Goal: Task Accomplishment & Management: Manage account settings

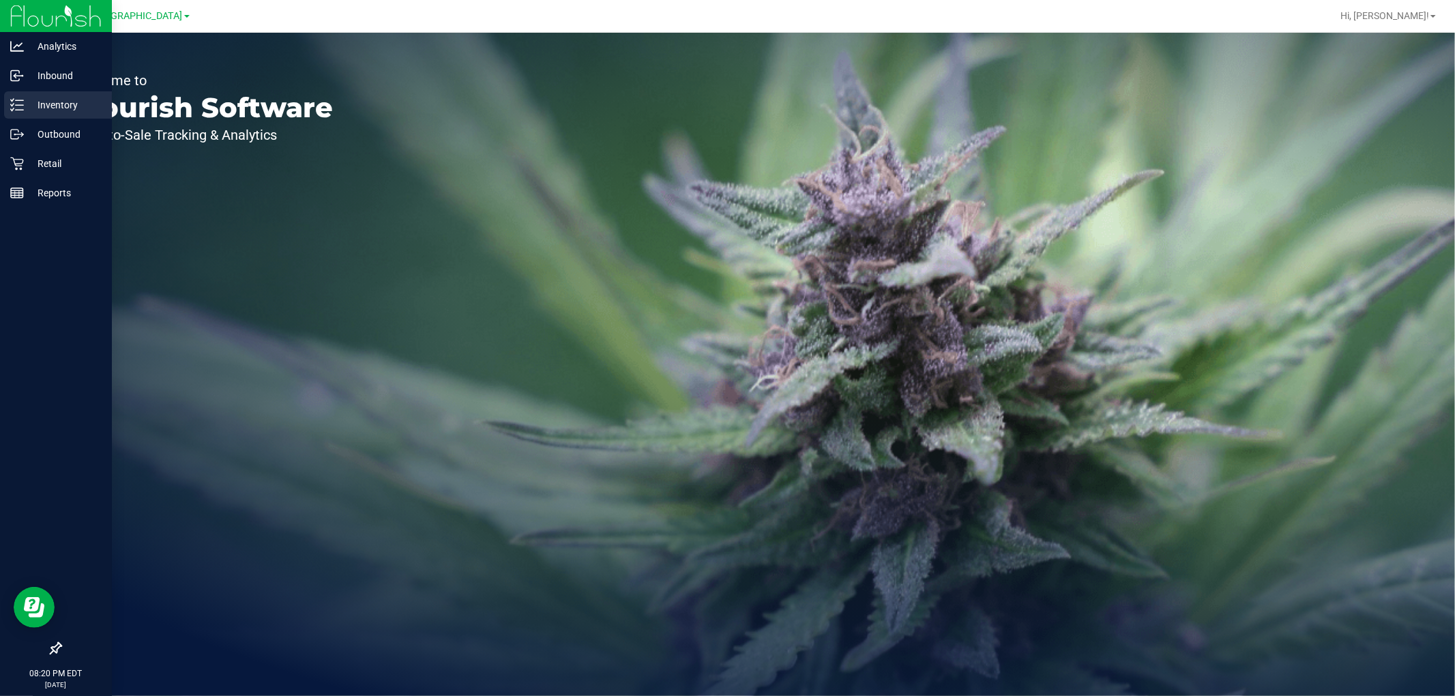
click at [78, 100] on p "Inventory" at bounding box center [65, 105] width 82 height 16
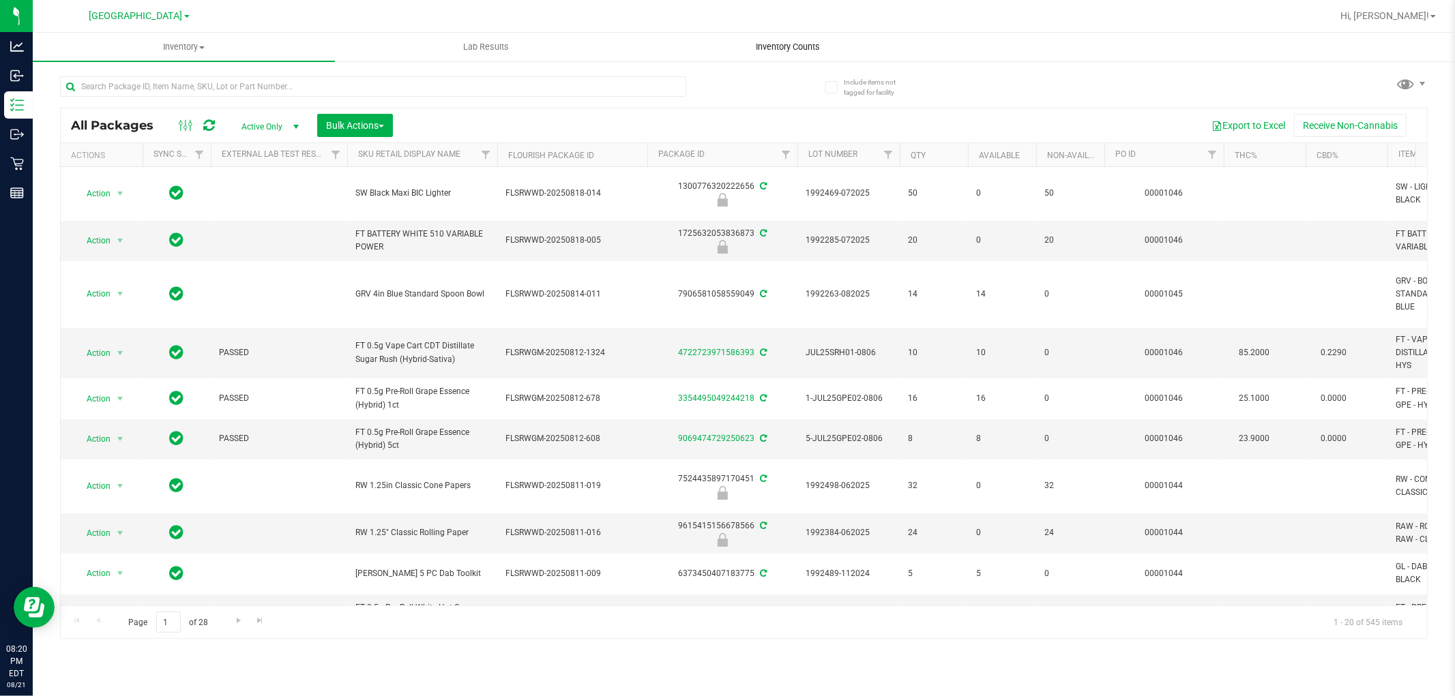
click at [785, 46] on span "Inventory Counts" at bounding box center [788, 47] width 101 height 12
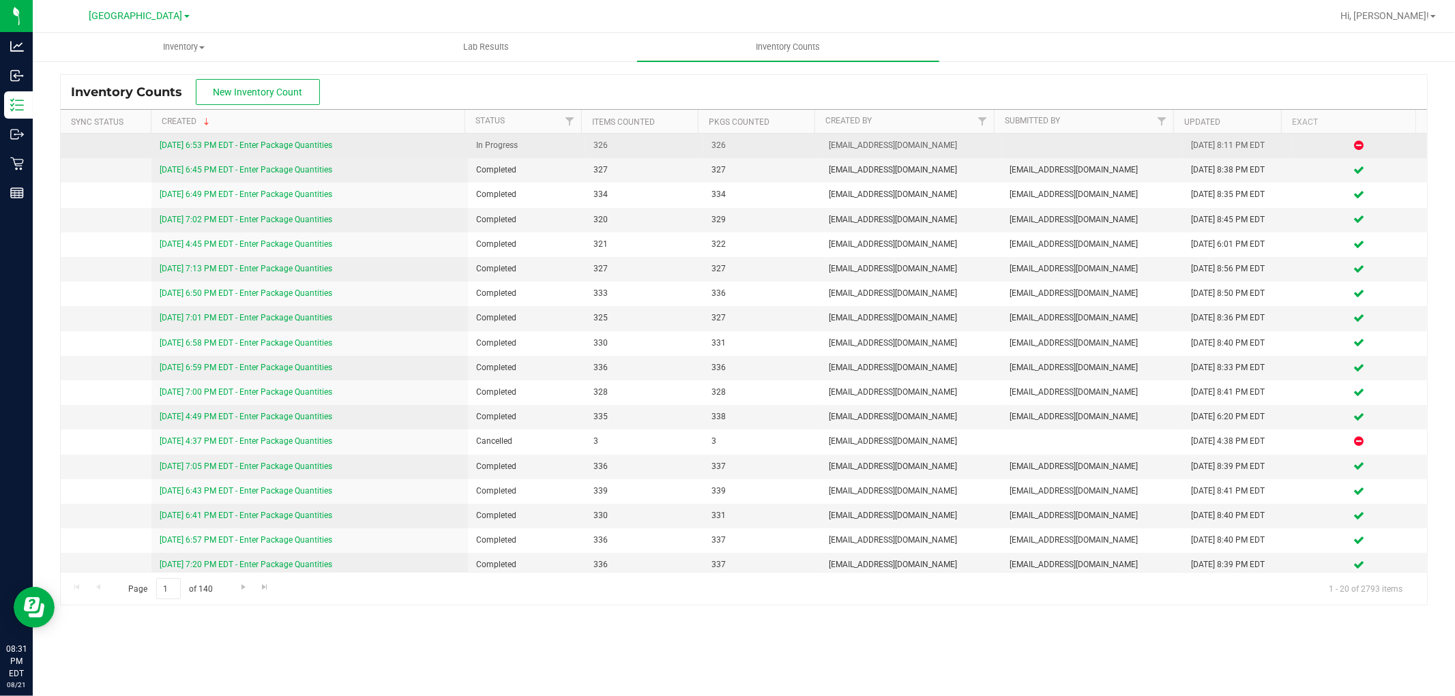
click at [260, 149] on link "[DATE] 6:53 PM EDT - Enter Package Quantities" at bounding box center [246, 146] width 173 height 10
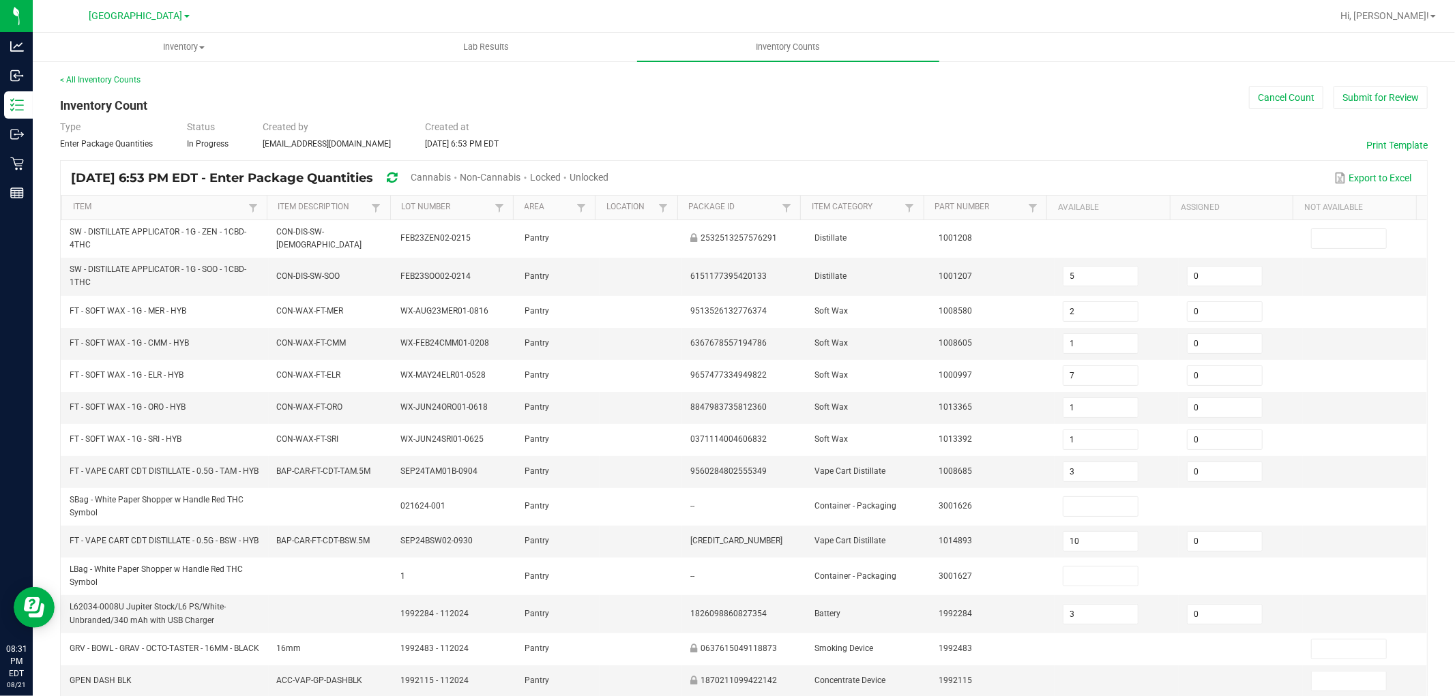
click at [451, 181] on span "Cannabis" at bounding box center [431, 177] width 40 height 11
type input "10"
type input "3"
type input "1"
type input "5"
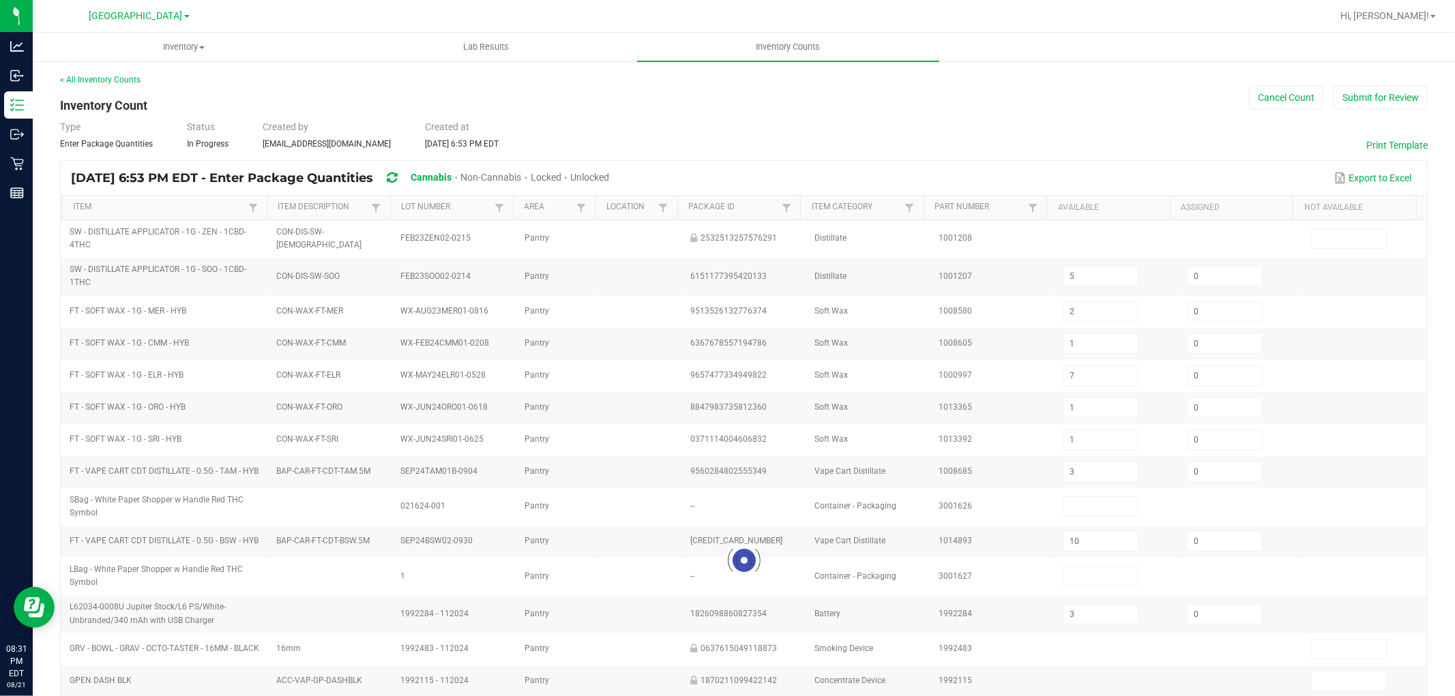
type input "10"
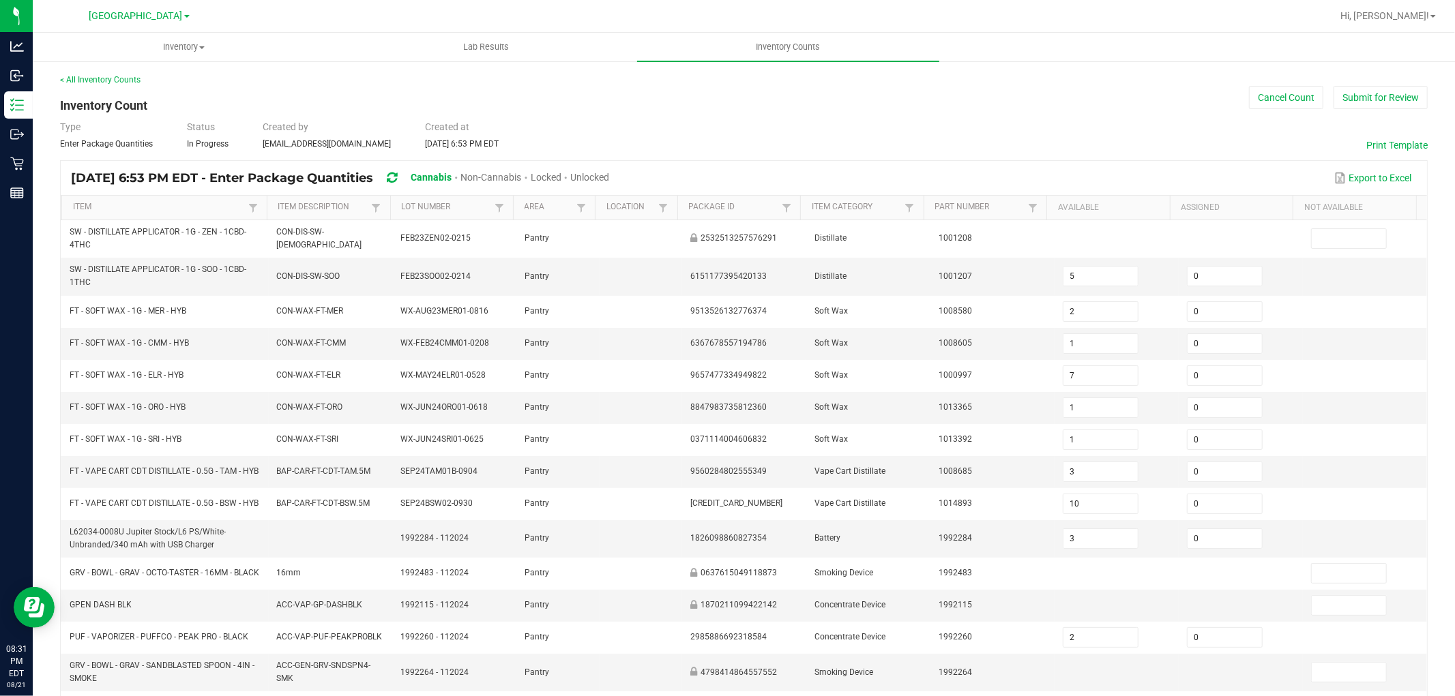
click at [609, 175] on span "Unlocked" at bounding box center [589, 177] width 39 height 11
type input "2"
type input "1"
type input "7"
type input "1"
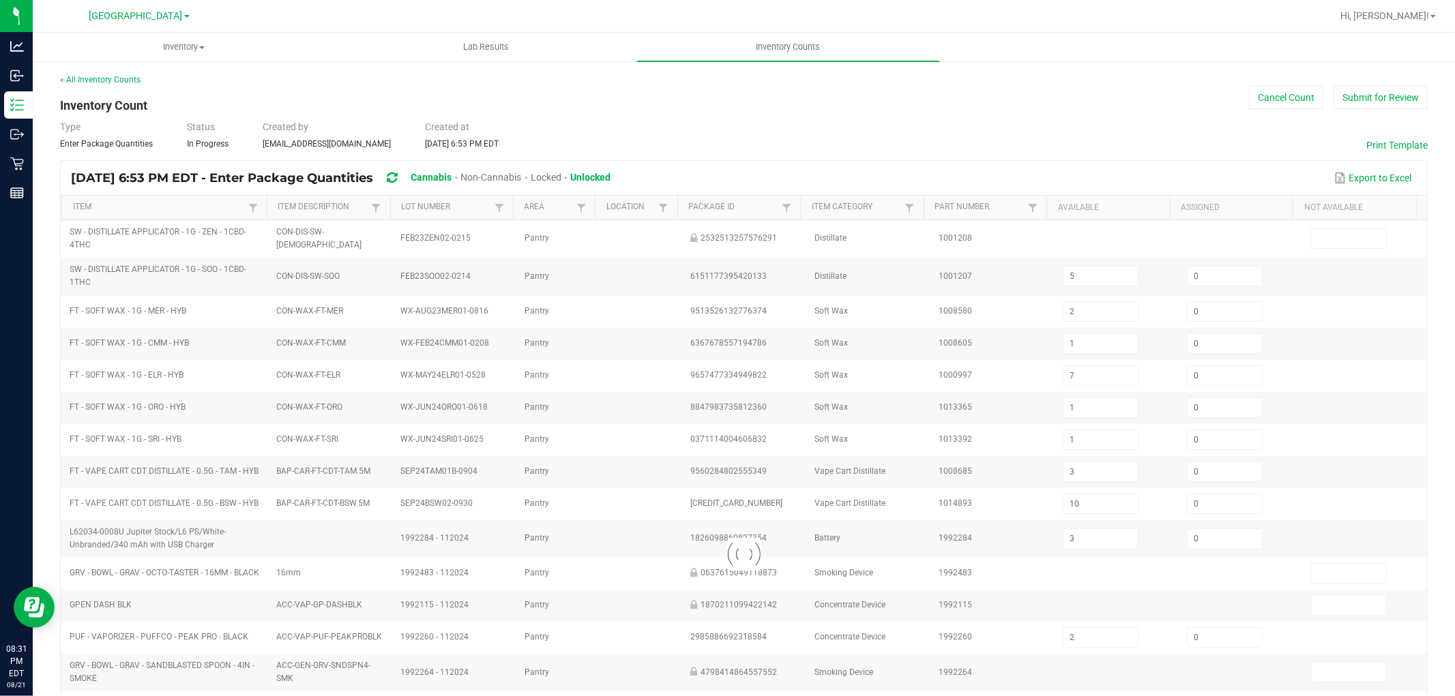
type input "3"
type input "10"
type input "3"
type input "2"
type input "10"
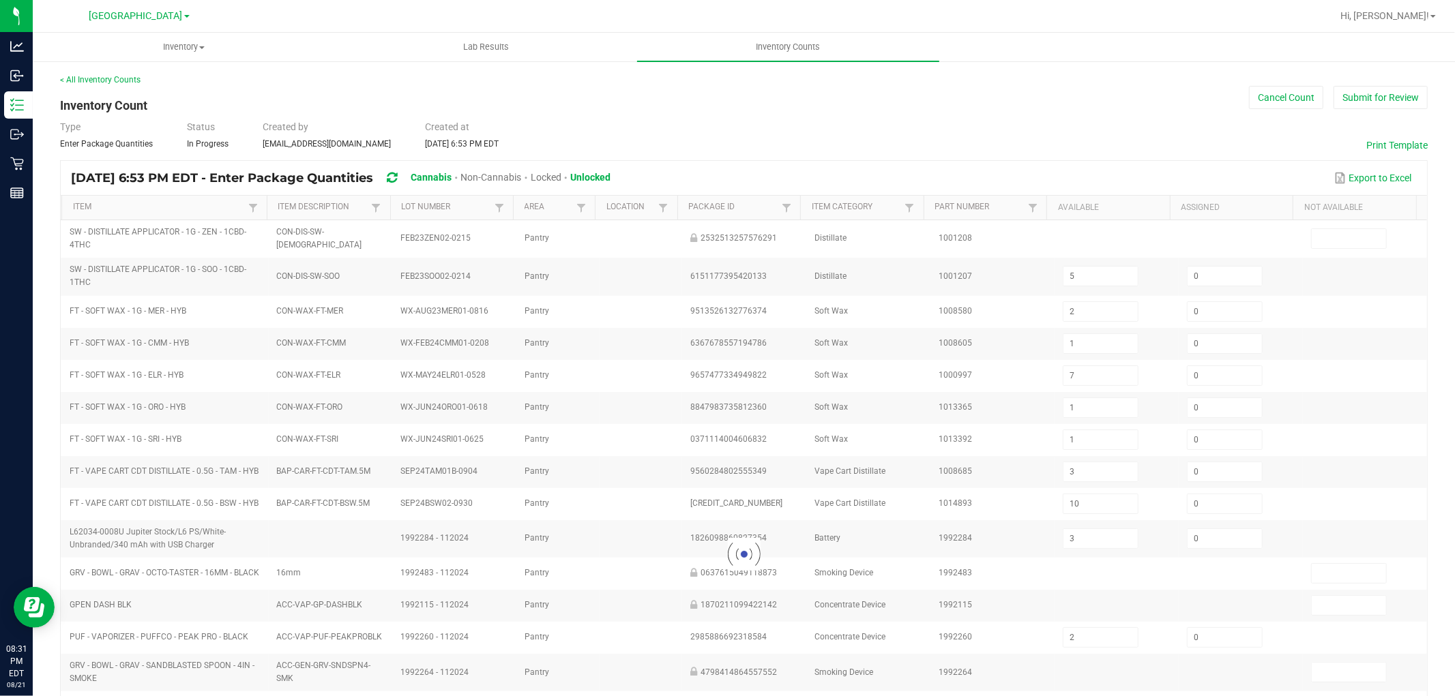
type input "3"
type input "7"
type input "45"
type input "1"
type input "5"
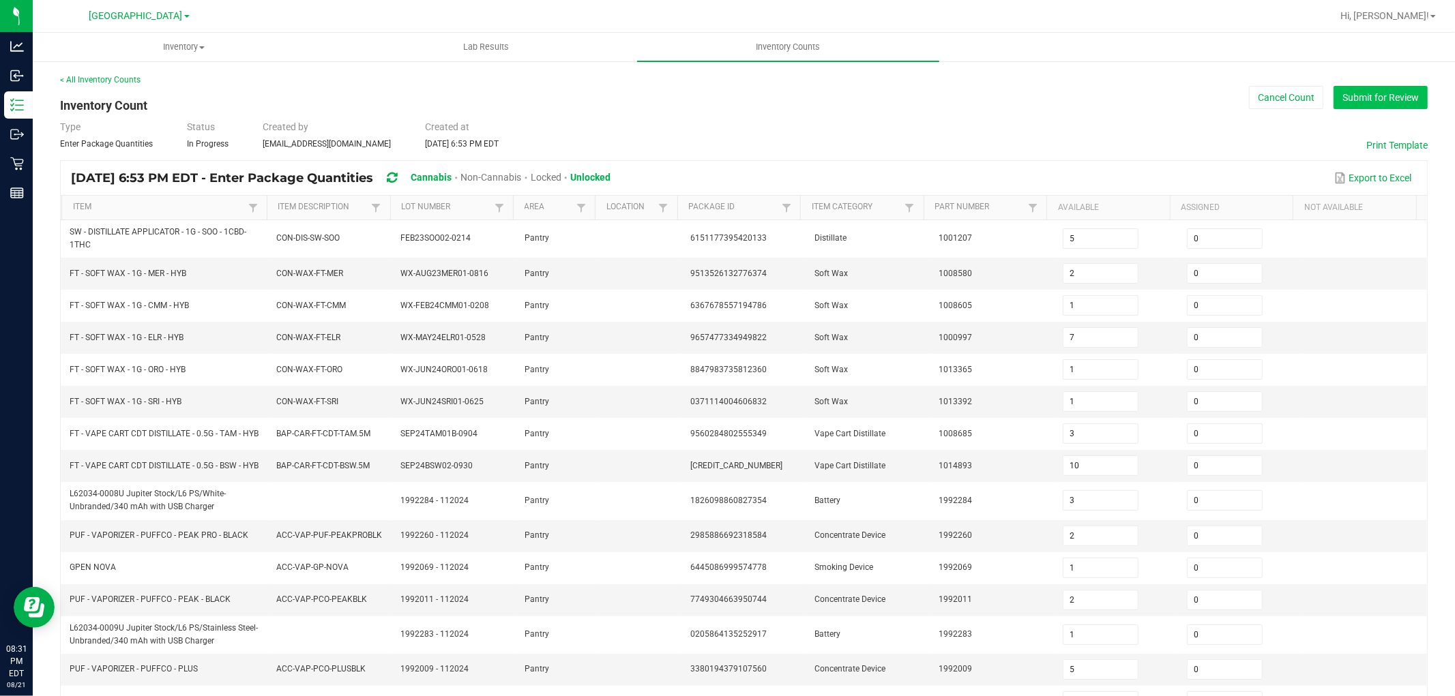
click at [1375, 100] on button "Submit for Review" at bounding box center [1380, 97] width 94 height 23
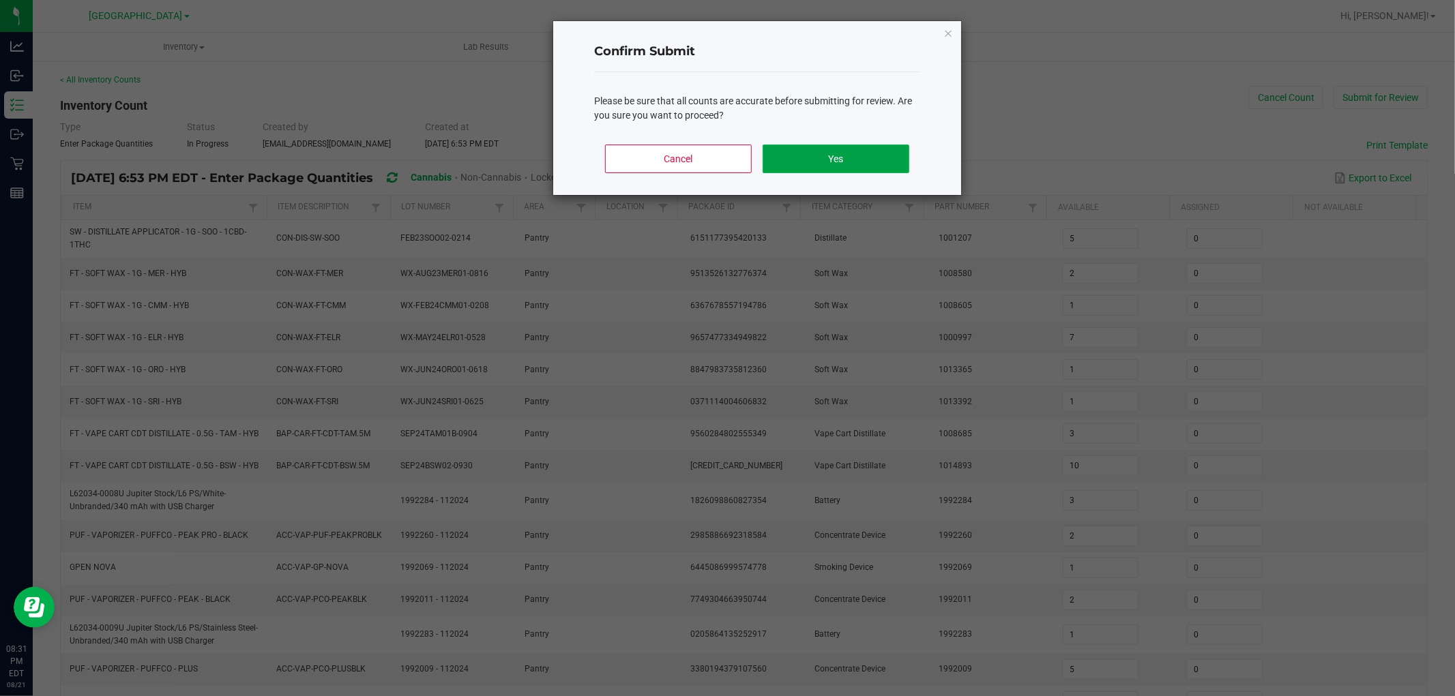
click at [795, 162] on button "Yes" at bounding box center [836, 159] width 147 height 29
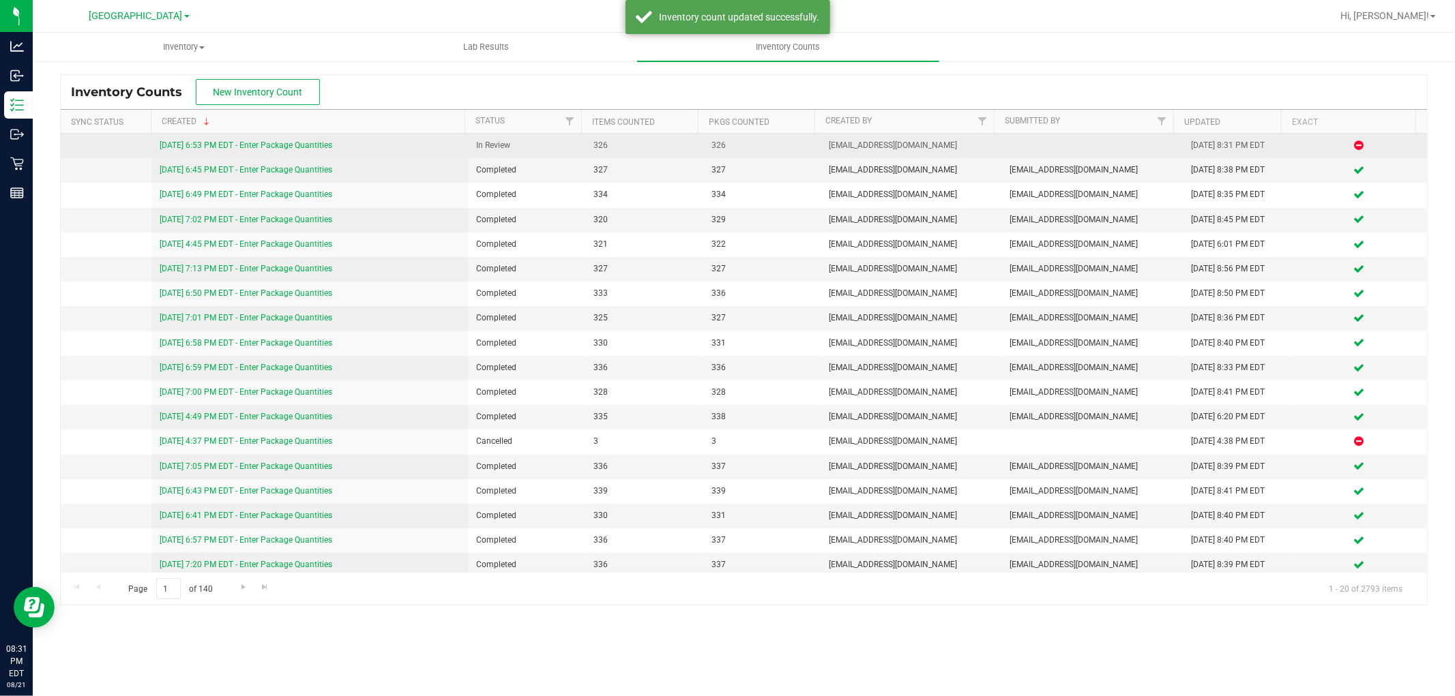
click at [298, 146] on link "[DATE] 6:53 PM EDT - Enter Package Quantities" at bounding box center [246, 146] width 173 height 10
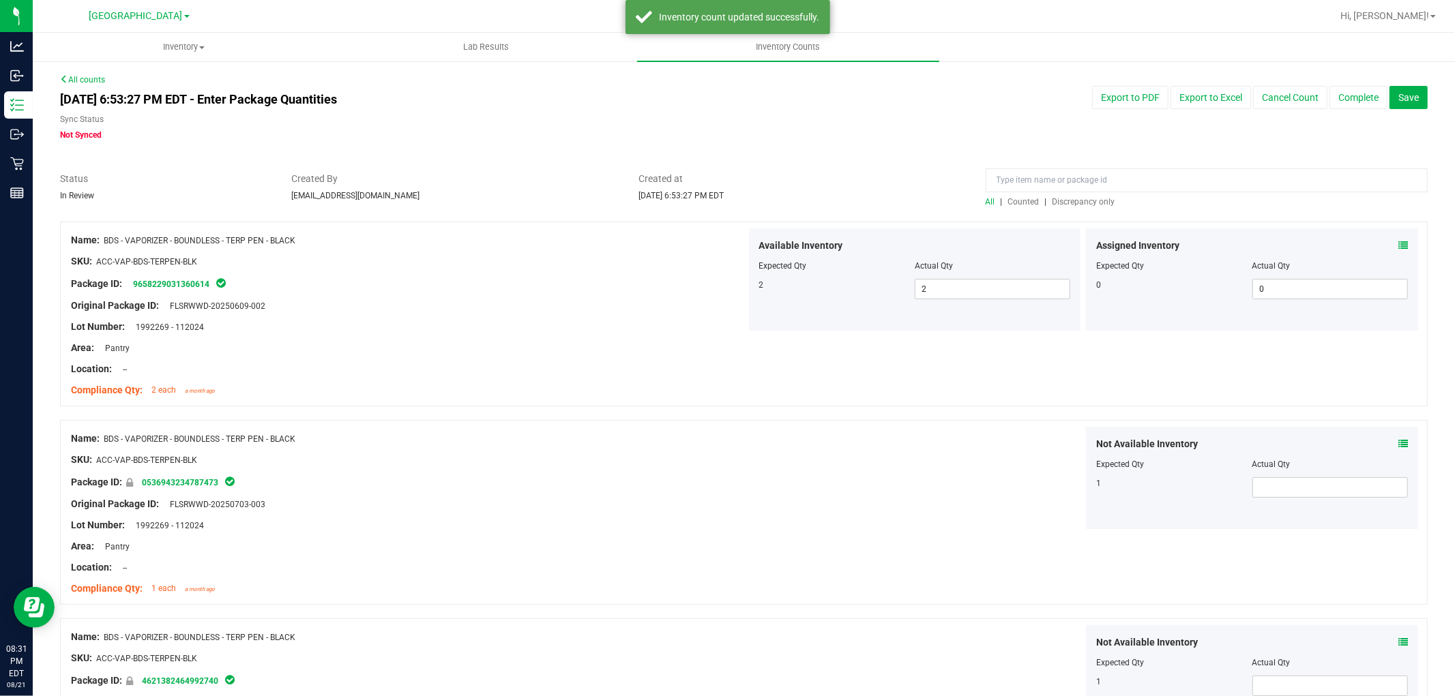
click at [1065, 202] on span "Discrepancy only" at bounding box center [1083, 202] width 63 height 10
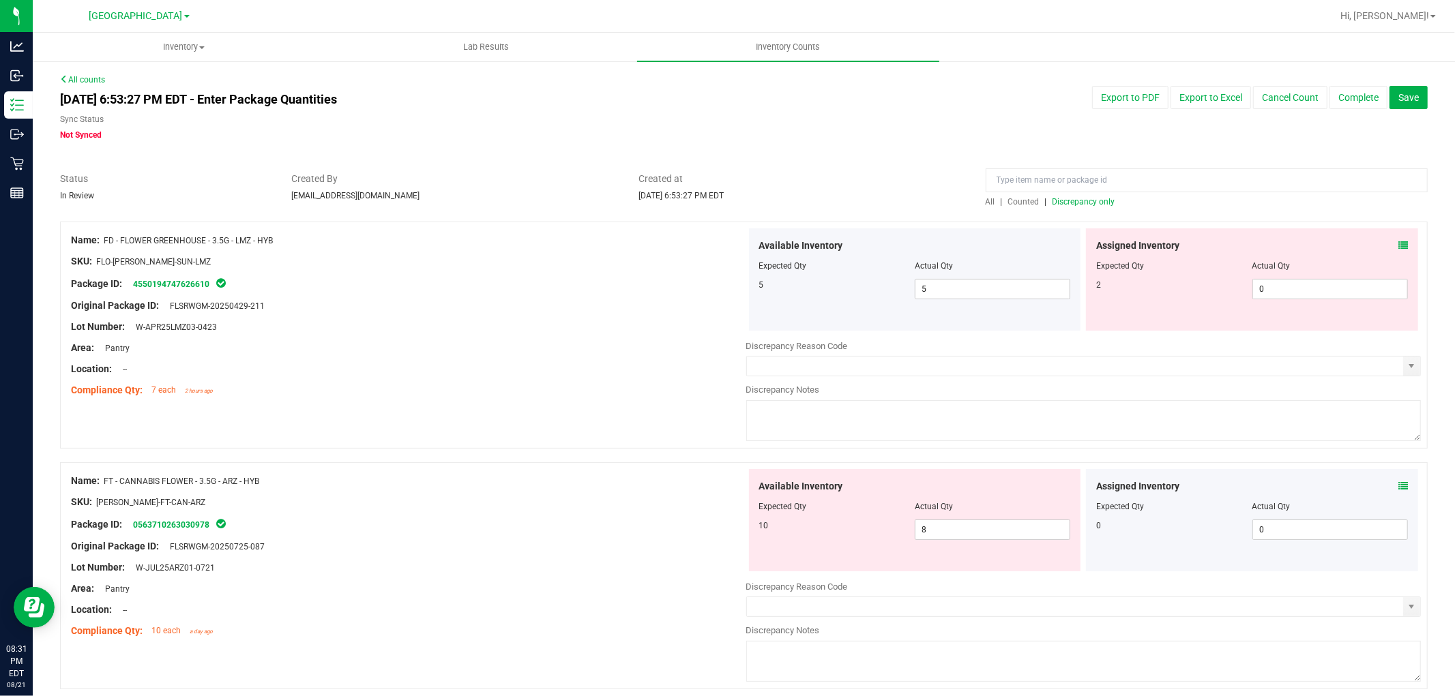
click at [1396, 241] on div "Assigned Inventory Expected Qty Actual Qty 2 0 0" at bounding box center [1252, 280] width 332 height 102
click at [1386, 246] on div "Assigned Inventory" at bounding box center [1252, 246] width 312 height 14
click at [1385, 246] on div "Assigned Inventory" at bounding box center [1252, 246] width 312 height 14
click at [1398, 246] on icon at bounding box center [1403, 246] width 10 height 10
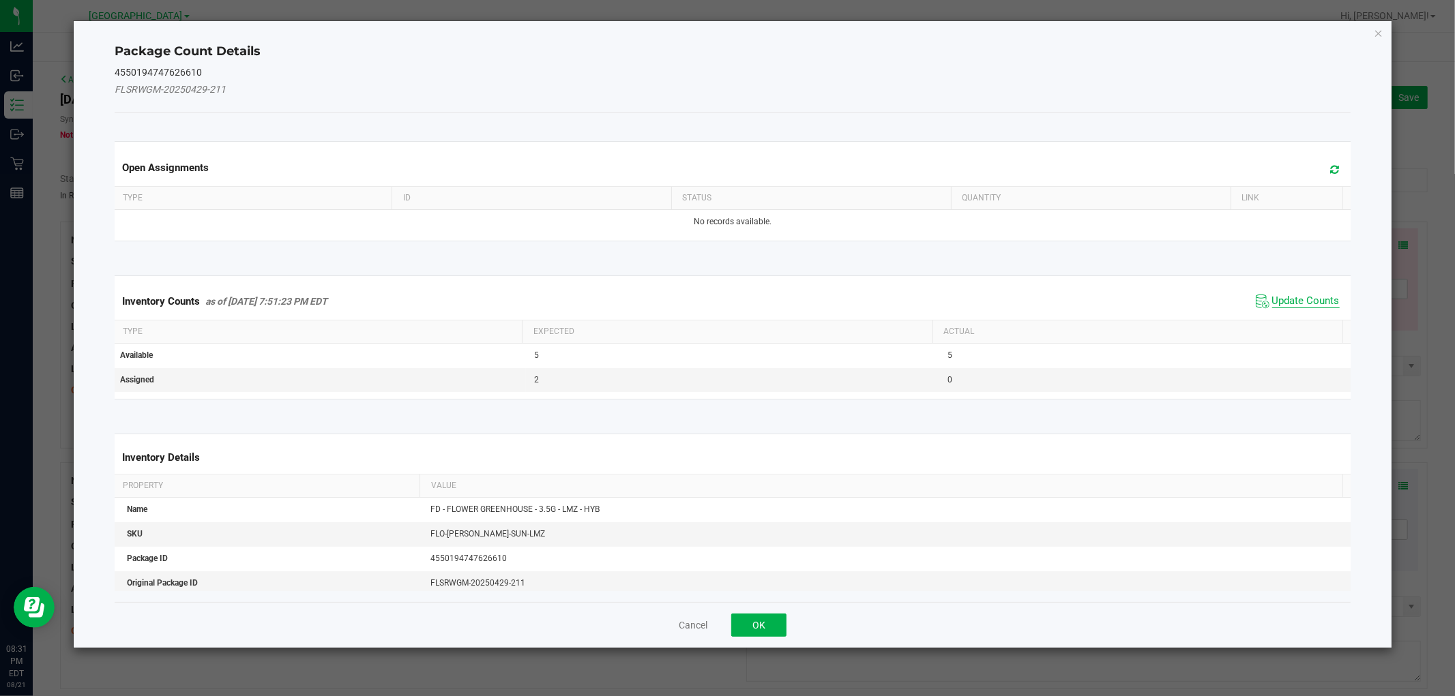
click at [1318, 297] on span "Update Counts" at bounding box center [1306, 302] width 68 height 14
click at [1318, 297] on span "Update Counts" at bounding box center [1306, 301] width 68 height 12
click at [1318, 297] on div "Inventory Counts as of [DATE] 7:51:23 PM EDT Update Counts" at bounding box center [732, 300] width 1241 height 35
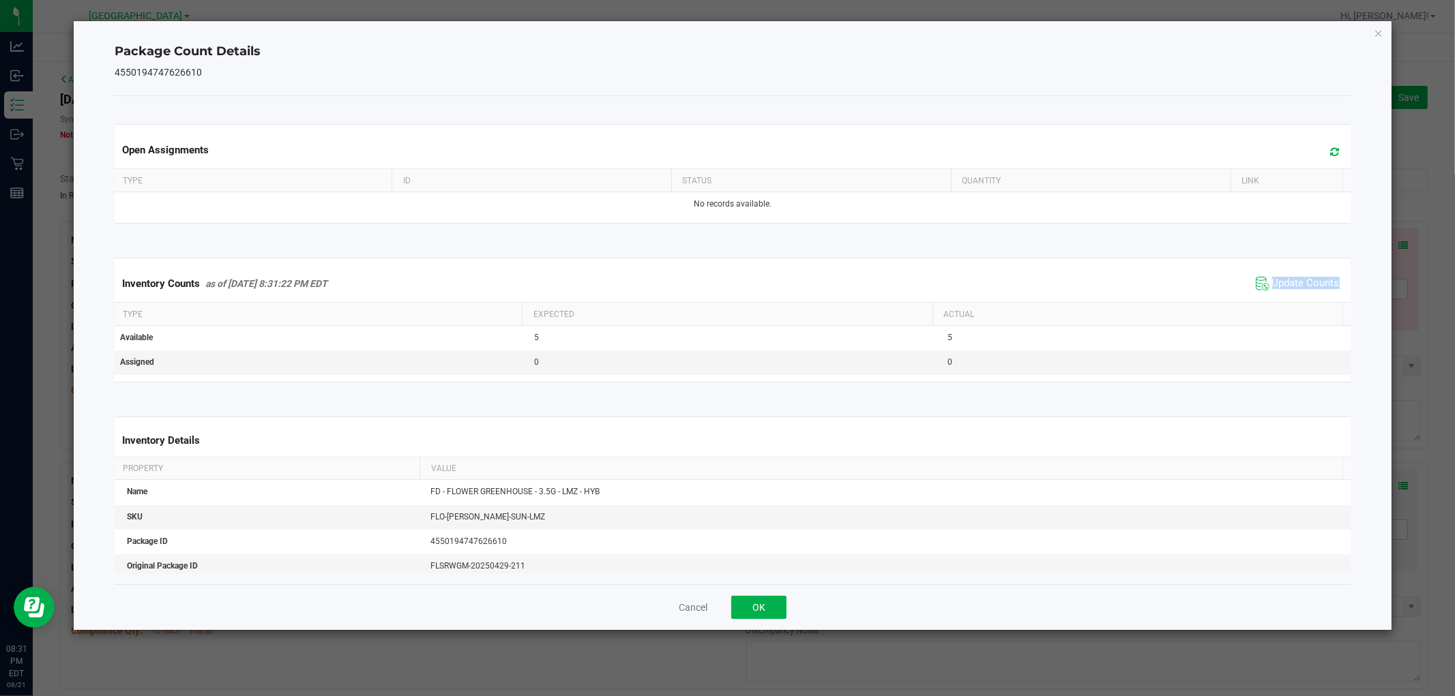
click at [1317, 296] on div "Inventory Counts as of [DATE] 8:31:22 PM EDT Update Counts" at bounding box center [732, 283] width 1241 height 37
click at [1317, 295] on div "Inventory Counts as of [DATE] 8:31:22 PM EDT Update Counts" at bounding box center [732, 283] width 1241 height 37
drag, startPoint x: 769, startPoint y: 605, endPoint x: 1454, endPoint y: 467, distance: 698.7
click at [774, 602] on button "OK" at bounding box center [758, 607] width 55 height 23
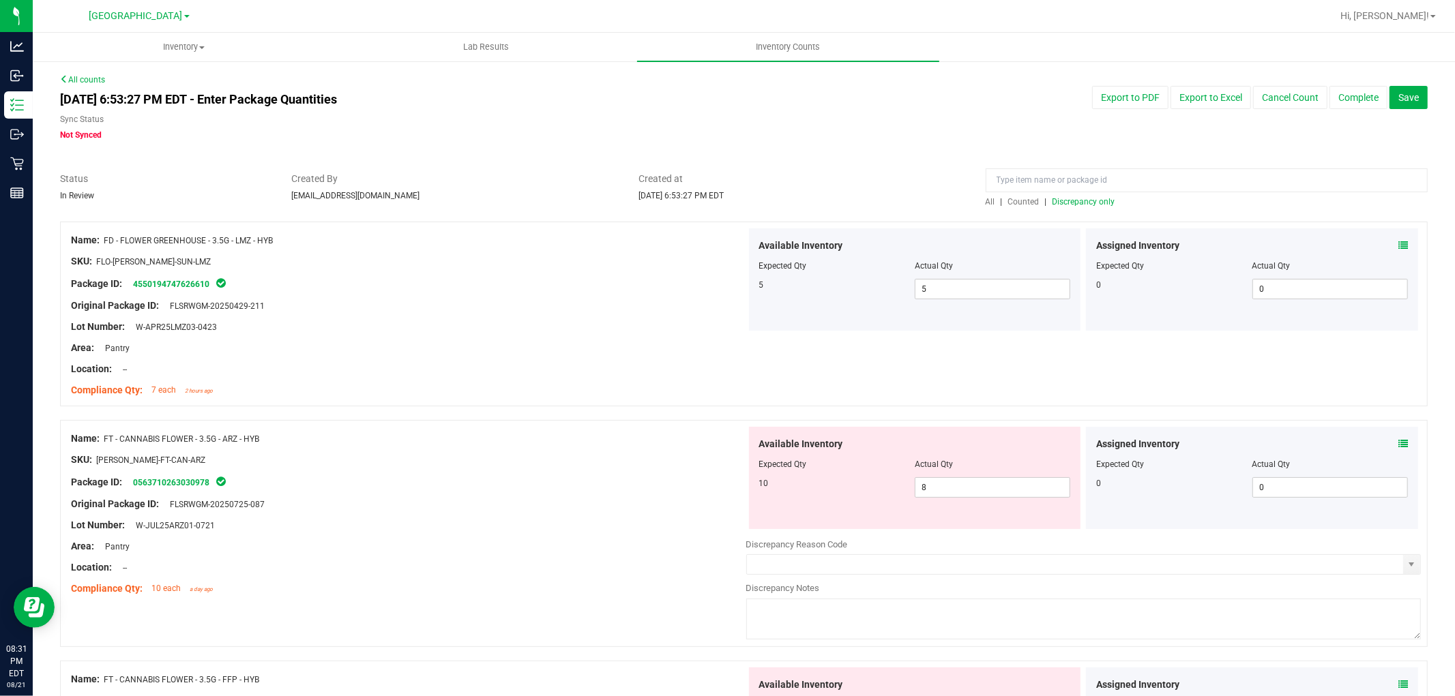
click at [1398, 445] on icon at bounding box center [1403, 444] width 10 height 10
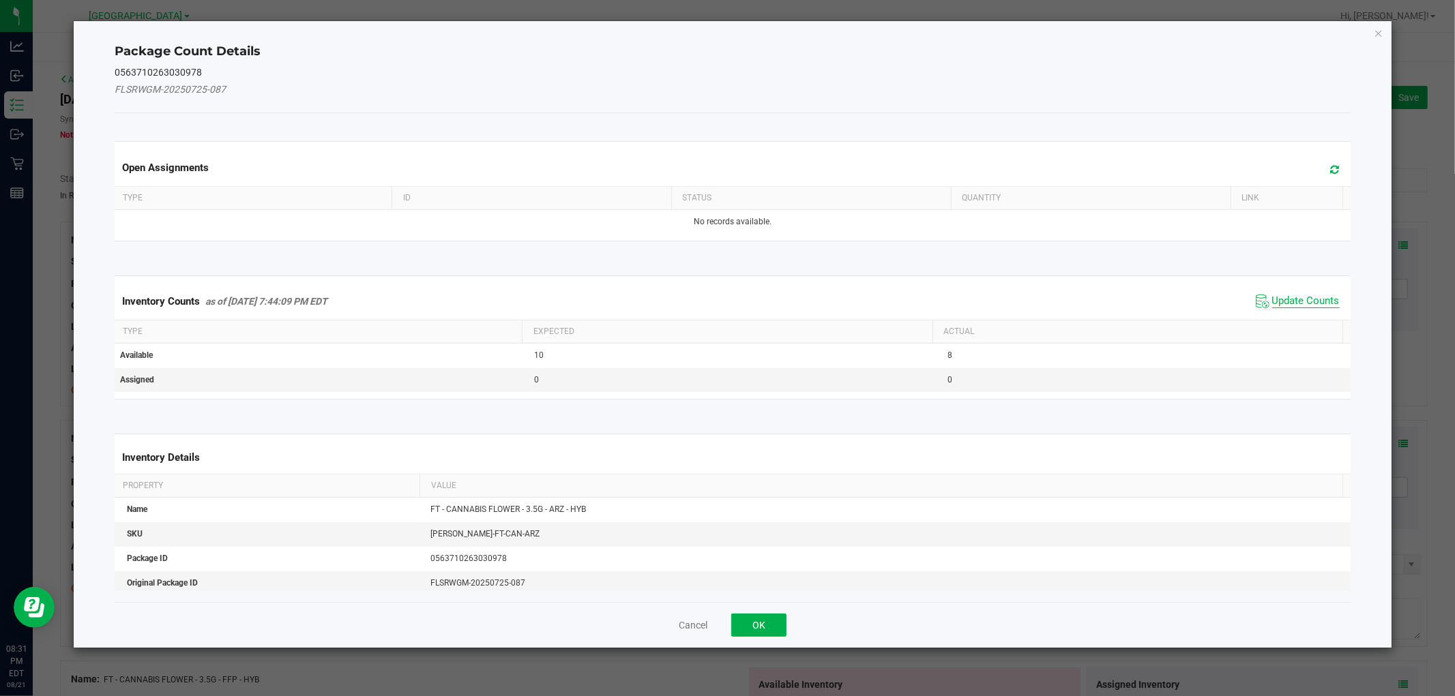
click at [1291, 301] on span "Update Counts" at bounding box center [1306, 302] width 68 height 14
click at [1291, 295] on div "Inventory Counts as of [DATE] 7:44:09 PM EDT Update Counts" at bounding box center [732, 301] width 1241 height 37
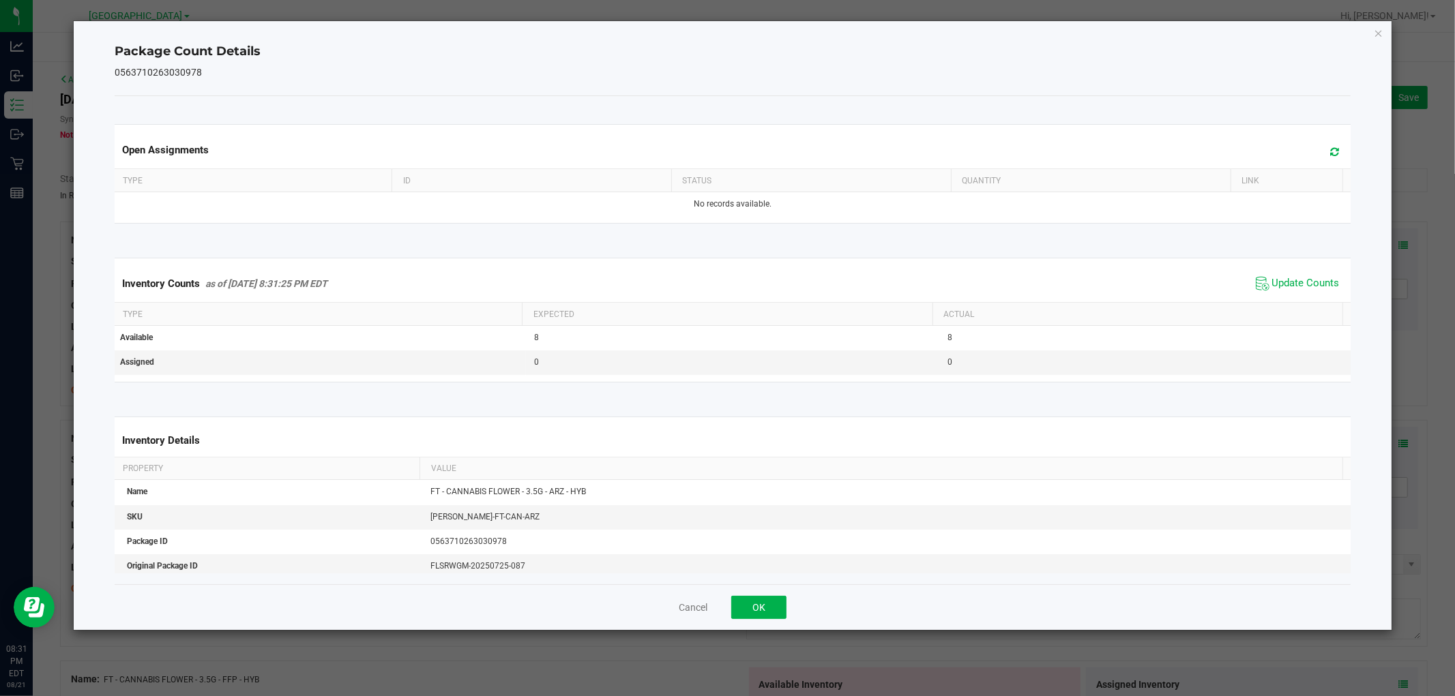
click at [1291, 293] on span "Update Counts" at bounding box center [1297, 284] width 91 height 20
click at [1291, 292] on span "Update Counts" at bounding box center [1299, 283] width 87 height 19
click at [1291, 292] on span "Update Counts" at bounding box center [1297, 284] width 91 height 20
click at [769, 599] on button "OK" at bounding box center [758, 607] width 55 height 23
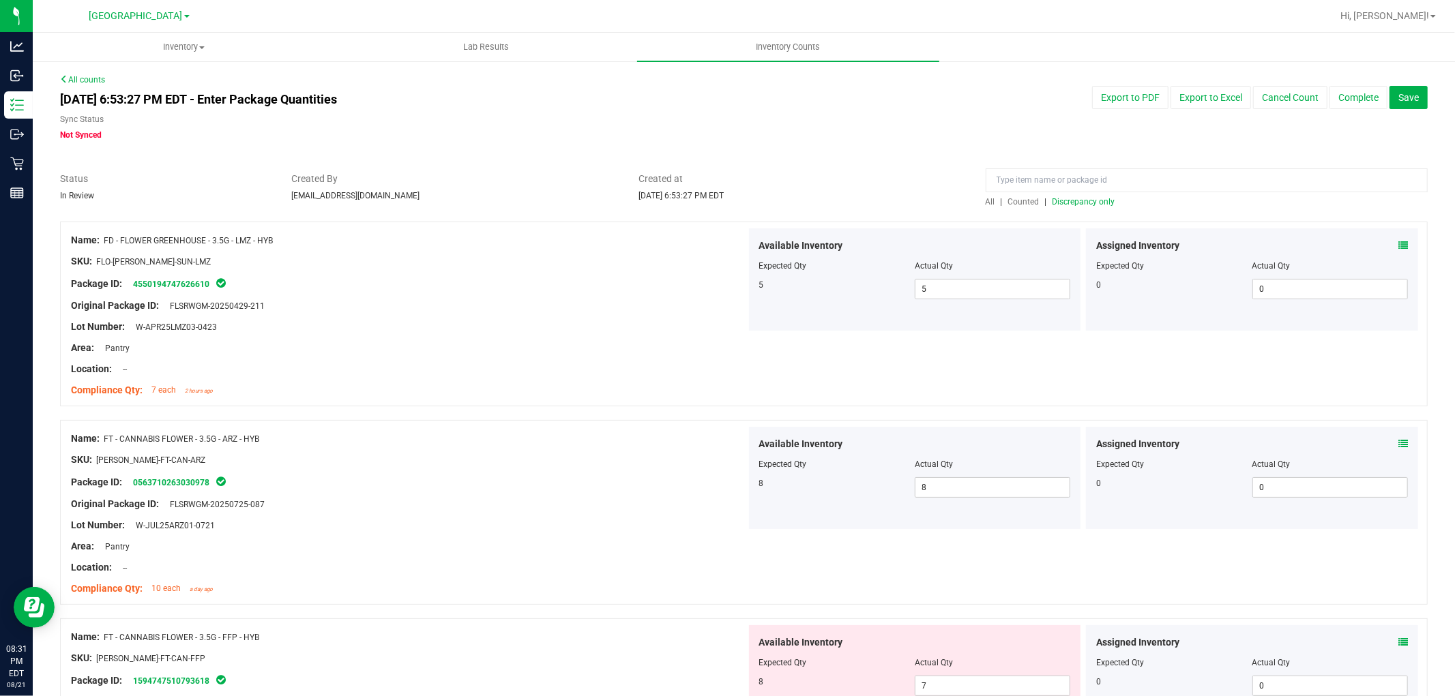
click at [1087, 202] on span "Discrepancy only" at bounding box center [1083, 202] width 63 height 10
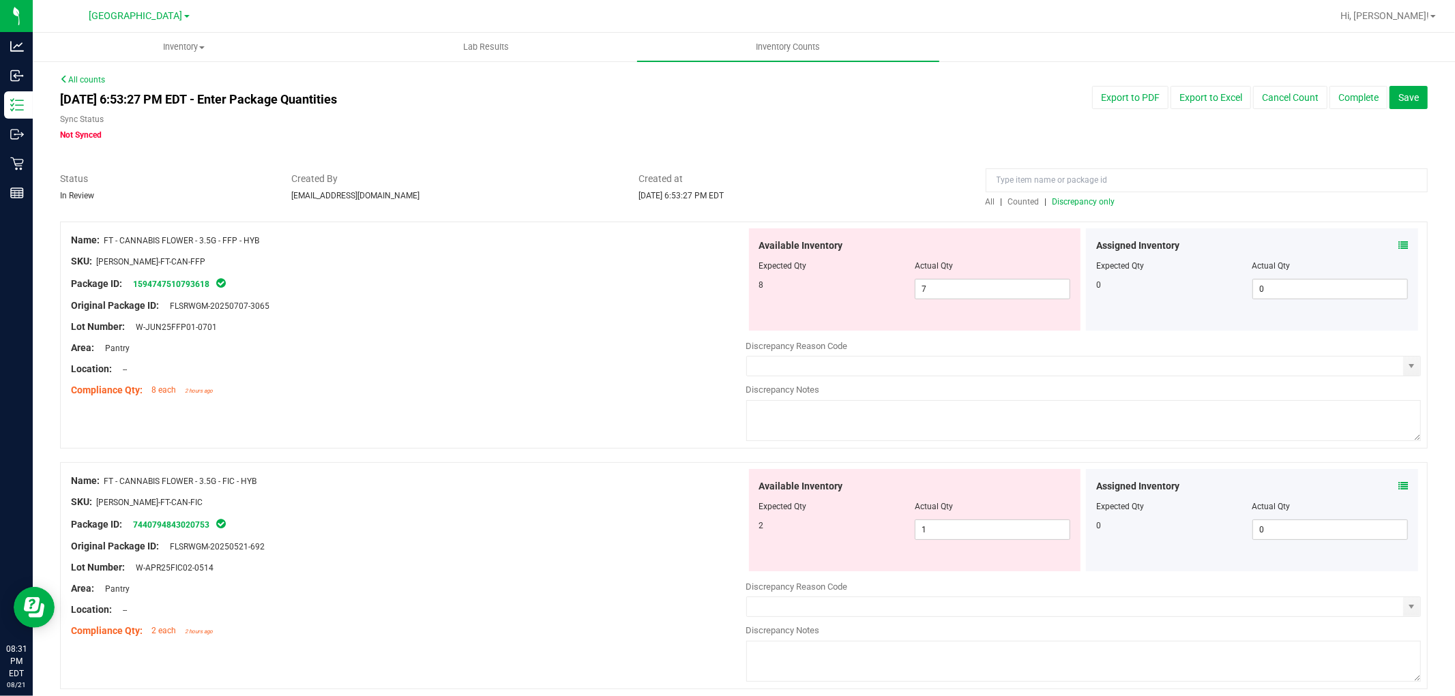
click at [1398, 242] on icon at bounding box center [1403, 246] width 10 height 10
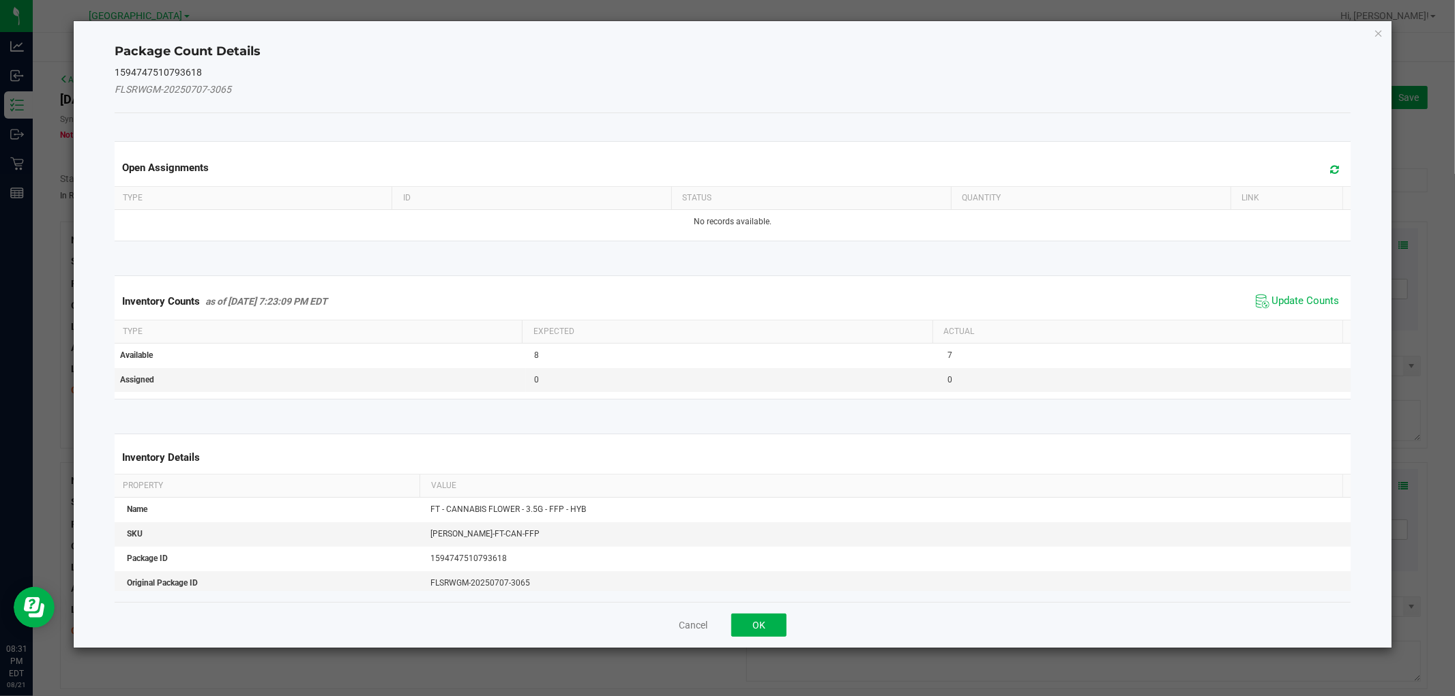
click at [1290, 291] on span "Update Counts" at bounding box center [1297, 301] width 91 height 20
click at [1290, 291] on span "Update Counts" at bounding box center [1299, 300] width 87 height 19
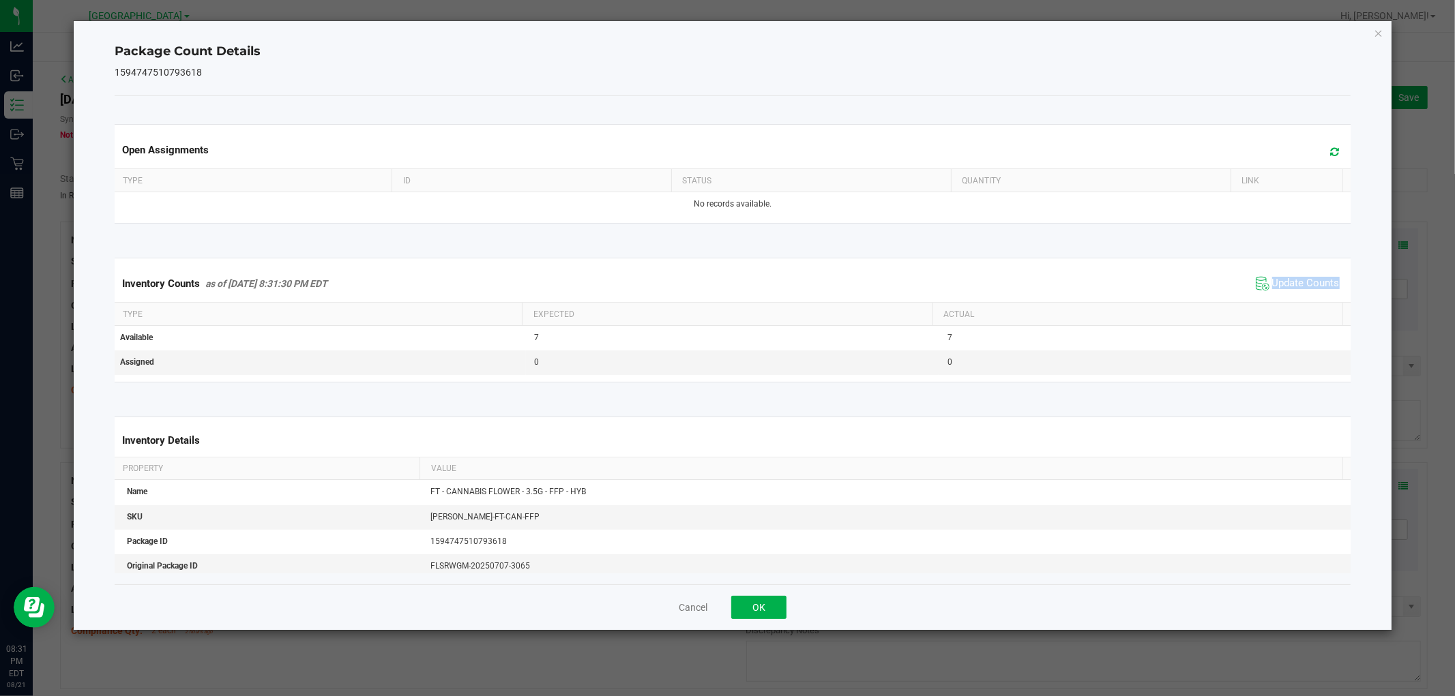
click at [1290, 291] on span "Update Counts" at bounding box center [1297, 284] width 91 height 20
click at [1290, 291] on span "Update Counts" at bounding box center [1299, 283] width 87 height 19
click at [1290, 289] on span "Update Counts" at bounding box center [1306, 283] width 68 height 12
drag, startPoint x: 759, startPoint y: 609, endPoint x: 948, endPoint y: 547, distance: 198.9
click at [761, 609] on button "OK" at bounding box center [758, 607] width 55 height 23
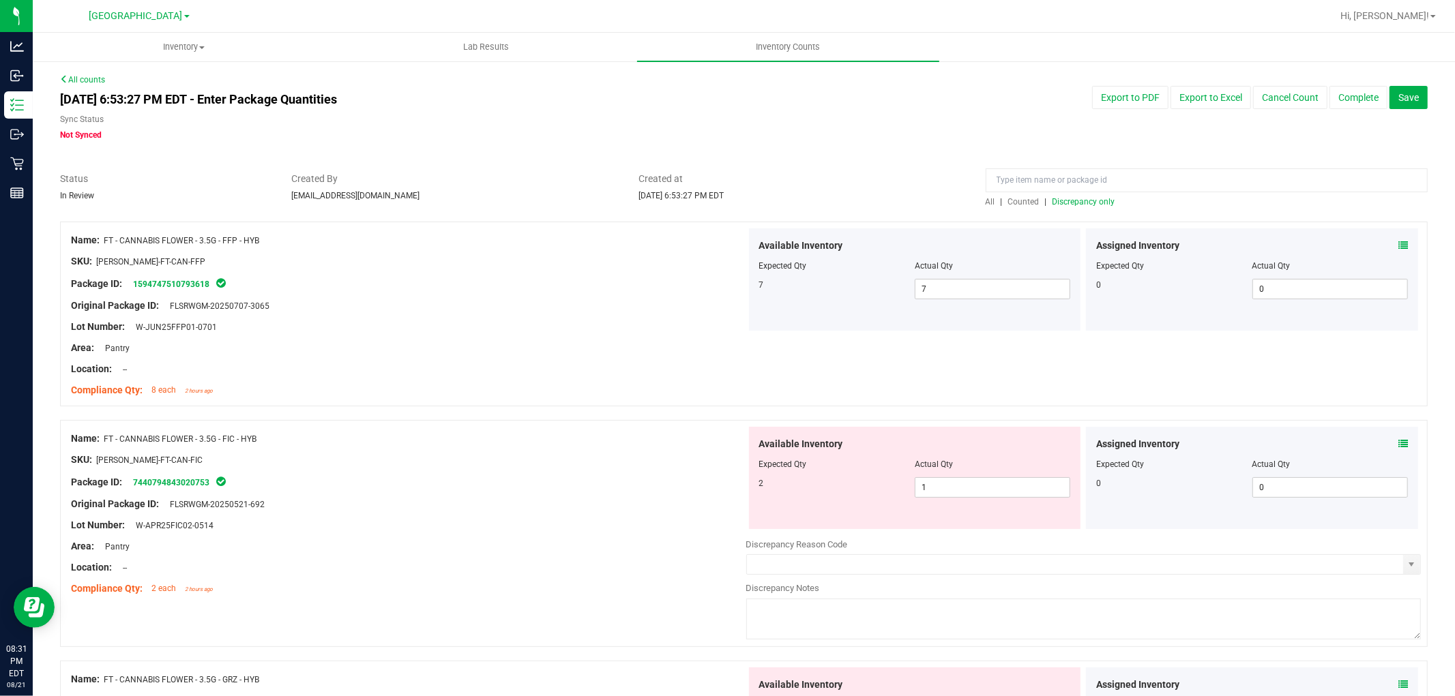
click at [1398, 441] on icon at bounding box center [1403, 444] width 10 height 10
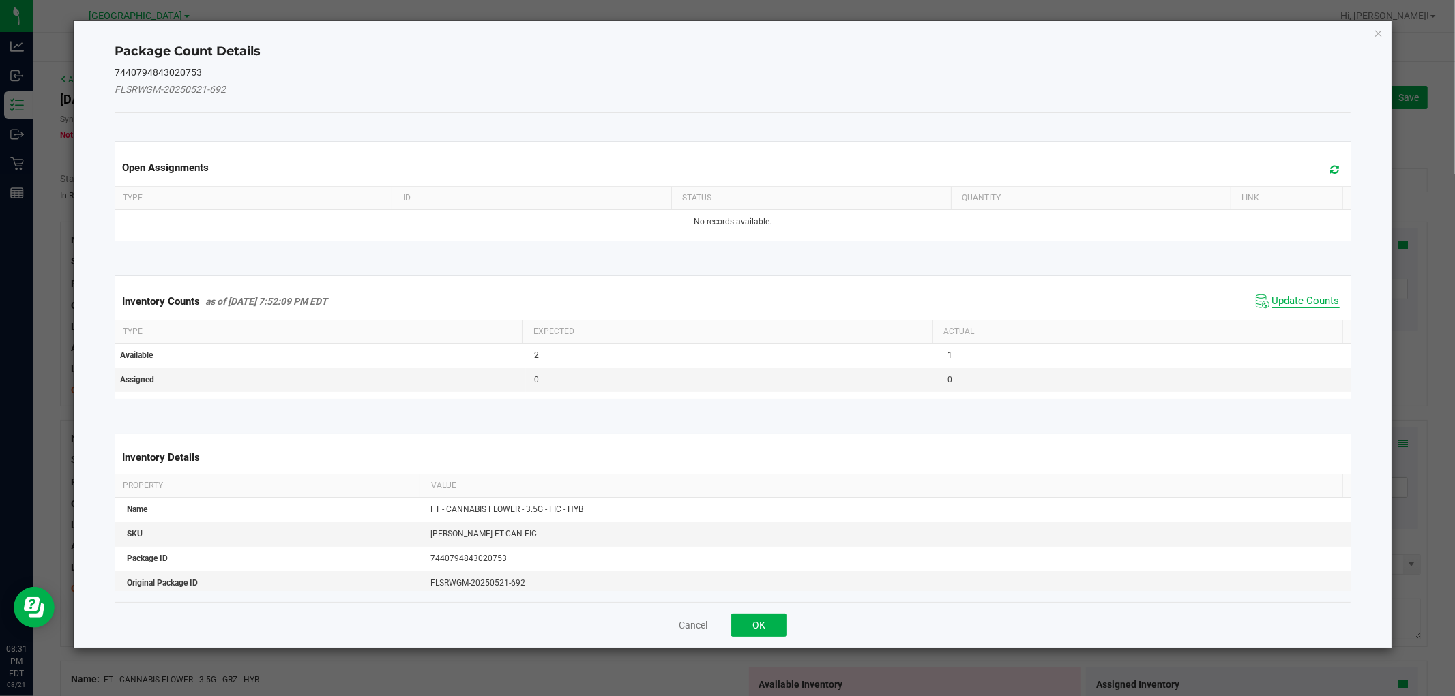
click at [1313, 300] on span "Update Counts" at bounding box center [1306, 302] width 68 height 14
click at [1313, 300] on div "Inventory Counts as of [DATE] 7:52:09 PM EDT Update Counts" at bounding box center [732, 301] width 1241 height 37
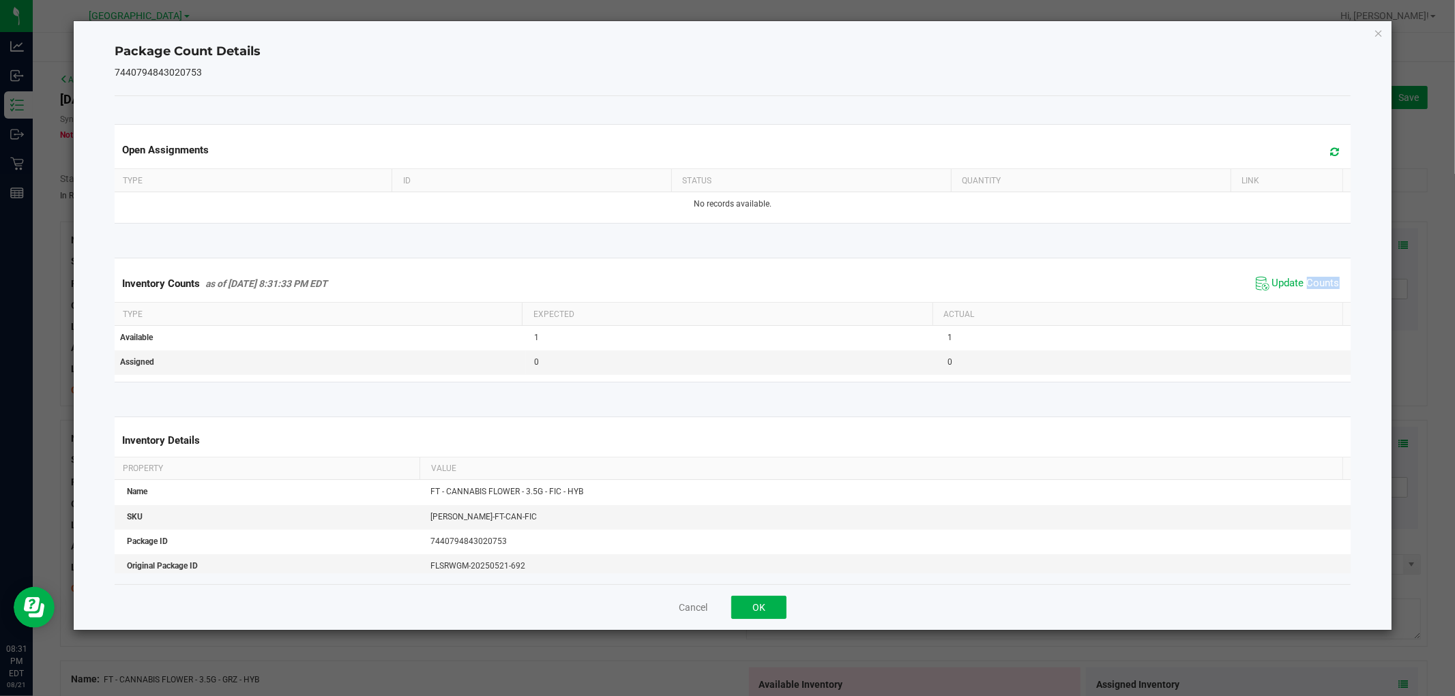
click at [1310, 293] on span "Update Counts" at bounding box center [1297, 284] width 91 height 20
click at [1310, 293] on div "Inventory Counts as of [DATE] 8:31:33 PM EDT Update Counts" at bounding box center [732, 282] width 1241 height 35
click at [1308, 292] on span "Update Counts" at bounding box center [1299, 283] width 87 height 19
click at [767, 603] on button "OK" at bounding box center [758, 607] width 55 height 23
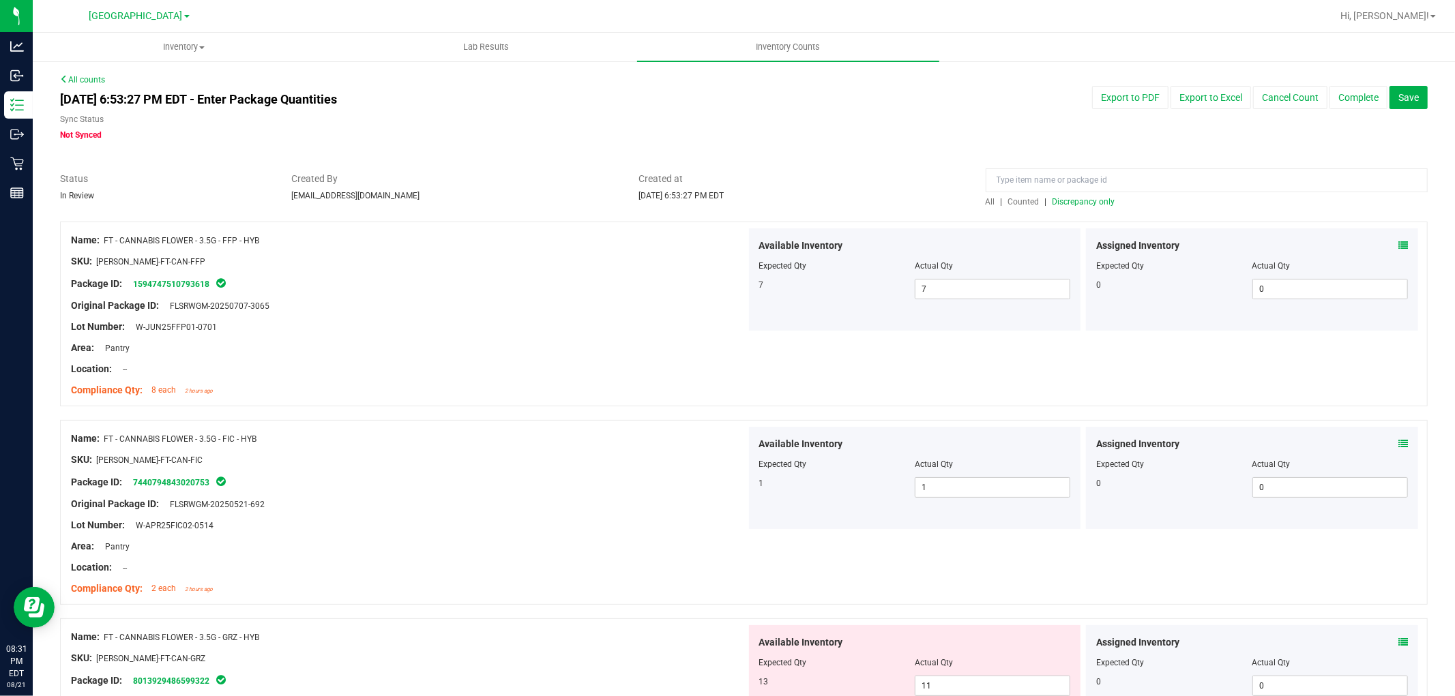
click at [1089, 199] on span "Discrepancy only" at bounding box center [1083, 202] width 63 height 10
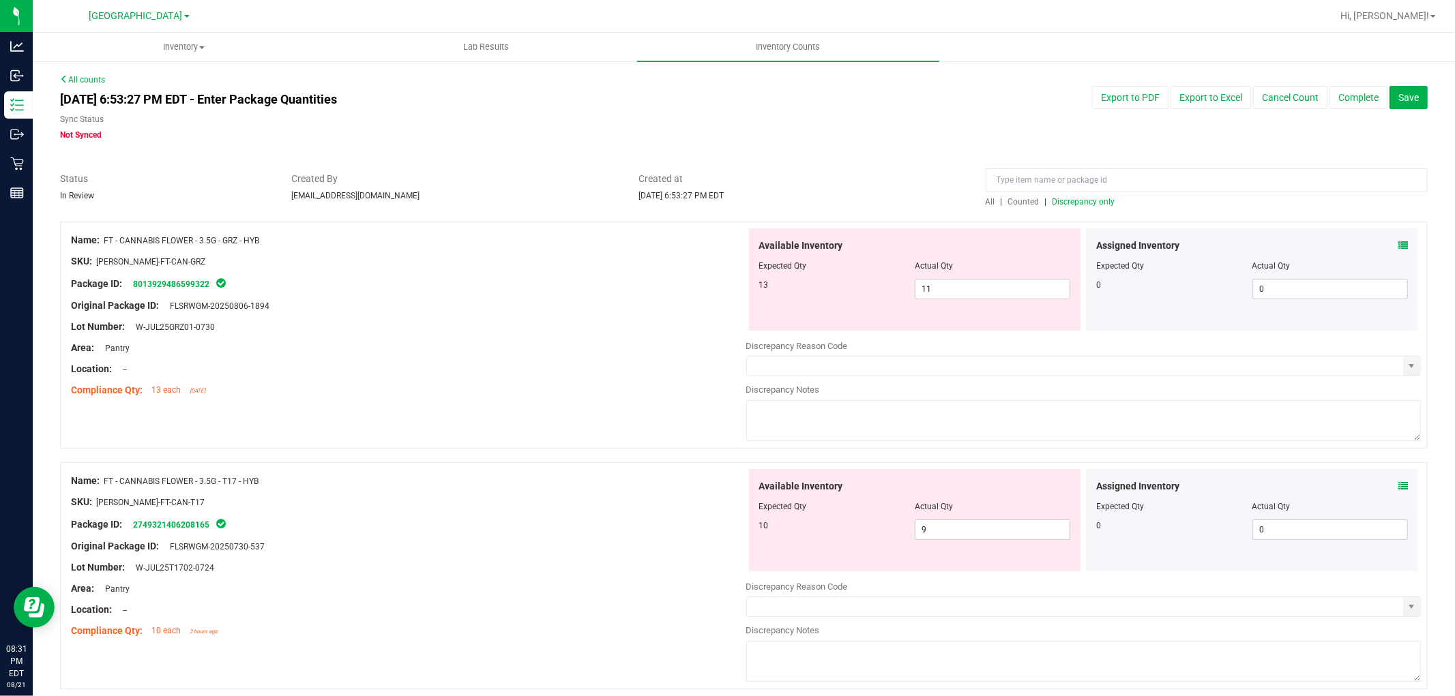
click at [1398, 246] on icon at bounding box center [1403, 246] width 10 height 10
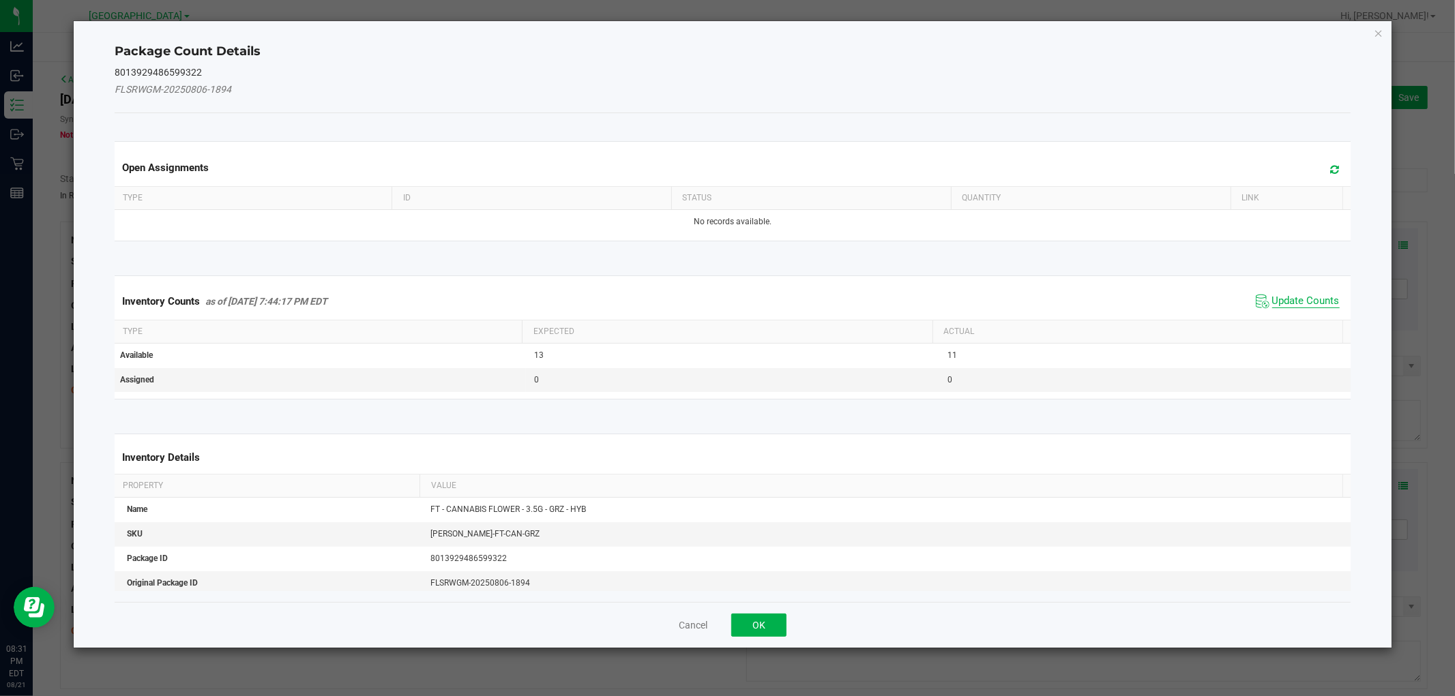
click at [1281, 297] on span "Update Counts" at bounding box center [1306, 302] width 68 height 14
click at [1281, 297] on span "Update Counts" at bounding box center [1306, 301] width 68 height 12
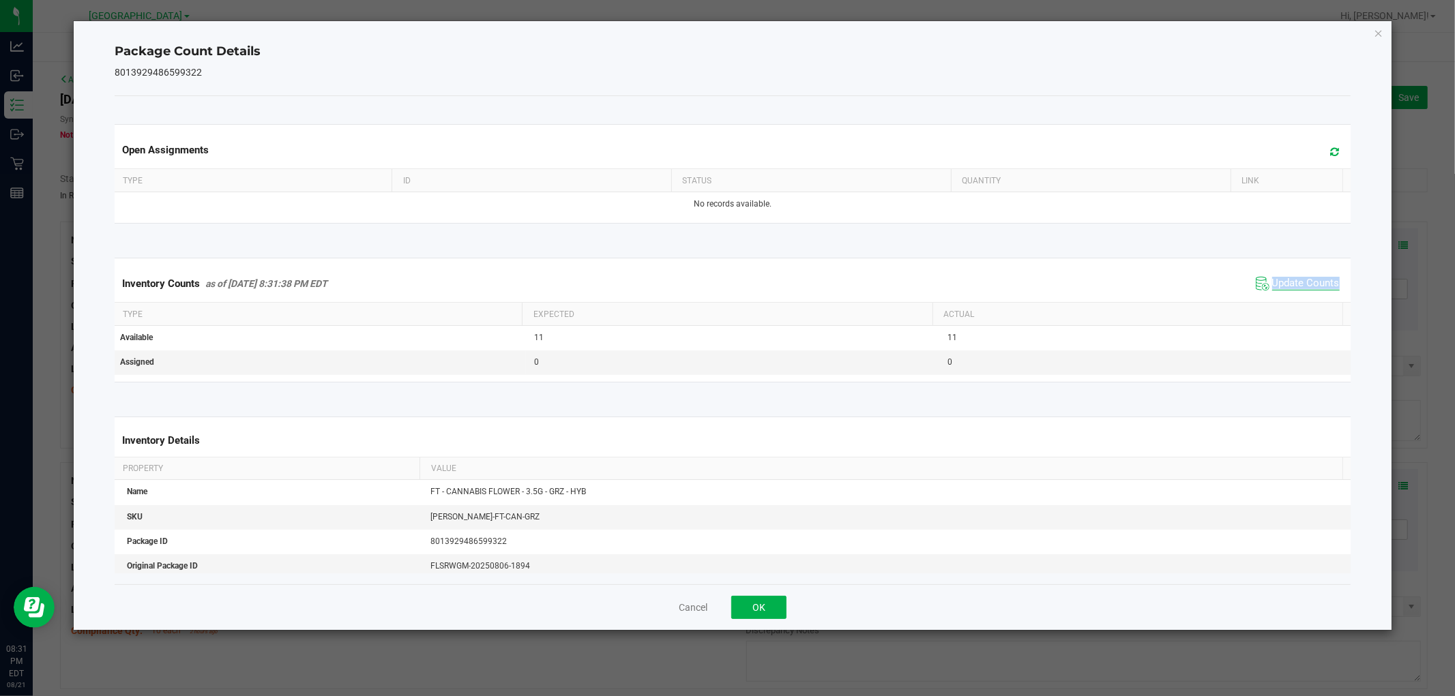
click at [1282, 293] on div "Inventory Counts as of [DATE] 8:31:38 PM EDT Update Counts" at bounding box center [732, 283] width 1241 height 37
click at [1282, 289] on span "Update Counts" at bounding box center [1306, 284] width 68 height 14
click at [1282, 288] on span "Update Counts" at bounding box center [1306, 283] width 68 height 12
click at [781, 602] on button "OK" at bounding box center [758, 607] width 55 height 23
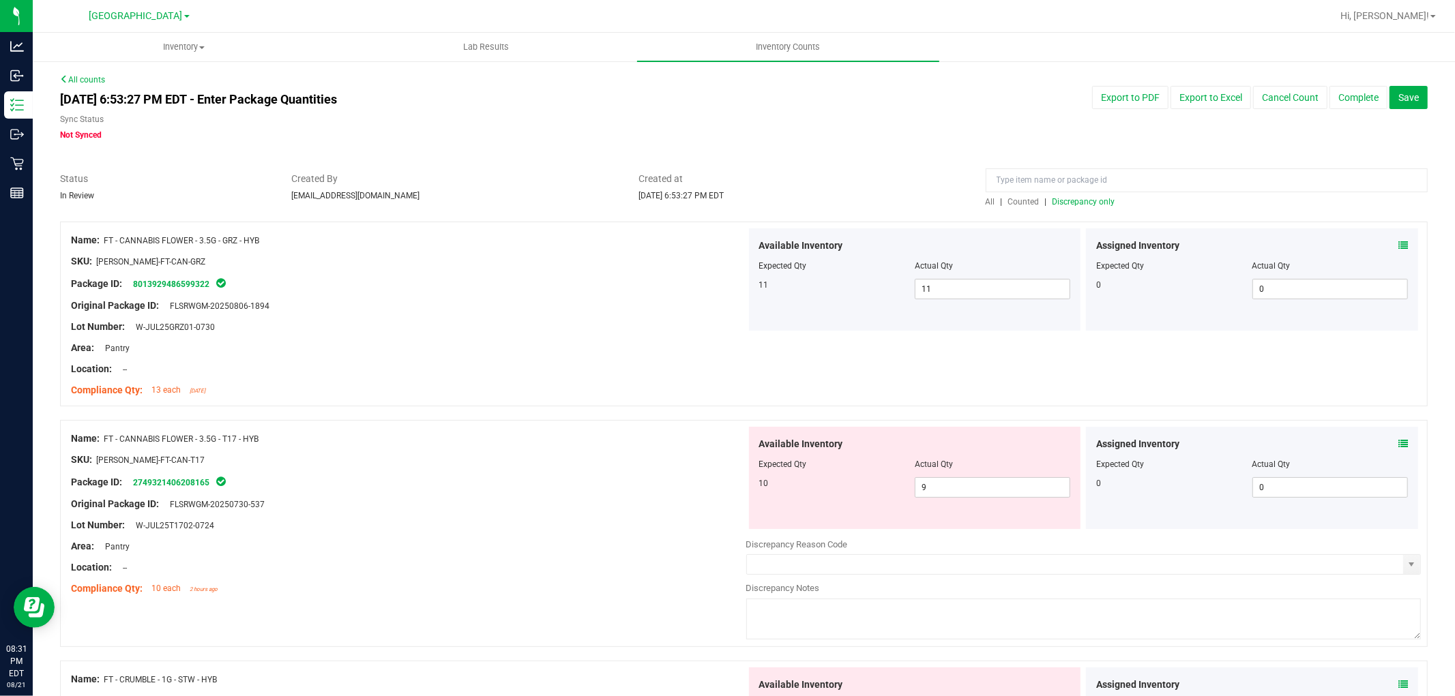
click at [1397, 441] on div "Assigned Inventory Expected Qty Actual Qty 0 0 0" at bounding box center [1252, 478] width 332 height 102
click at [1398, 441] on icon at bounding box center [1403, 444] width 10 height 10
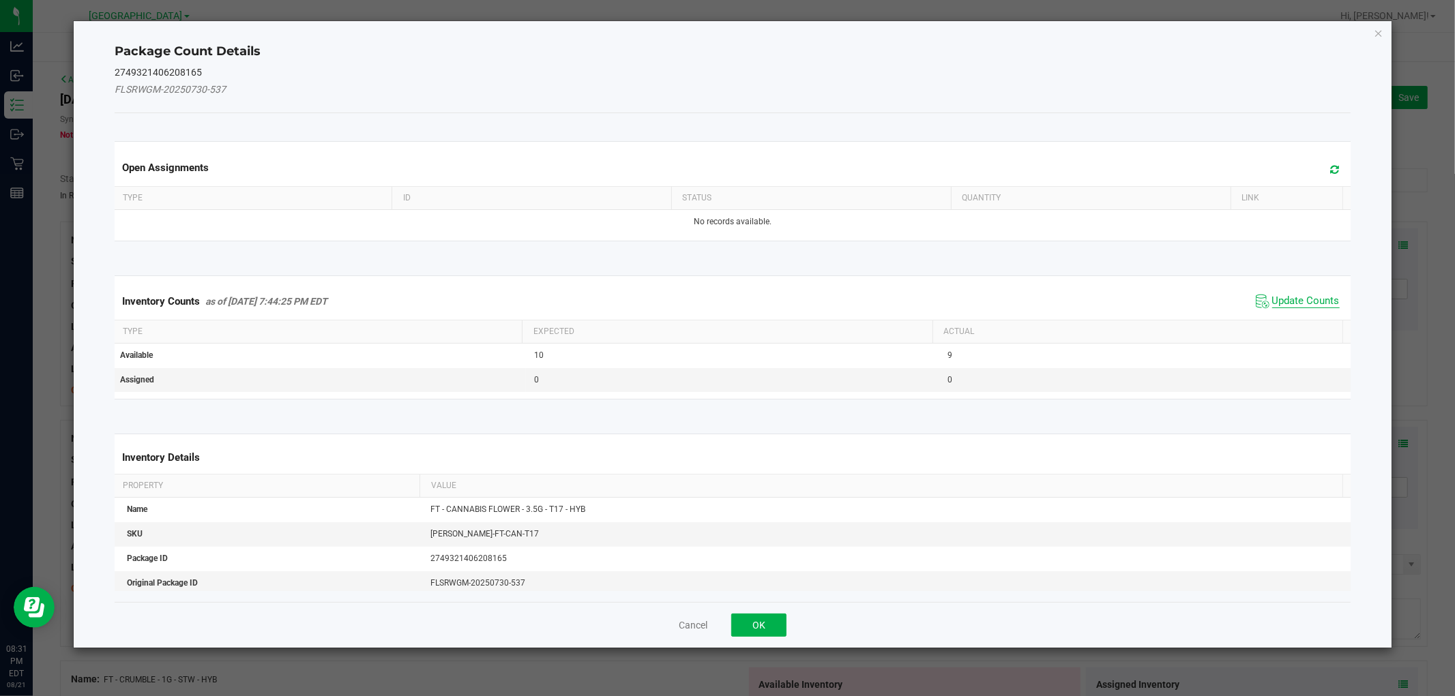
click at [1301, 299] on span "Update Counts" at bounding box center [1306, 302] width 68 height 14
click at [1300, 299] on span "Update Counts" at bounding box center [1306, 301] width 68 height 12
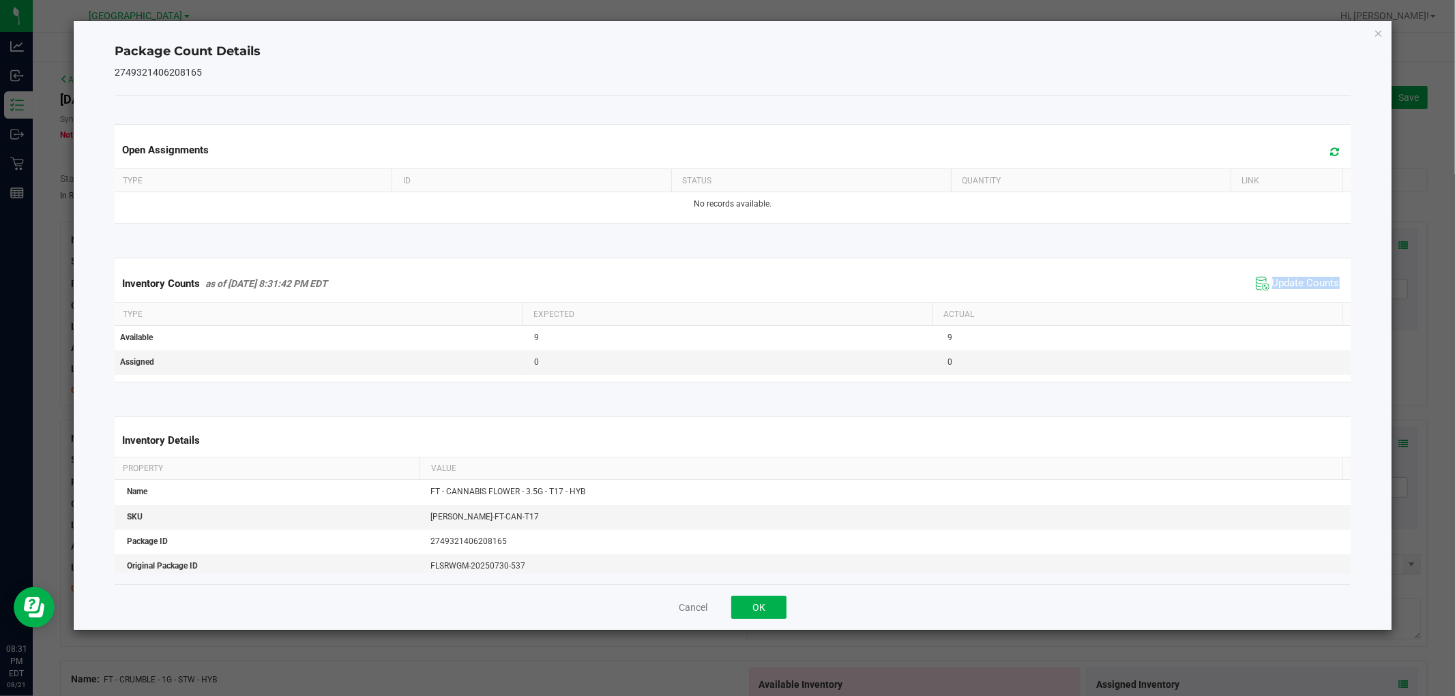
click at [1300, 298] on div "Inventory Counts as of [DATE] 8:31:42 PM EDT Update Counts" at bounding box center [732, 283] width 1241 height 37
click at [1299, 296] on div "Inventory Counts as of [DATE] 8:31:42 PM EDT Update Counts" at bounding box center [732, 283] width 1241 height 37
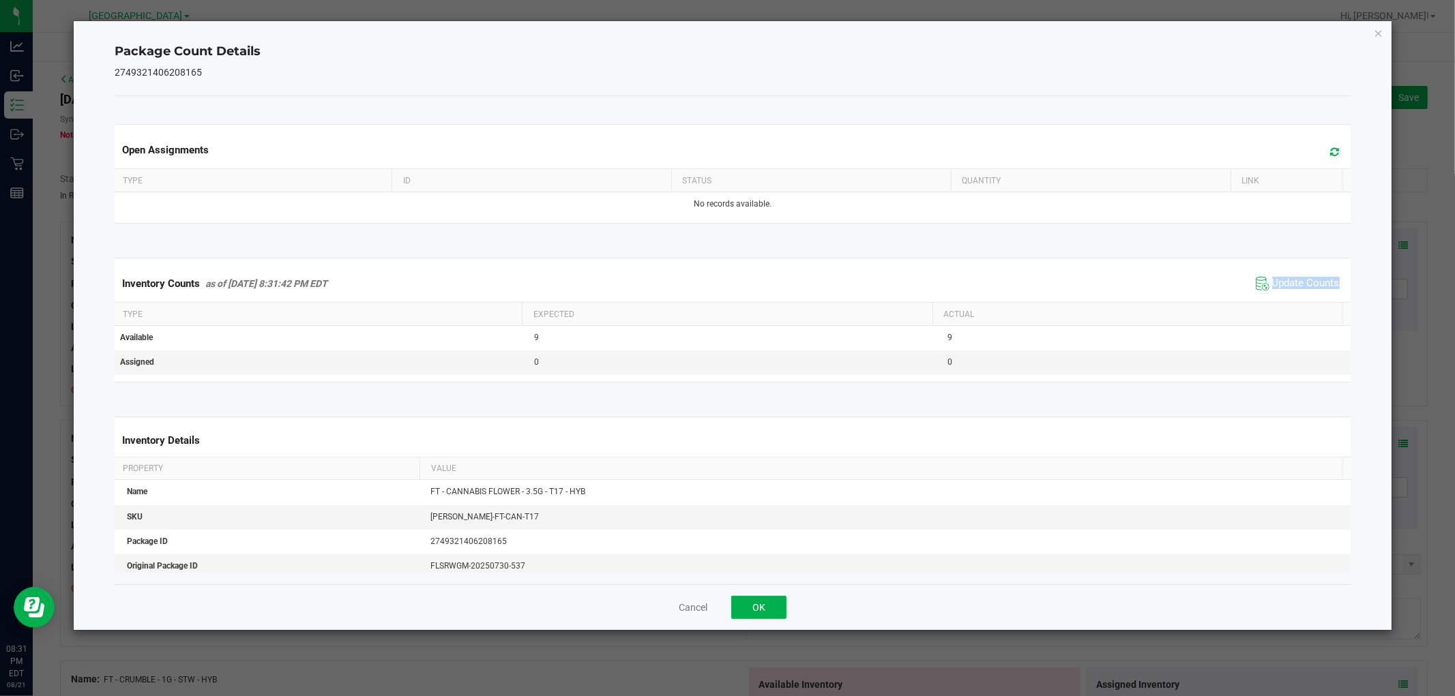
click at [1297, 295] on div "Inventory Counts as of [DATE] 8:31:42 PM EDT Update Counts" at bounding box center [732, 283] width 1241 height 37
click at [1297, 291] on span "Update Counts" at bounding box center [1297, 284] width 91 height 20
click at [1295, 285] on span "Update Counts" at bounding box center [1306, 283] width 68 height 12
click at [1293, 285] on span "Update Counts" at bounding box center [1306, 283] width 68 height 12
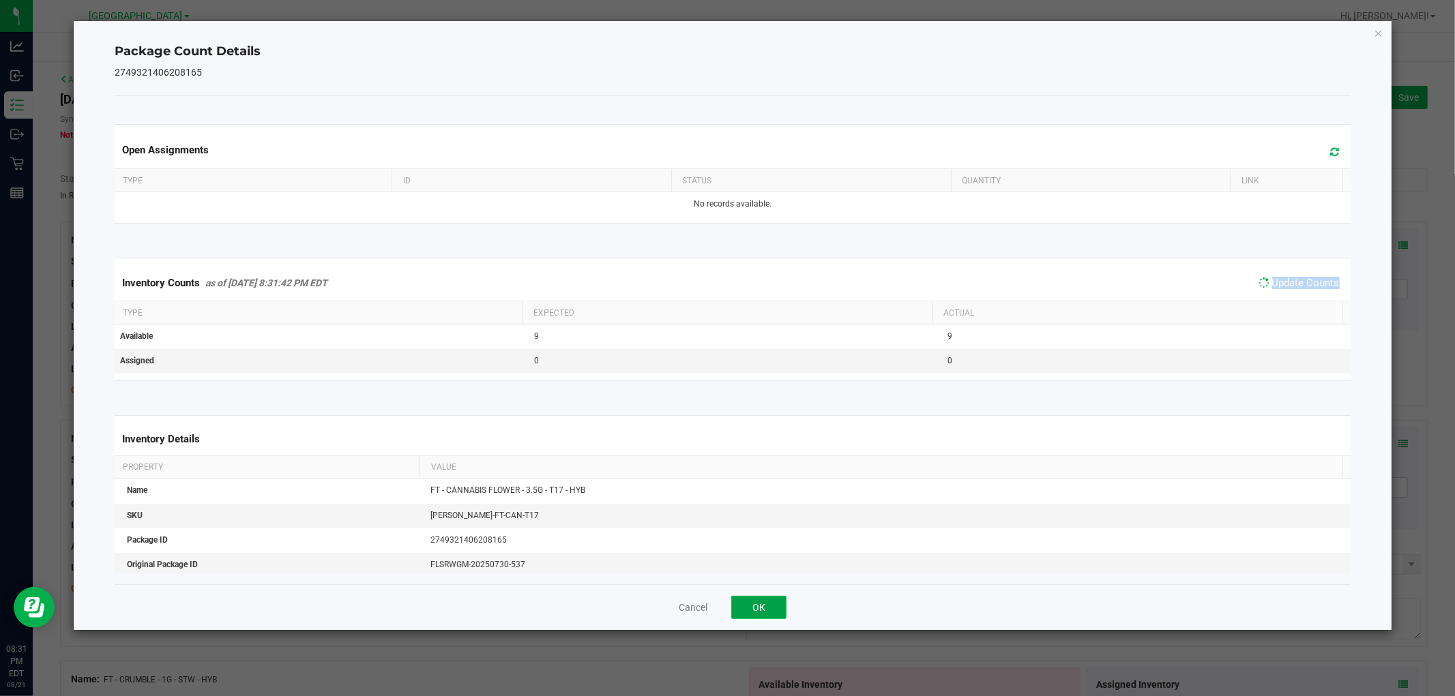
click at [782, 608] on button "OK" at bounding box center [758, 607] width 55 height 23
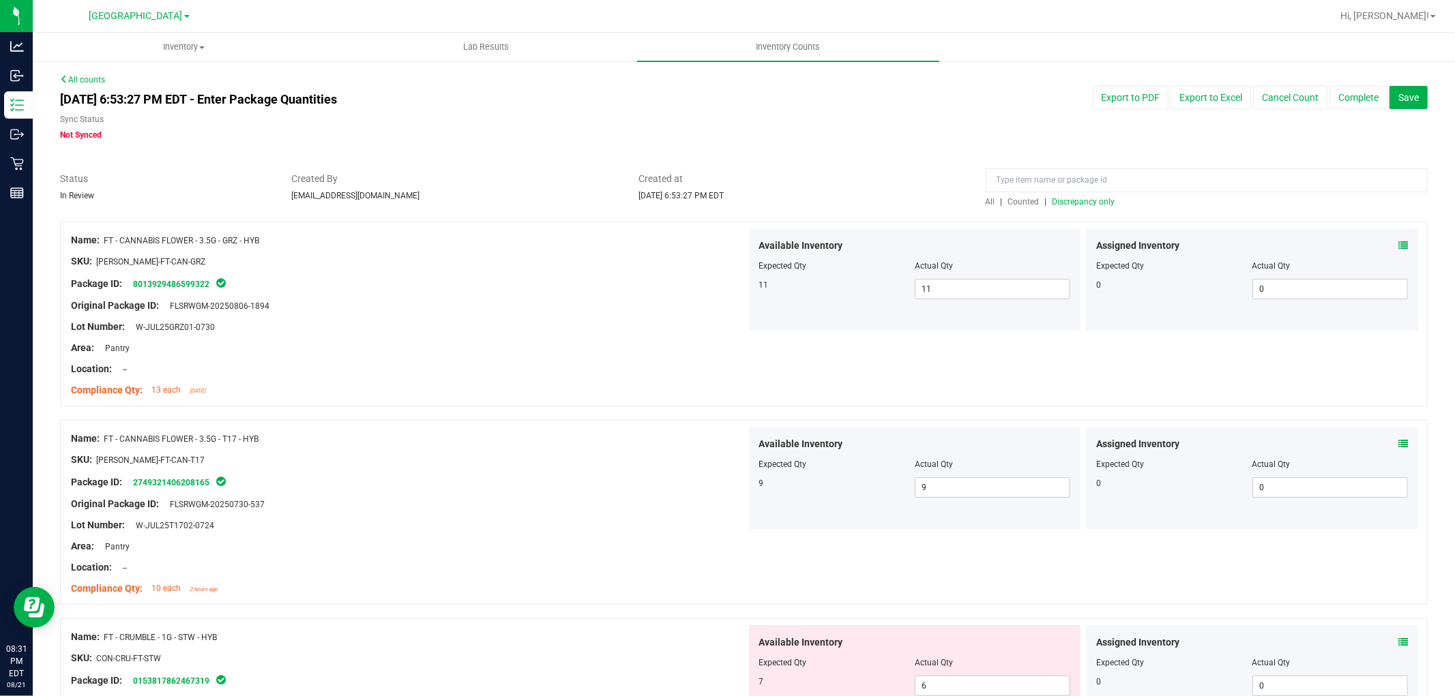
click at [1398, 643] on icon at bounding box center [1403, 643] width 10 height 10
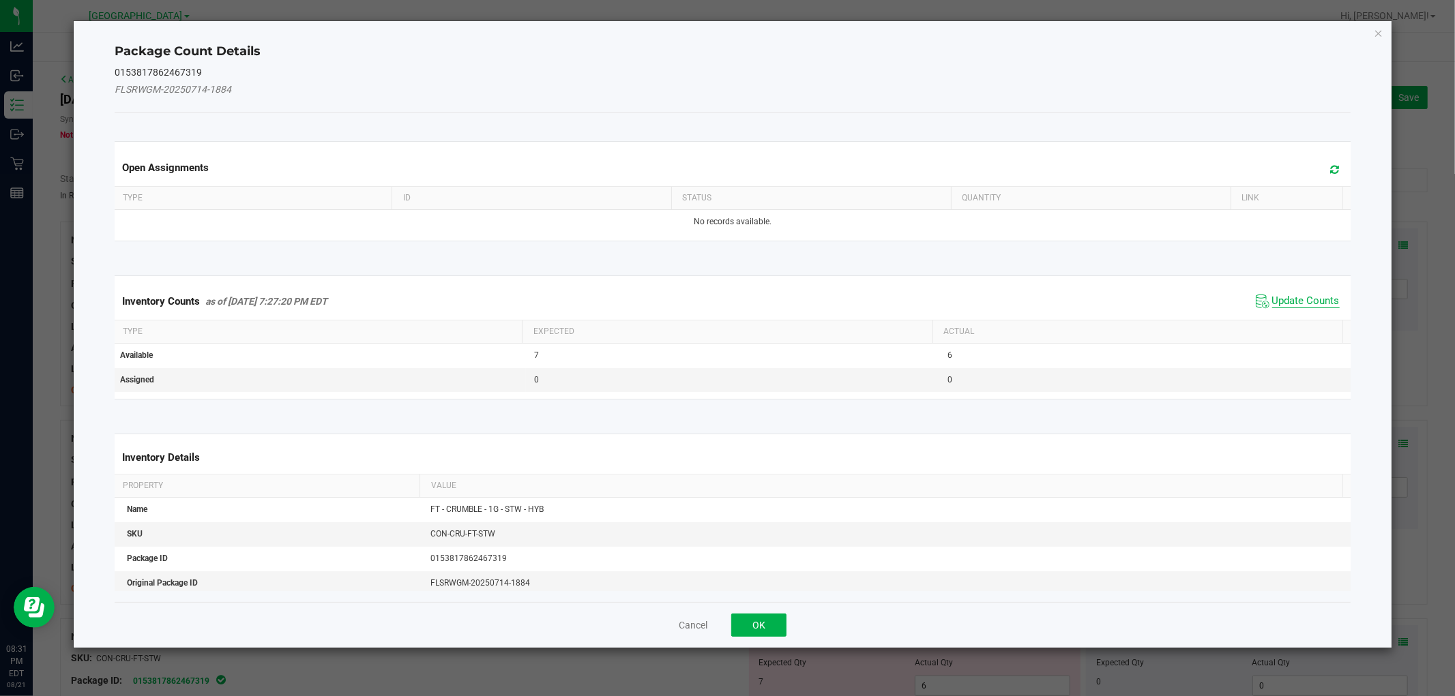
click at [1285, 297] on span "Update Counts" at bounding box center [1306, 302] width 68 height 14
click at [1285, 297] on div "Inventory Counts as of [DATE] 7:27:20 PM EDT Update Counts" at bounding box center [732, 300] width 1241 height 35
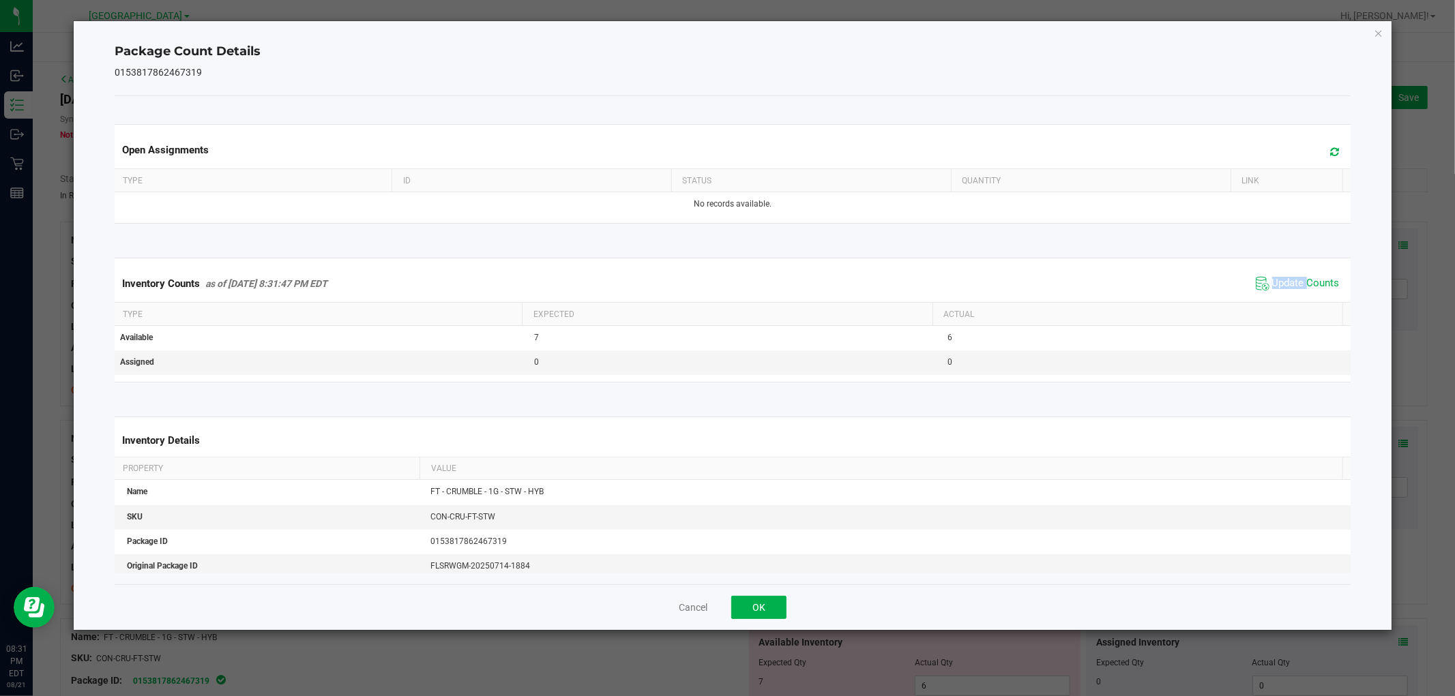
click at [1285, 294] on div "Inventory Counts as of [DATE] 8:31:47 PM EDT Update Counts" at bounding box center [732, 283] width 1241 height 37
click at [1285, 288] on span "Update Counts" at bounding box center [1306, 284] width 68 height 14
click at [1285, 283] on span "Update Counts" at bounding box center [1306, 283] width 68 height 12
click at [1284, 278] on span "Update Counts" at bounding box center [1306, 283] width 68 height 12
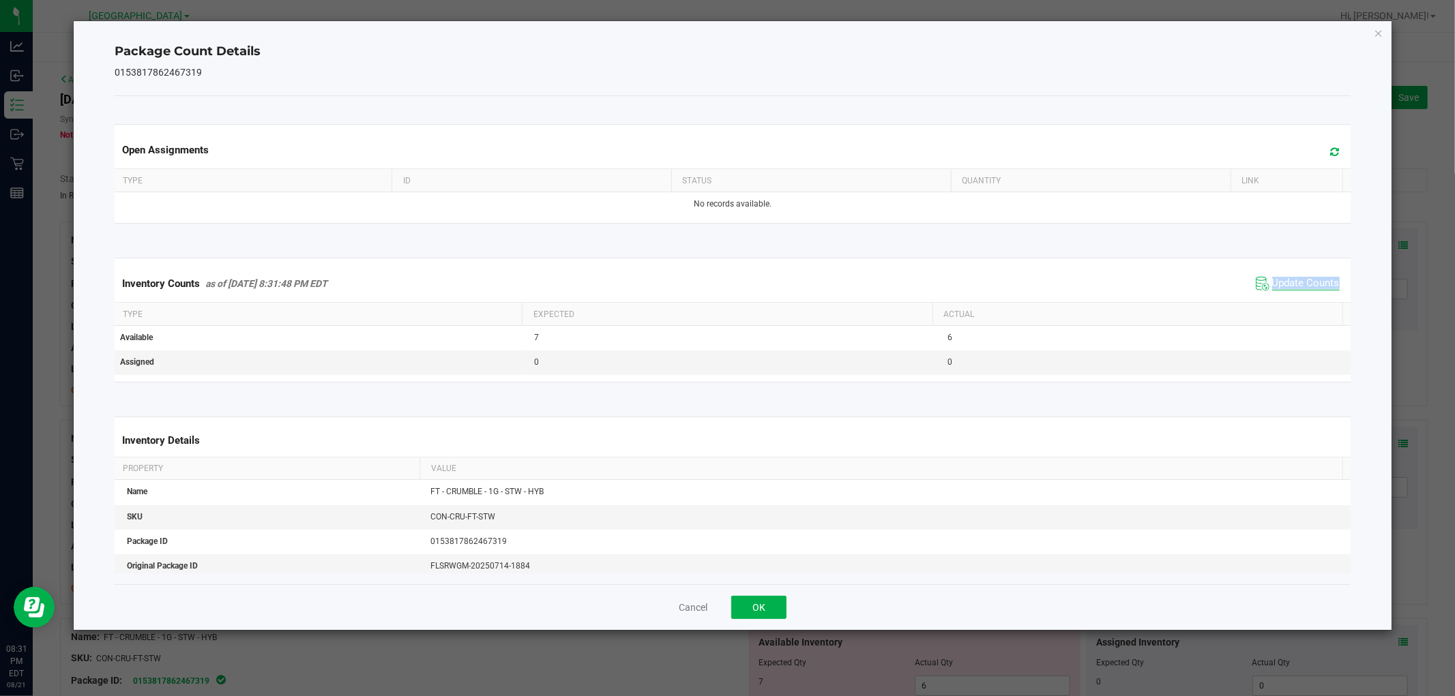
click at [1284, 278] on span "Update Counts" at bounding box center [1306, 284] width 68 height 14
click at [1284, 278] on span "Update Counts" at bounding box center [1306, 283] width 68 height 12
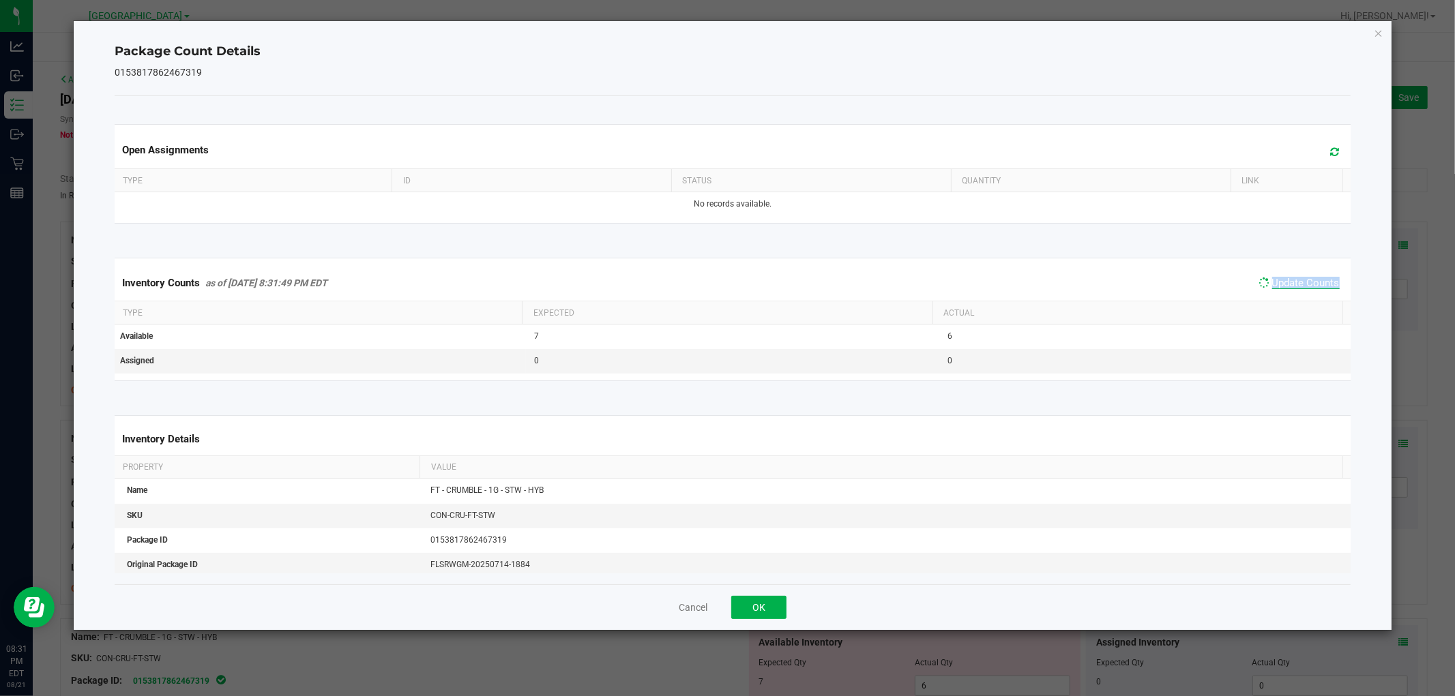
click at [1284, 278] on span "Update Counts" at bounding box center [1306, 283] width 68 height 12
click at [1284, 278] on span "Update Counts" at bounding box center [1306, 284] width 68 height 14
click at [771, 606] on button "OK" at bounding box center [758, 607] width 55 height 23
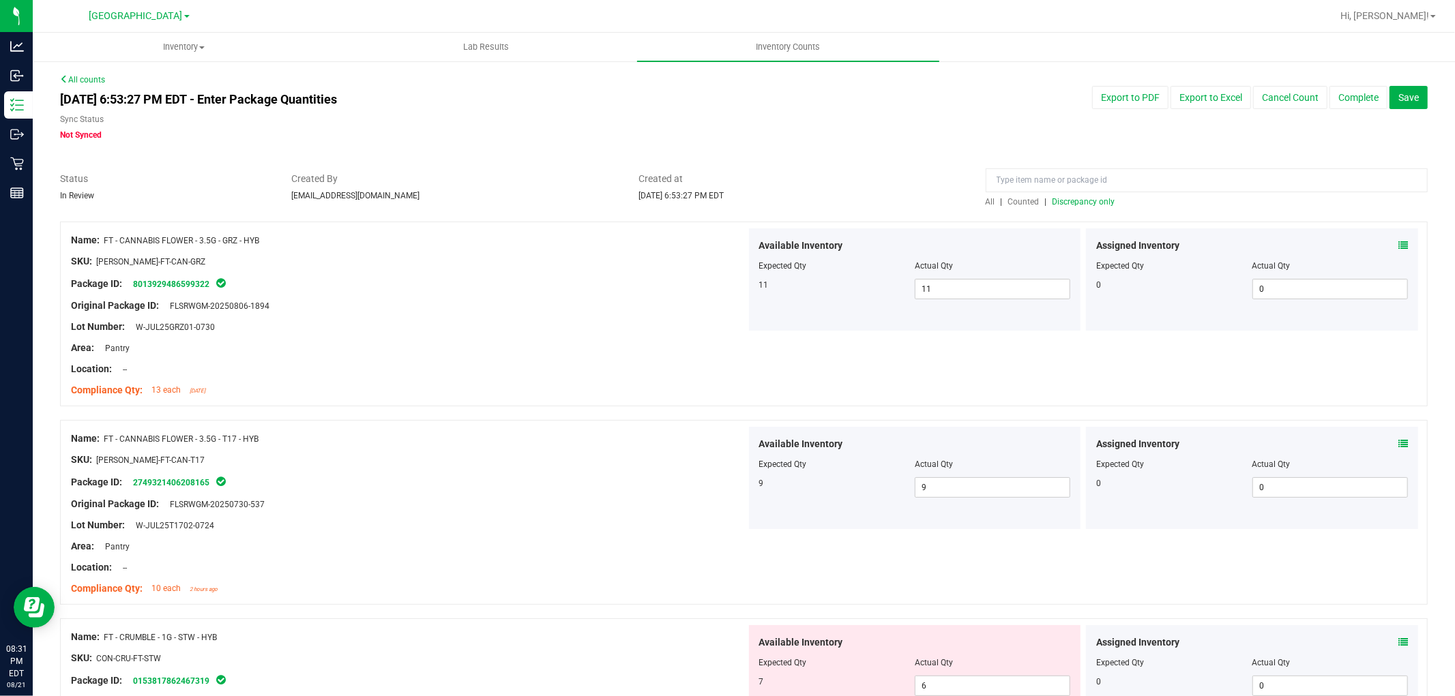
click at [1079, 203] on span "Discrepancy only" at bounding box center [1083, 202] width 63 height 10
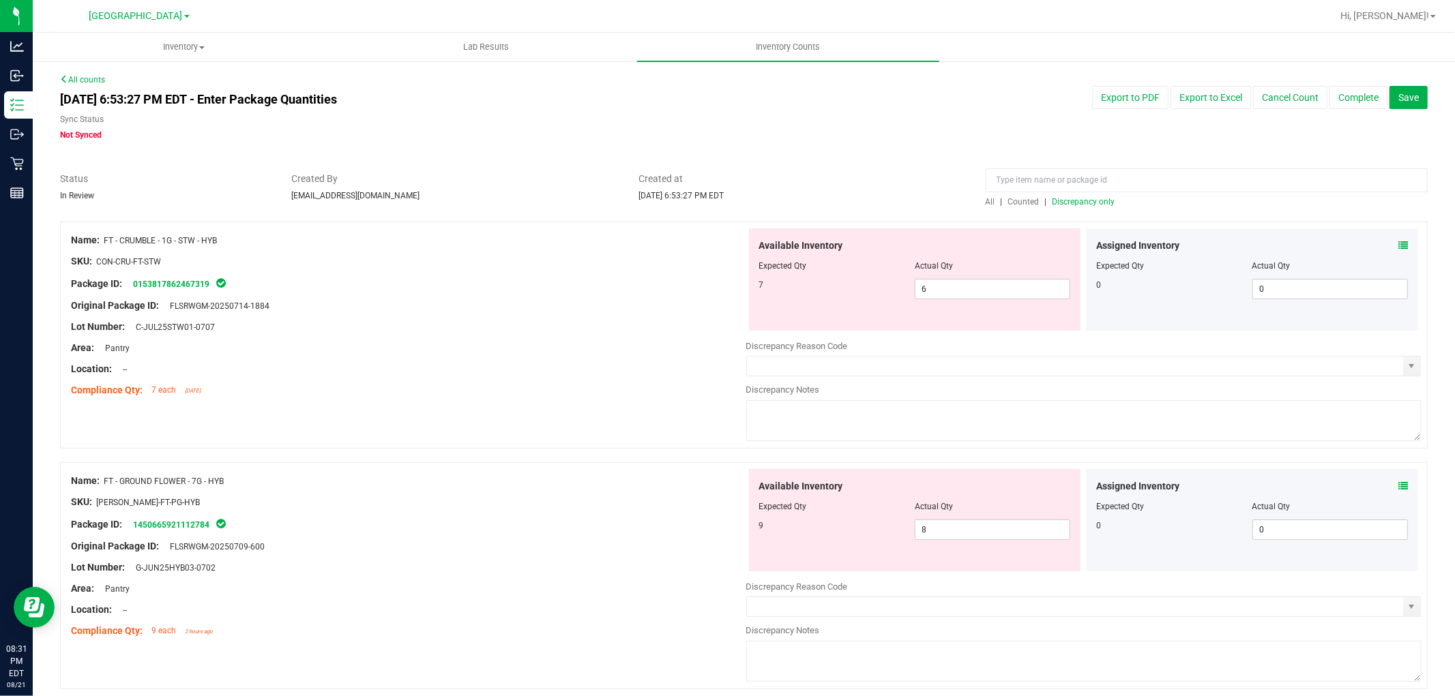
click at [1398, 487] on icon at bounding box center [1403, 487] width 10 height 10
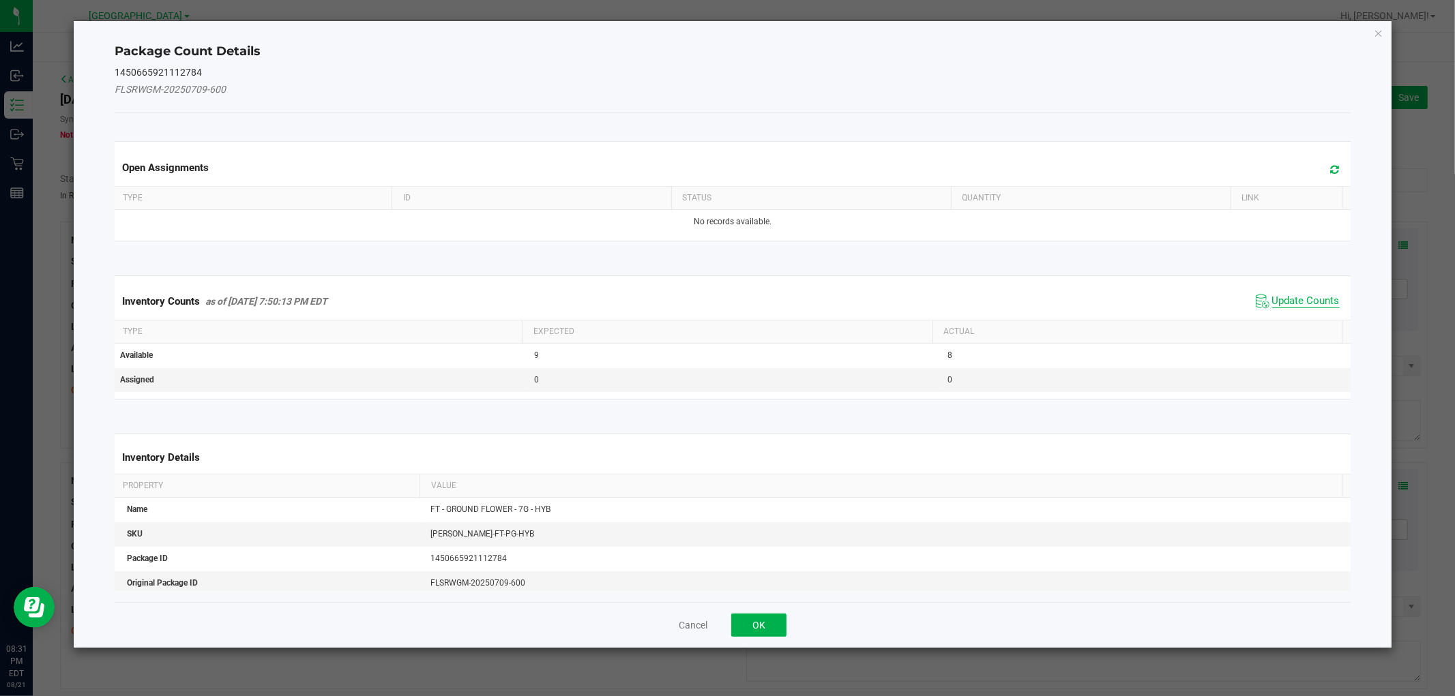
click at [1293, 295] on span "Update Counts" at bounding box center [1306, 302] width 68 height 14
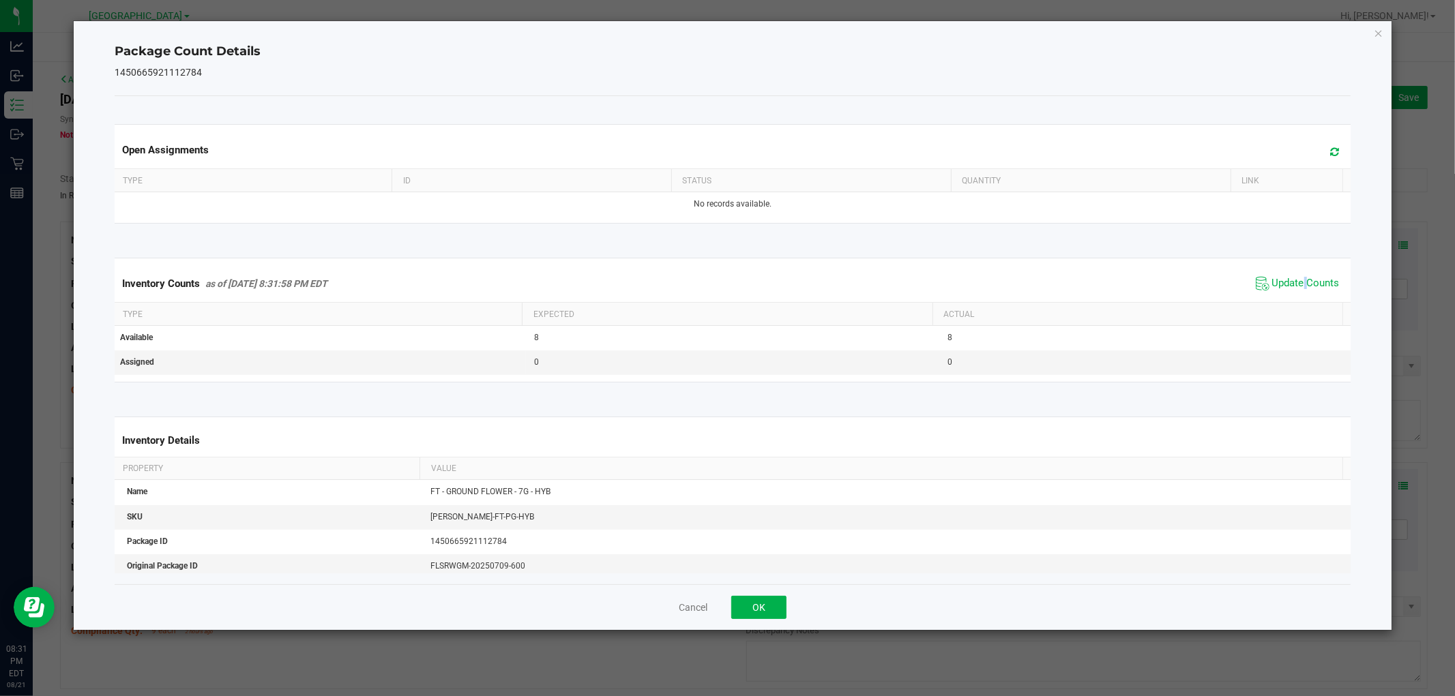
click at [1293, 292] on span "Update Counts" at bounding box center [1297, 284] width 91 height 20
click at [1297, 280] on span "Update Counts" at bounding box center [1306, 283] width 68 height 12
click at [1297, 280] on span "Update Counts" at bounding box center [1306, 284] width 68 height 14
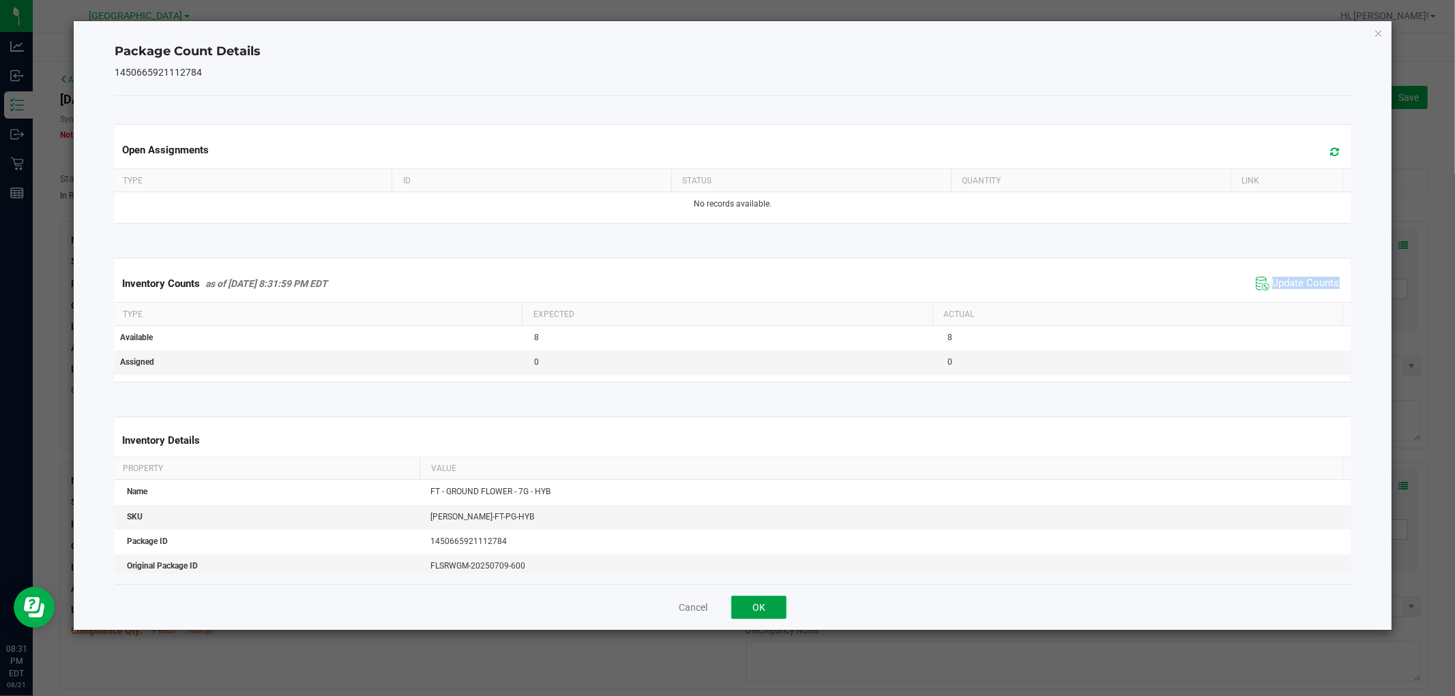
click at [776, 611] on button "OK" at bounding box center [758, 607] width 55 height 23
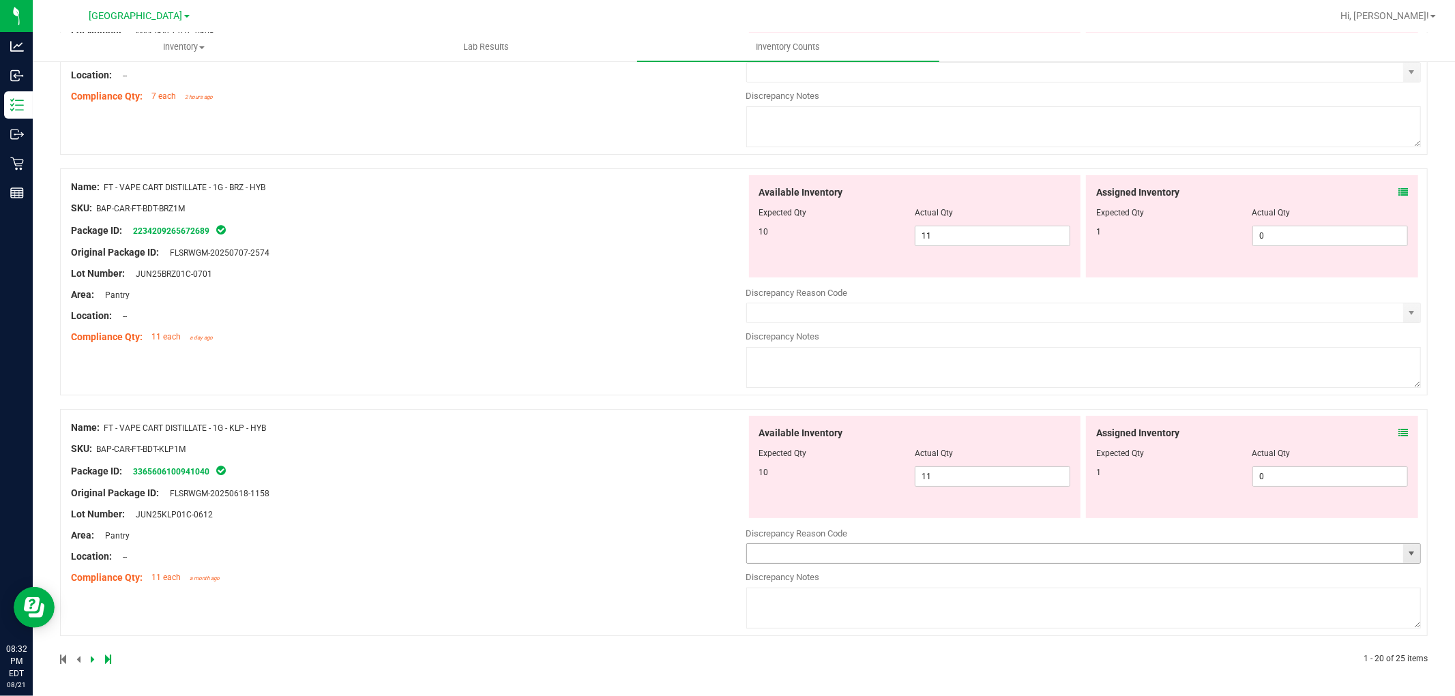
scroll to position [4360, 0]
click at [1398, 432] on icon at bounding box center [1403, 433] width 10 height 10
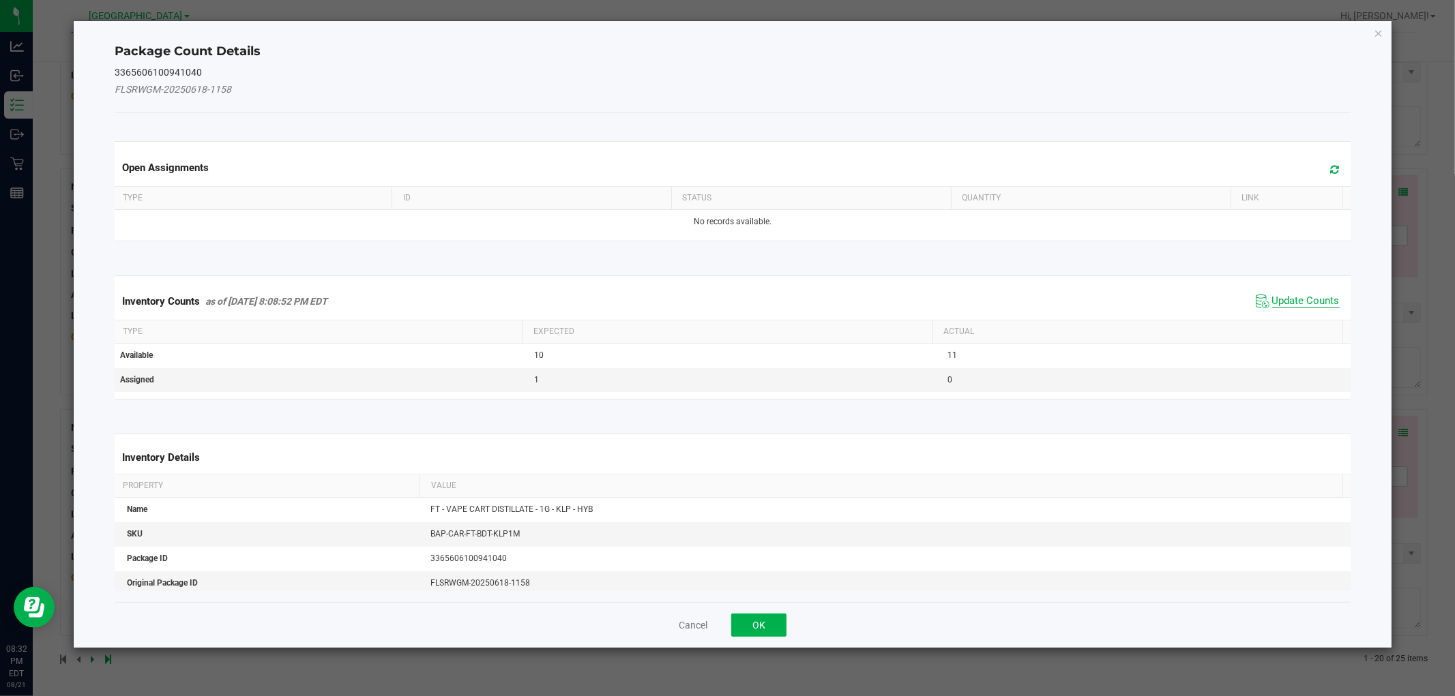
click at [1299, 302] on span "Update Counts" at bounding box center [1306, 302] width 68 height 14
click at [1299, 301] on div "Inventory Counts as of [DATE] 8:08:52 PM EDT Update Counts" at bounding box center [732, 300] width 1241 height 35
click at [1299, 296] on div "Inventory Counts as of [DATE] 8:08:52 PM EDT Update Counts" at bounding box center [732, 300] width 1241 height 35
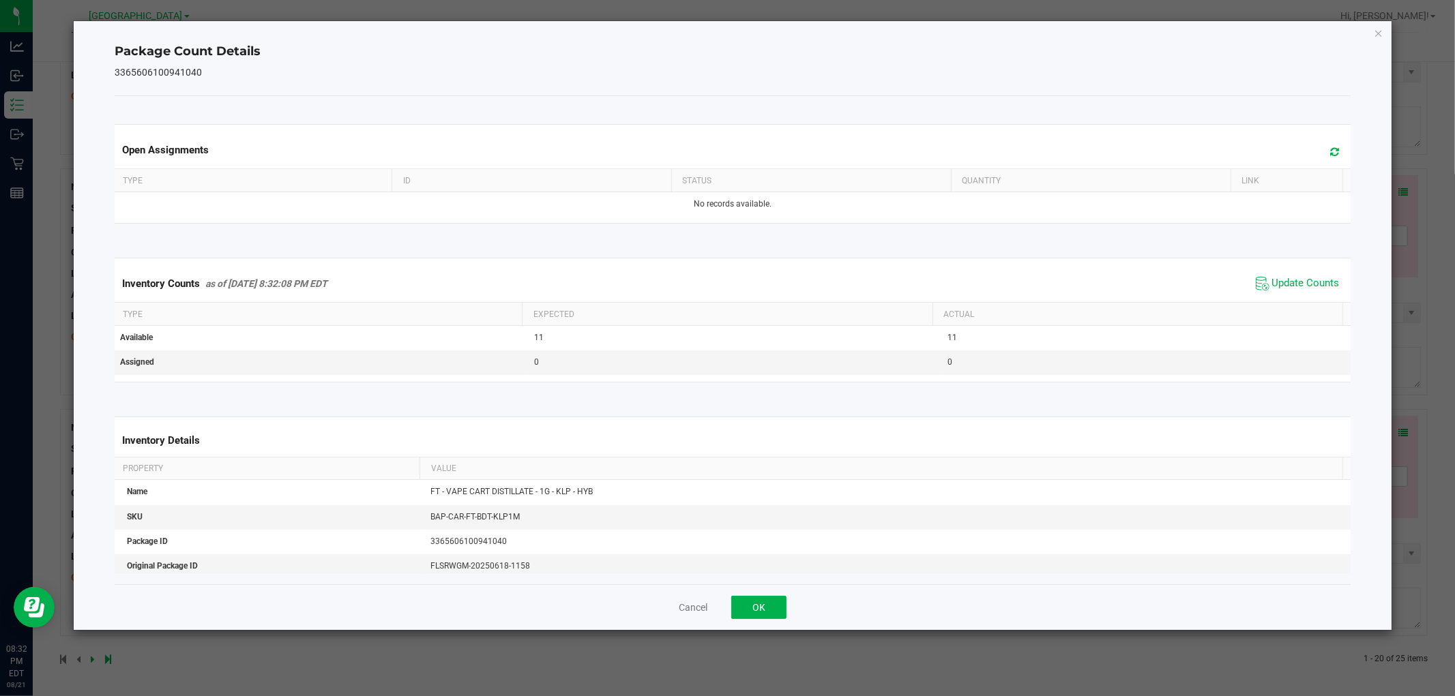
click at [1299, 294] on span "Update Counts" at bounding box center [1297, 284] width 91 height 20
click at [1299, 291] on span "Update Counts" at bounding box center [1299, 283] width 87 height 19
click at [1300, 289] on span "Update Counts" at bounding box center [1306, 283] width 68 height 12
click at [767, 601] on button "OK" at bounding box center [758, 607] width 55 height 23
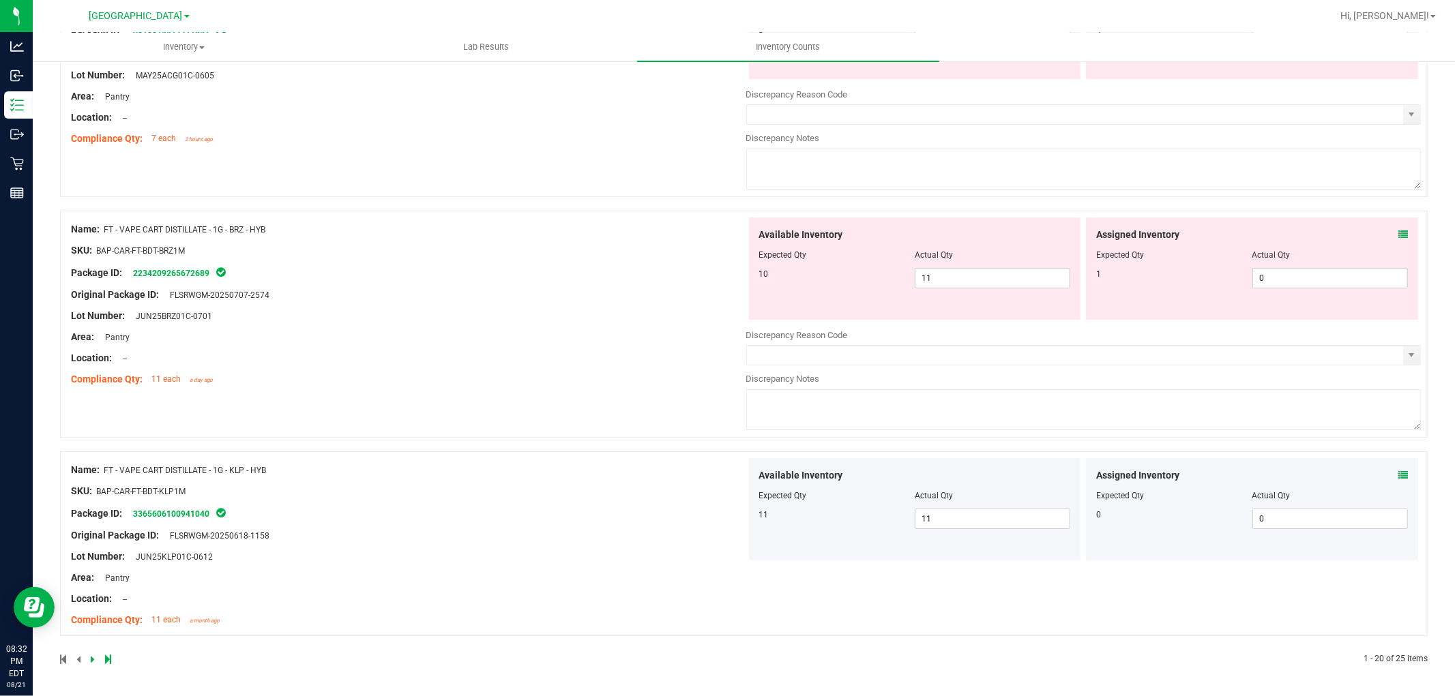
scroll to position [4316, 0]
click at [1398, 237] on icon at bounding box center [1403, 235] width 10 height 10
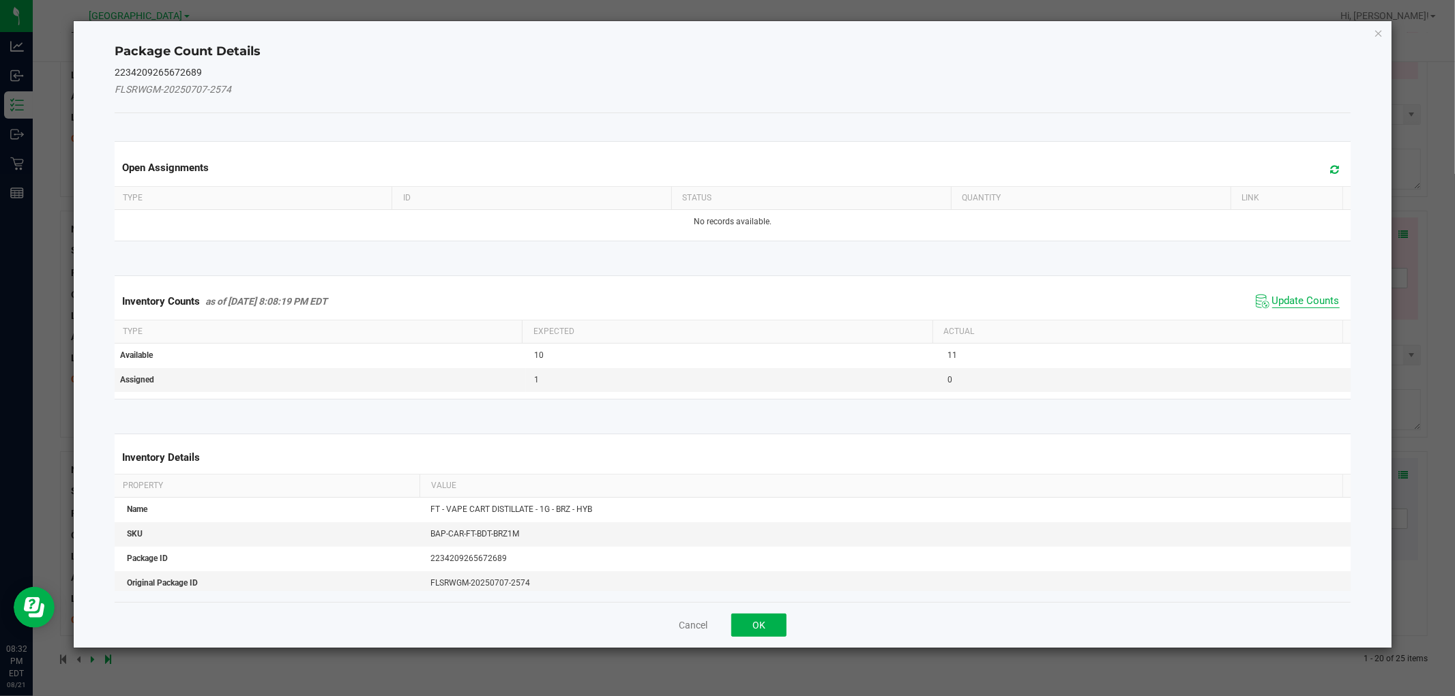
click at [1289, 303] on span "Update Counts" at bounding box center [1306, 302] width 68 height 14
drag, startPoint x: 1289, startPoint y: 298, endPoint x: 1290, endPoint y: 287, distance: 10.9
click at [1289, 297] on div "Inventory Counts as of [DATE] 8:08:19 PM EDT Update Counts" at bounding box center [732, 300] width 1241 height 35
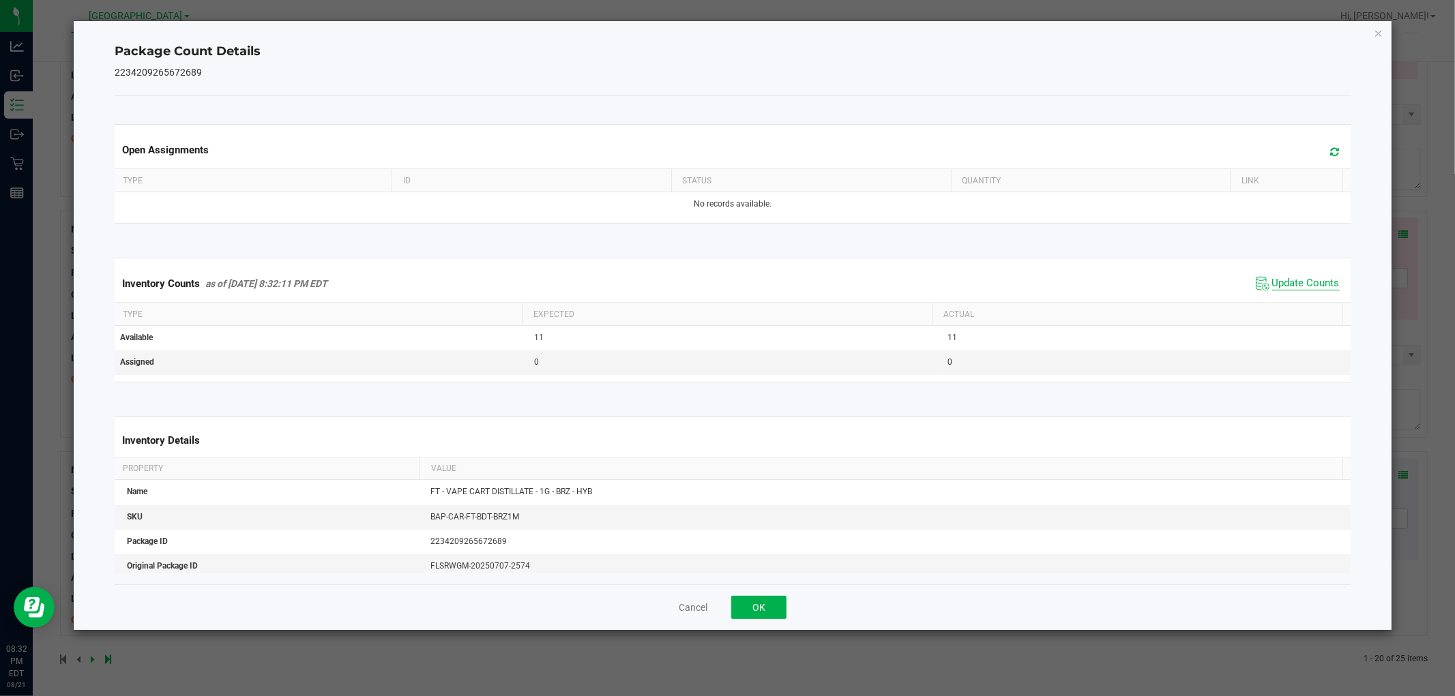
drag, startPoint x: 1290, startPoint y: 287, endPoint x: 1292, endPoint y: 280, distance: 7.8
click at [1290, 285] on span "Update Counts" at bounding box center [1306, 284] width 68 height 14
click at [1292, 280] on span "Update Counts" at bounding box center [1306, 284] width 68 height 14
click at [1292, 278] on span "Update Counts" at bounding box center [1306, 283] width 68 height 12
click at [1293, 278] on span "Update Counts" at bounding box center [1306, 284] width 68 height 14
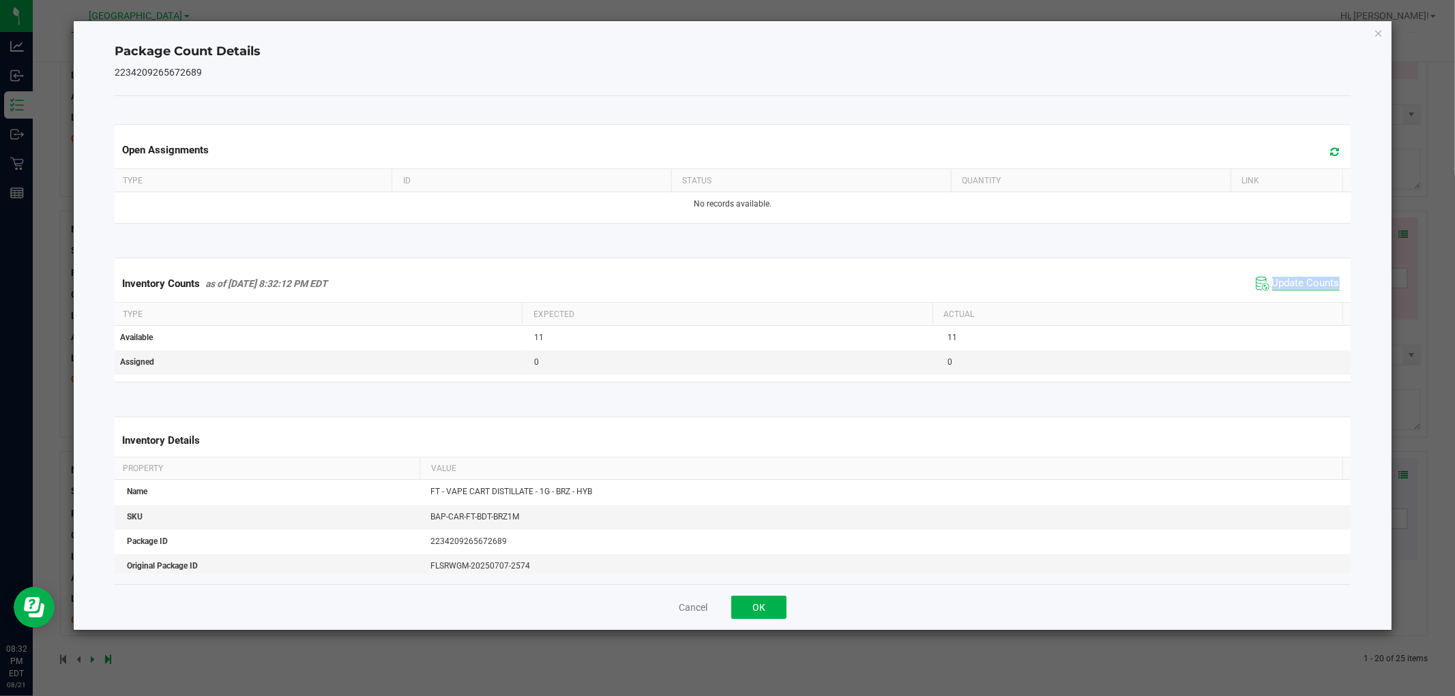
click at [1293, 278] on span "Update Counts" at bounding box center [1306, 284] width 68 height 14
click at [1293, 278] on span "Update Counts" at bounding box center [1306, 283] width 68 height 12
click at [735, 623] on div "Cancel OK" at bounding box center [732, 608] width 1235 height 46
click at [773, 617] on button "OK" at bounding box center [758, 607] width 55 height 23
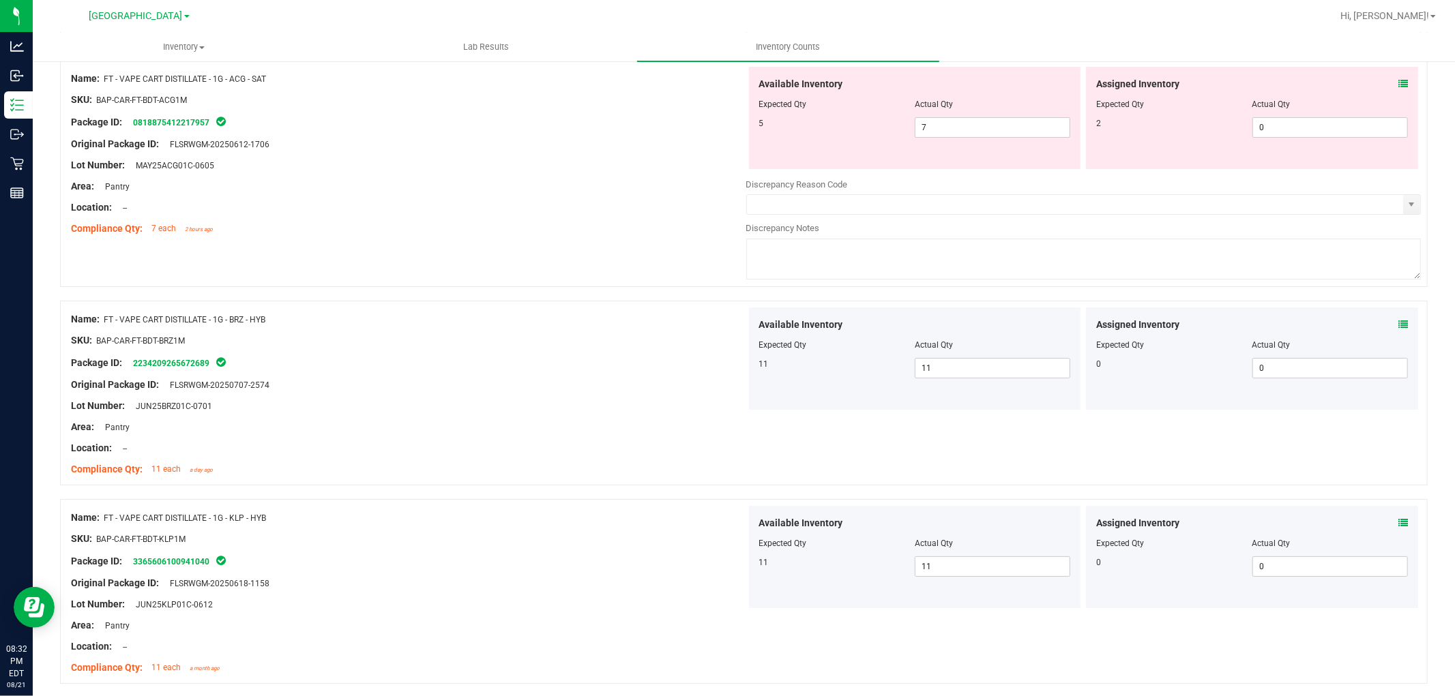
scroll to position [4046, 0]
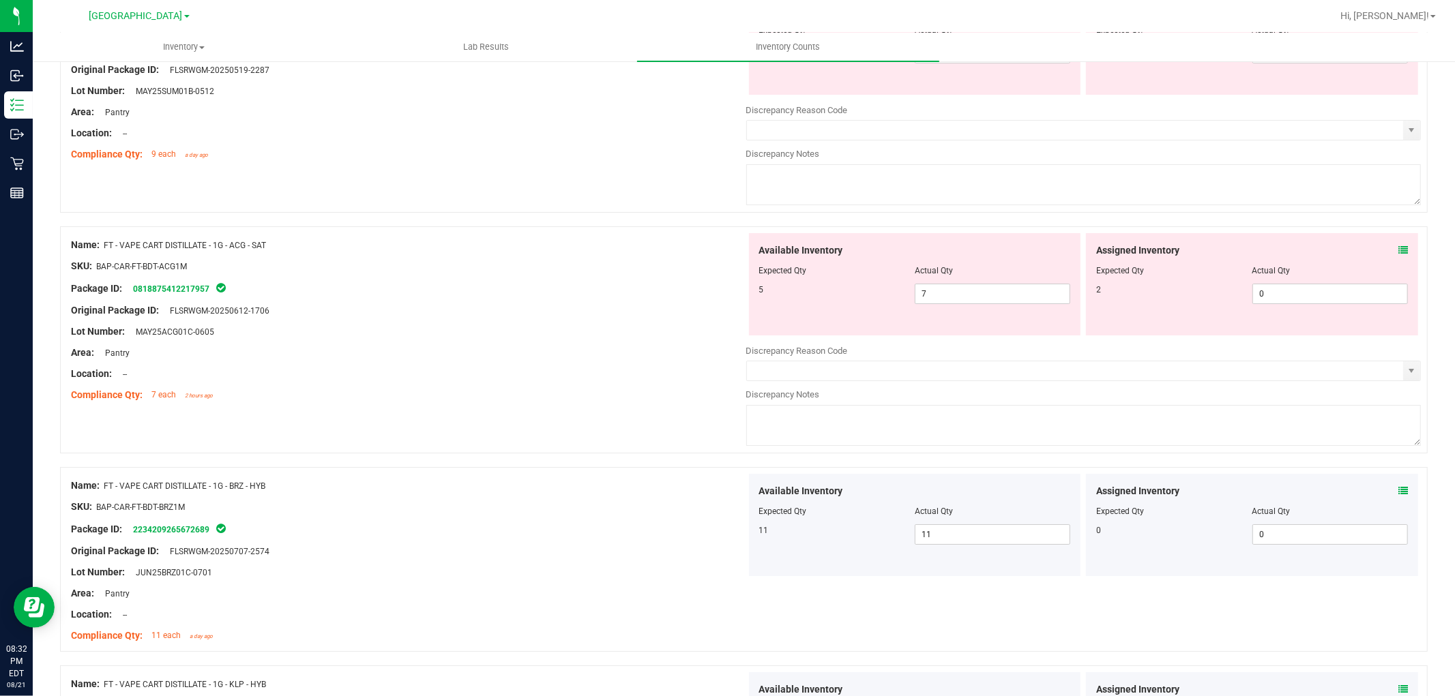
click at [1396, 261] on div "Assigned Inventory Expected Qty Actual Qty 2 0 0" at bounding box center [1252, 284] width 332 height 102
click at [1398, 255] on icon at bounding box center [1403, 251] width 10 height 10
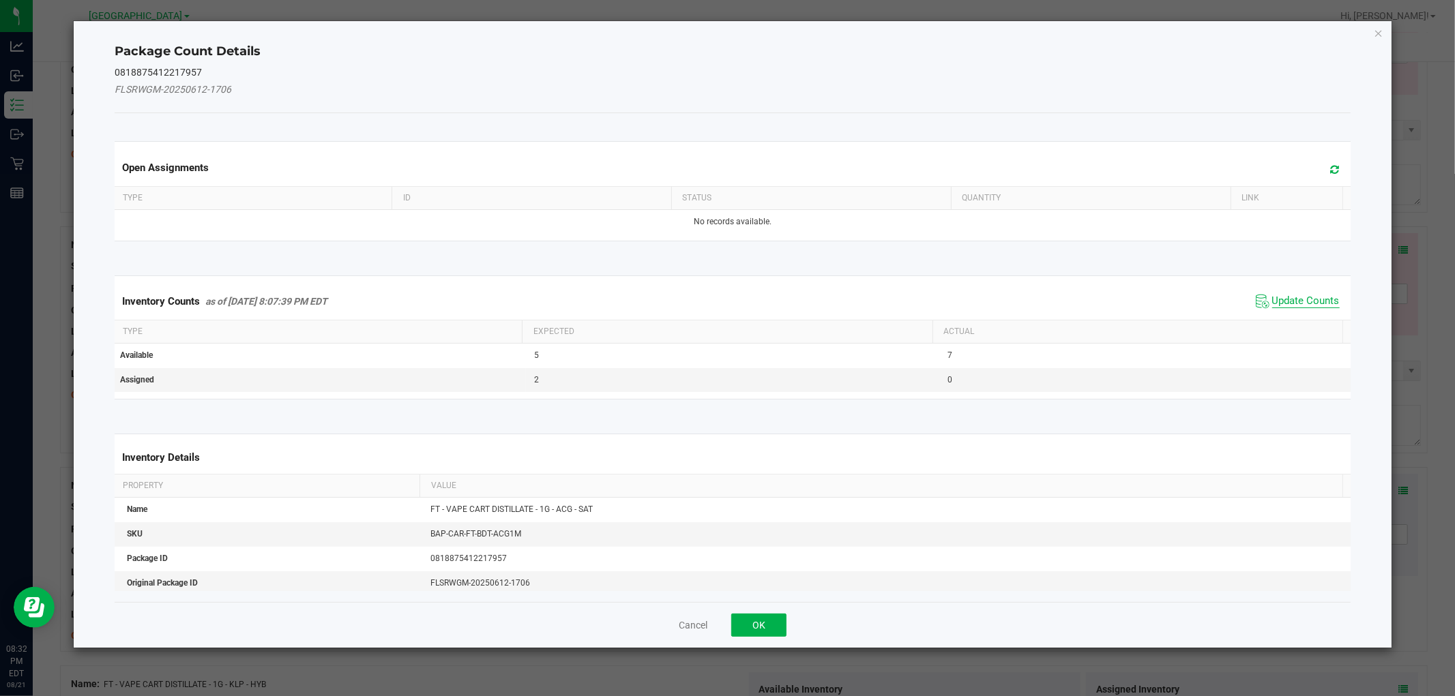
click at [1283, 306] on span "Update Counts" at bounding box center [1306, 302] width 68 height 14
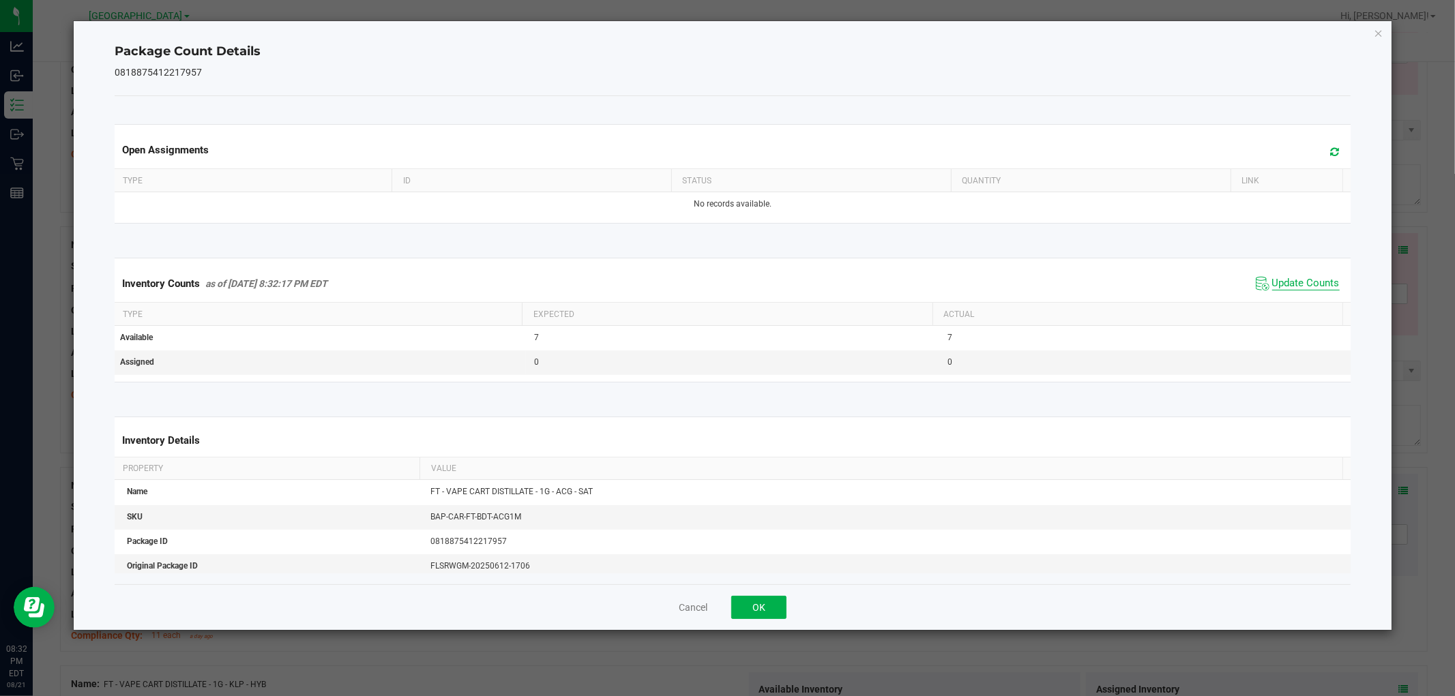
click at [1286, 301] on div "Inventory Counts as of [DATE] 8:32:17 PM EDT Update Counts" at bounding box center [732, 283] width 1241 height 37
click at [1287, 301] on div "Inventory Counts as of [DATE] 8:32:17 PM EDT Update Counts" at bounding box center [732, 283] width 1241 height 37
click at [1291, 292] on div "Inventory Counts as of [DATE] 8:32:17 PM EDT Update Counts" at bounding box center [732, 283] width 1241 height 37
click at [1293, 289] on span "Update Counts" at bounding box center [1306, 284] width 68 height 14
click at [1293, 286] on span "Update Counts" at bounding box center [1306, 283] width 68 height 12
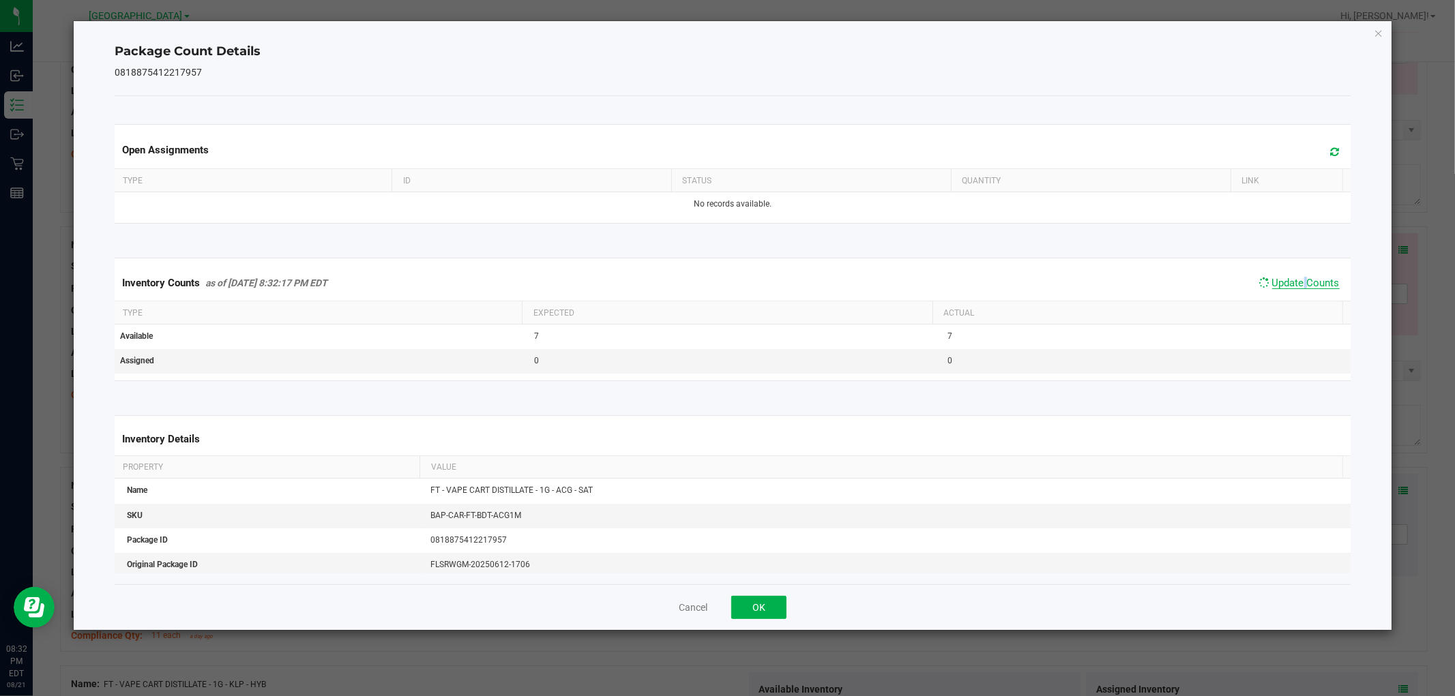
click at [1293, 286] on span "Update Counts" at bounding box center [1306, 283] width 68 height 12
click at [1295, 284] on span "Update Counts" at bounding box center [1306, 283] width 68 height 12
drag, startPoint x: 767, startPoint y: 604, endPoint x: 815, endPoint y: 587, distance: 50.7
click at [767, 605] on button "OK" at bounding box center [758, 607] width 55 height 23
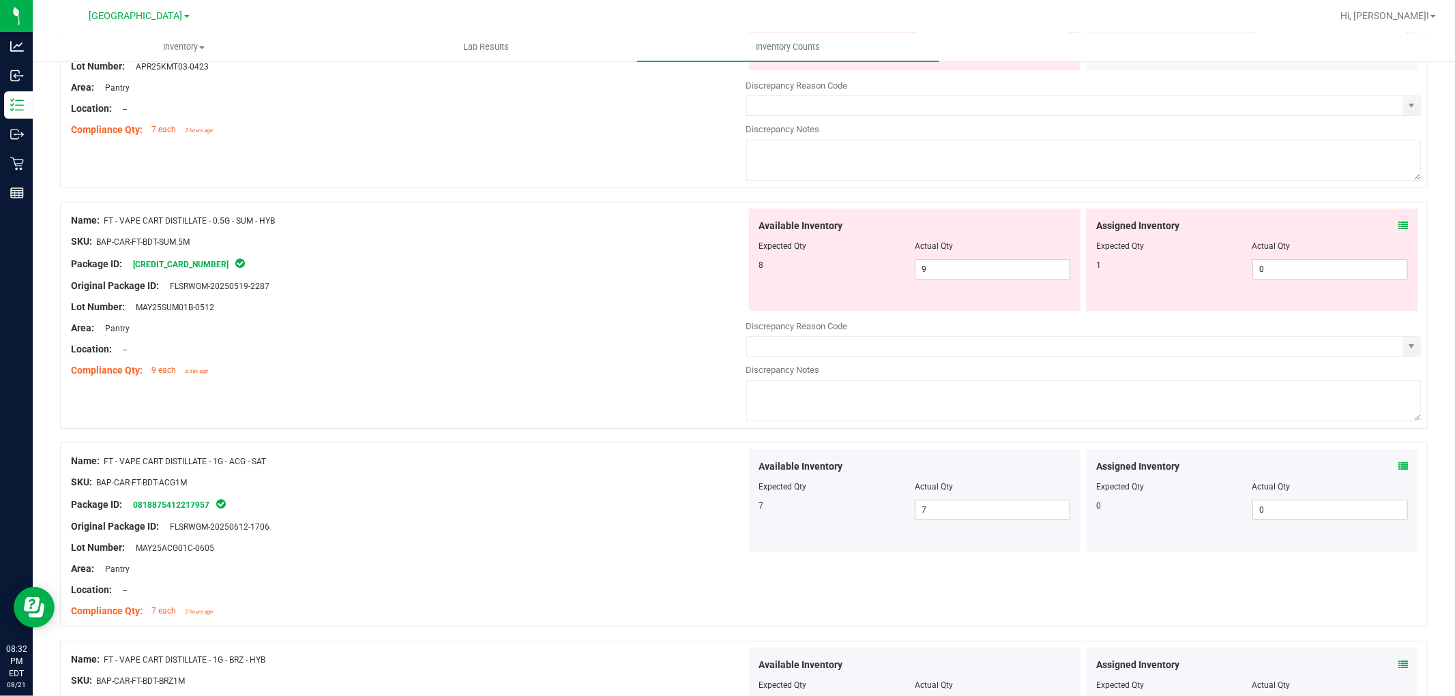
scroll to position [3818, 0]
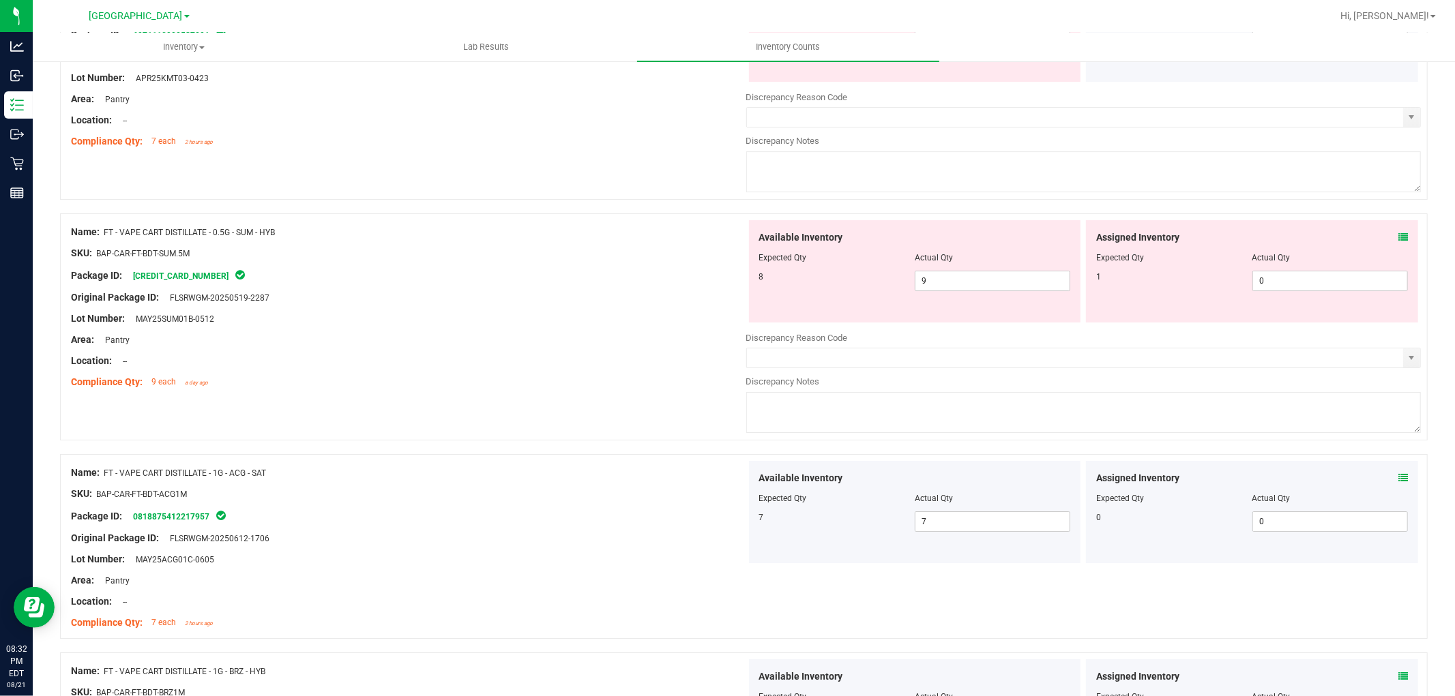
click at [1398, 242] on icon at bounding box center [1403, 238] width 10 height 10
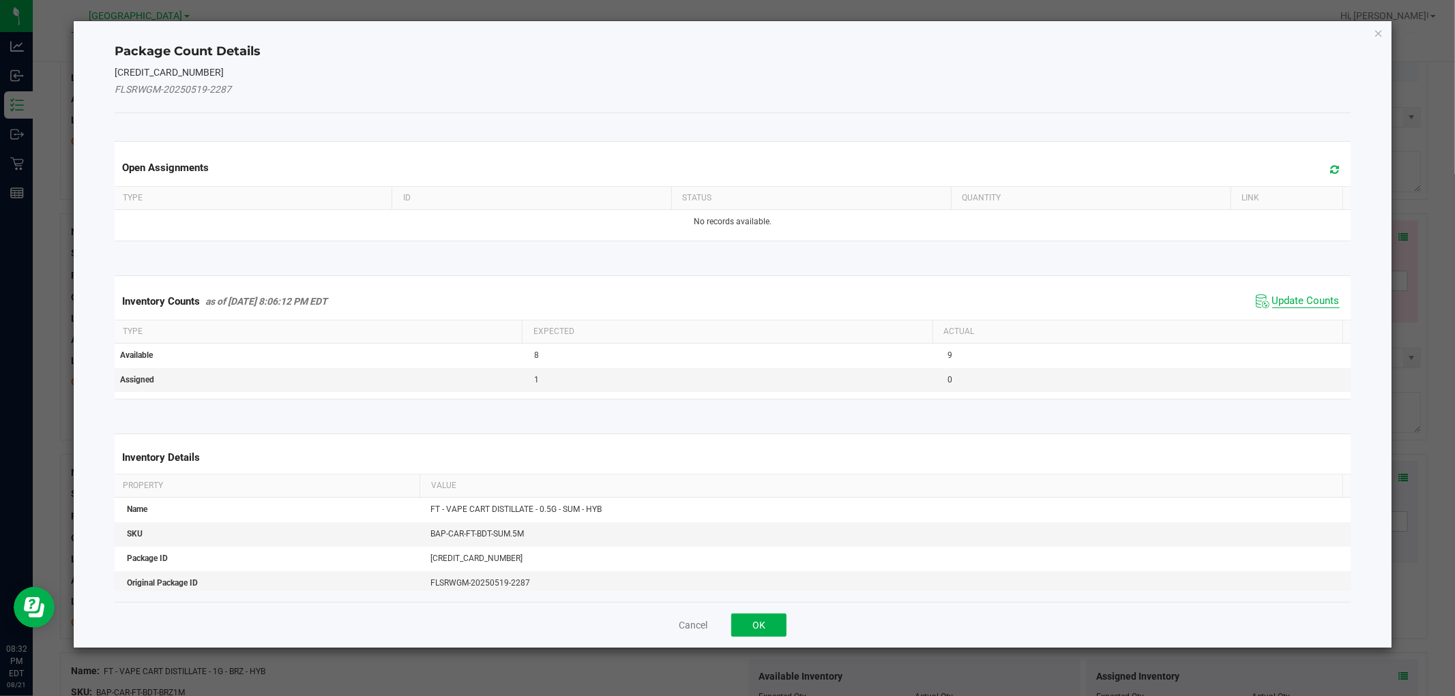
click at [1278, 295] on span "Update Counts" at bounding box center [1306, 302] width 68 height 14
click at [1278, 295] on span "Update Counts" at bounding box center [1306, 301] width 68 height 12
click at [1279, 295] on div "Inventory Counts as of [DATE] 8:06:12 PM EDT Update Counts" at bounding box center [732, 300] width 1241 height 35
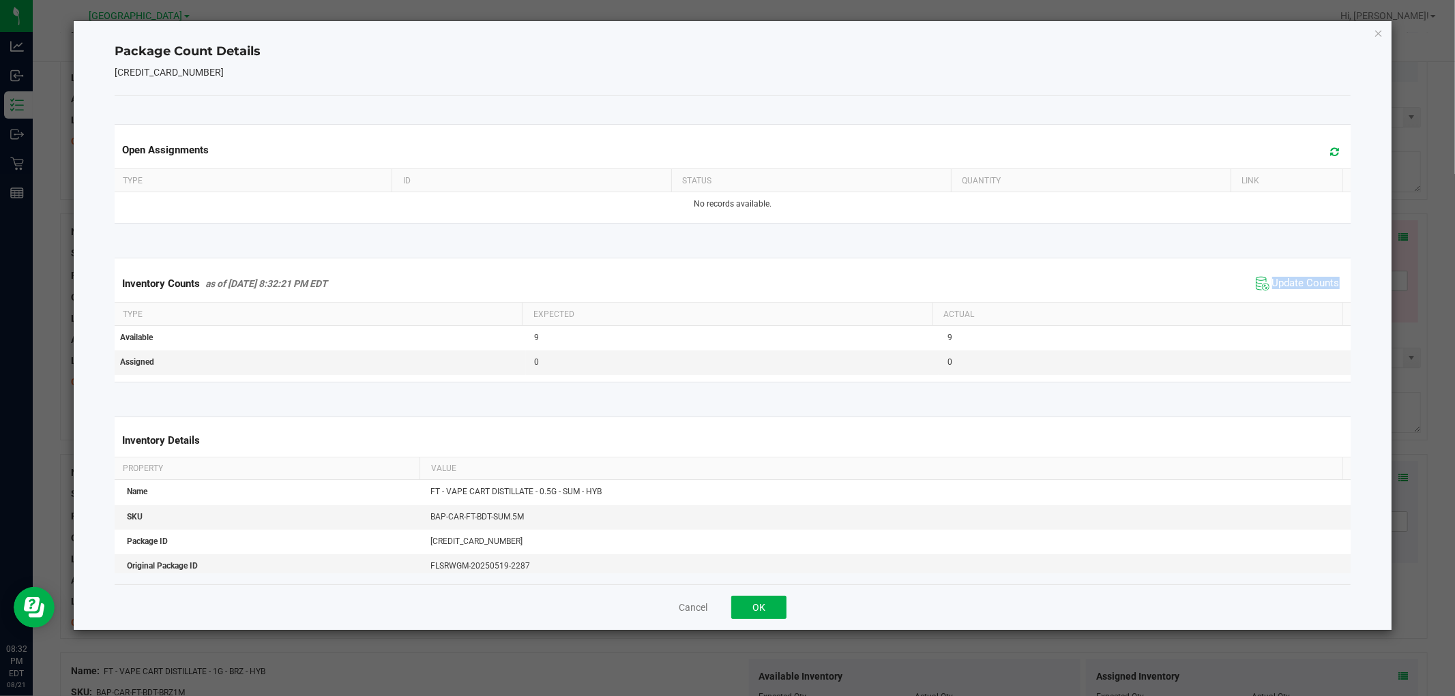
click at [1280, 295] on div "Inventory Counts as of [DATE] 8:32:21 PM EDT Update Counts" at bounding box center [732, 283] width 1241 height 37
click at [1280, 293] on span "Update Counts" at bounding box center [1297, 284] width 91 height 20
click at [1280, 289] on span "Update Counts" at bounding box center [1299, 283] width 87 height 19
click at [1281, 288] on span "Update Counts" at bounding box center [1306, 283] width 68 height 12
click at [1282, 287] on span "Update Counts" at bounding box center [1306, 284] width 68 height 14
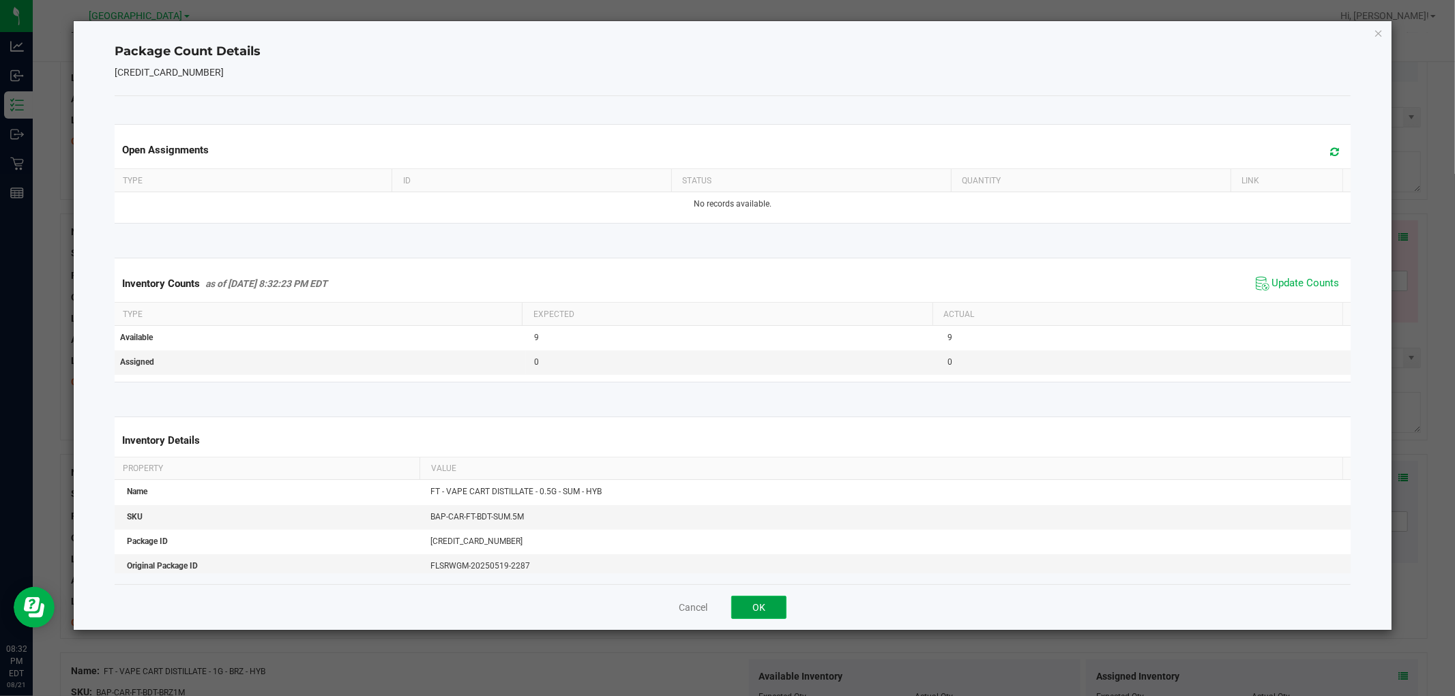
drag, startPoint x: 754, startPoint y: 610, endPoint x: 769, endPoint y: 595, distance: 21.2
click at [757, 610] on button "OK" at bounding box center [758, 607] width 55 height 23
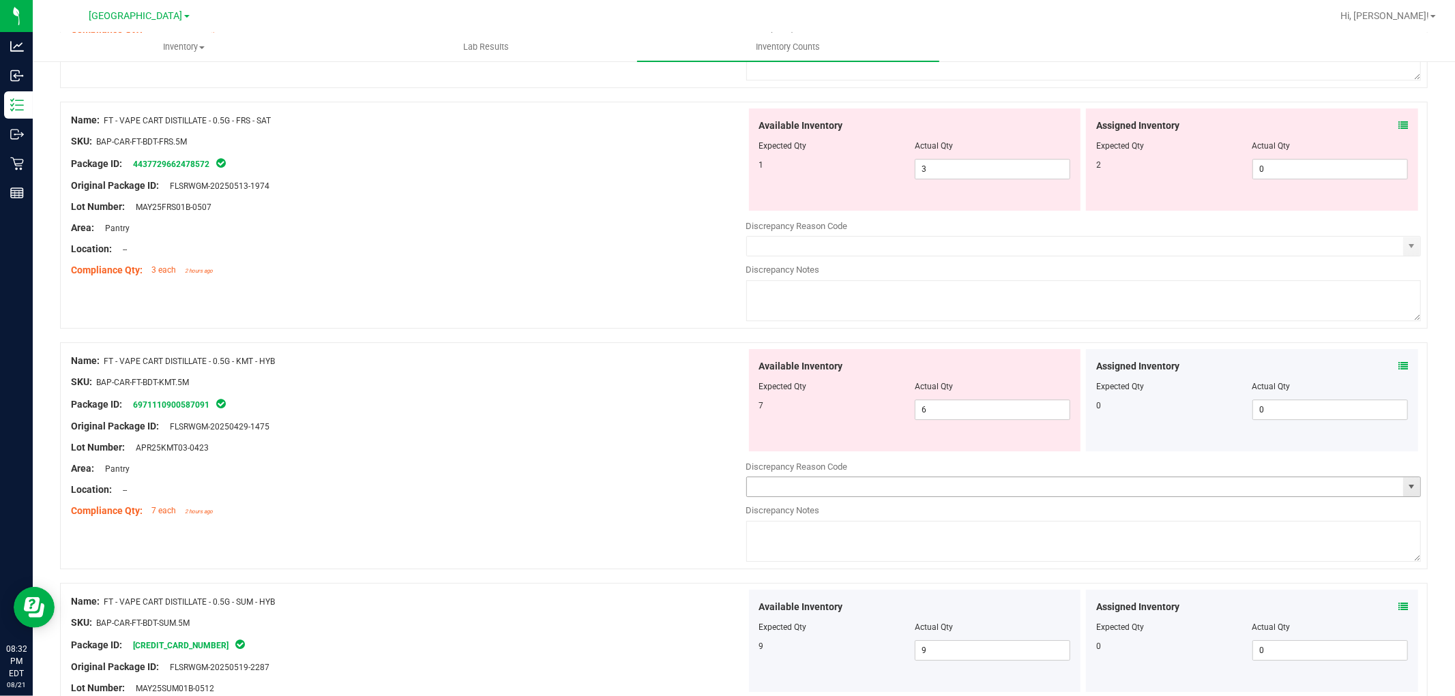
scroll to position [3440, 0]
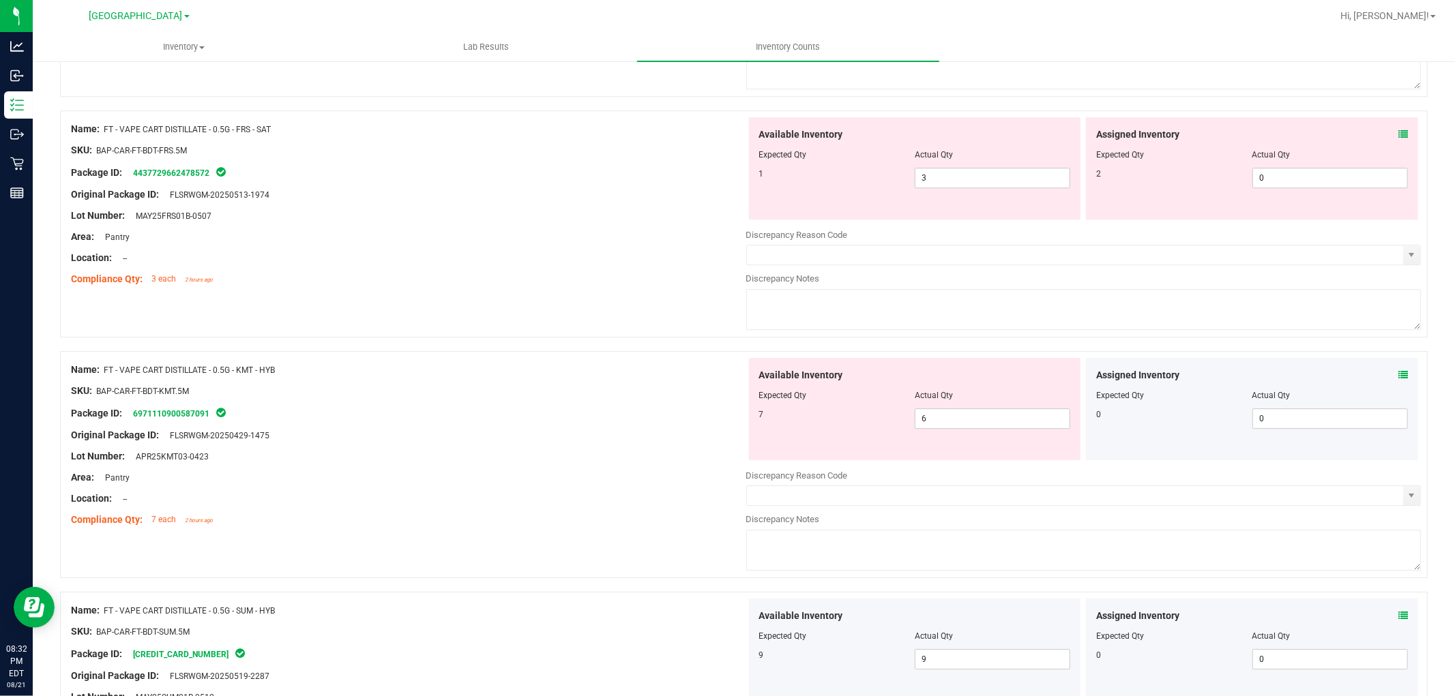
click at [1398, 380] on icon at bounding box center [1403, 375] width 10 height 10
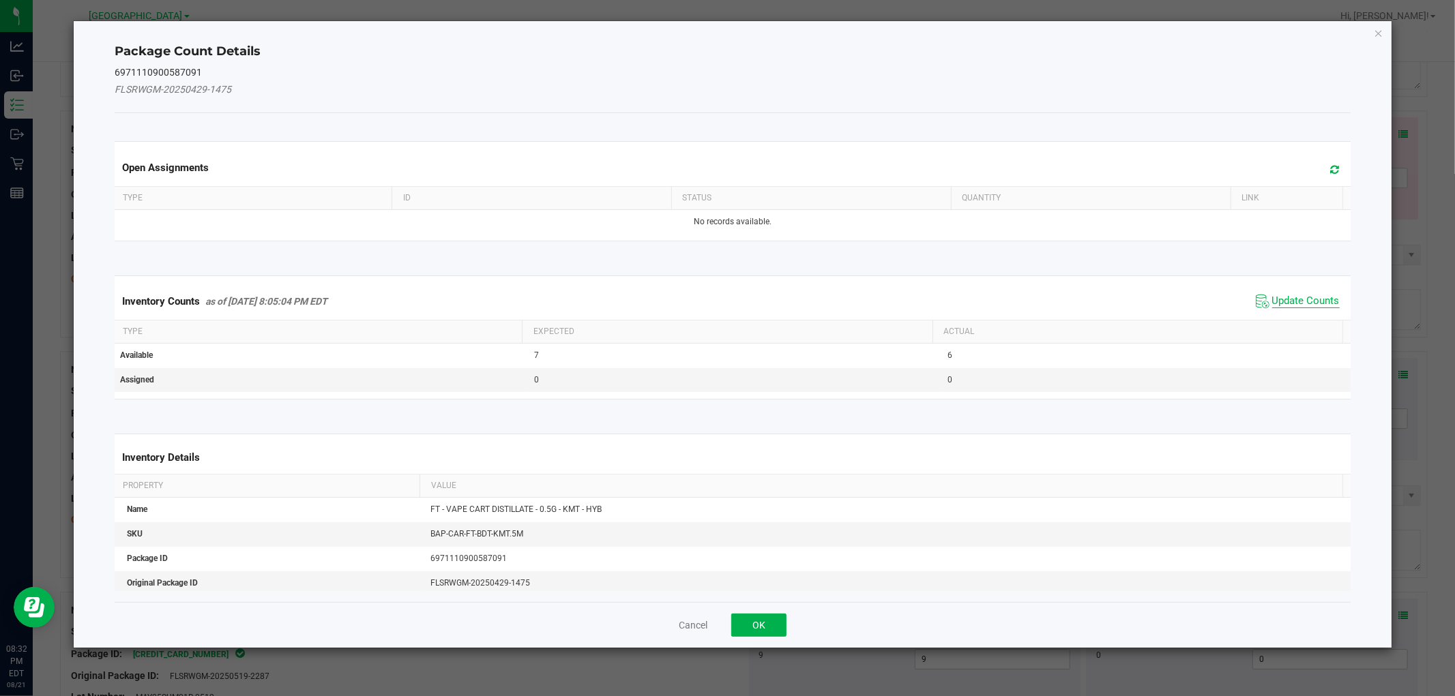
click at [1312, 302] on span "Update Counts" at bounding box center [1306, 302] width 68 height 14
click at [1312, 297] on div "Inventory Counts as of [DATE] 8:05:04 PM EDT Update Counts" at bounding box center [732, 301] width 1241 height 37
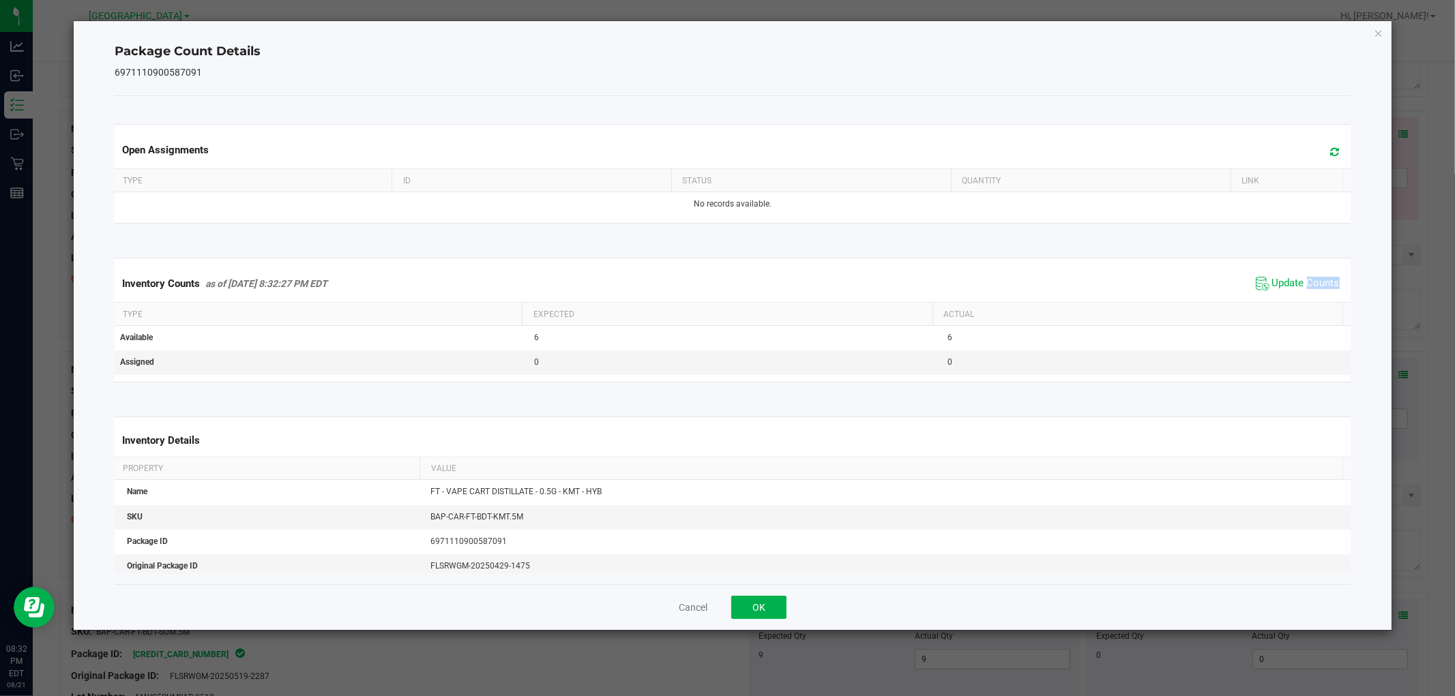
click at [1312, 293] on span "Update Counts" at bounding box center [1297, 284] width 91 height 20
click at [1312, 292] on span "Update Counts" at bounding box center [1299, 283] width 87 height 19
click at [1312, 289] on span "Update Counts" at bounding box center [1306, 284] width 68 height 14
click at [769, 602] on button "OK" at bounding box center [758, 607] width 55 height 23
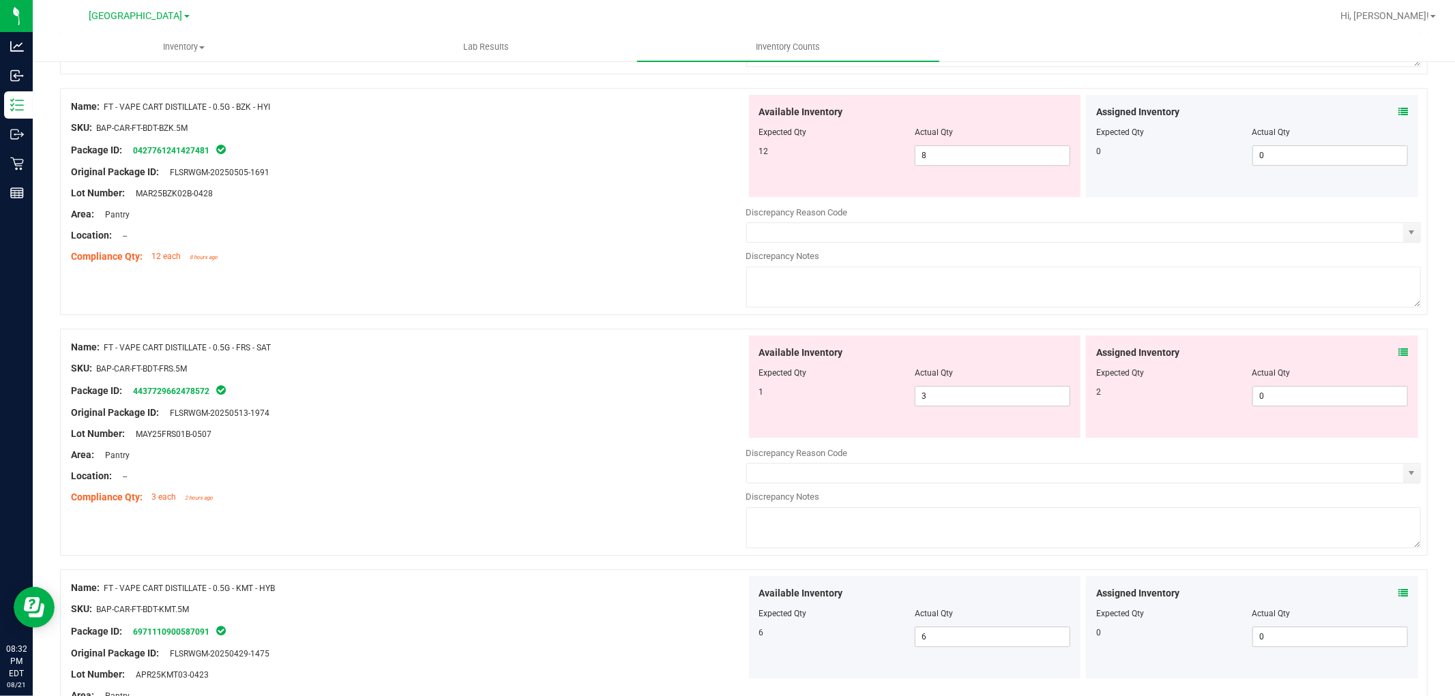
scroll to position [3136, 0]
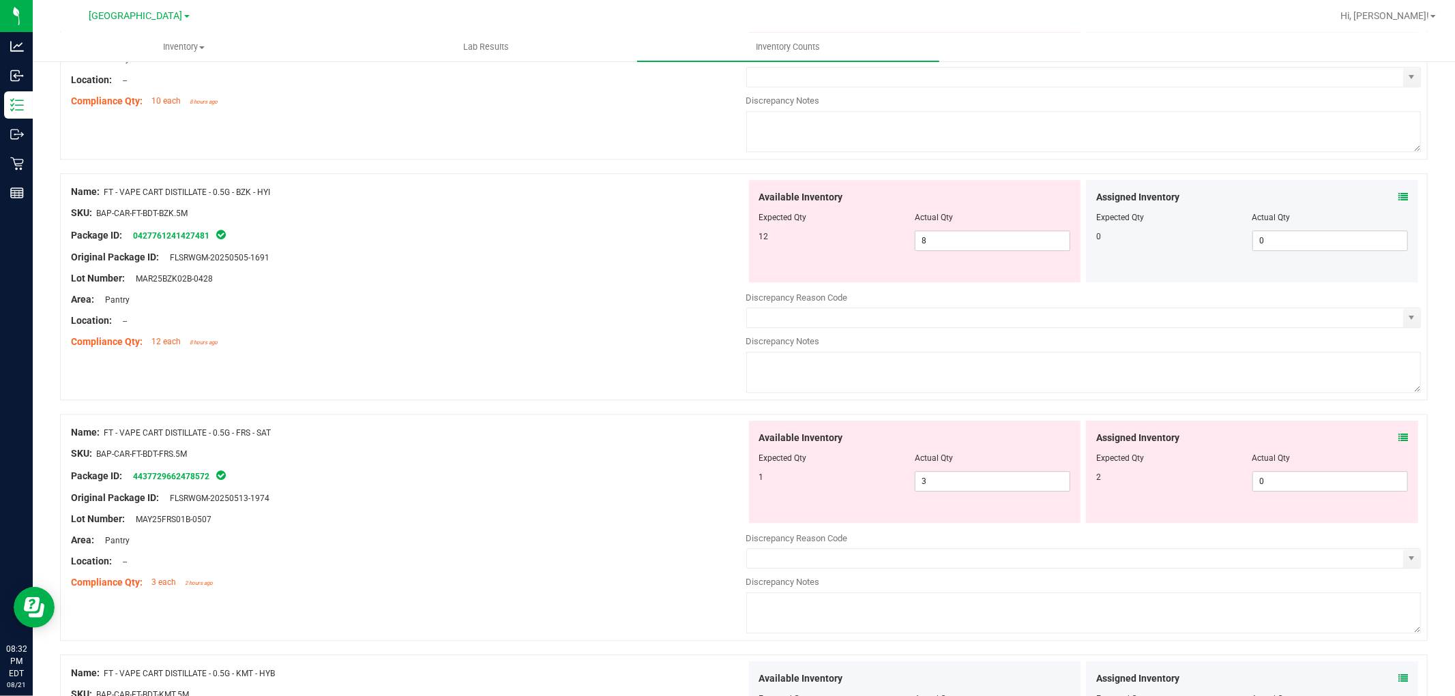
click at [1398, 443] on icon at bounding box center [1403, 438] width 10 height 10
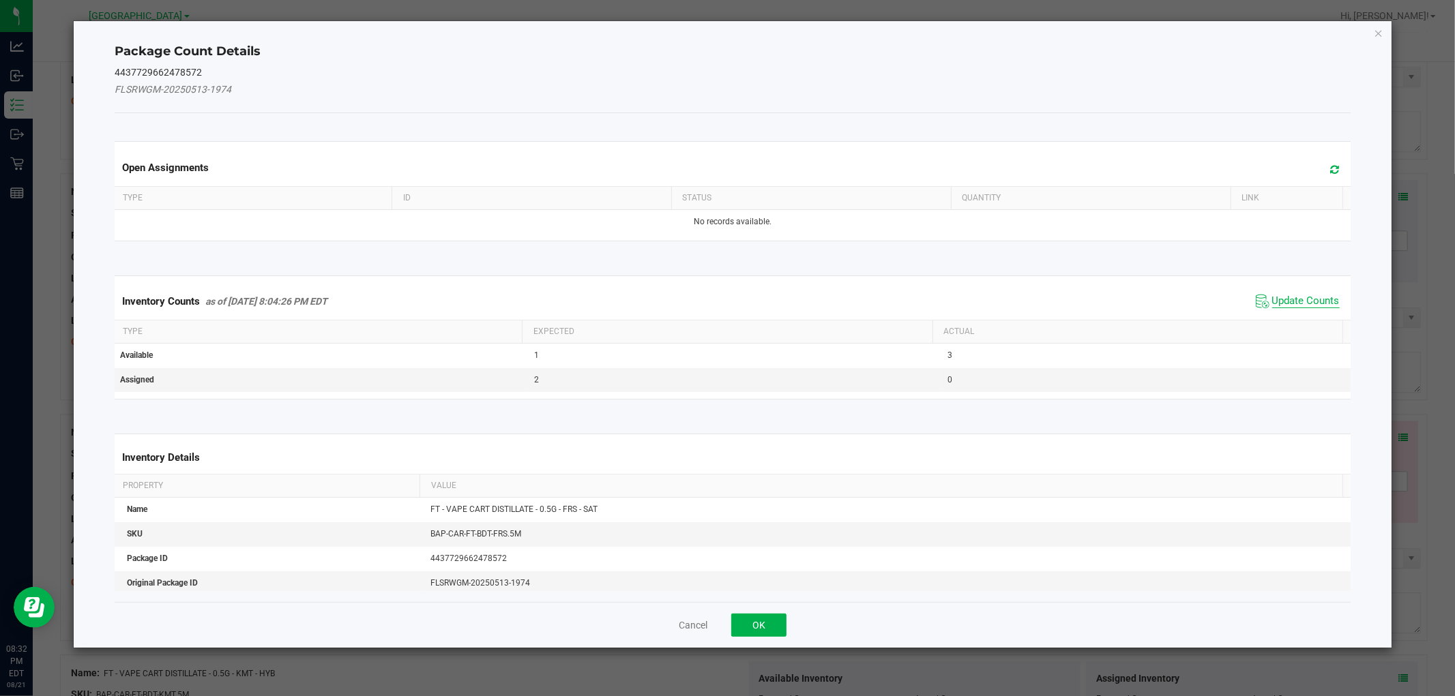
click at [1288, 297] on span "Update Counts" at bounding box center [1306, 302] width 68 height 14
click at [1288, 296] on div "Inventory Counts as of [DATE] 8:04:26 PM EDT Update Counts" at bounding box center [732, 301] width 1241 height 37
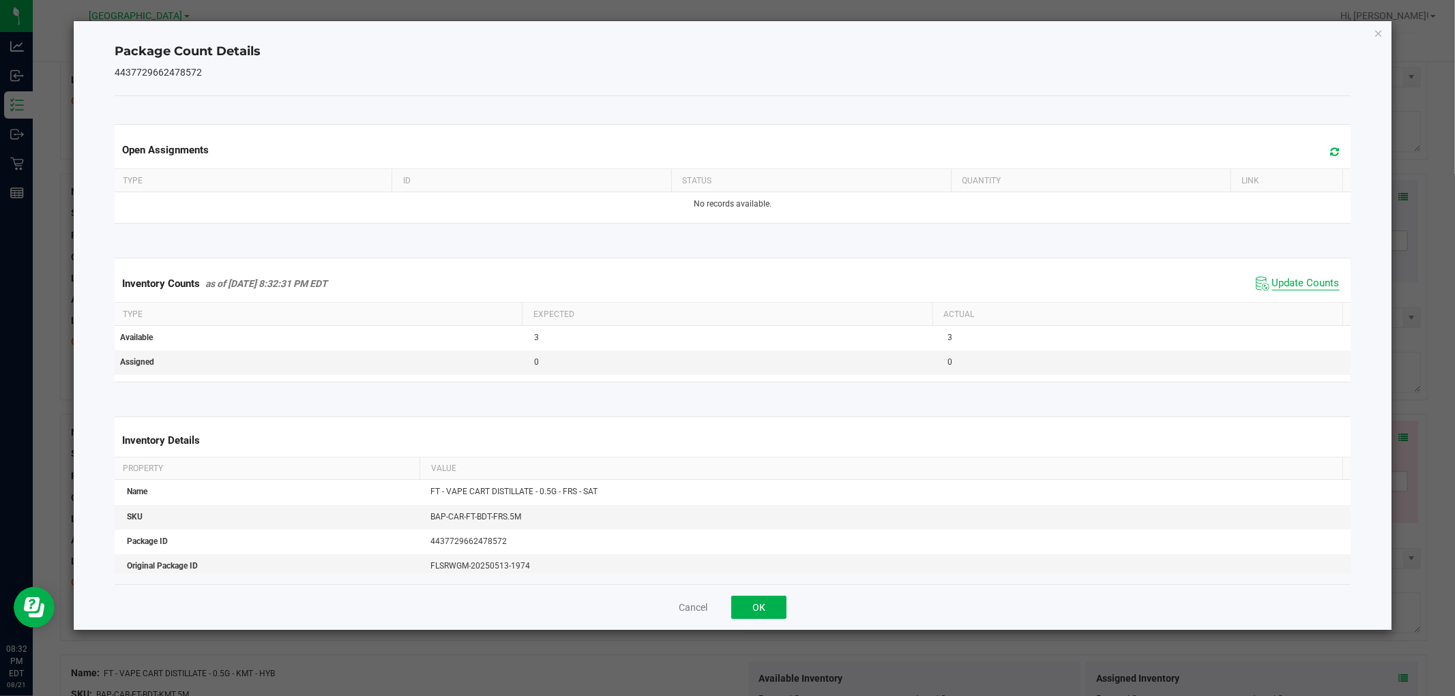
click at [1289, 289] on span "Update Counts" at bounding box center [1306, 284] width 68 height 14
click at [1290, 284] on span "Update Counts" at bounding box center [1306, 283] width 68 height 12
drag, startPoint x: 1290, startPoint y: 284, endPoint x: 1267, endPoint y: 288, distance: 23.5
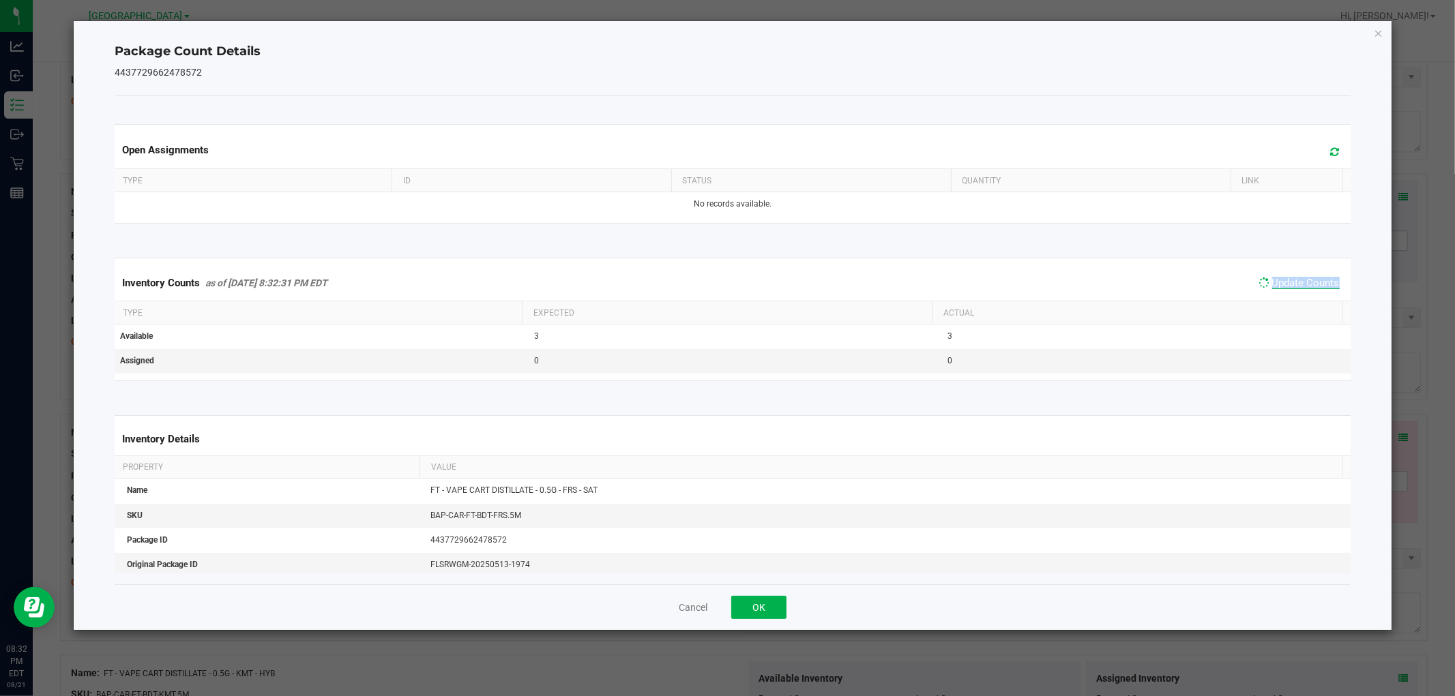
click at [1279, 284] on span "Update Counts" at bounding box center [1306, 283] width 68 height 12
click at [771, 607] on button "OK" at bounding box center [758, 607] width 55 height 23
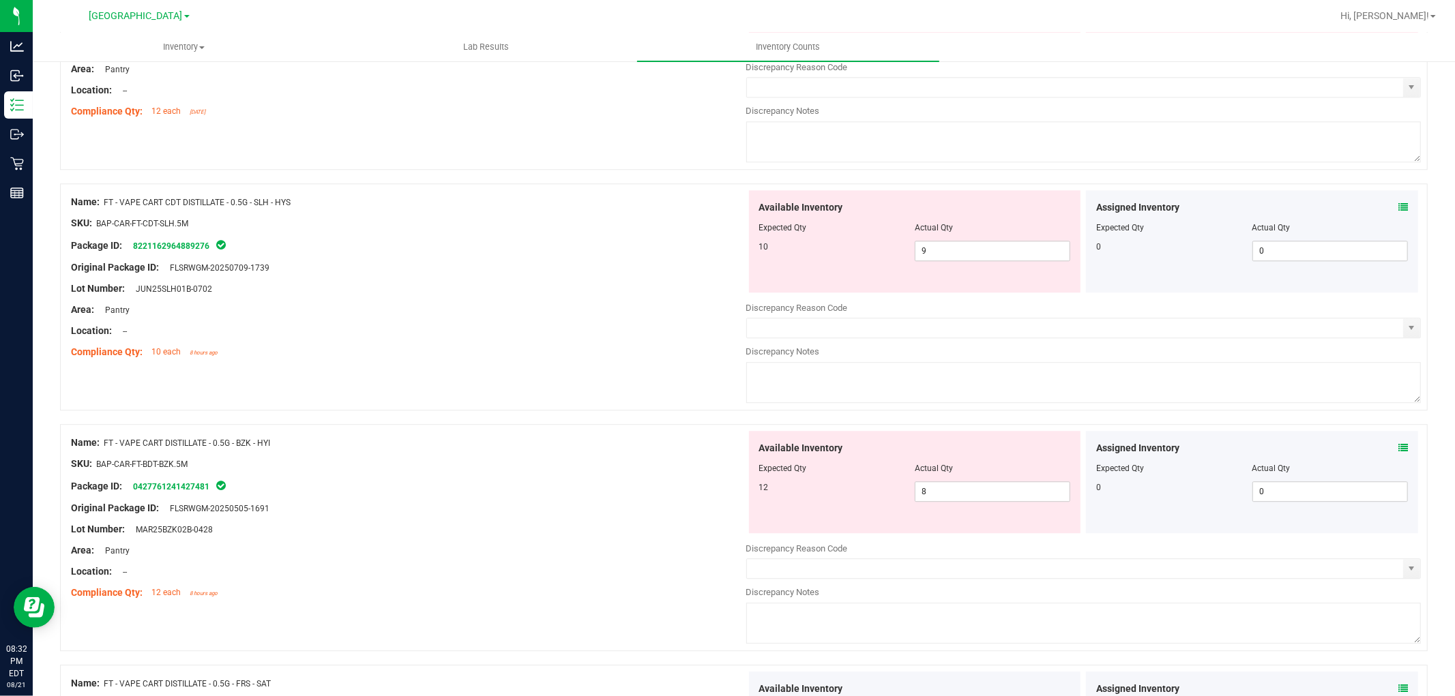
scroll to position [2833, 0]
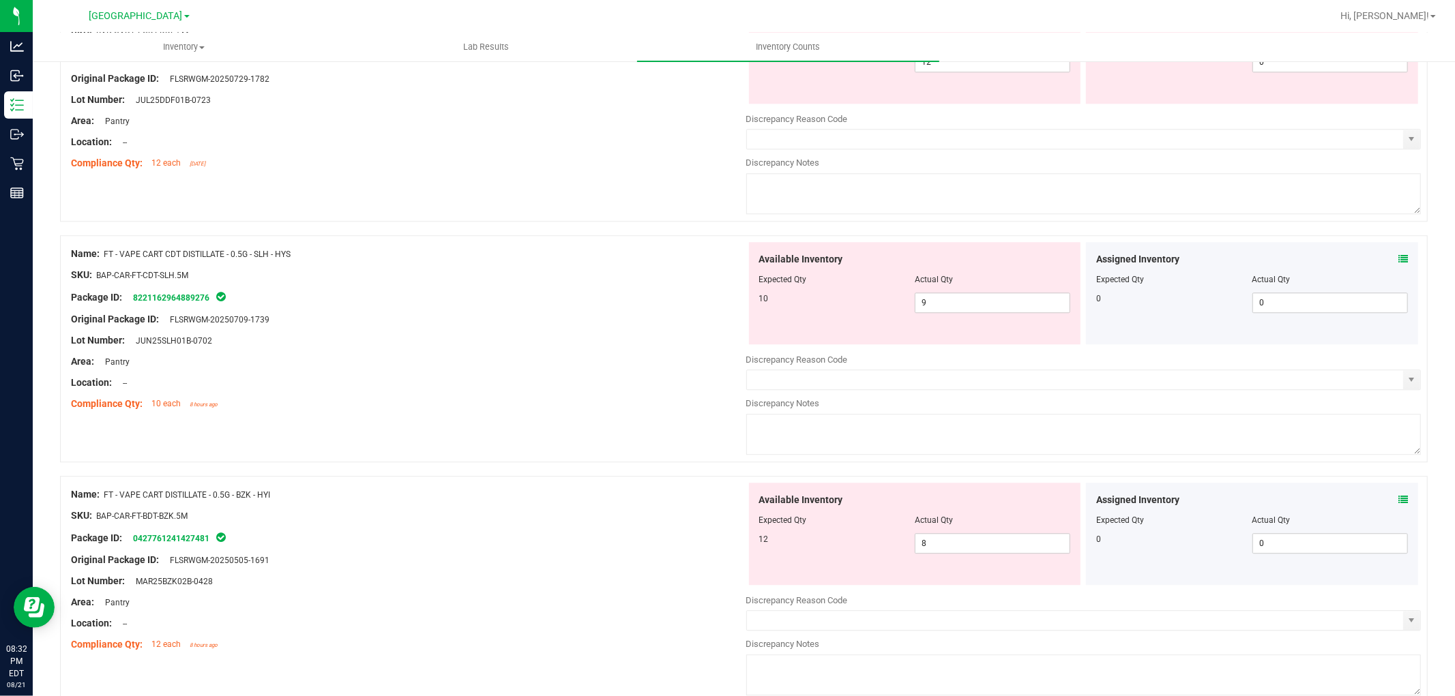
click at [1398, 505] on icon at bounding box center [1403, 500] width 10 height 10
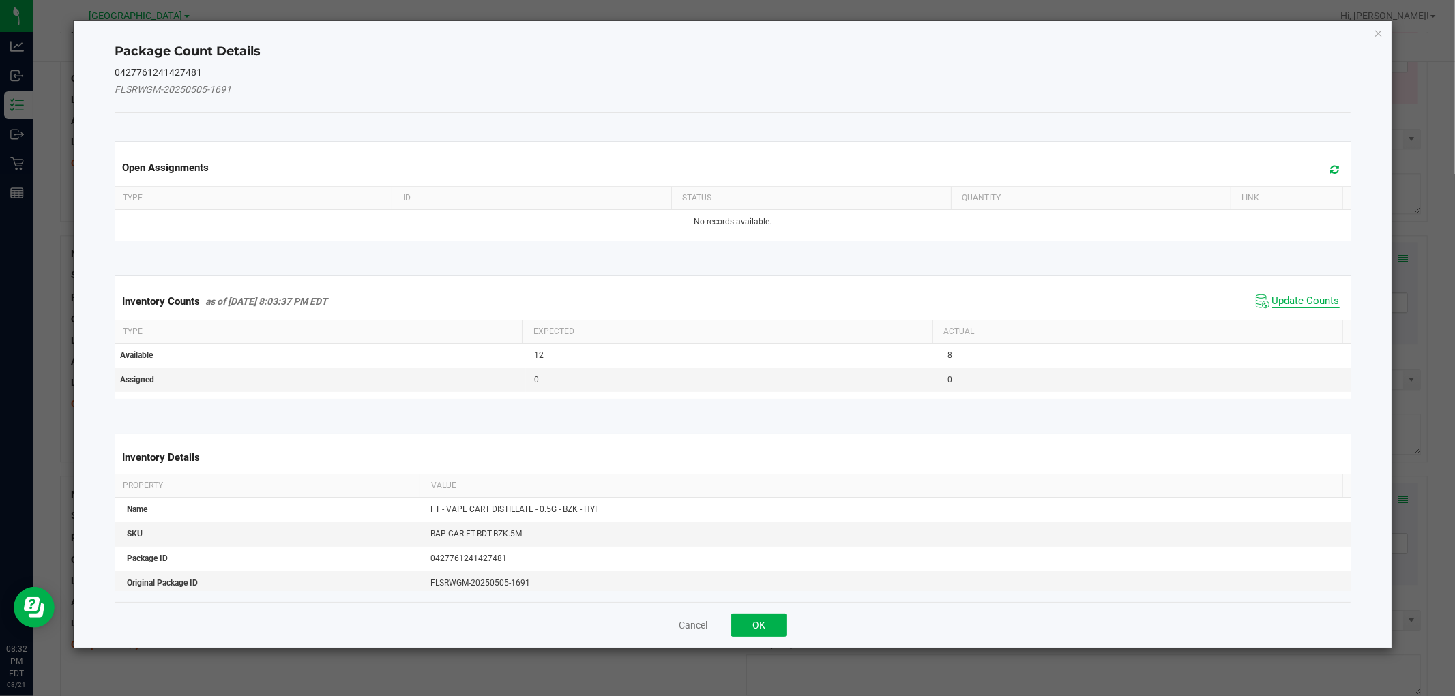
click at [1307, 295] on span "Update Counts" at bounding box center [1306, 302] width 68 height 14
click at [1307, 295] on div "Inventory Counts as of [DATE] 8:03:37 PM EDT Update Counts" at bounding box center [732, 300] width 1241 height 35
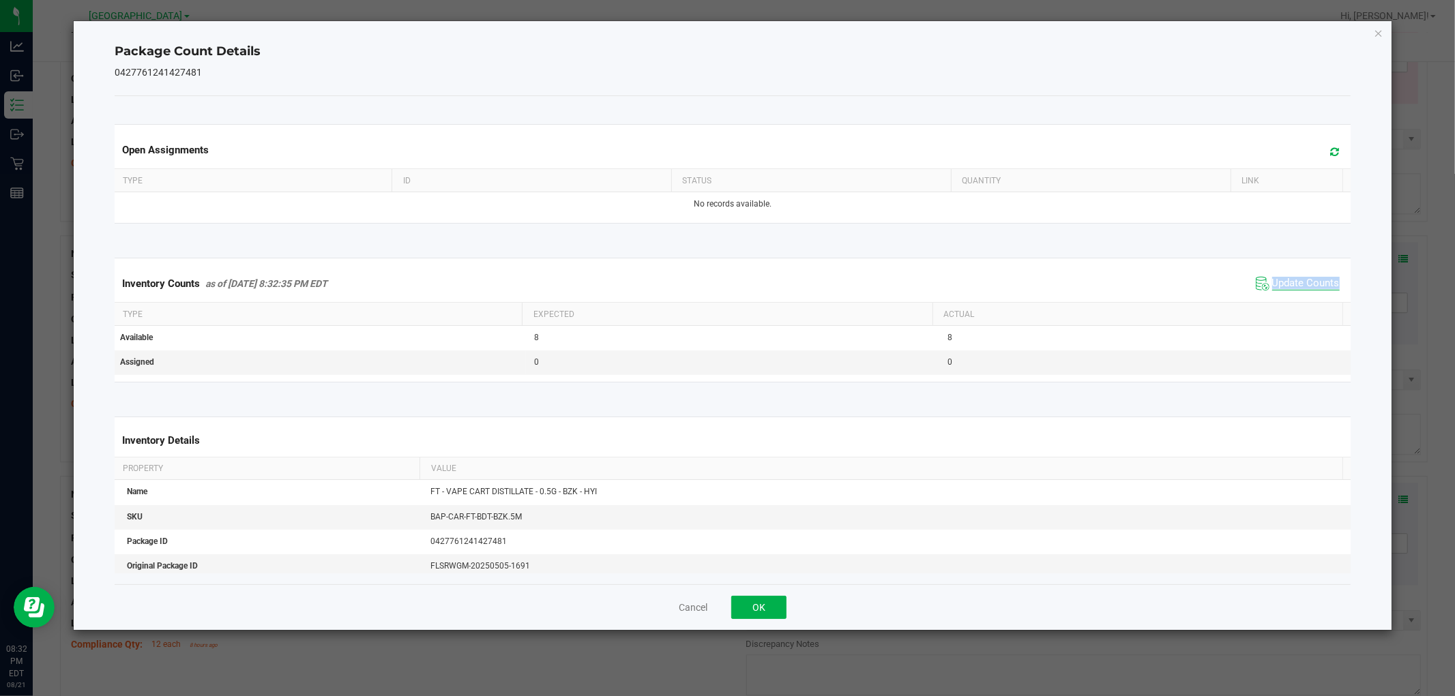
click at [1307, 292] on span "Update Counts" at bounding box center [1297, 284] width 91 height 20
click at [1307, 283] on span "Update Counts" at bounding box center [1306, 284] width 68 height 14
click at [1307, 283] on span "Update Counts" at bounding box center [1306, 283] width 68 height 12
click at [1307, 283] on span "Update Counts" at bounding box center [1306, 284] width 68 height 14
drag, startPoint x: 1307, startPoint y: 283, endPoint x: 1154, endPoint y: 310, distance: 155.1
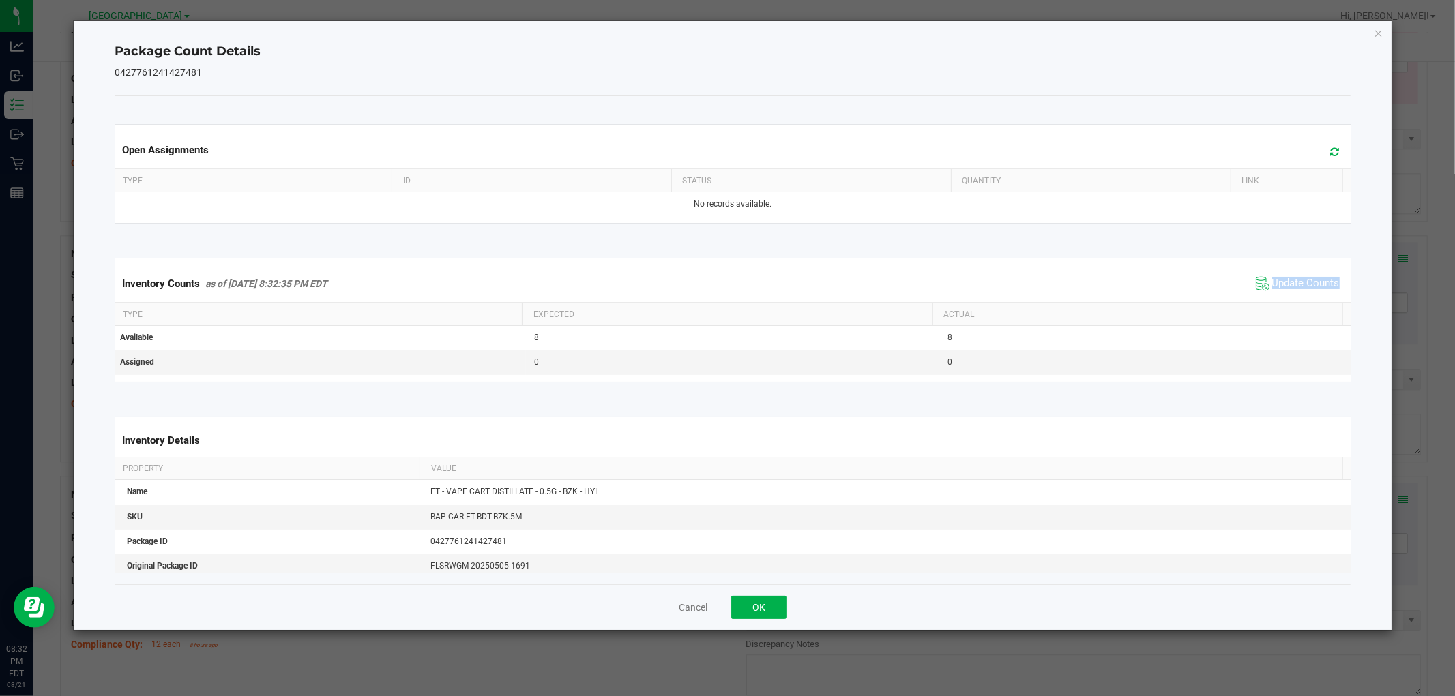
click at [1301, 282] on span "Update Counts" at bounding box center [1306, 284] width 68 height 14
drag, startPoint x: 749, startPoint y: 611, endPoint x: 761, endPoint y: 607, distance: 12.3
click at [751, 611] on button "OK" at bounding box center [758, 607] width 55 height 23
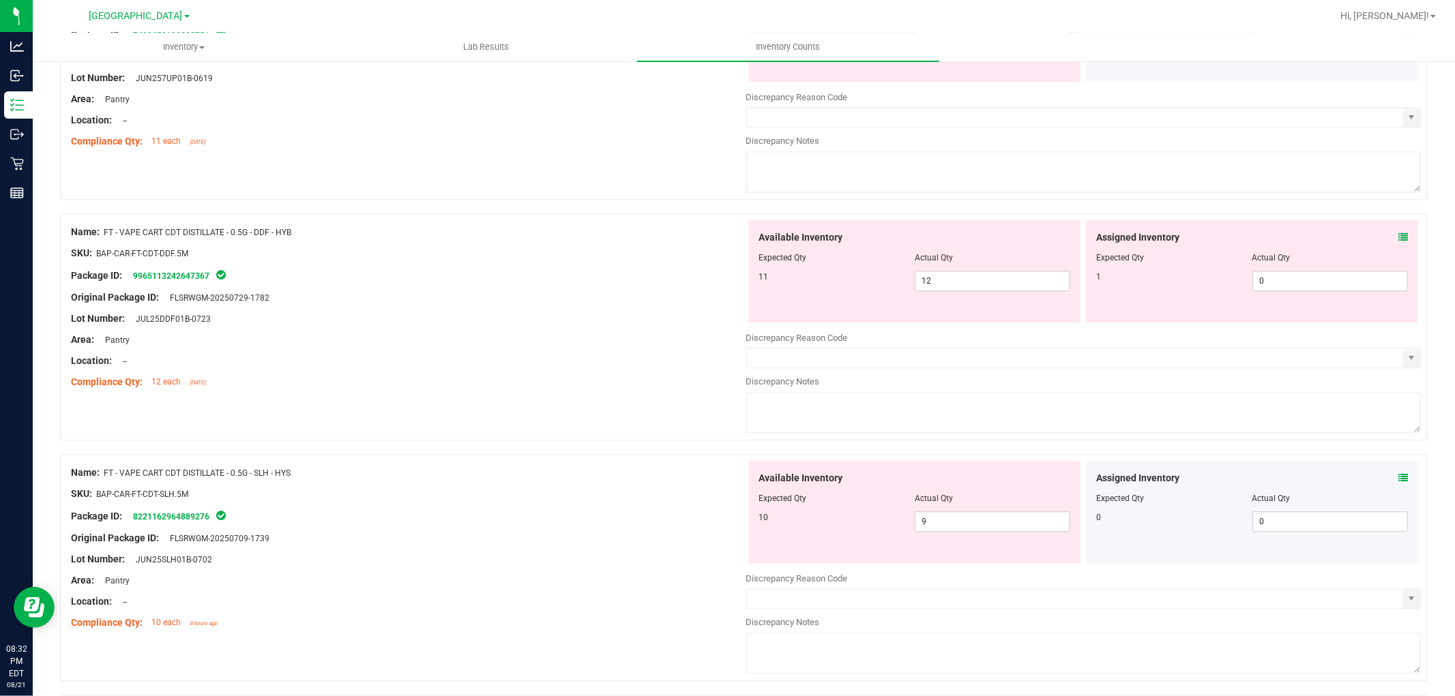
scroll to position [2531, 0]
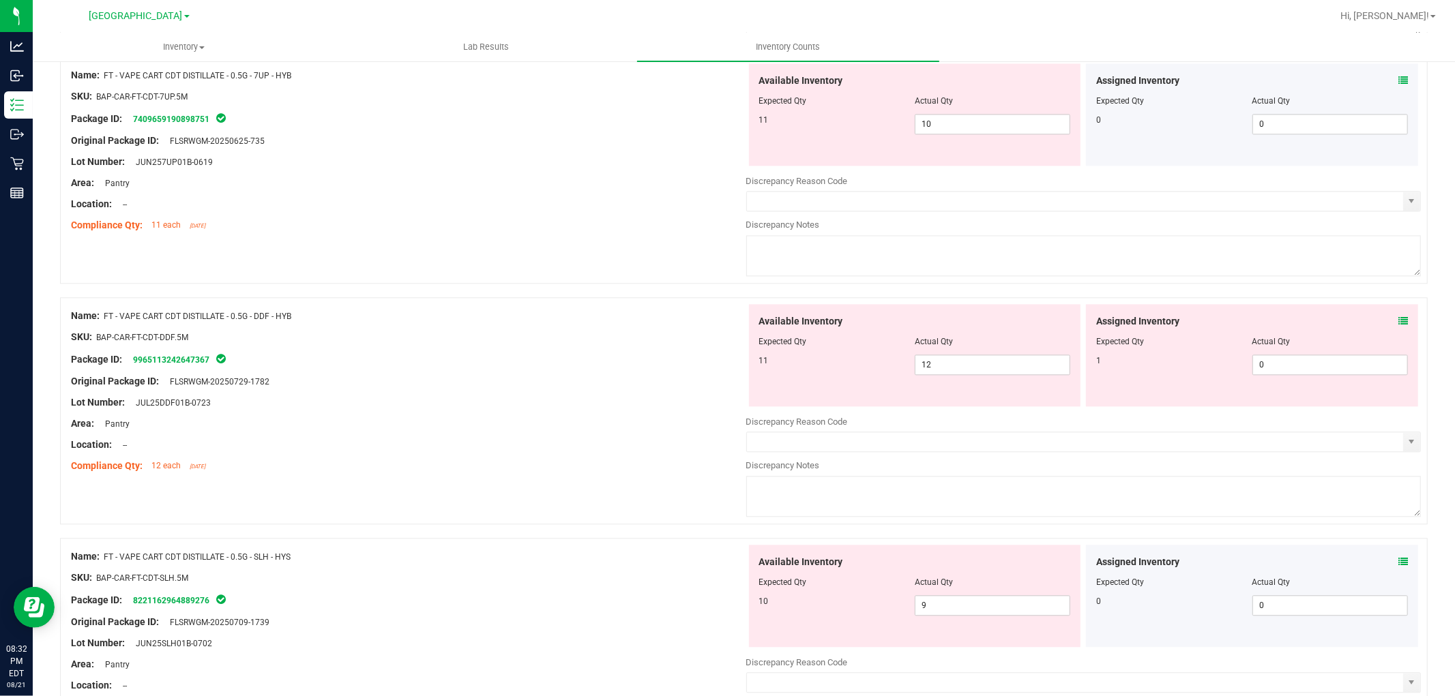
click at [1398, 567] on icon at bounding box center [1403, 562] width 10 height 10
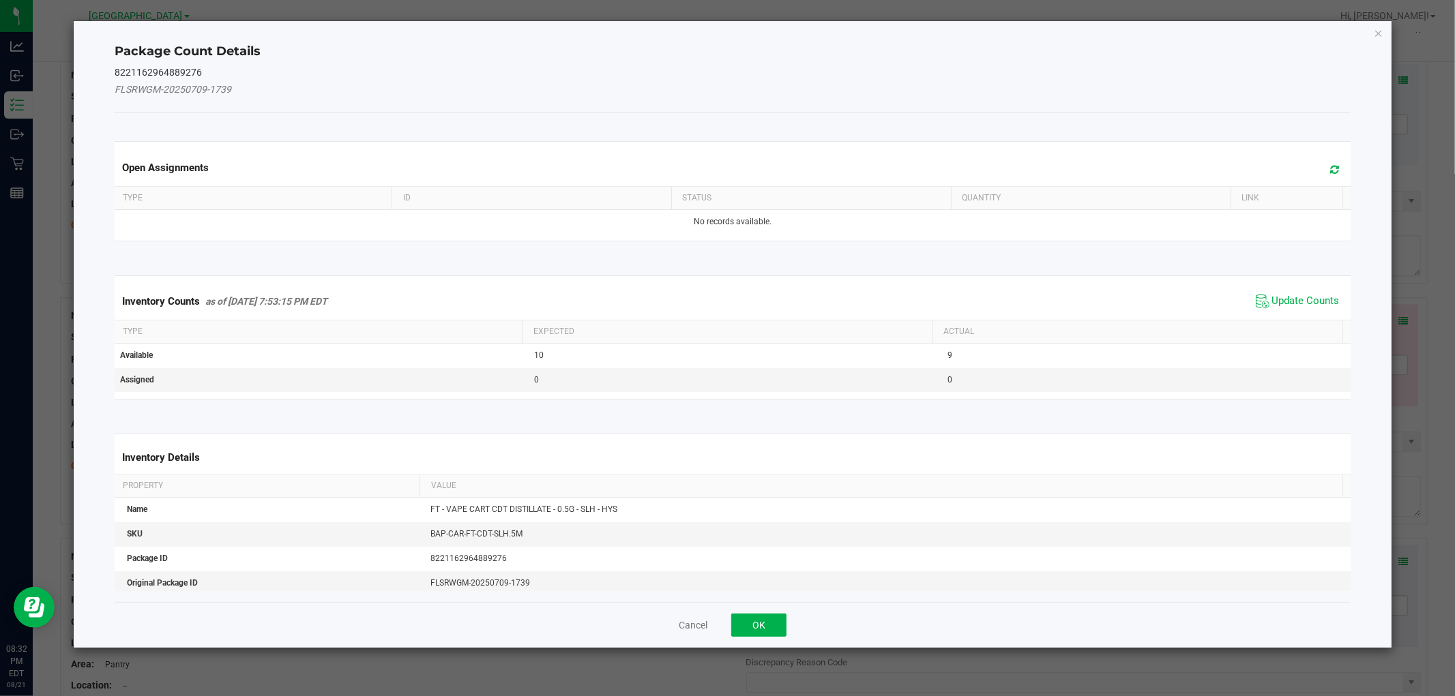
click at [1303, 309] on span "Update Counts" at bounding box center [1297, 301] width 91 height 20
click at [1303, 301] on div "Inventory Counts as of [DATE] 7:53:15 PM EDT Update Counts" at bounding box center [732, 301] width 1241 height 37
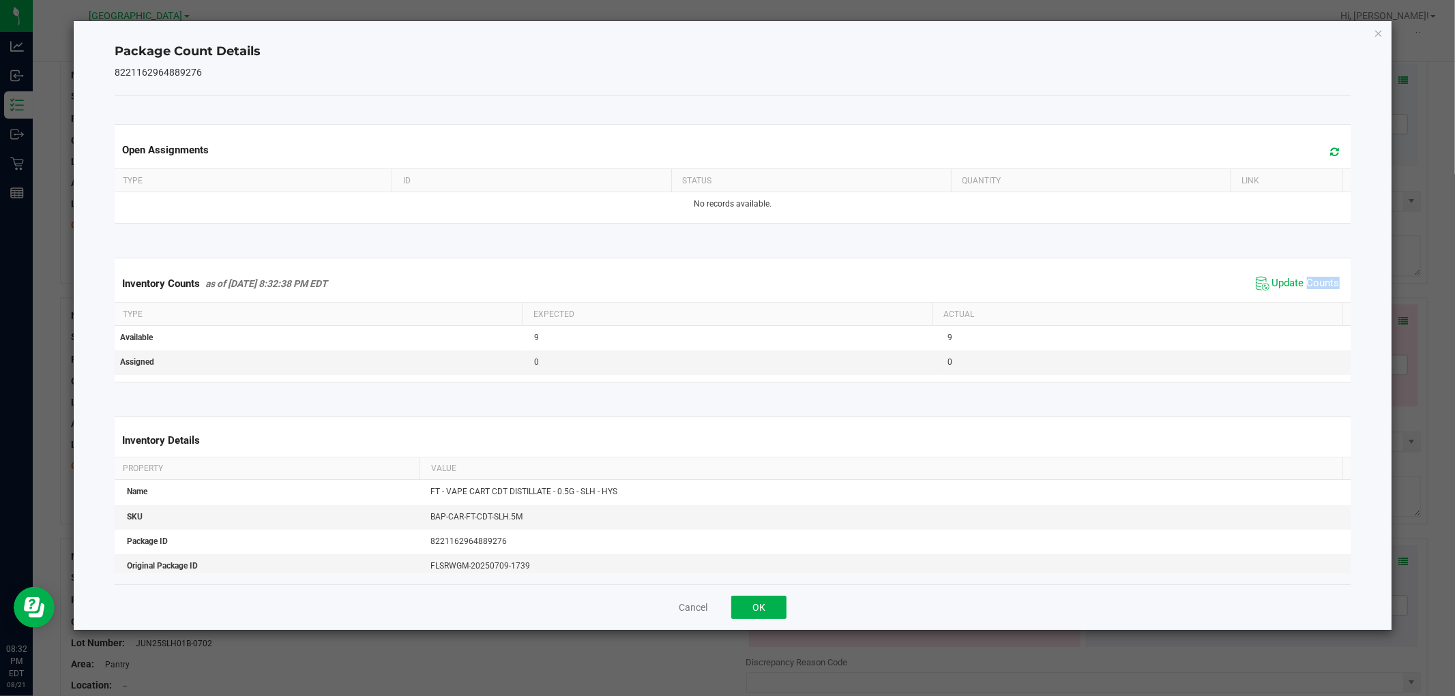
click at [1303, 300] on div "Inventory Counts as of [DATE] 8:32:38 PM EDT Update Counts" at bounding box center [732, 283] width 1241 height 37
click at [1304, 297] on div "Inventory Counts as of [DATE] 8:32:38 PM EDT Update Counts" at bounding box center [732, 283] width 1241 height 37
click at [1306, 295] on div "Inventory Counts as of [DATE] 8:32:38 PM EDT Update Counts" at bounding box center [732, 283] width 1241 height 37
click at [1306, 292] on span "Update Counts" at bounding box center [1297, 284] width 91 height 20
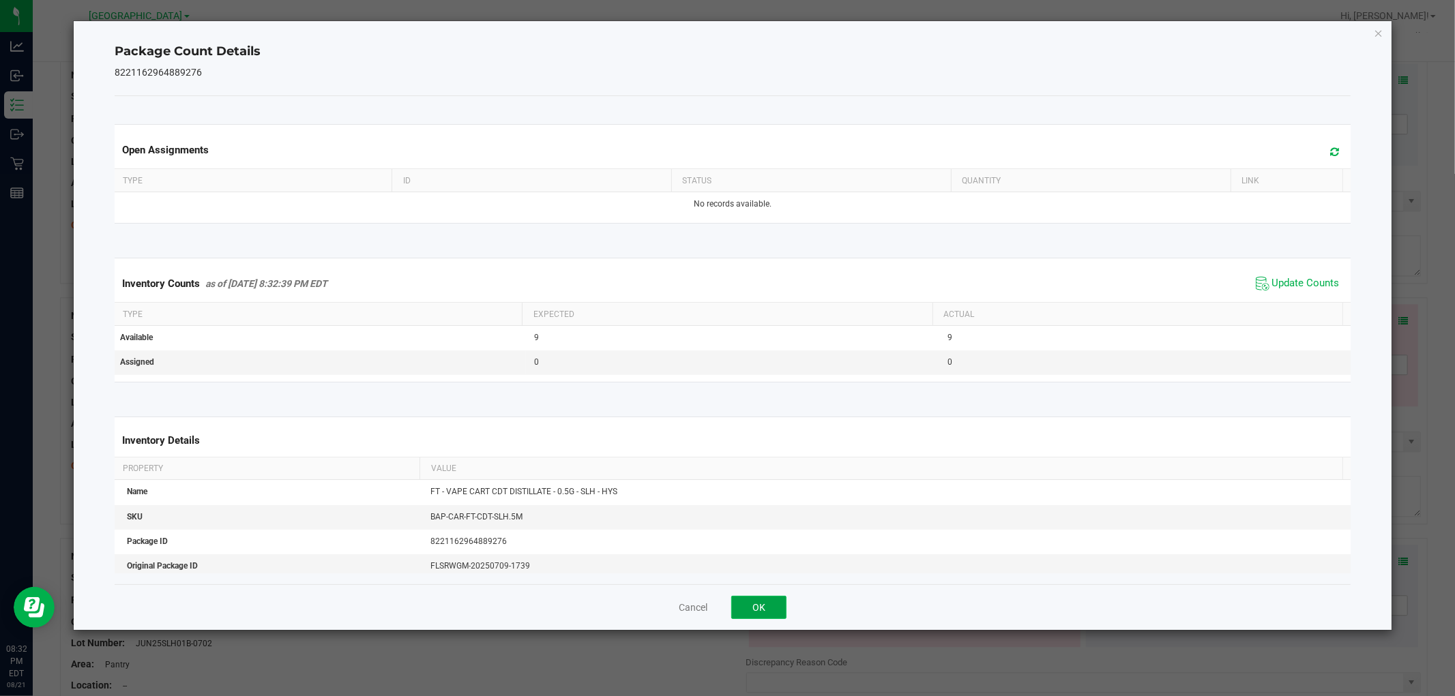
click at [780, 617] on button "OK" at bounding box center [758, 607] width 55 height 23
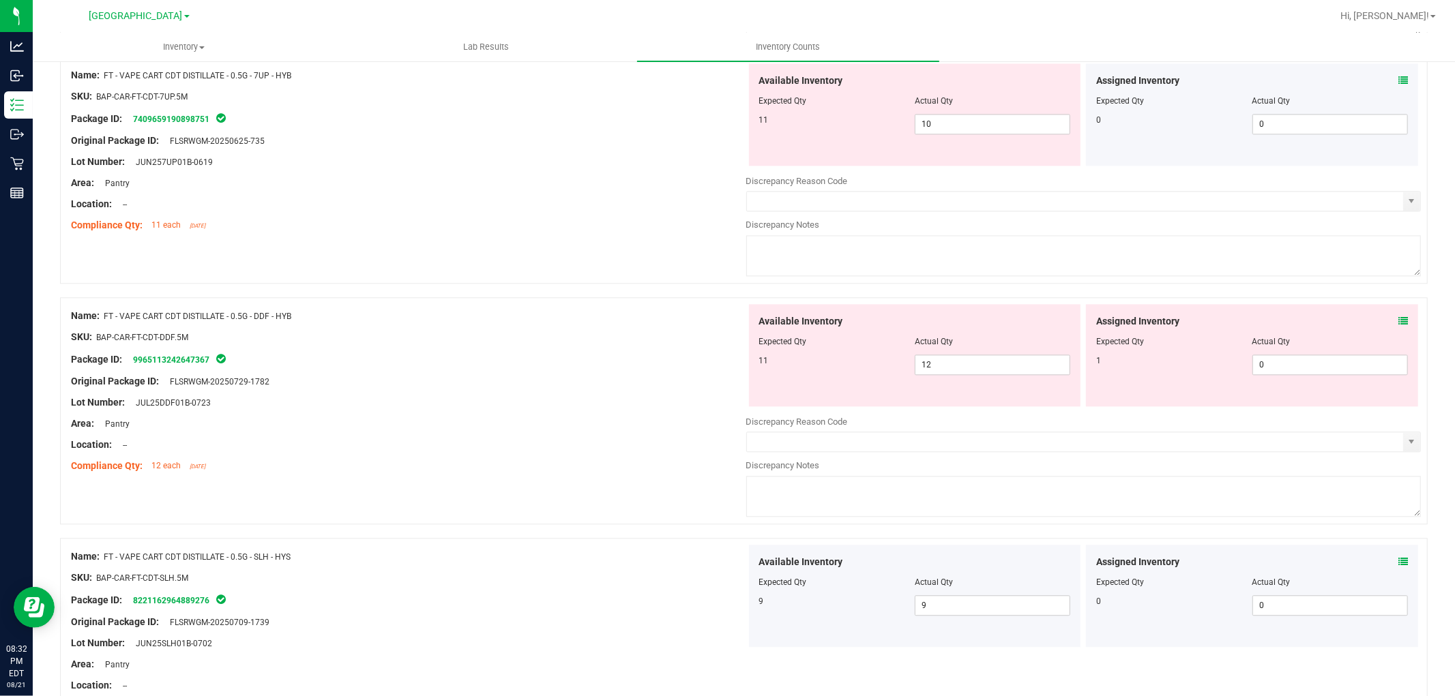
click at [1398, 326] on icon at bounding box center [1403, 321] width 10 height 10
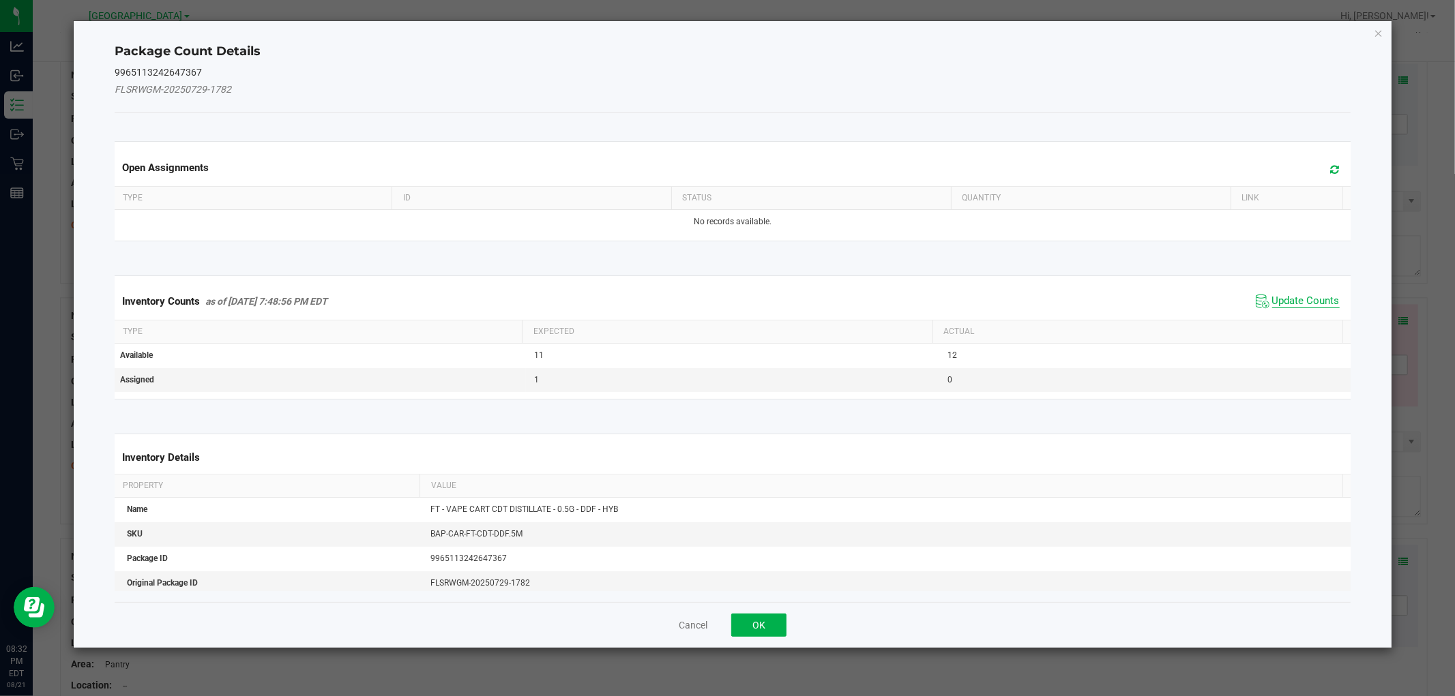
click at [1290, 297] on span "Update Counts" at bounding box center [1306, 302] width 68 height 14
drag, startPoint x: 1290, startPoint y: 297, endPoint x: 1291, endPoint y: 289, distance: 7.6
click at [1290, 295] on div "Inventory Counts as of [DATE] 7:48:56 PM EDT Update Counts" at bounding box center [732, 301] width 1241 height 37
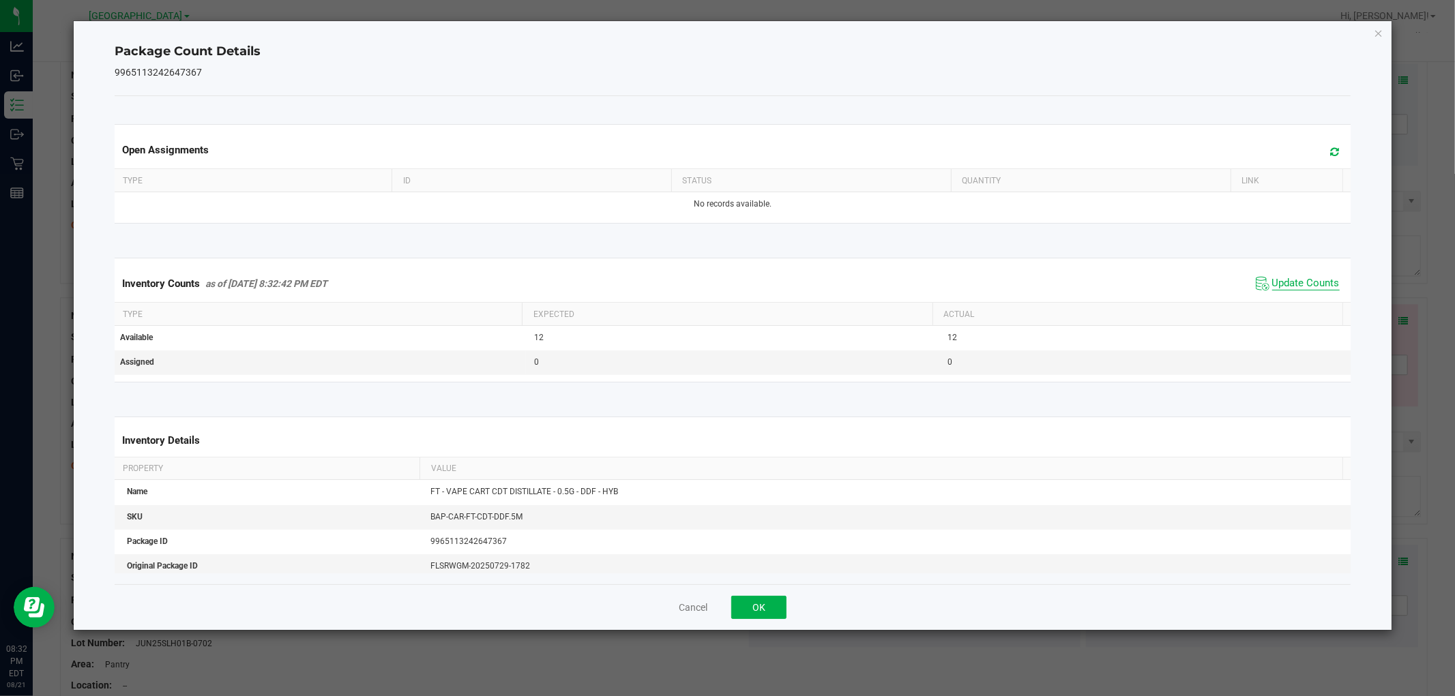
click at [1292, 289] on span "Update Counts" at bounding box center [1306, 284] width 68 height 14
click at [1292, 287] on span "Update Counts" at bounding box center [1306, 284] width 68 height 14
click at [1292, 284] on span "Update Counts" at bounding box center [1306, 284] width 68 height 14
click at [1292, 283] on span "Update Counts" at bounding box center [1306, 283] width 68 height 12
drag, startPoint x: 761, startPoint y: 605, endPoint x: 843, endPoint y: 574, distance: 88.1
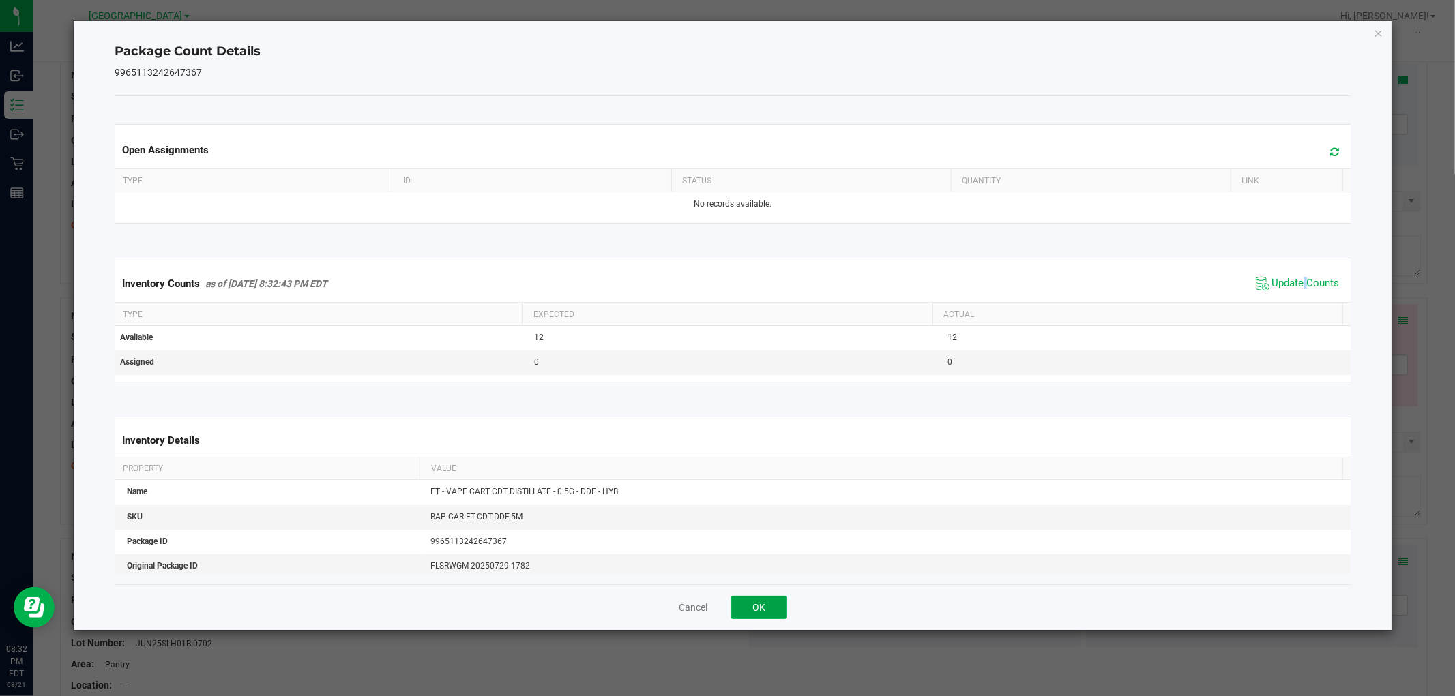
click at [762, 606] on button "OK" at bounding box center [758, 607] width 55 height 23
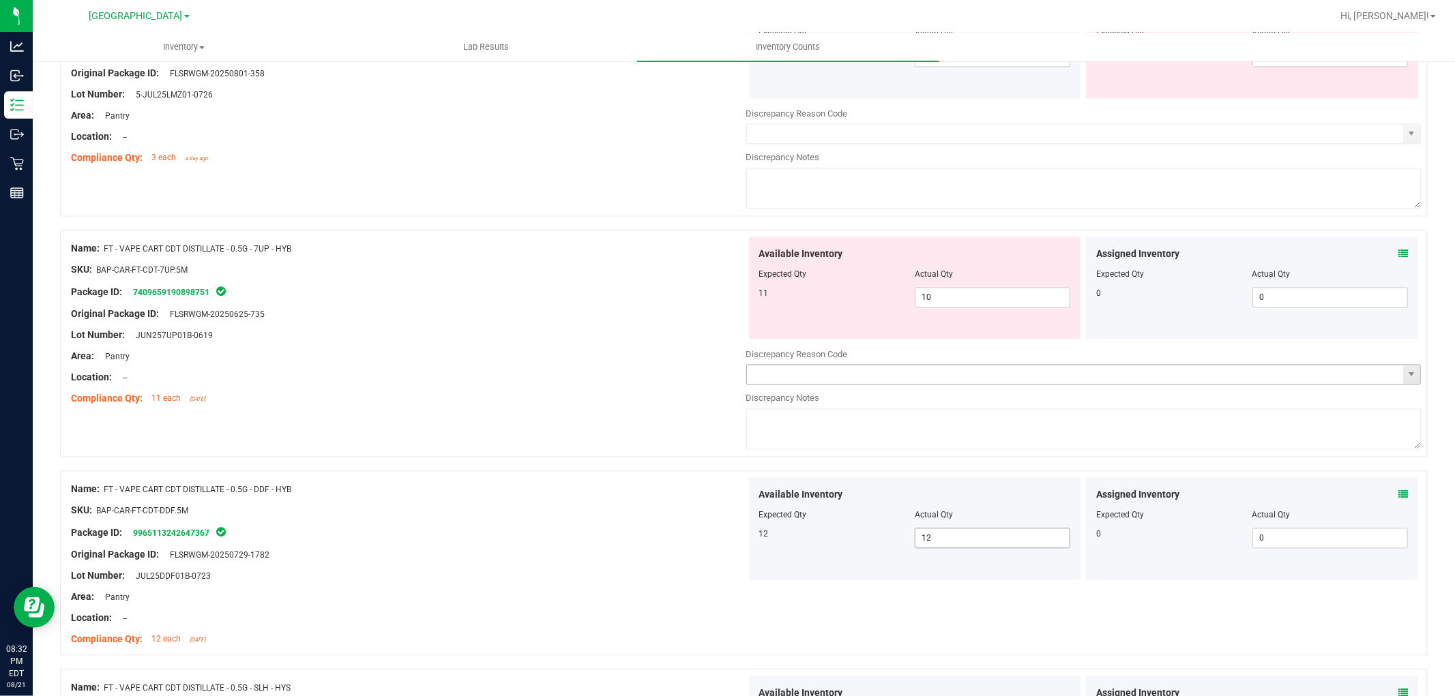
scroll to position [2303, 0]
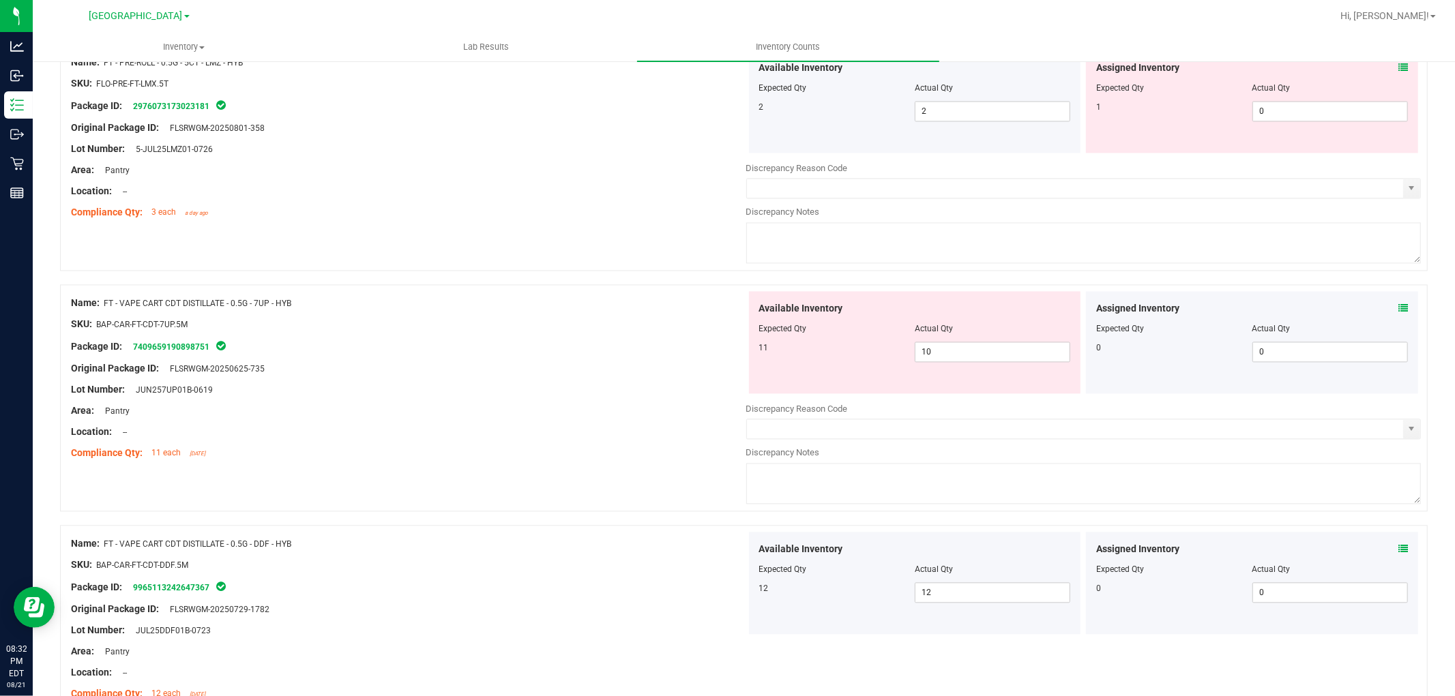
click at [1398, 313] on icon at bounding box center [1403, 309] width 10 height 10
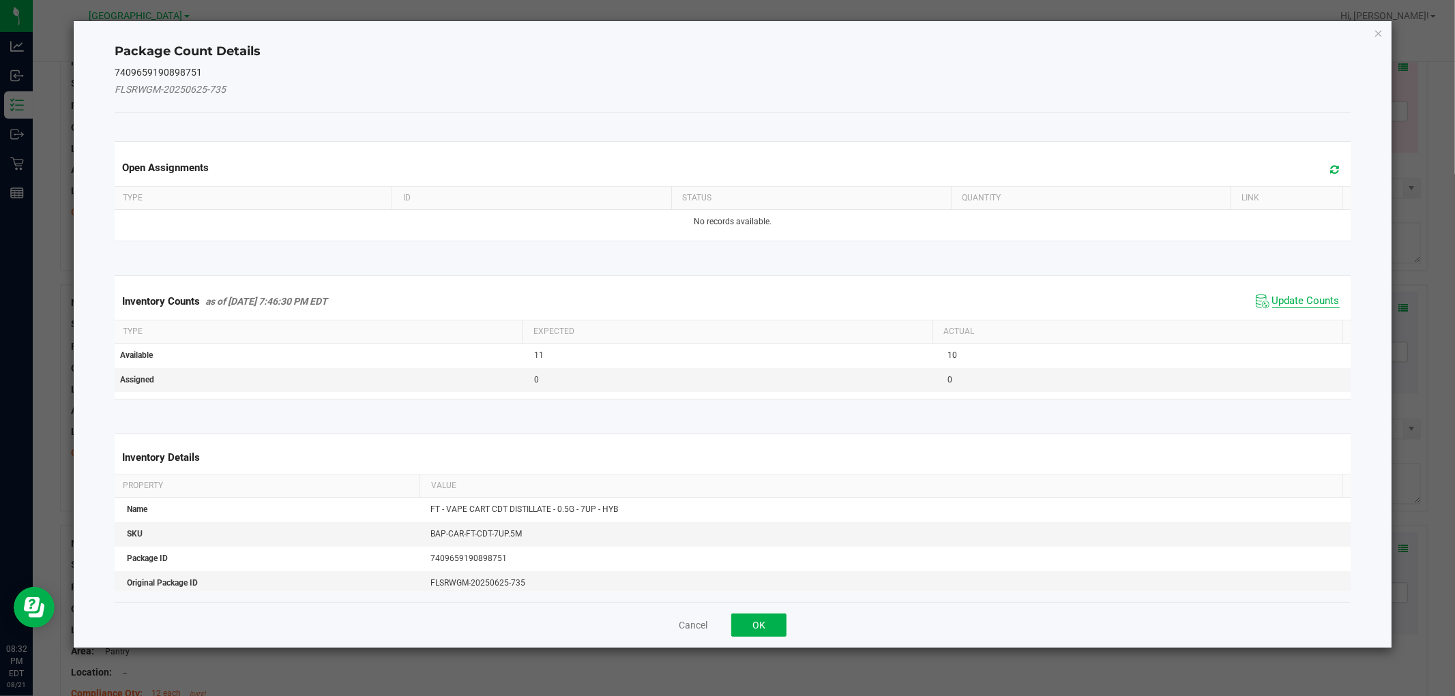
click at [1315, 301] on span "Update Counts" at bounding box center [1306, 302] width 68 height 14
click at [1312, 297] on div "Inventory Counts as of [DATE] 7:46:30 PM EDT Update Counts" at bounding box center [732, 300] width 1241 height 35
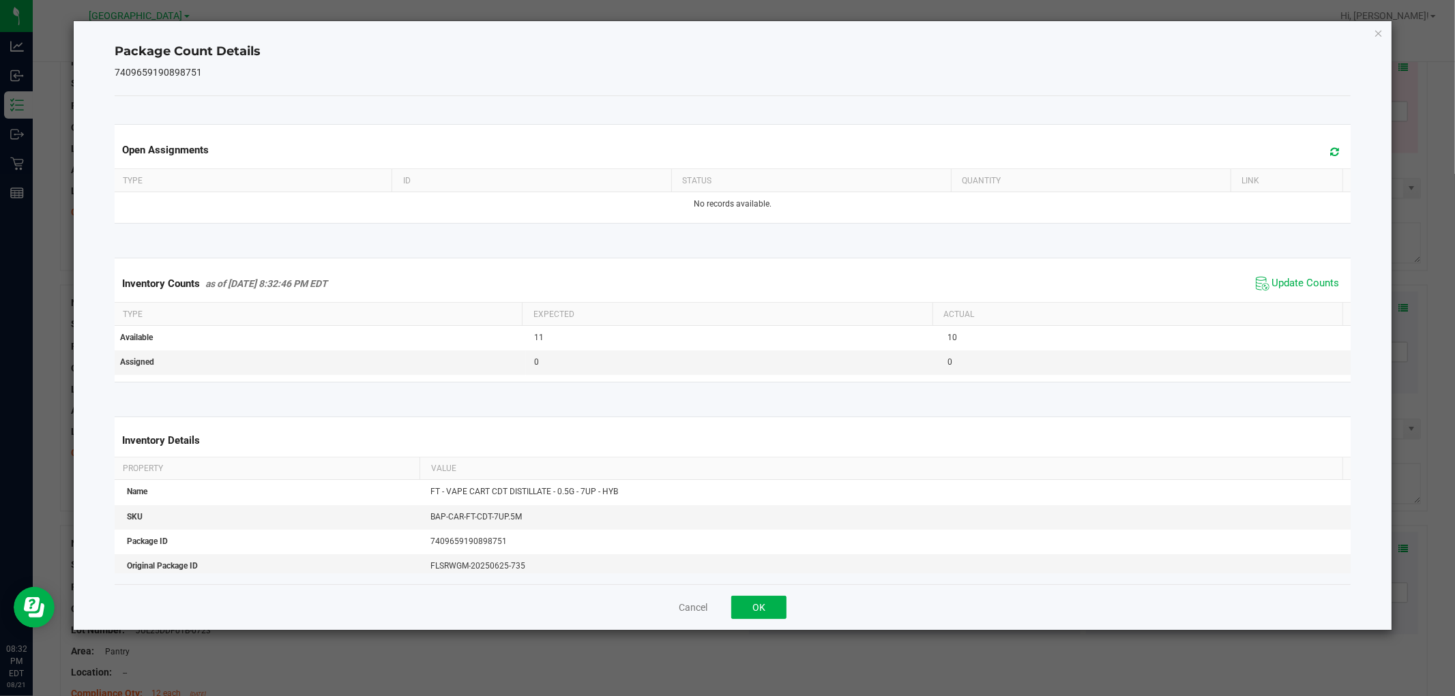
click at [1308, 294] on span "Update Counts" at bounding box center [1297, 284] width 91 height 20
click at [1308, 294] on div "Inventory Counts as of [DATE] 8:32:46 PM EDT Update Counts" at bounding box center [732, 283] width 1241 height 37
click at [1308, 294] on span "Update Counts" at bounding box center [1297, 284] width 91 height 20
click at [1304, 289] on span "Update Counts" at bounding box center [1306, 284] width 68 height 14
click at [1303, 288] on span "Update Counts" at bounding box center [1306, 283] width 68 height 12
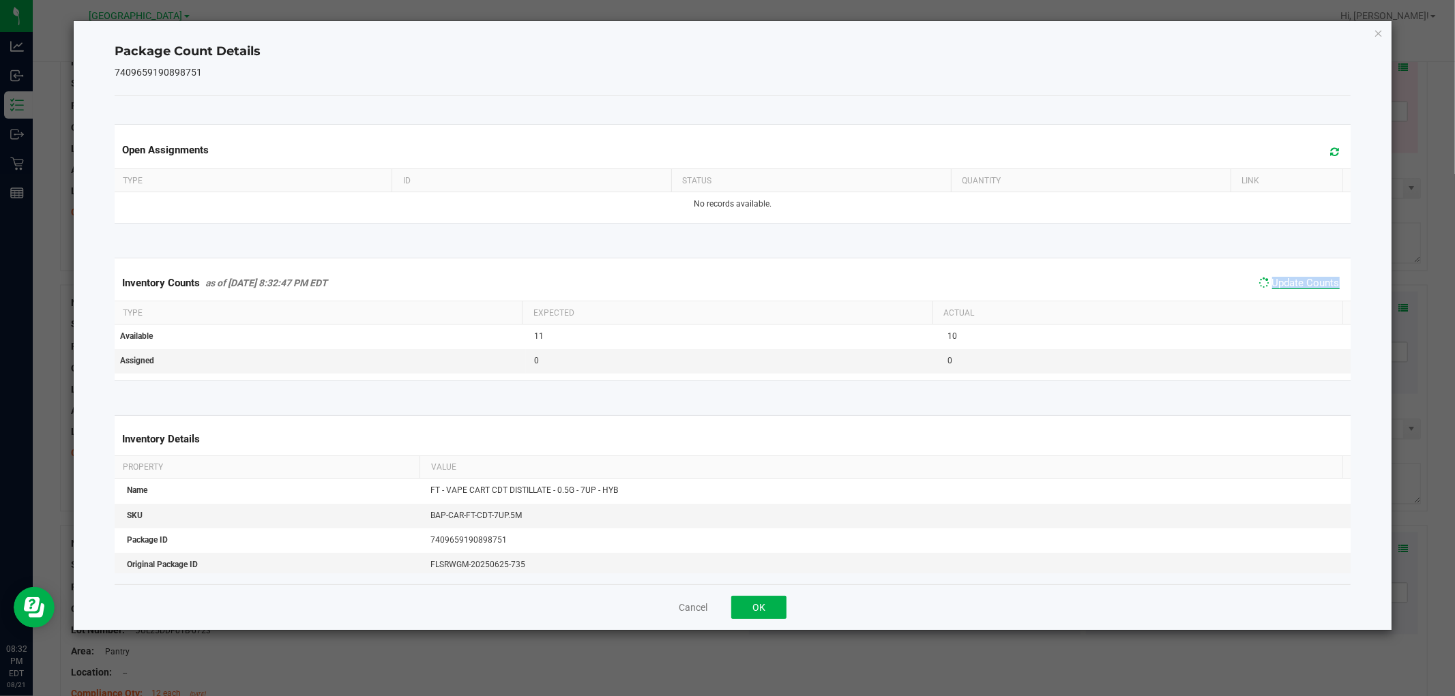
click at [1303, 287] on span "Update Counts" at bounding box center [1306, 283] width 68 height 12
click at [1303, 286] on span "Update Counts" at bounding box center [1306, 283] width 68 height 12
click at [1303, 286] on span "Update Counts" at bounding box center [1306, 284] width 68 height 14
click at [1303, 286] on span "Update Counts" at bounding box center [1306, 283] width 68 height 12
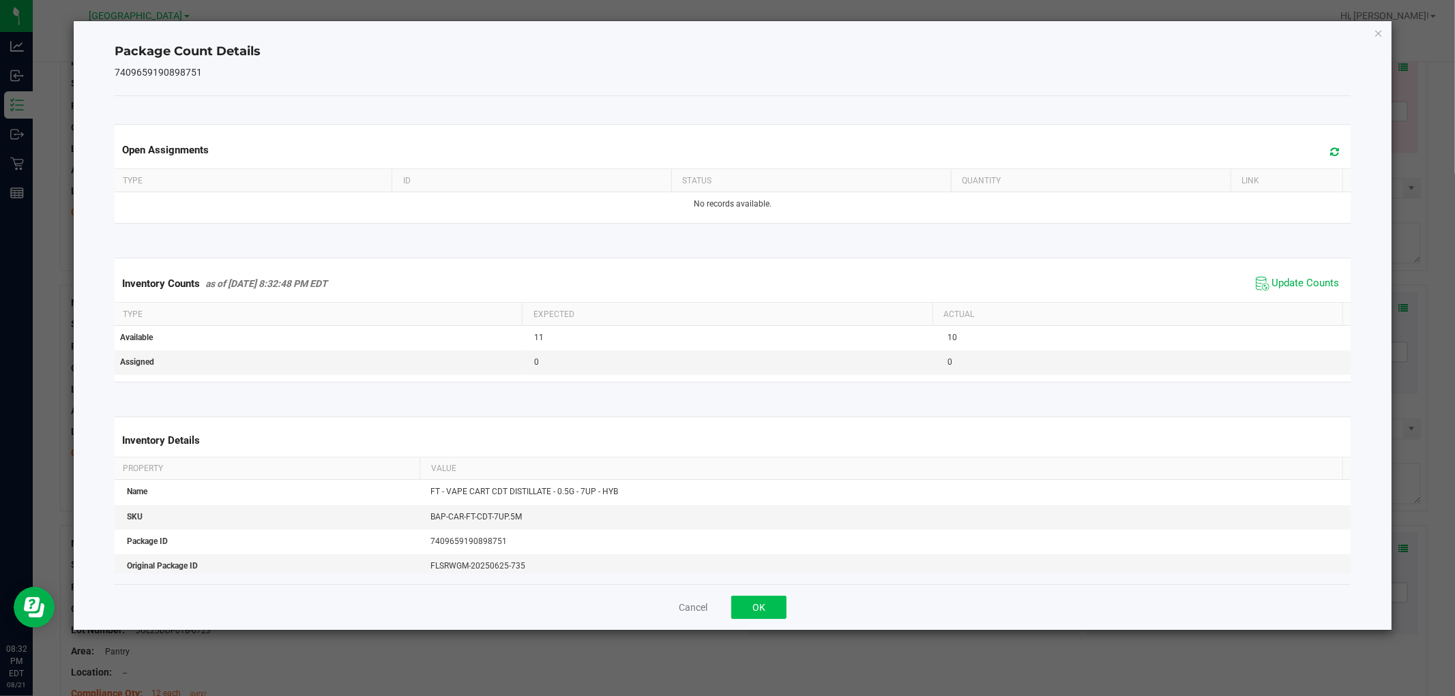
click at [745, 619] on div "Cancel OK" at bounding box center [732, 608] width 1235 height 46
click at [745, 616] on button "OK" at bounding box center [758, 607] width 55 height 23
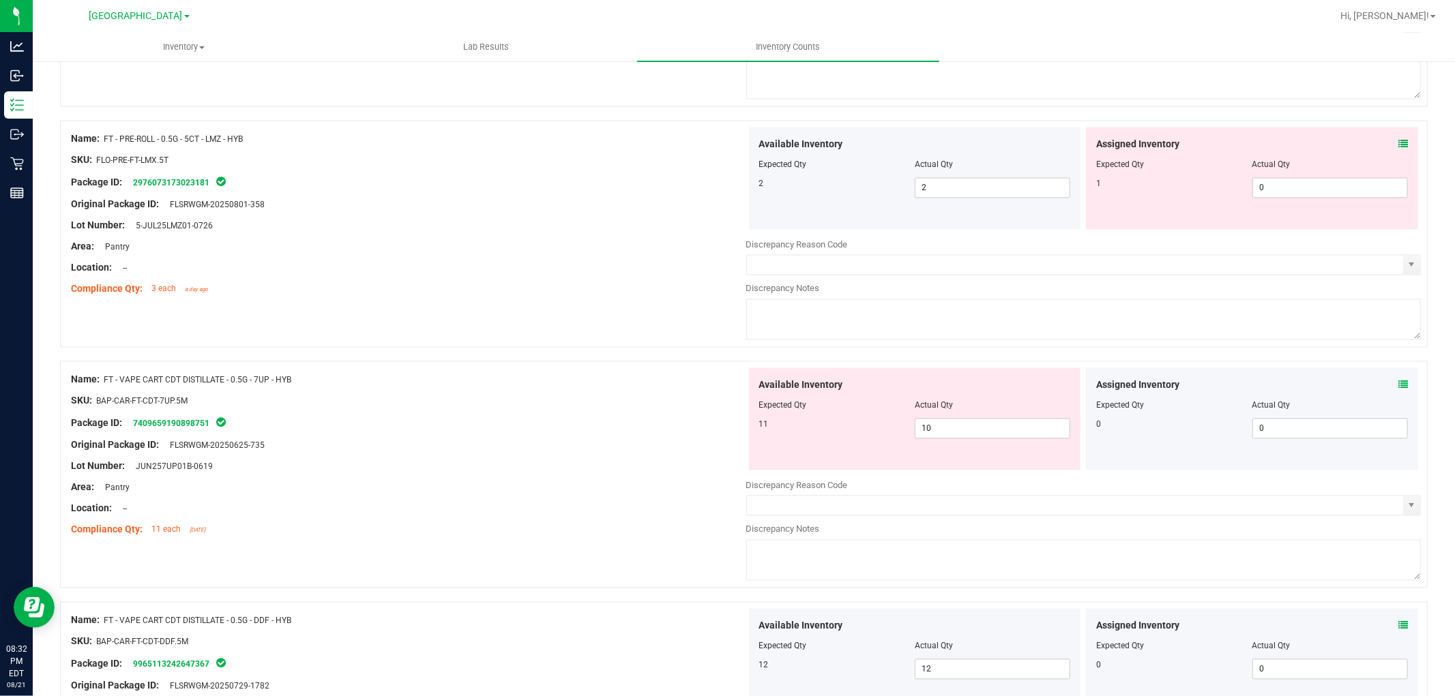
scroll to position [2151, 0]
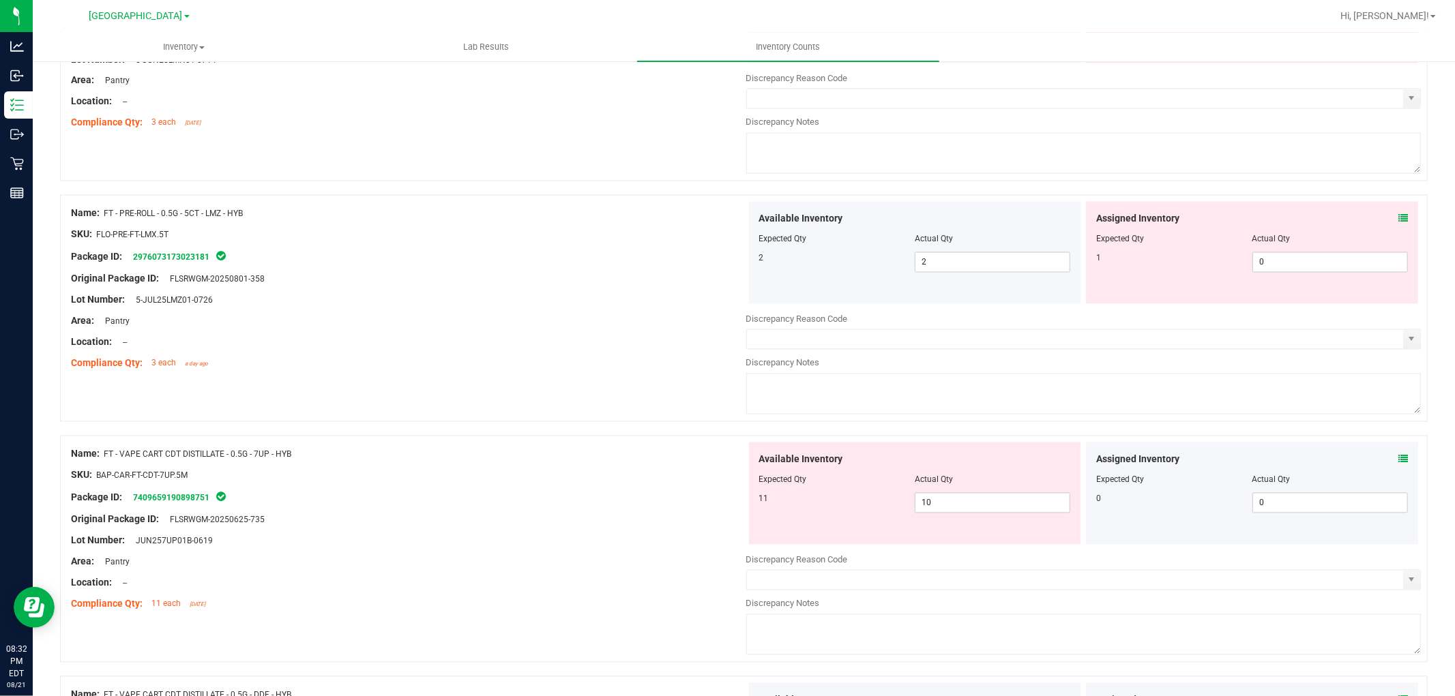
click at [1398, 224] on icon at bounding box center [1403, 219] width 10 height 10
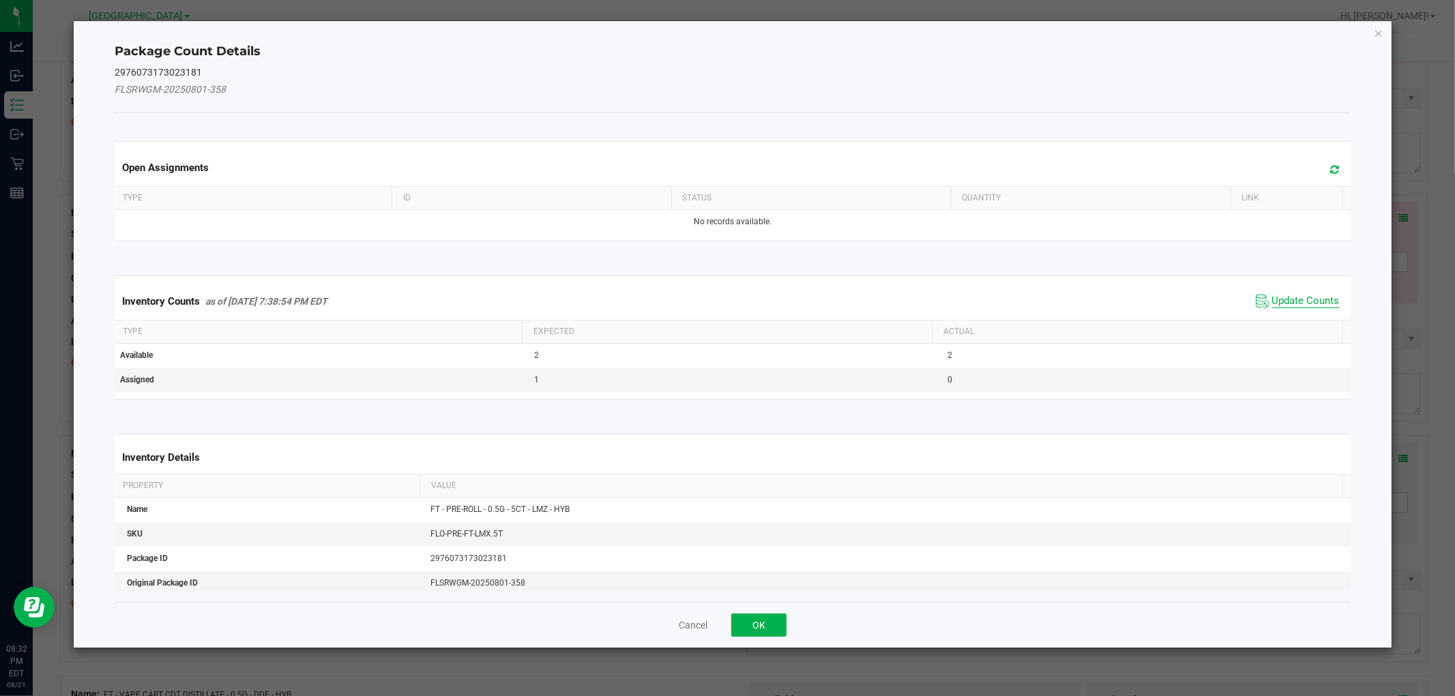
click at [1272, 297] on span "Update Counts" at bounding box center [1306, 302] width 68 height 14
drag, startPoint x: 1269, startPoint y: 297, endPoint x: 1273, endPoint y: 291, distance: 8.0
click at [1272, 295] on span "Update Counts" at bounding box center [1306, 302] width 68 height 14
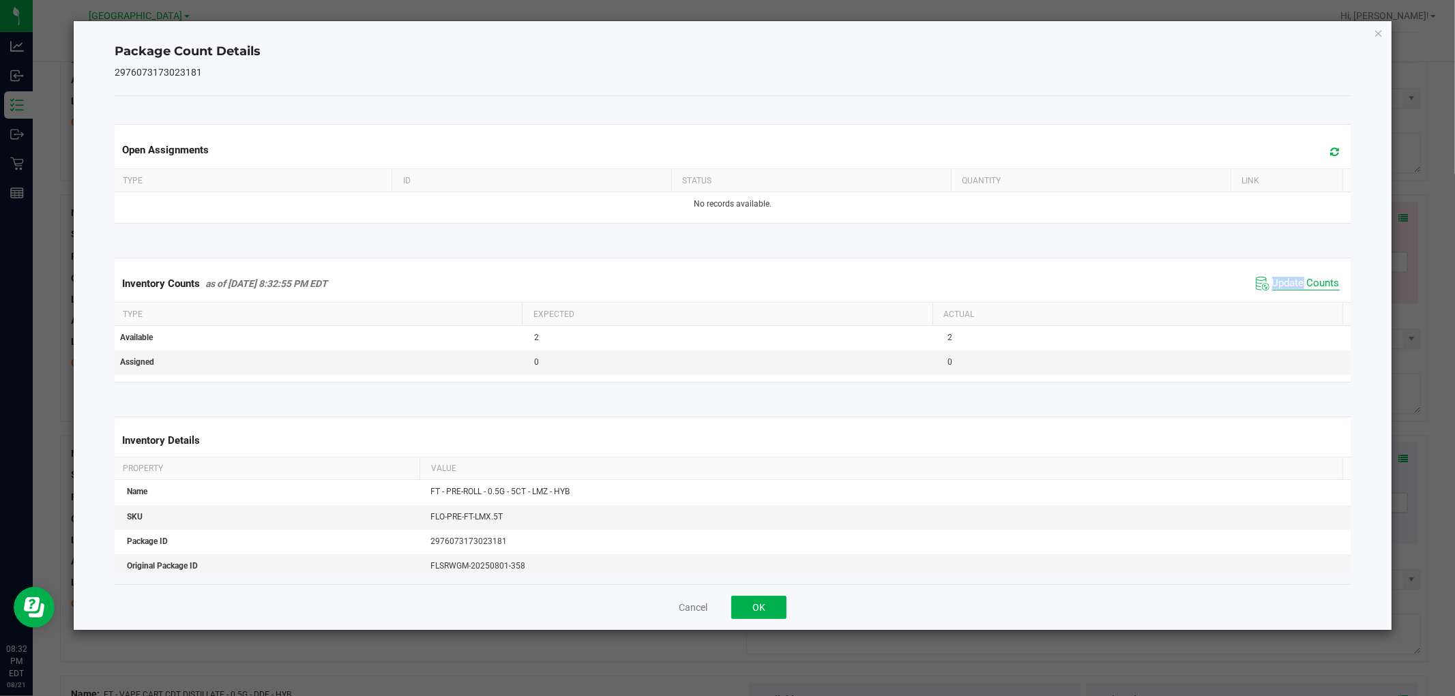
click at [1273, 289] on span "Update Counts" at bounding box center [1297, 284] width 91 height 20
click at [1274, 287] on span "Update Counts" at bounding box center [1306, 283] width 68 height 12
click at [1274, 285] on span "Update Counts" at bounding box center [1306, 283] width 68 height 12
click at [1274, 281] on span "Update Counts" at bounding box center [1306, 283] width 68 height 12
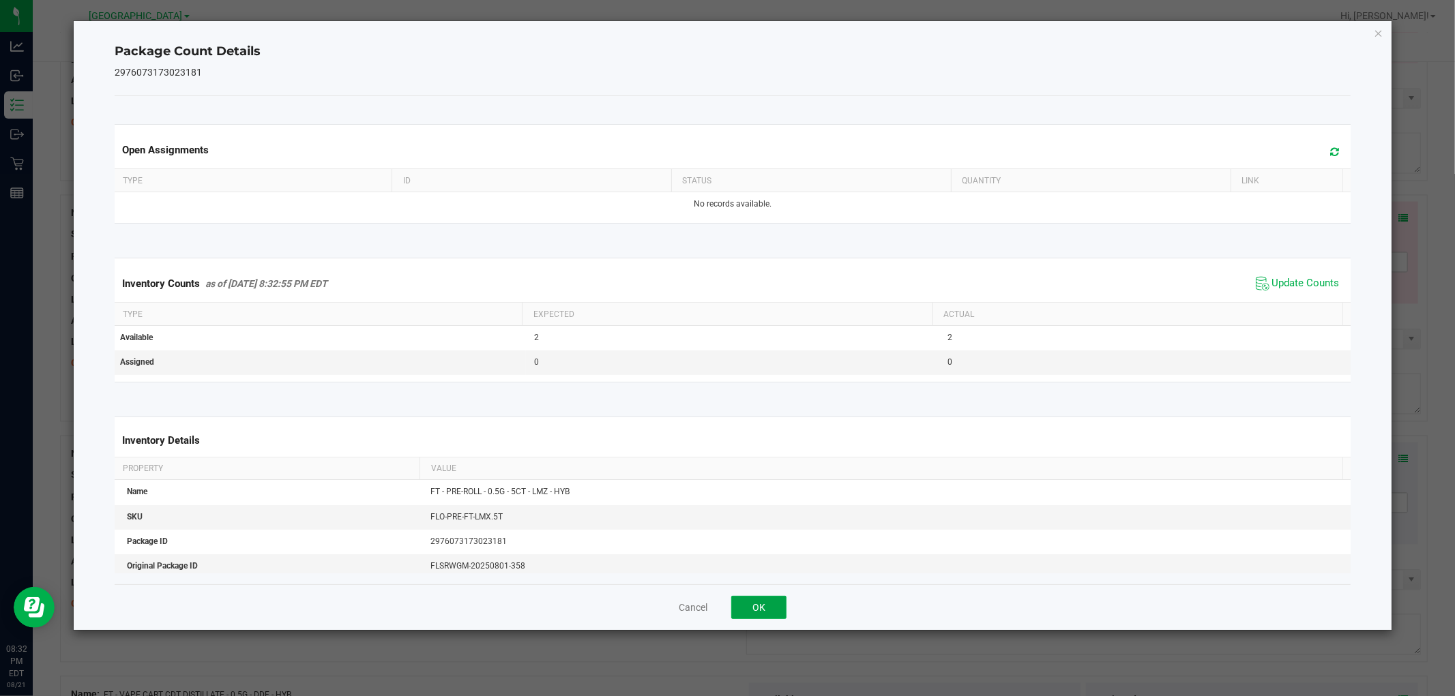
click at [744, 604] on button "OK" at bounding box center [758, 607] width 55 height 23
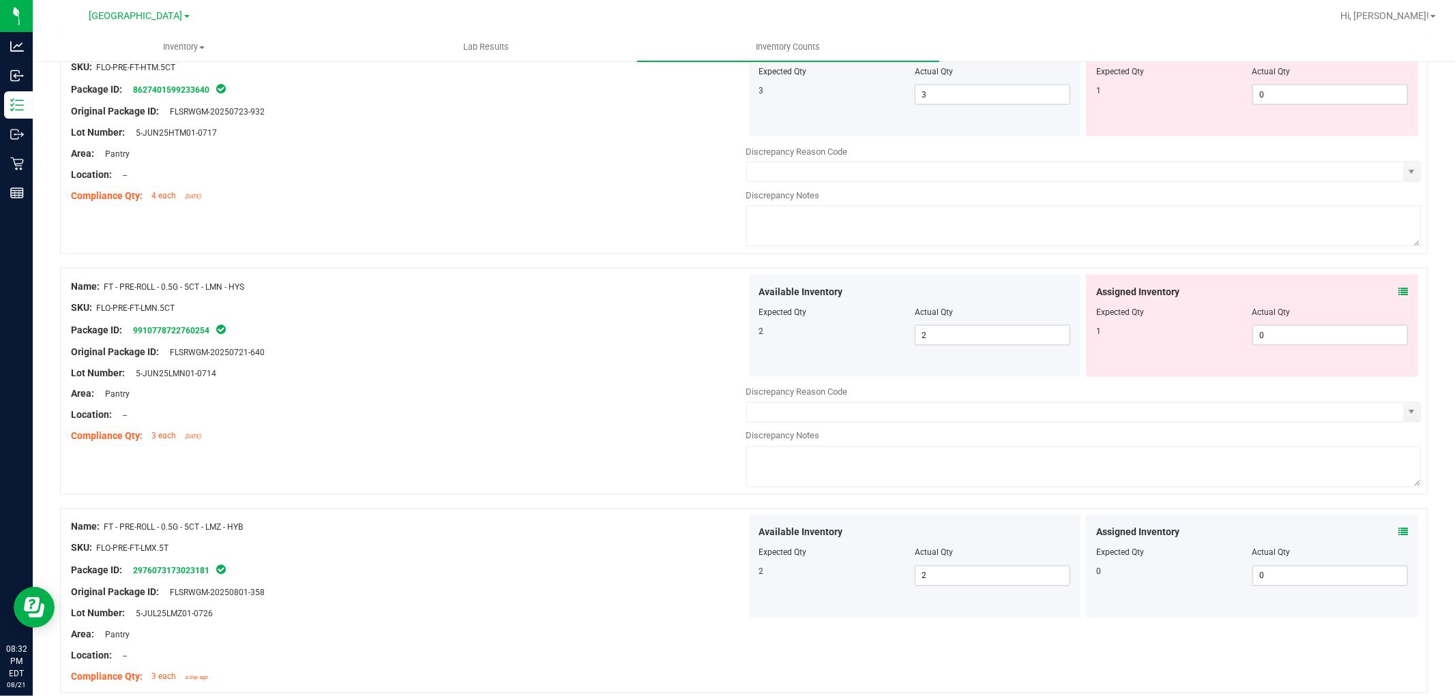
scroll to position [1772, 0]
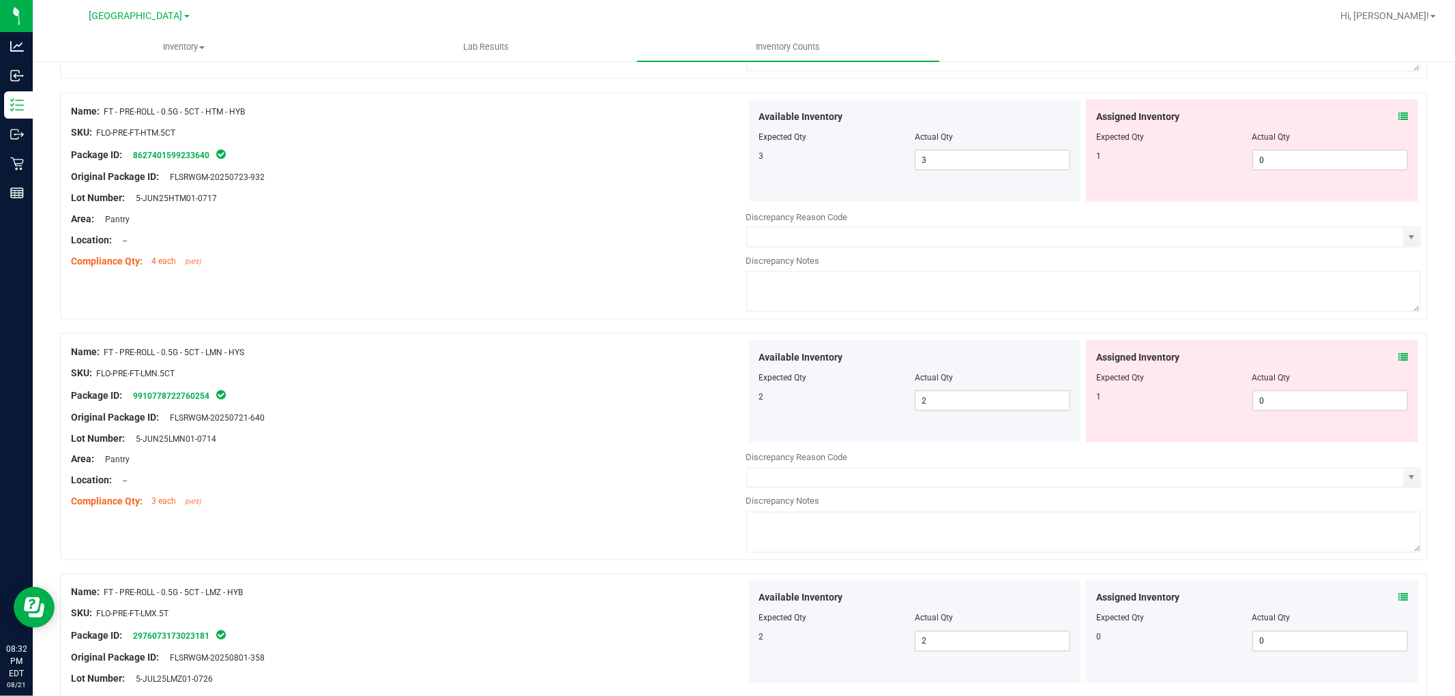
click at [1398, 358] on icon at bounding box center [1403, 358] width 10 height 10
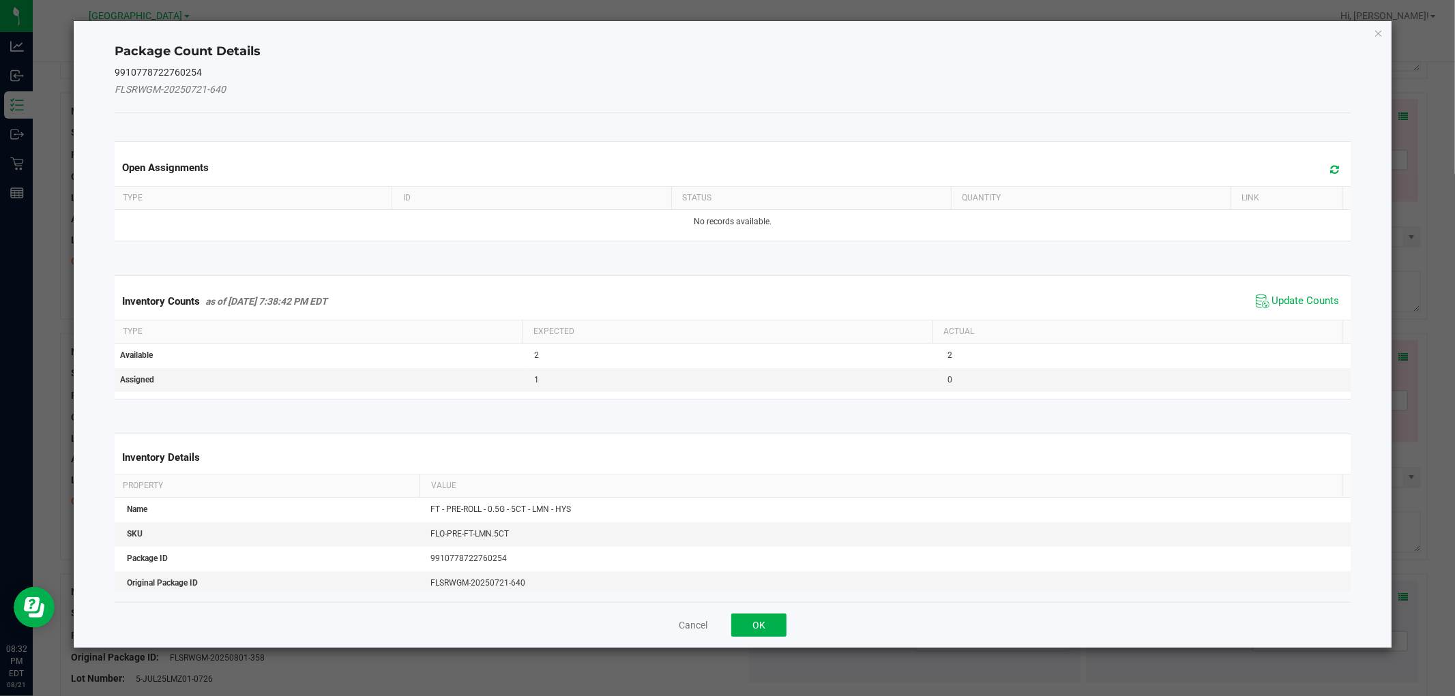
drag, startPoint x: 1310, startPoint y: 314, endPoint x: 1308, endPoint y: 301, distance: 13.2
click at [1310, 314] on div "Inventory Counts as of [DATE] 7:38:42 PM EDT Update Counts" at bounding box center [732, 301] width 1241 height 37
click at [1308, 301] on span "Update Counts" at bounding box center [1306, 302] width 68 height 14
click at [1308, 301] on span "Update Counts" at bounding box center [1306, 301] width 68 height 12
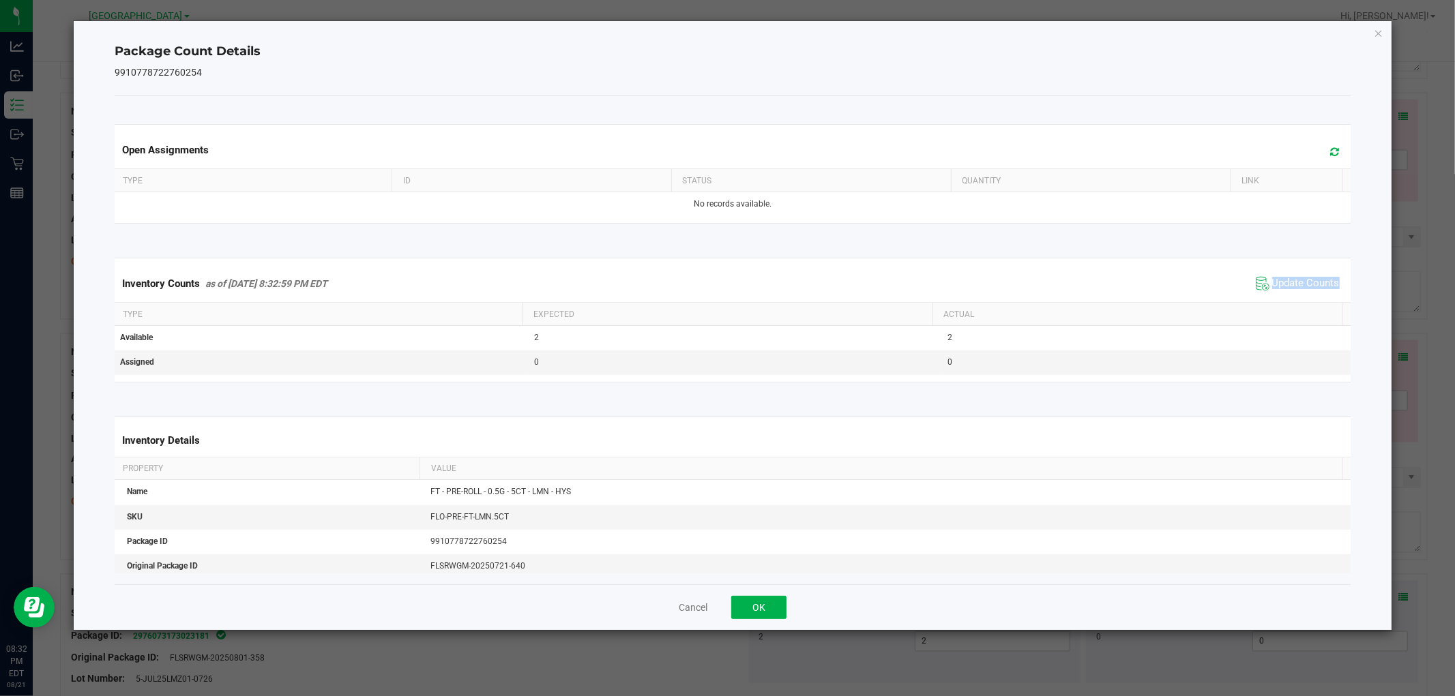
click at [1308, 300] on div "Inventory Counts as of [DATE] 8:32:59 PM EDT Update Counts" at bounding box center [732, 283] width 1241 height 37
click at [1308, 297] on div "Inventory Counts as of [DATE] 8:32:59 PM EDT Update Counts" at bounding box center [732, 283] width 1241 height 37
click at [1308, 295] on div "Inventory Counts as of [DATE] 8:32:59 PM EDT Update Counts" at bounding box center [732, 283] width 1241 height 37
click at [1306, 289] on span "Update Counts" at bounding box center [1306, 284] width 68 height 14
drag, startPoint x: 775, startPoint y: 604, endPoint x: 832, endPoint y: 527, distance: 96.6
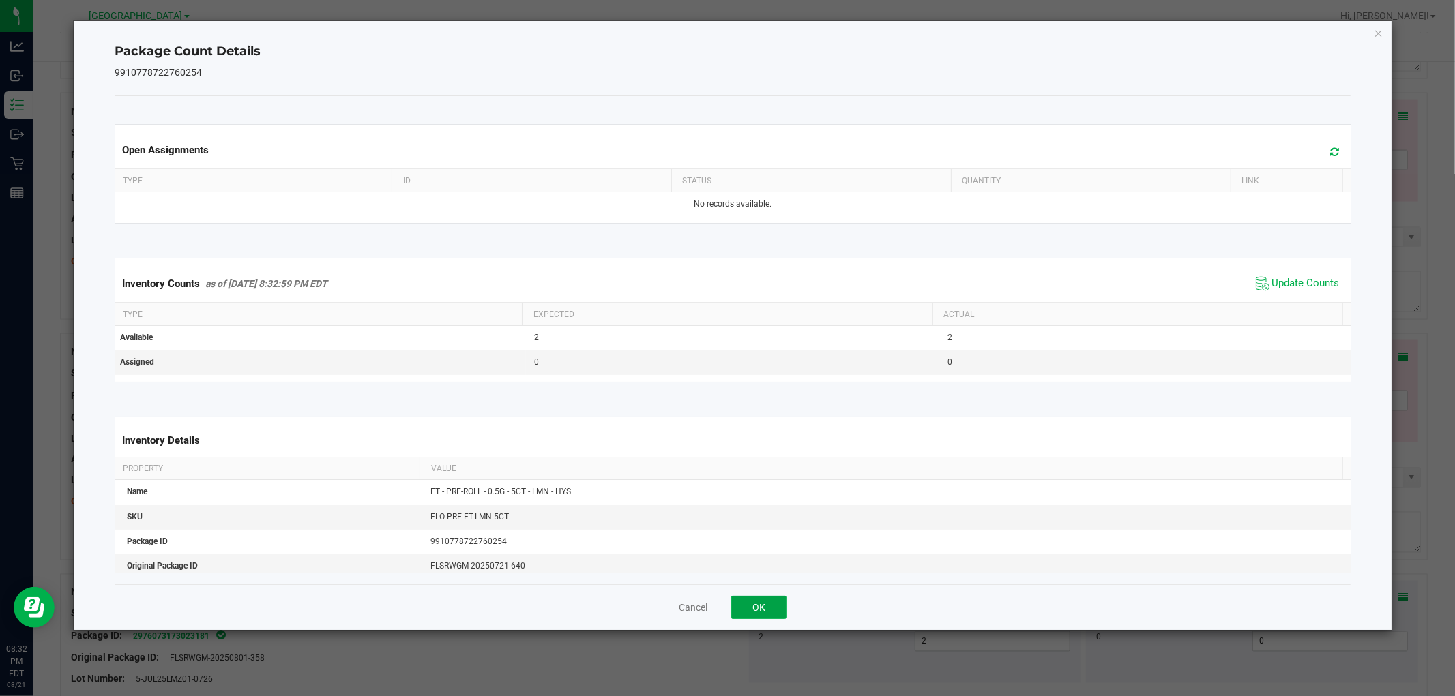
click at [775, 604] on button "OK" at bounding box center [758, 607] width 55 height 23
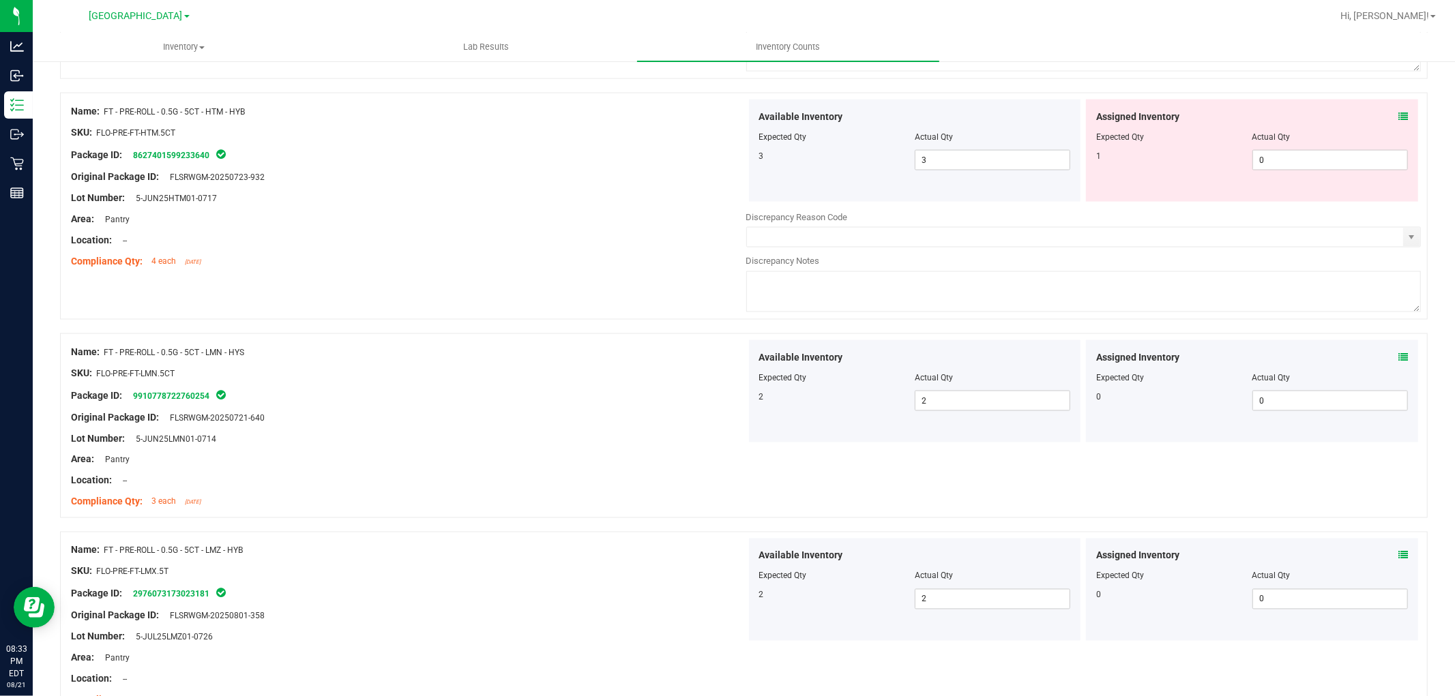
click at [1398, 118] on icon at bounding box center [1403, 117] width 10 height 10
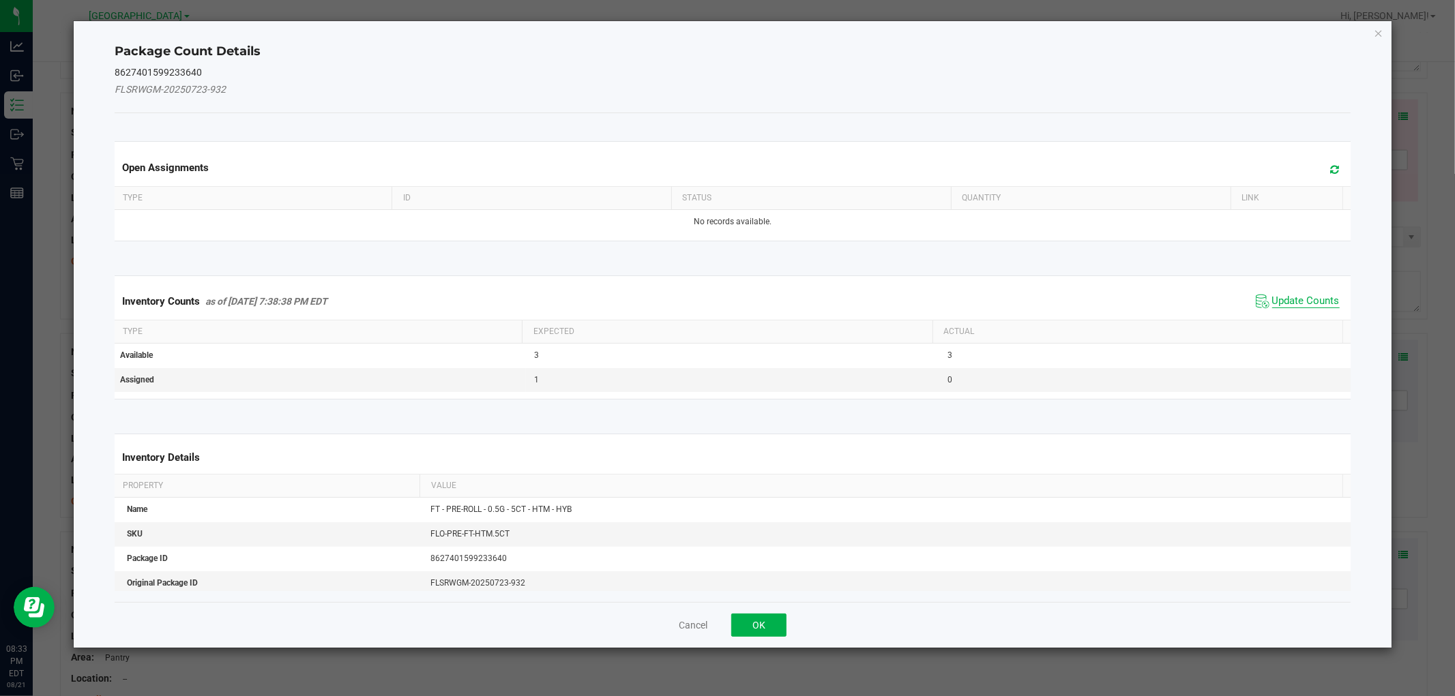
click at [1284, 297] on span "Update Counts" at bounding box center [1306, 302] width 68 height 14
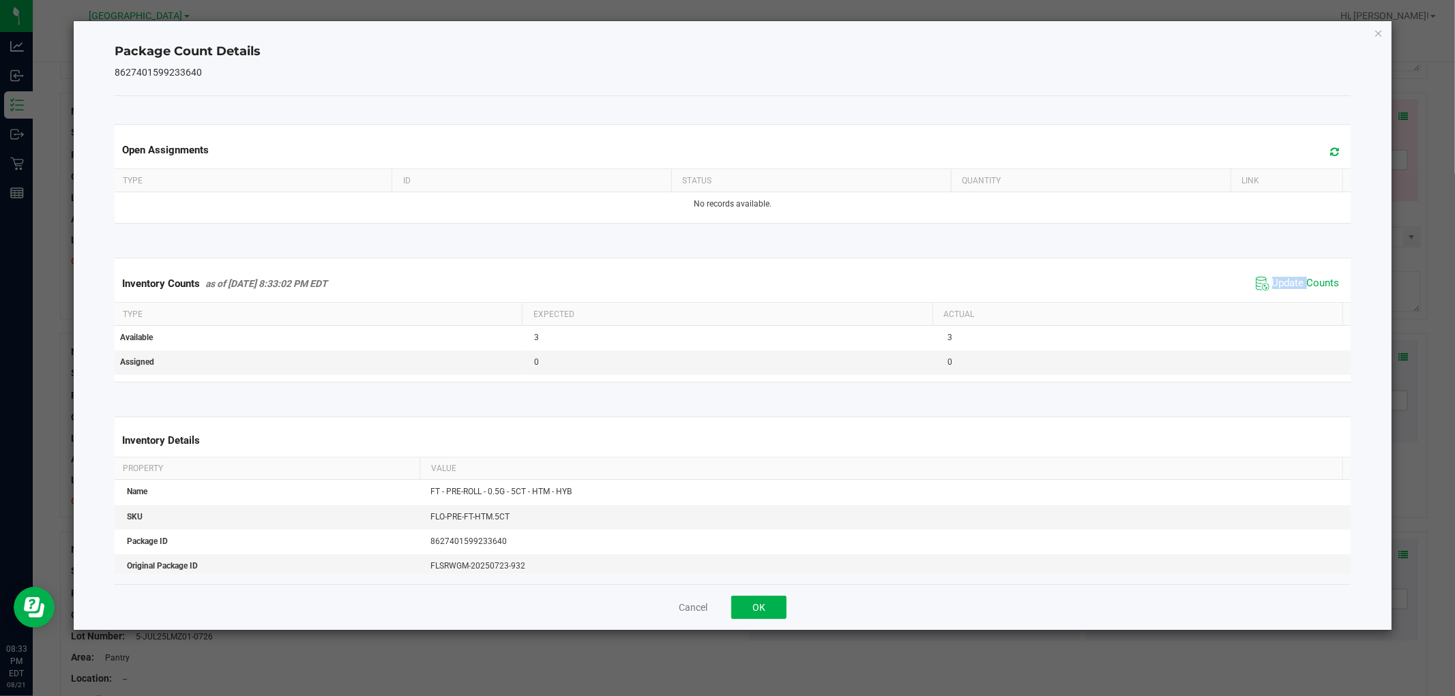
click at [1291, 277] on span "Update Counts" at bounding box center [1306, 284] width 68 height 14
click at [1291, 274] on span "Update Counts" at bounding box center [1299, 283] width 87 height 19
click at [1293, 278] on span "Update Counts" at bounding box center [1306, 284] width 68 height 14
click at [1293, 280] on span "Update Counts" at bounding box center [1306, 283] width 68 height 12
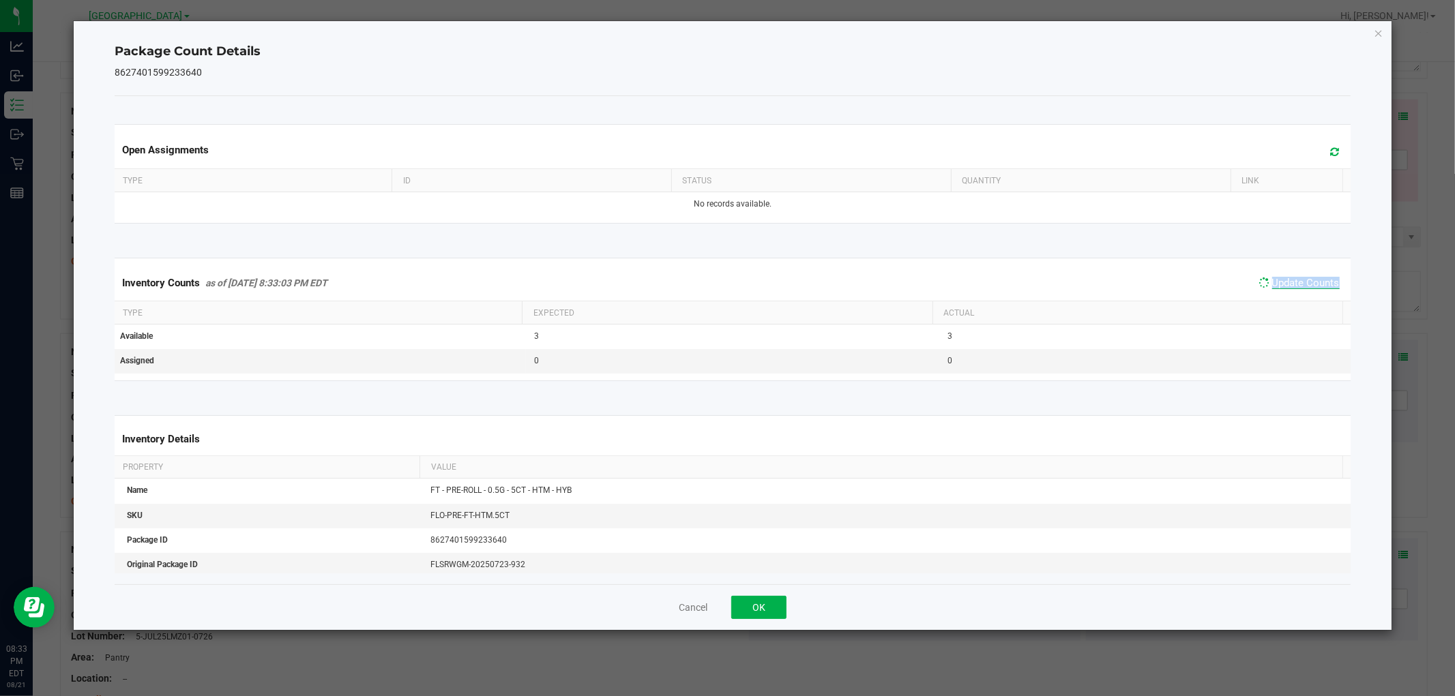
click at [1293, 280] on span "Update Counts" at bounding box center [1306, 283] width 68 height 12
click at [788, 610] on div "Cancel OK" at bounding box center [732, 608] width 1235 height 46
click at [782, 609] on button "OK" at bounding box center [758, 607] width 55 height 23
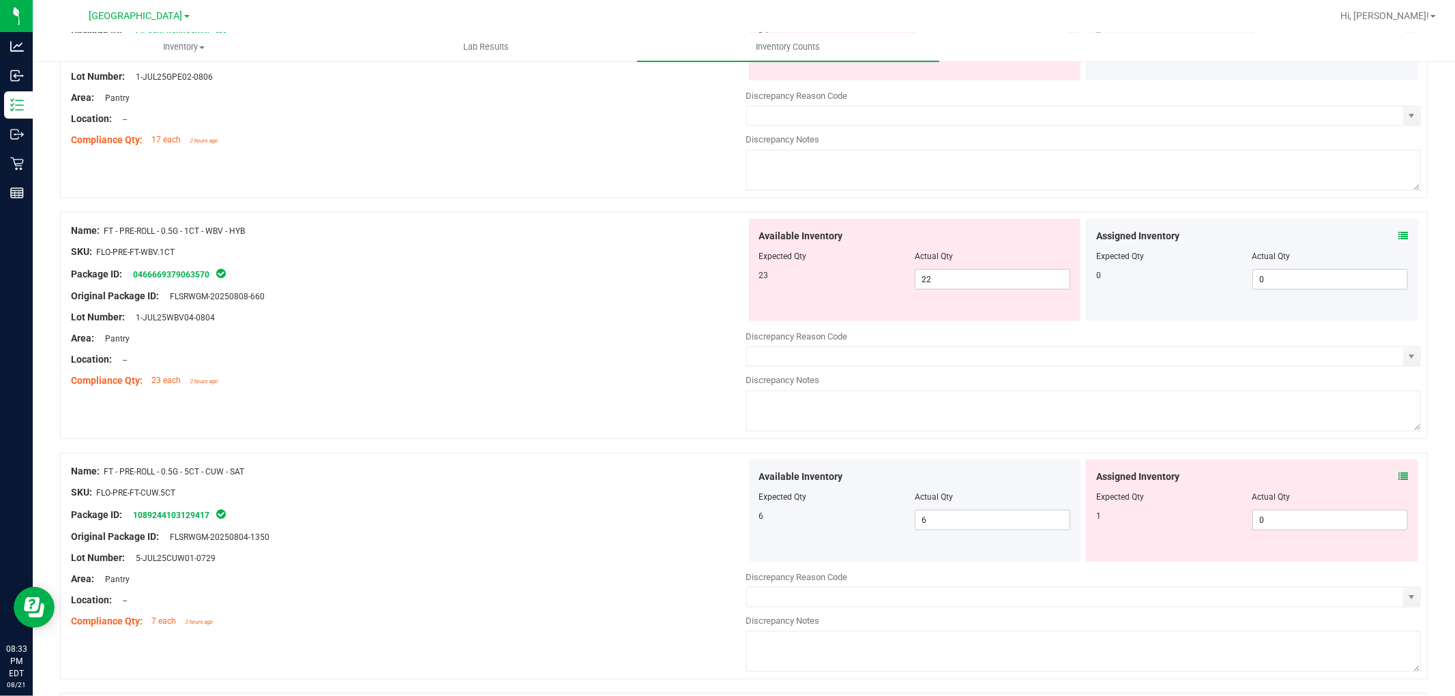
scroll to position [1166, 0]
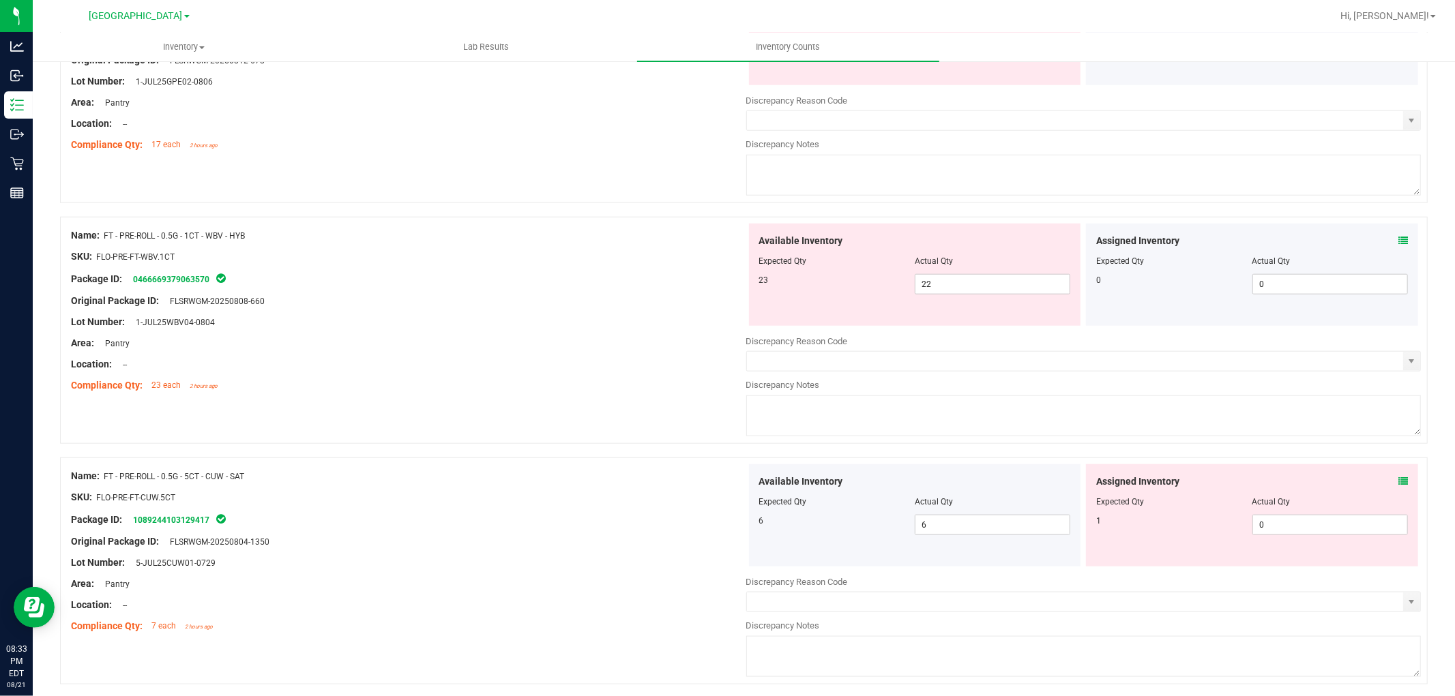
click at [1393, 474] on div "Assigned Inventory Expected Qty Actual Qty 1 0 0" at bounding box center [1252, 516] width 332 height 102
click at [1398, 486] on icon at bounding box center [1403, 482] width 10 height 10
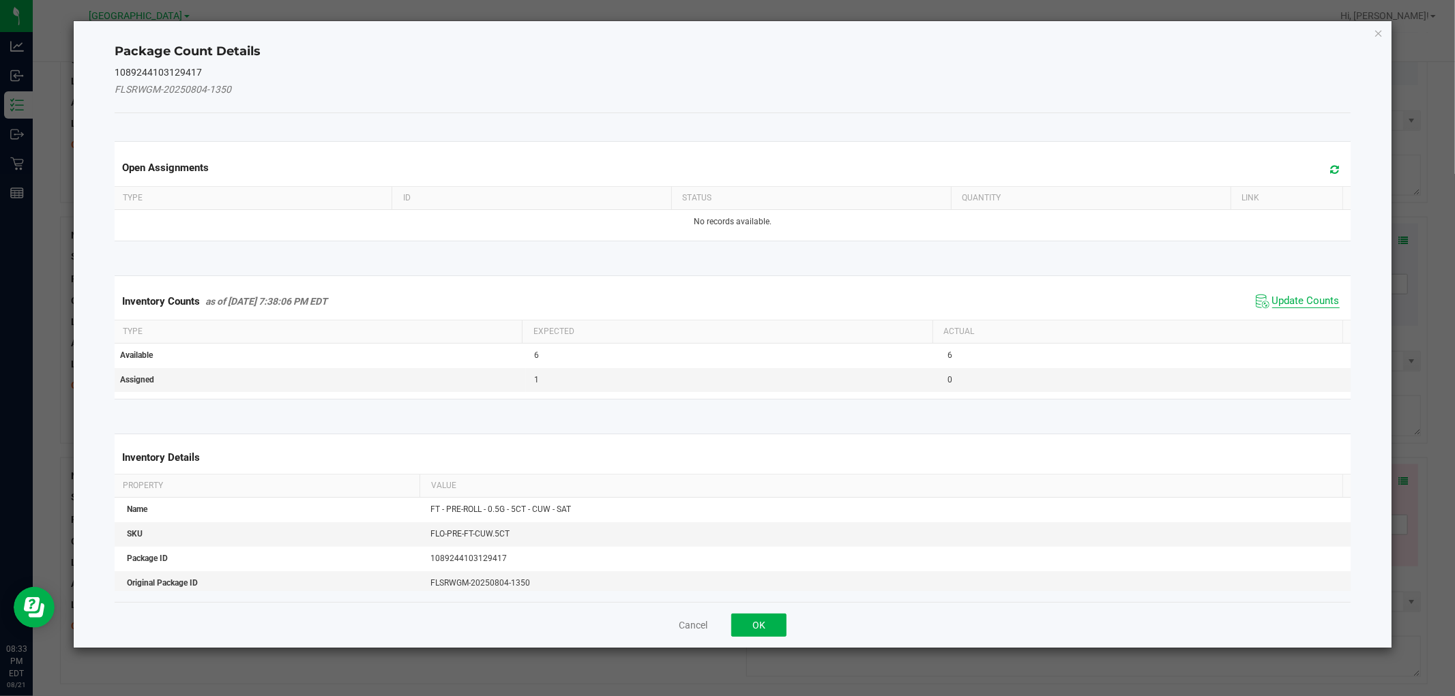
click at [1277, 297] on span "Update Counts" at bounding box center [1306, 302] width 68 height 14
click at [1277, 297] on span "Update Counts" at bounding box center [1306, 301] width 68 height 12
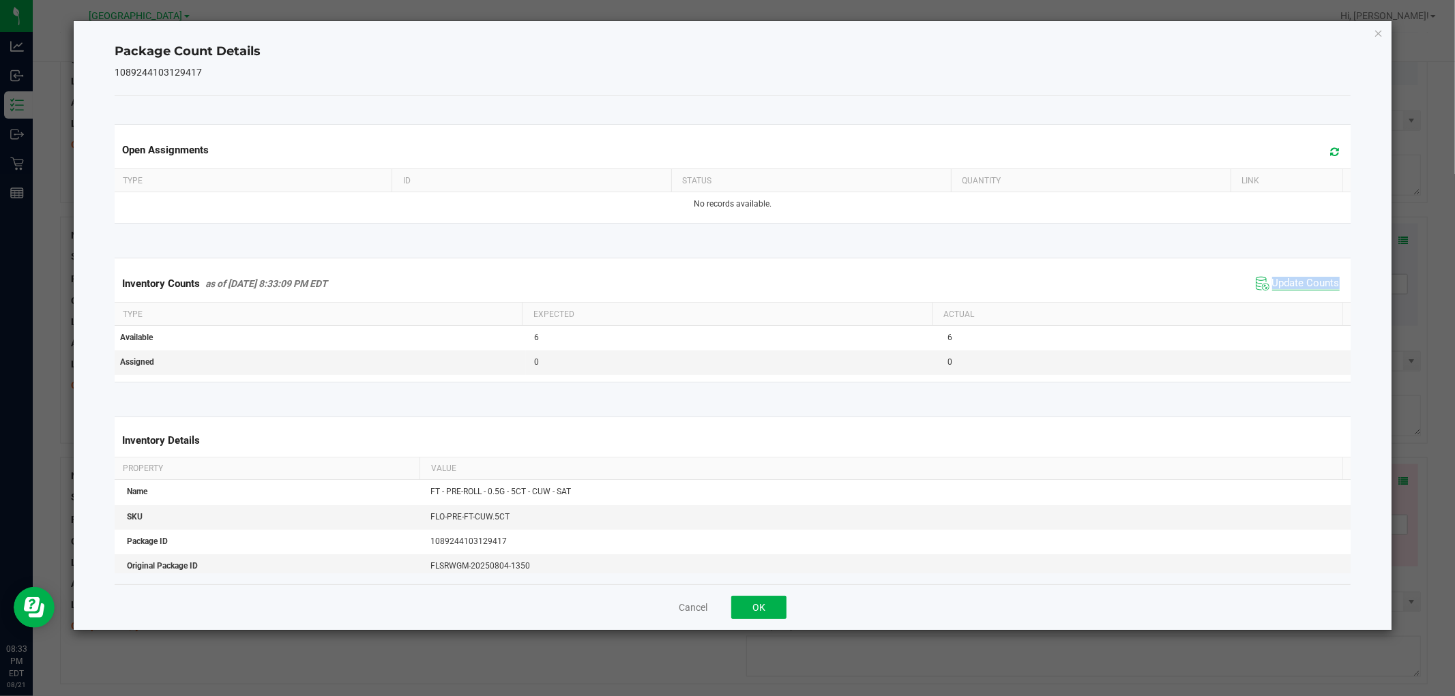
click at [1278, 295] on div "Inventory Counts as of [DATE] 8:33:09 PM EDT Update Counts" at bounding box center [732, 283] width 1241 height 37
click at [1278, 294] on div "Inventory Counts as of [DATE] 8:33:09 PM EDT Update Counts" at bounding box center [732, 283] width 1241 height 37
click at [1281, 282] on span "Update Counts" at bounding box center [1306, 284] width 68 height 14
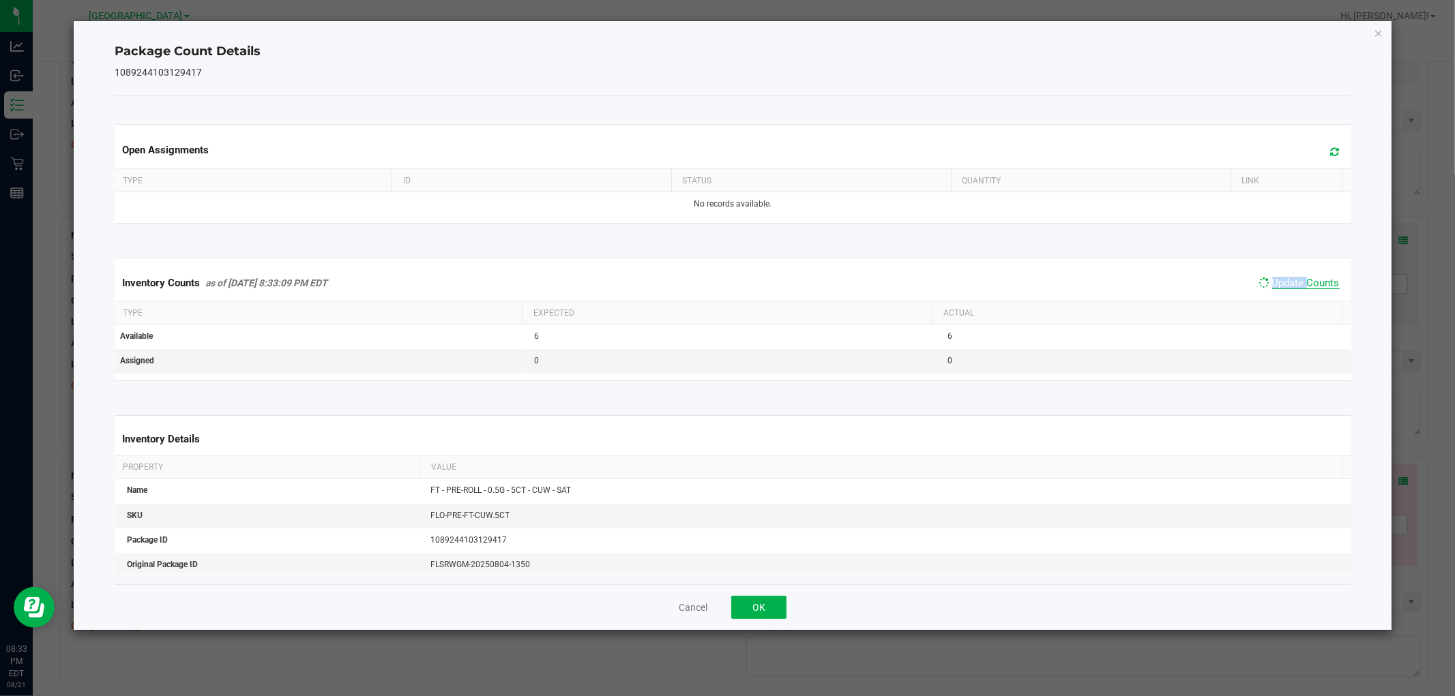
click at [1281, 282] on span "Update Counts" at bounding box center [1306, 283] width 68 height 12
drag, startPoint x: 767, startPoint y: 615, endPoint x: 976, endPoint y: 486, distance: 245.9
click at [768, 615] on button "OK" at bounding box center [758, 607] width 55 height 23
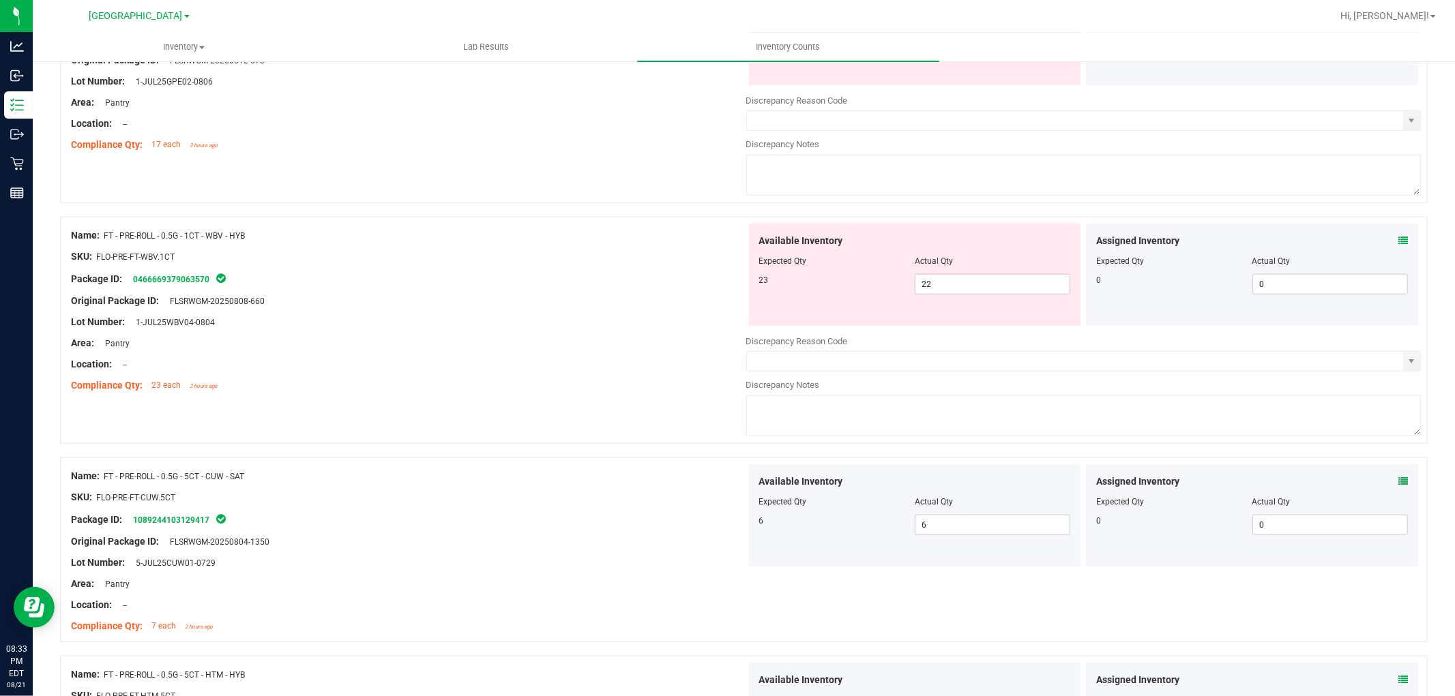
click at [1398, 246] on icon at bounding box center [1403, 241] width 10 height 10
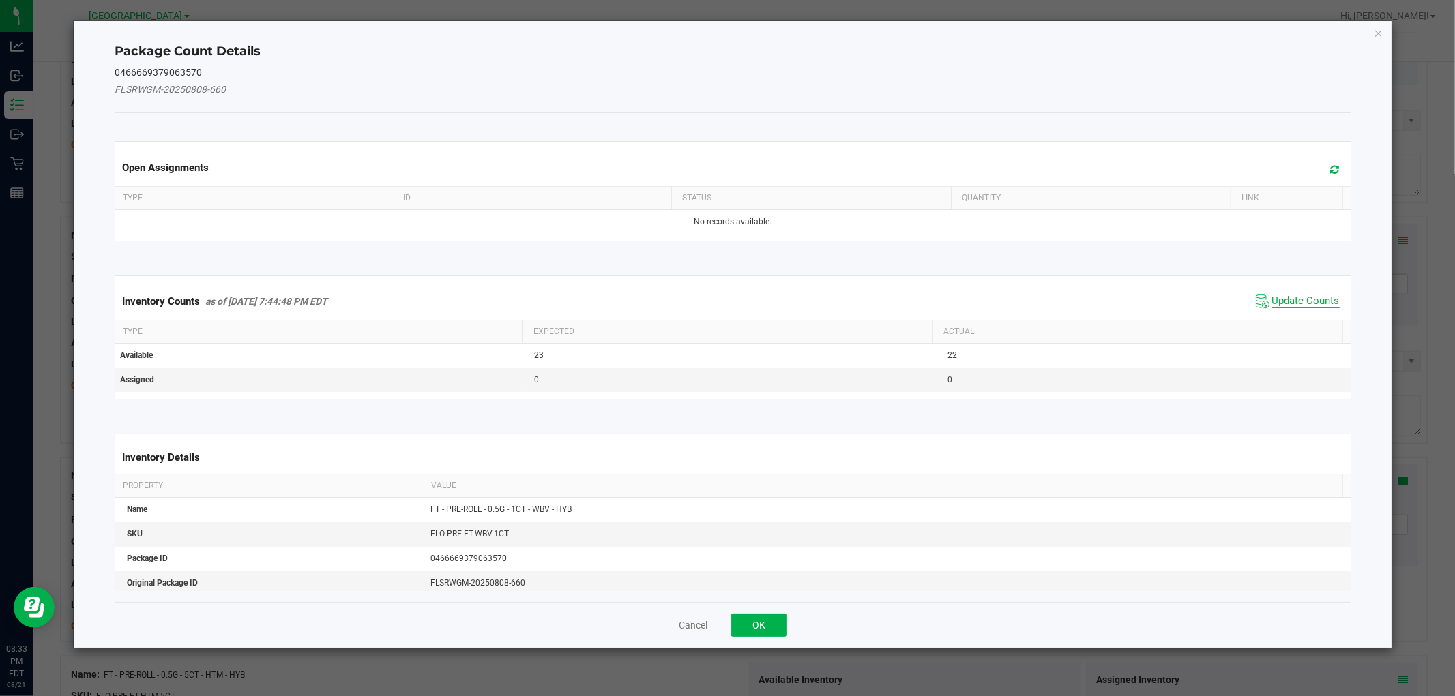
click at [1284, 297] on span "Update Counts" at bounding box center [1306, 302] width 68 height 14
click at [1284, 297] on div "Inventory Counts as of [DATE] 7:44:48 PM EDT Update Counts" at bounding box center [732, 300] width 1241 height 35
click at [1285, 297] on div "Inventory Counts as of [DATE] 7:44:48 PM EDT Update Counts" at bounding box center [732, 300] width 1241 height 35
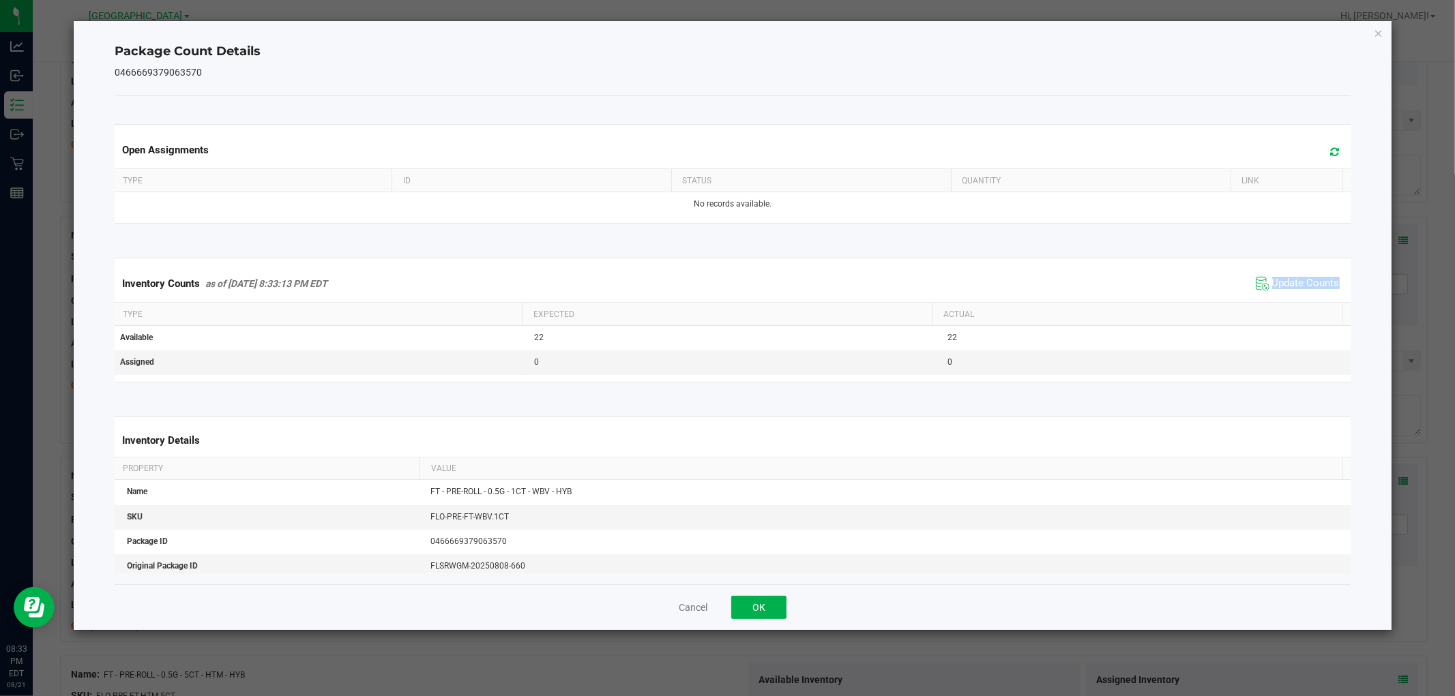
click at [1285, 295] on div "Inventory Counts as of [DATE] 8:33:13 PM EDT Update Counts" at bounding box center [732, 283] width 1241 height 37
click at [1286, 294] on div "Inventory Counts as of [DATE] 8:33:13 PM EDT Update Counts" at bounding box center [732, 283] width 1241 height 37
click at [1286, 294] on span "Update Counts" at bounding box center [1297, 284] width 91 height 20
click at [1286, 289] on span "Update Counts" at bounding box center [1299, 283] width 87 height 19
click at [1288, 285] on span "Update Counts" at bounding box center [1306, 283] width 68 height 12
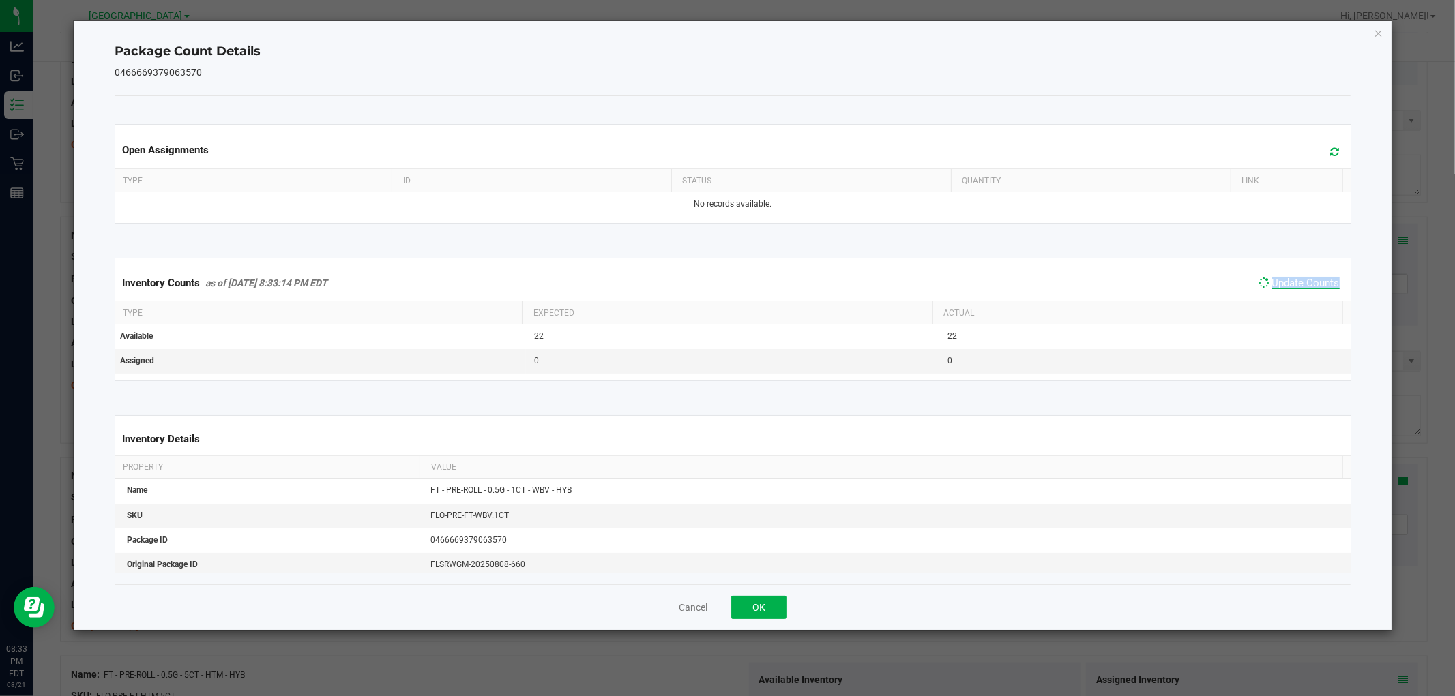
click at [1288, 284] on span "Update Counts" at bounding box center [1306, 283] width 68 height 12
click at [769, 608] on button "OK" at bounding box center [758, 607] width 55 height 23
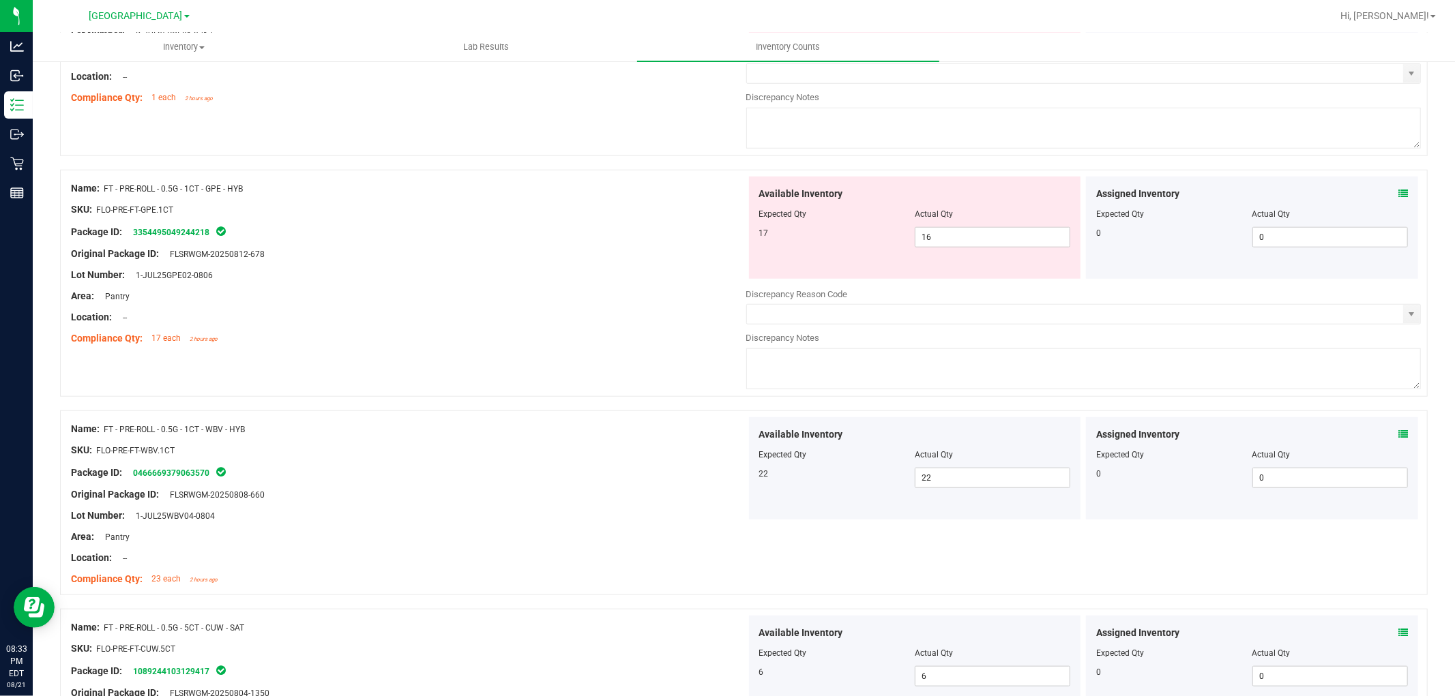
scroll to position [939, 0]
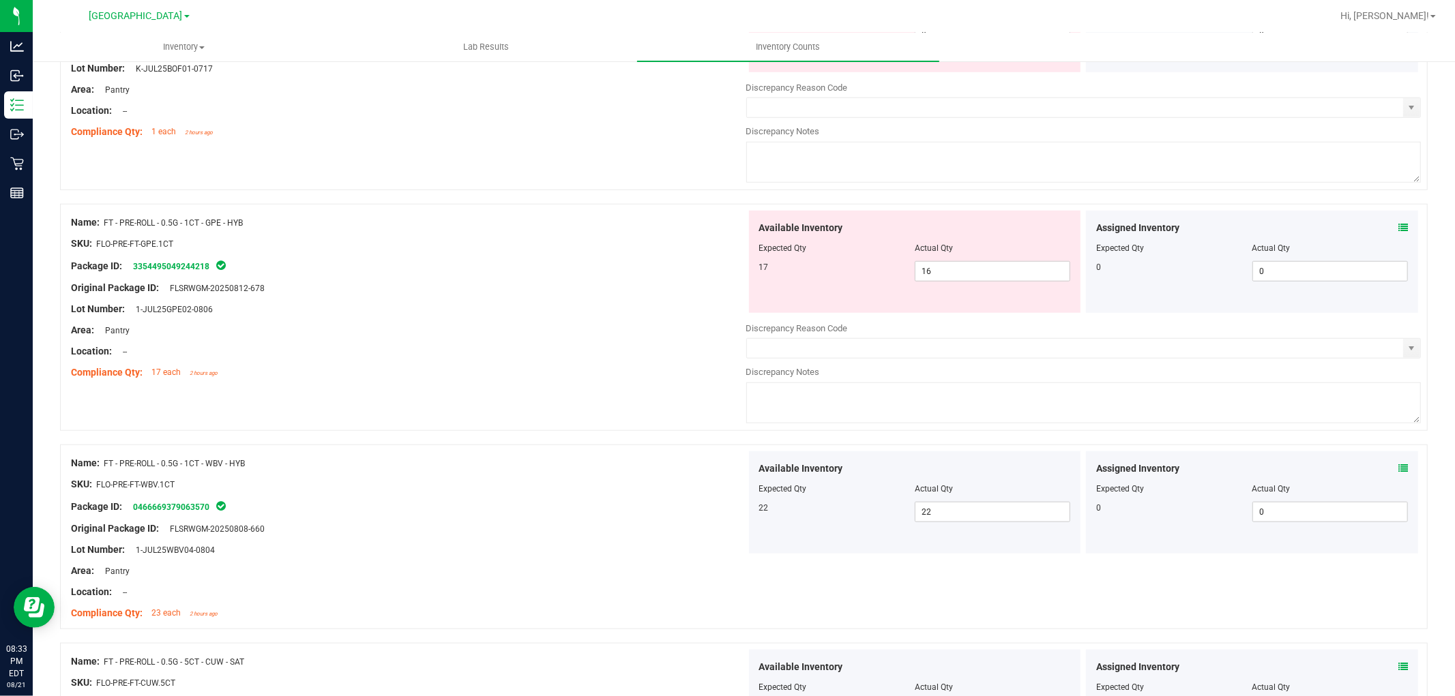
click at [1398, 225] on icon at bounding box center [1403, 228] width 10 height 10
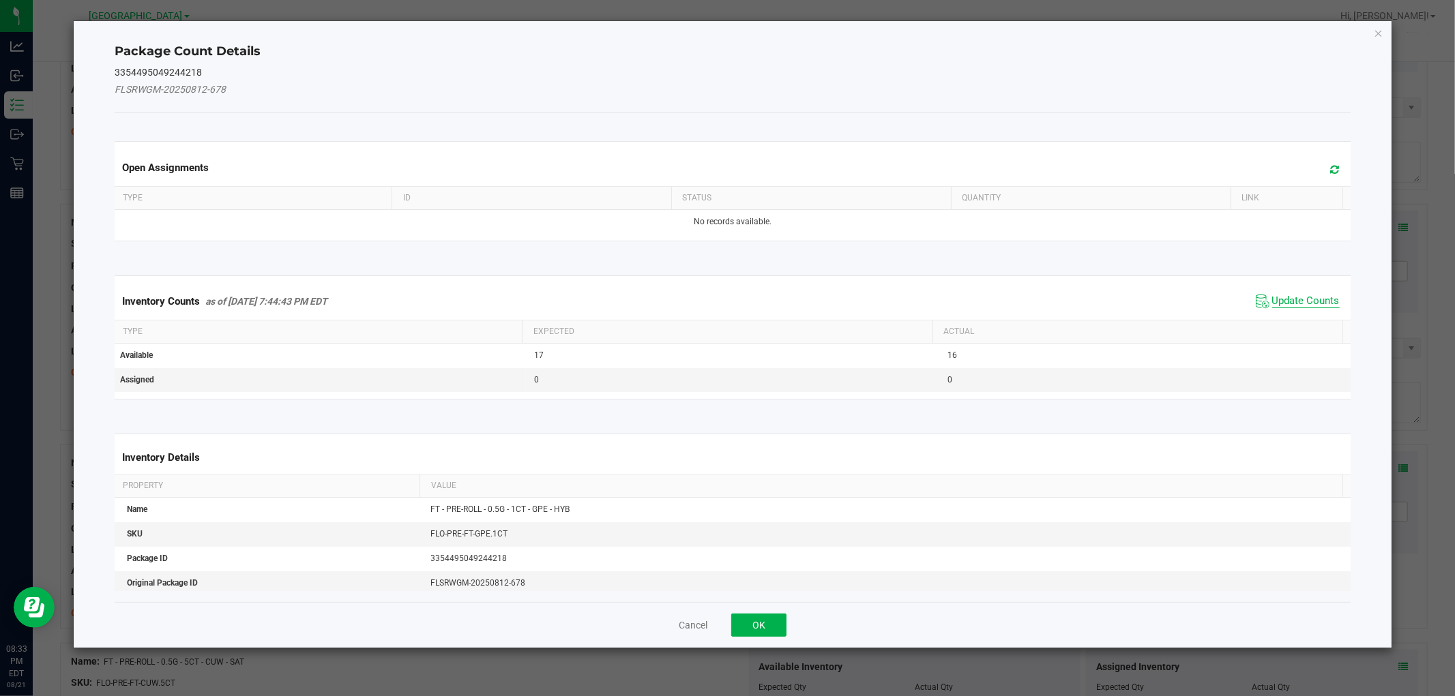
click at [1304, 297] on span "Update Counts" at bounding box center [1306, 302] width 68 height 14
click at [1303, 295] on div "Inventory Counts as of [DATE] 7:44:43 PM EDT Update Counts" at bounding box center [732, 300] width 1241 height 35
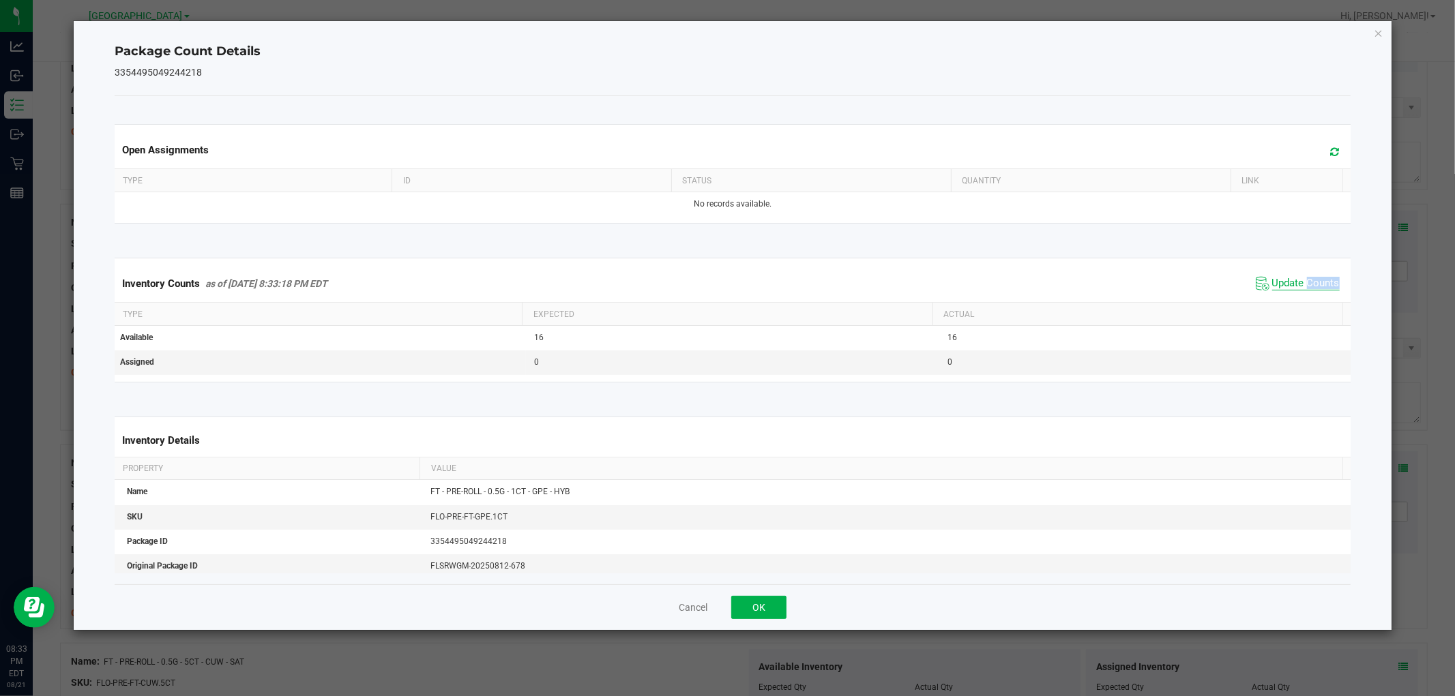
click at [1301, 290] on span "Update Counts" at bounding box center [1297, 284] width 91 height 20
click at [1299, 287] on span "Update Counts" at bounding box center [1306, 284] width 68 height 14
click at [1299, 284] on span "Update Counts" at bounding box center [1306, 284] width 68 height 14
click at [1299, 283] on span "Update Counts" at bounding box center [1306, 284] width 68 height 14
click at [1299, 283] on span "Update Counts" at bounding box center [1306, 283] width 68 height 12
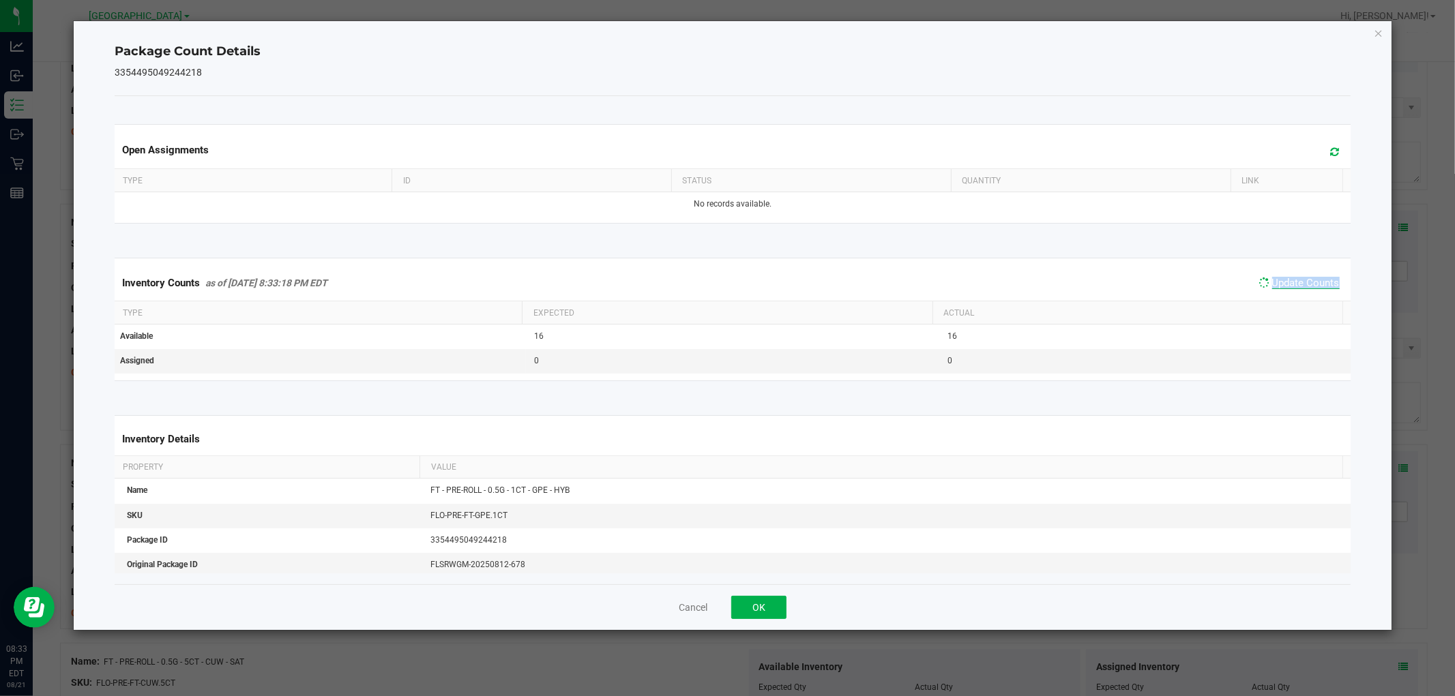
click at [1299, 283] on span "Update Counts" at bounding box center [1306, 283] width 68 height 12
click at [780, 604] on button "OK" at bounding box center [758, 607] width 55 height 23
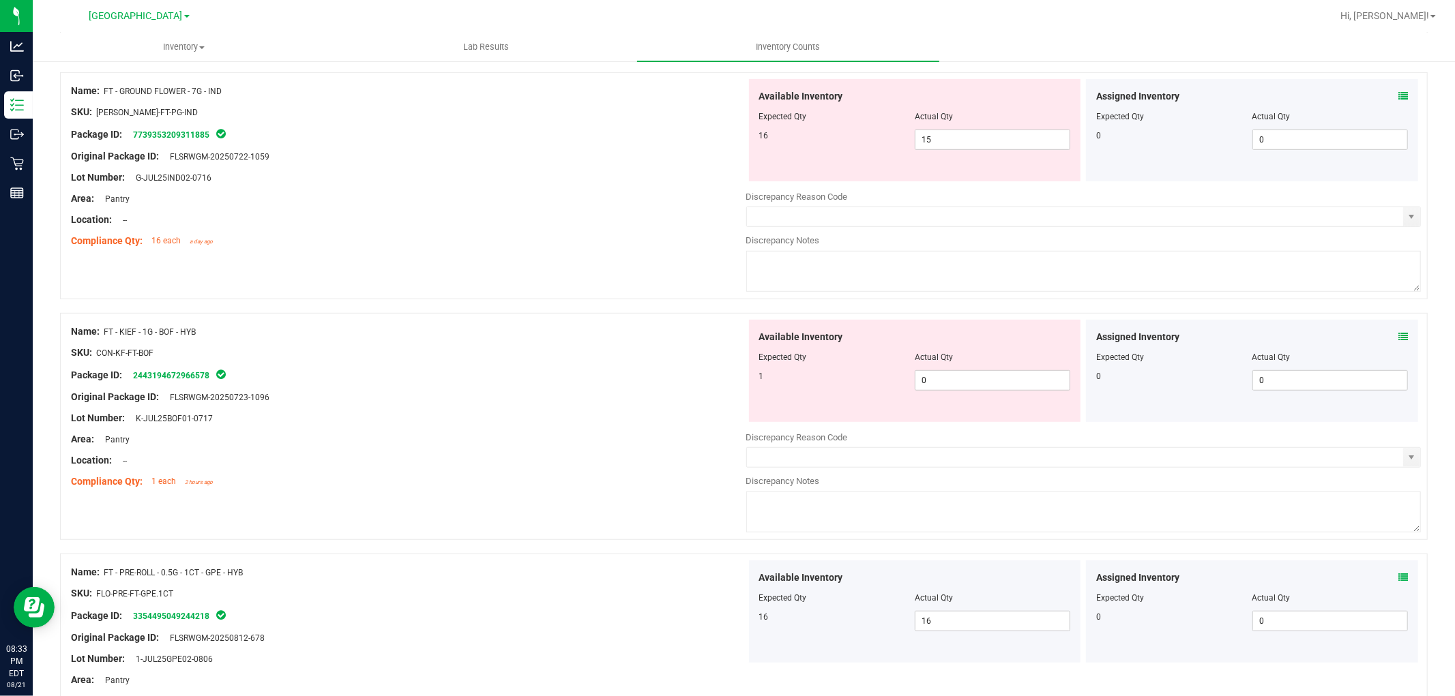
scroll to position [560, 0]
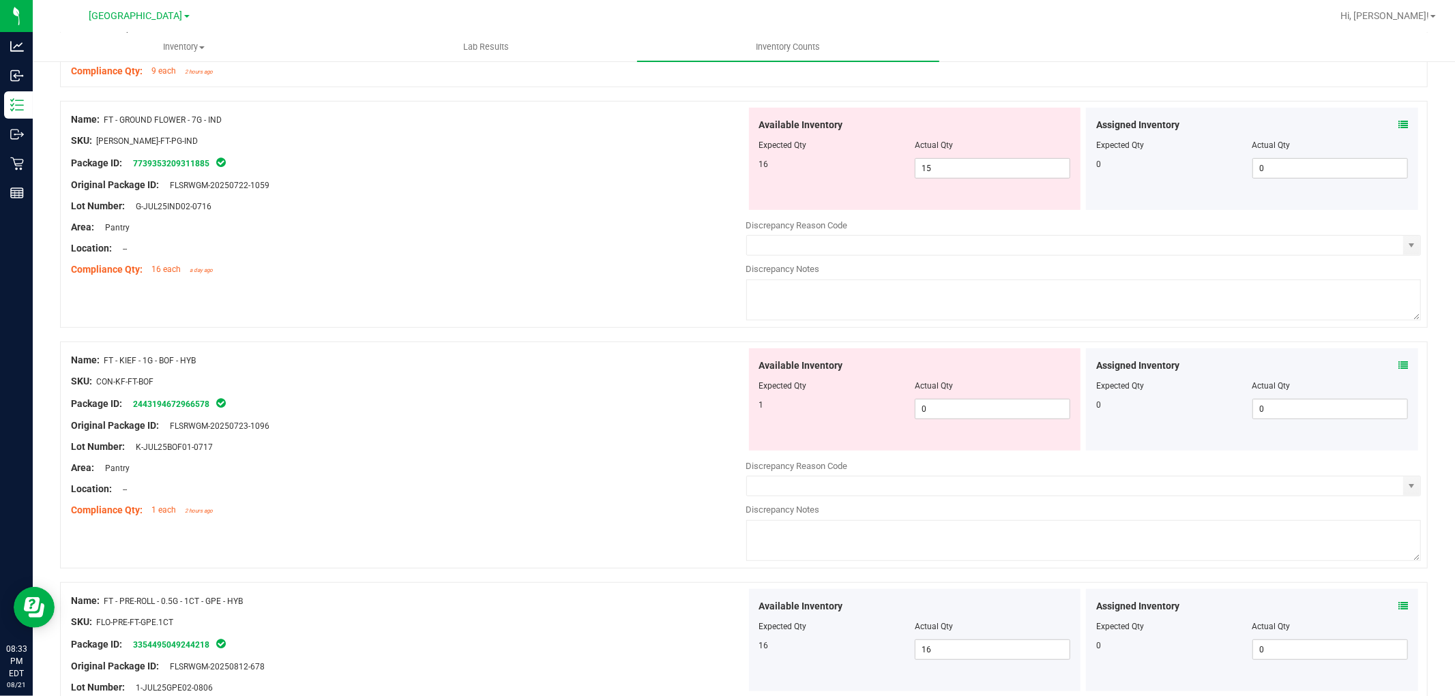
click at [1398, 367] on icon at bounding box center [1403, 366] width 10 height 10
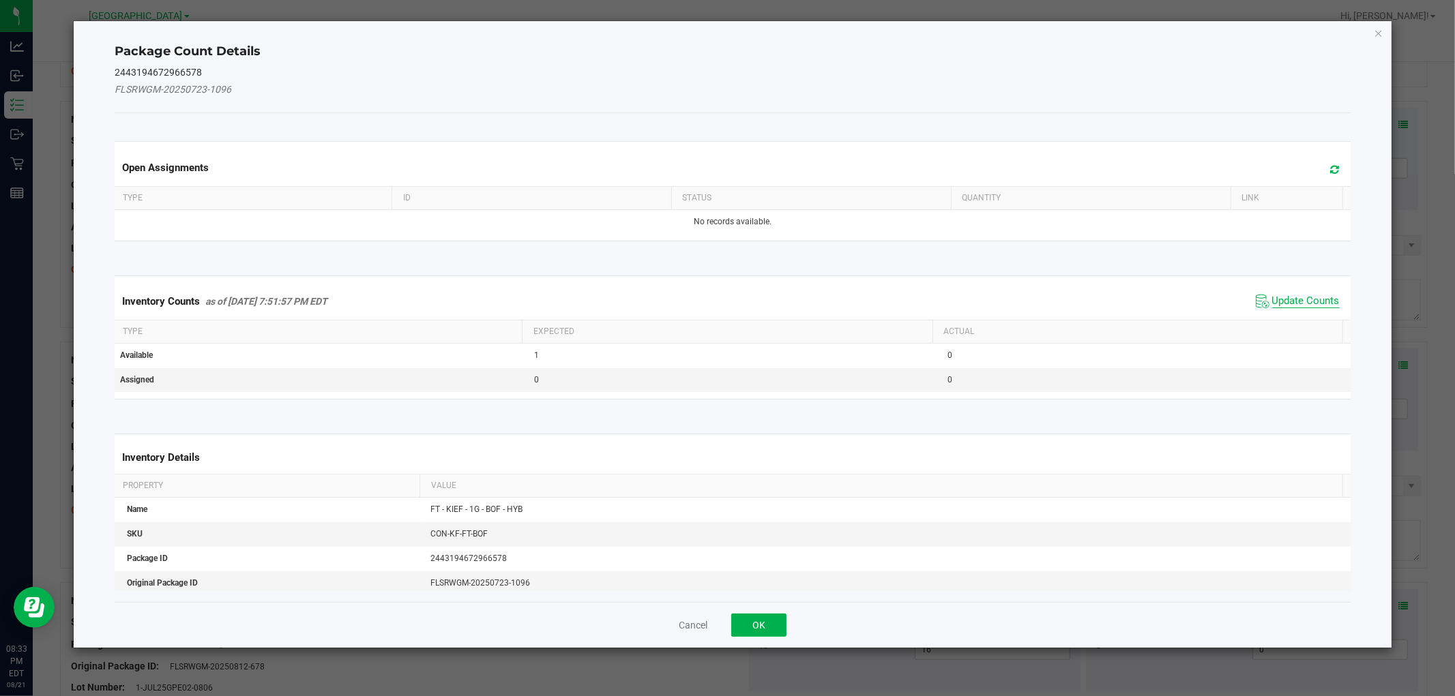
click at [1286, 295] on span "Update Counts" at bounding box center [1306, 302] width 68 height 14
click at [1286, 295] on div "Inventory Counts as of [DATE] 7:51:57 PM EDT Update Counts" at bounding box center [732, 300] width 1241 height 35
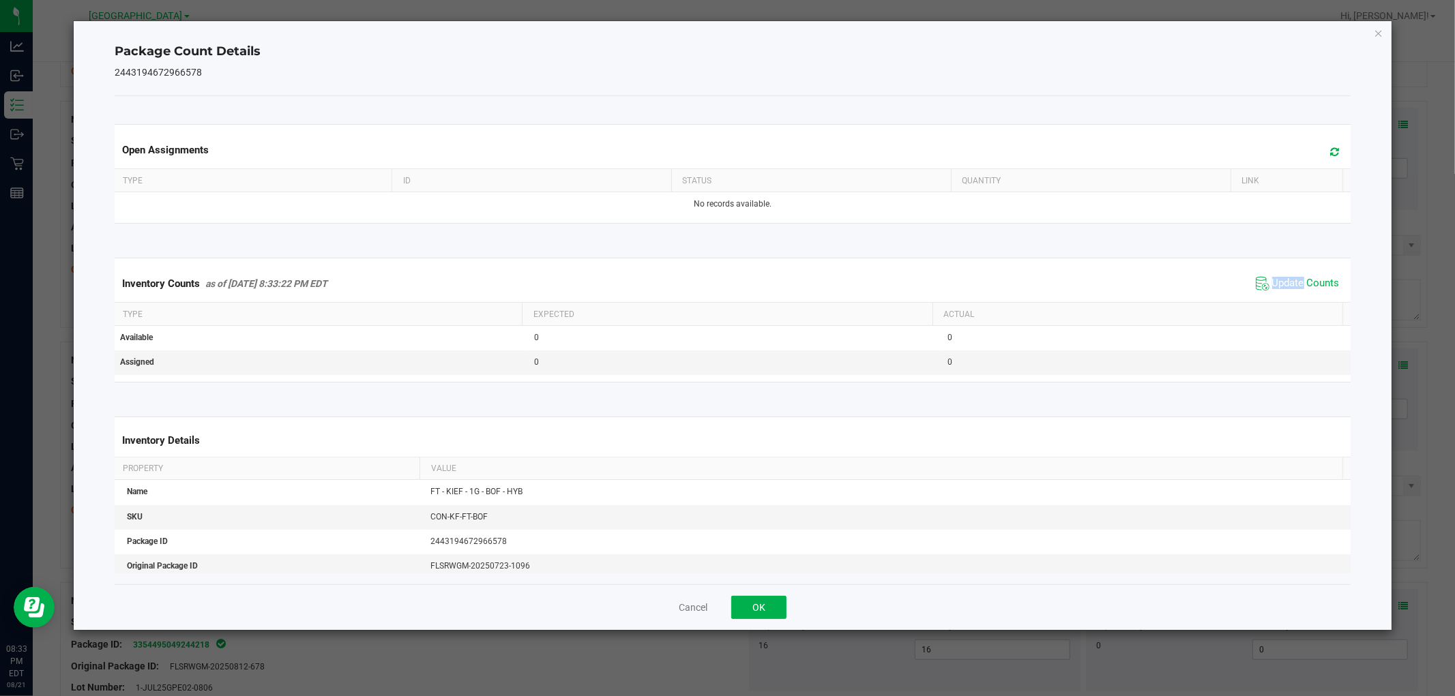
drag, startPoint x: 1286, startPoint y: 293, endPoint x: 1288, endPoint y: 282, distance: 11.1
click at [1286, 291] on span "Update Counts" at bounding box center [1297, 284] width 91 height 20
click at [1288, 280] on span "Update Counts" at bounding box center [1306, 284] width 68 height 14
click at [1288, 278] on span "Update Counts" at bounding box center [1306, 283] width 68 height 12
click at [763, 601] on button "OK" at bounding box center [758, 607] width 55 height 23
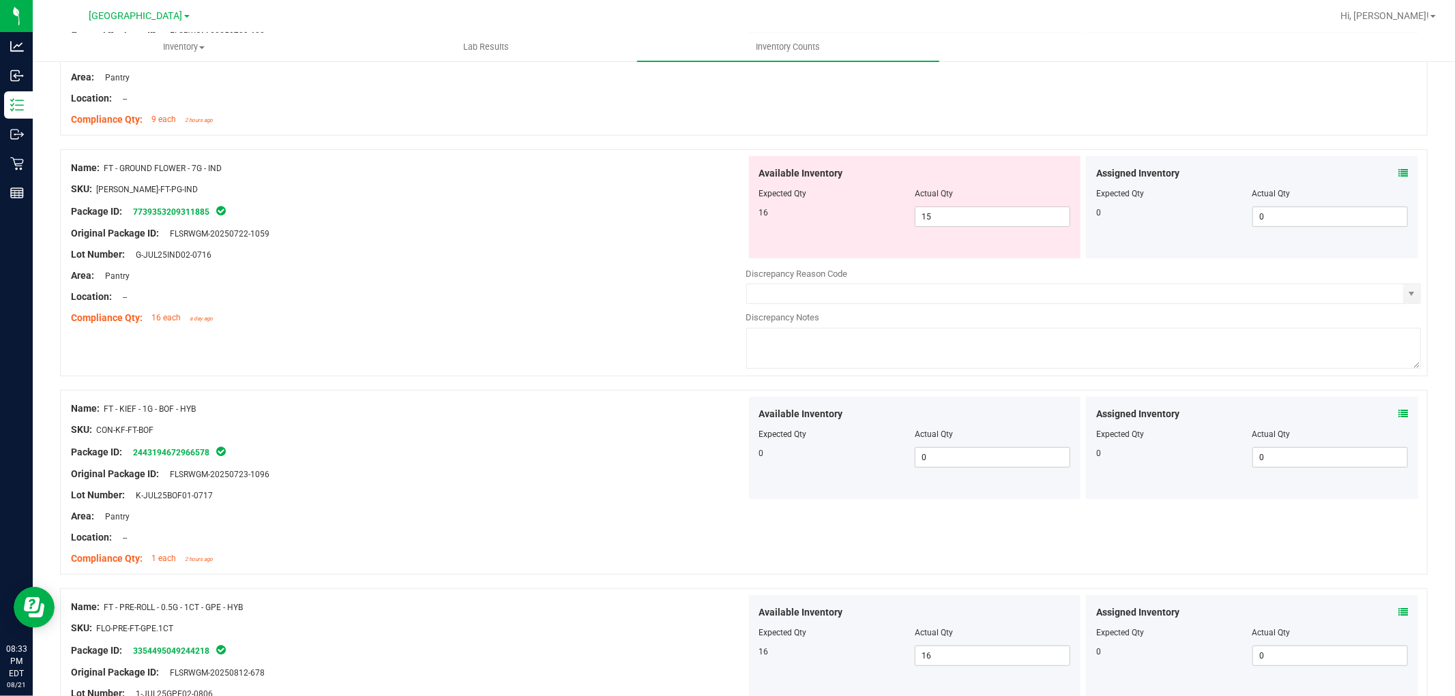
scroll to position [256, 0]
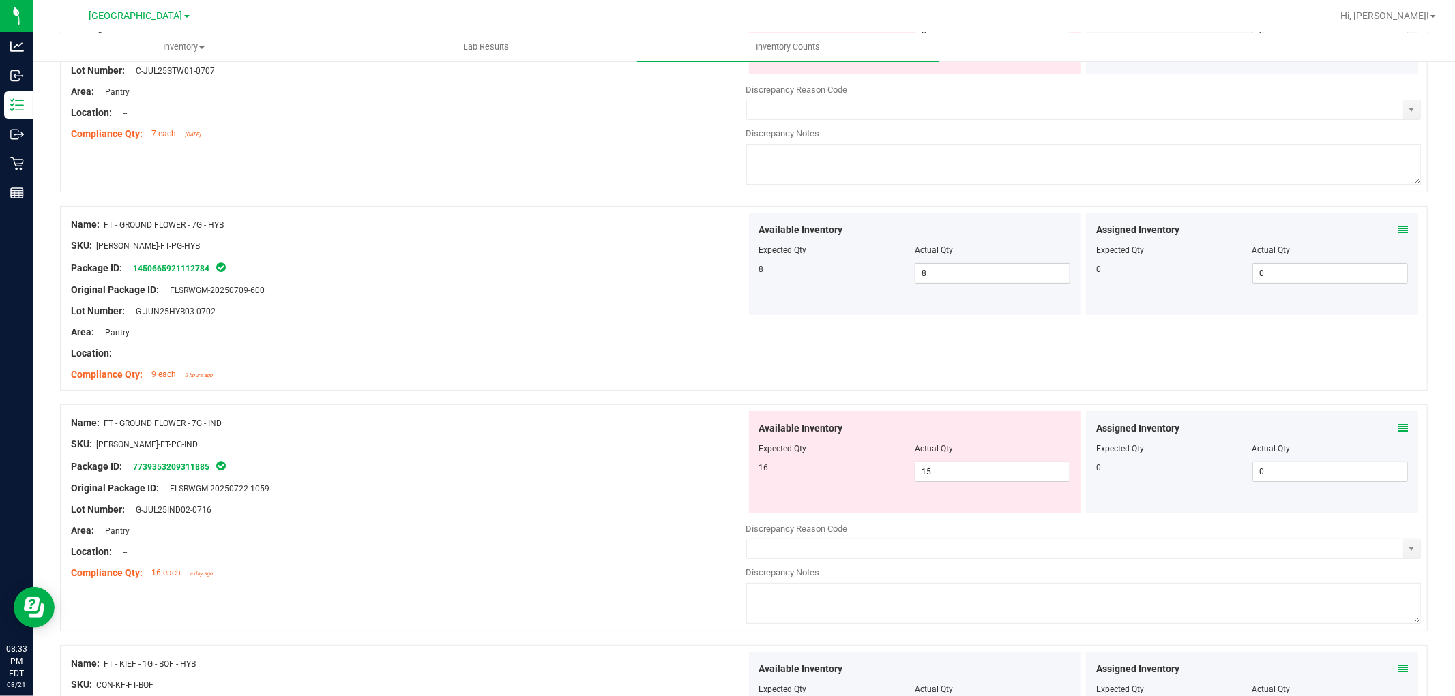
click at [1398, 426] on icon at bounding box center [1403, 429] width 10 height 10
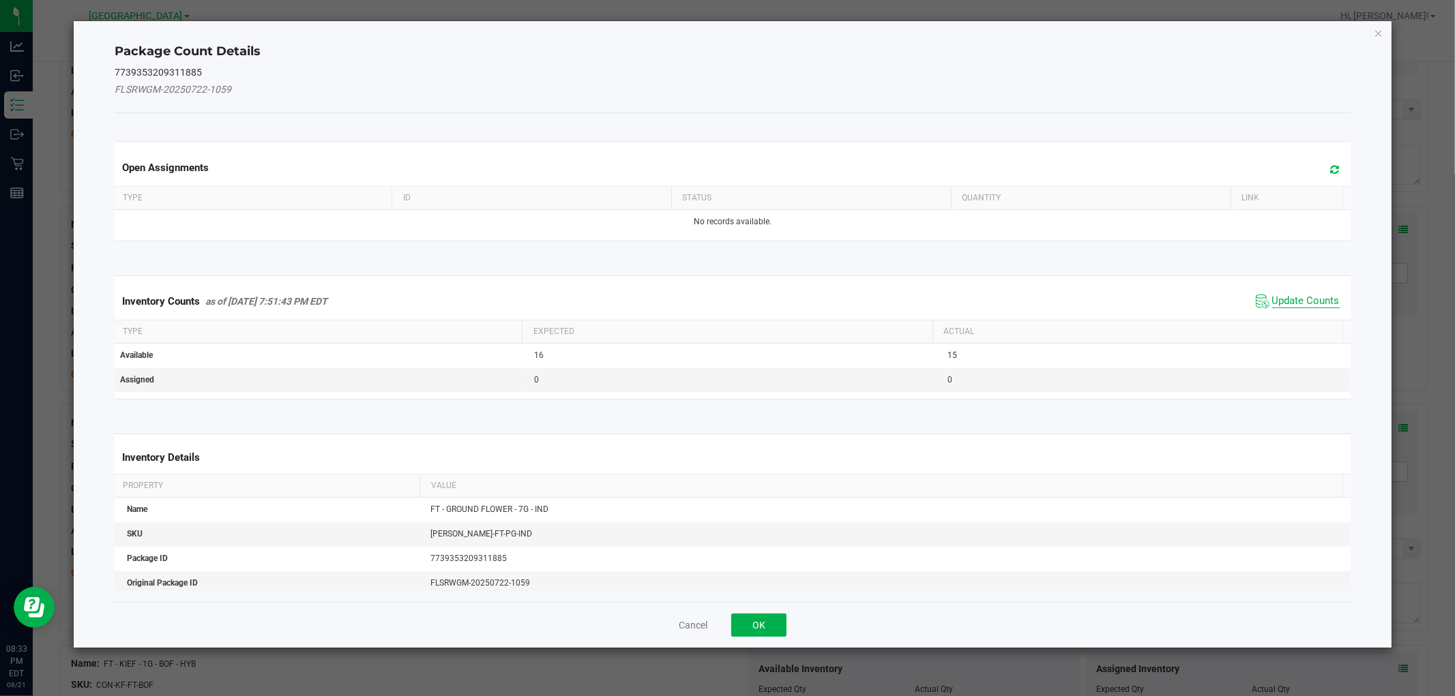
click at [1293, 305] on span "Update Counts" at bounding box center [1306, 302] width 68 height 14
click at [1293, 304] on kendo-grid "Inventory Counts as of [DATE] 7:51:43 PM EDT Update Counts Type Expected Actual…" at bounding box center [732, 338] width 1256 height 124
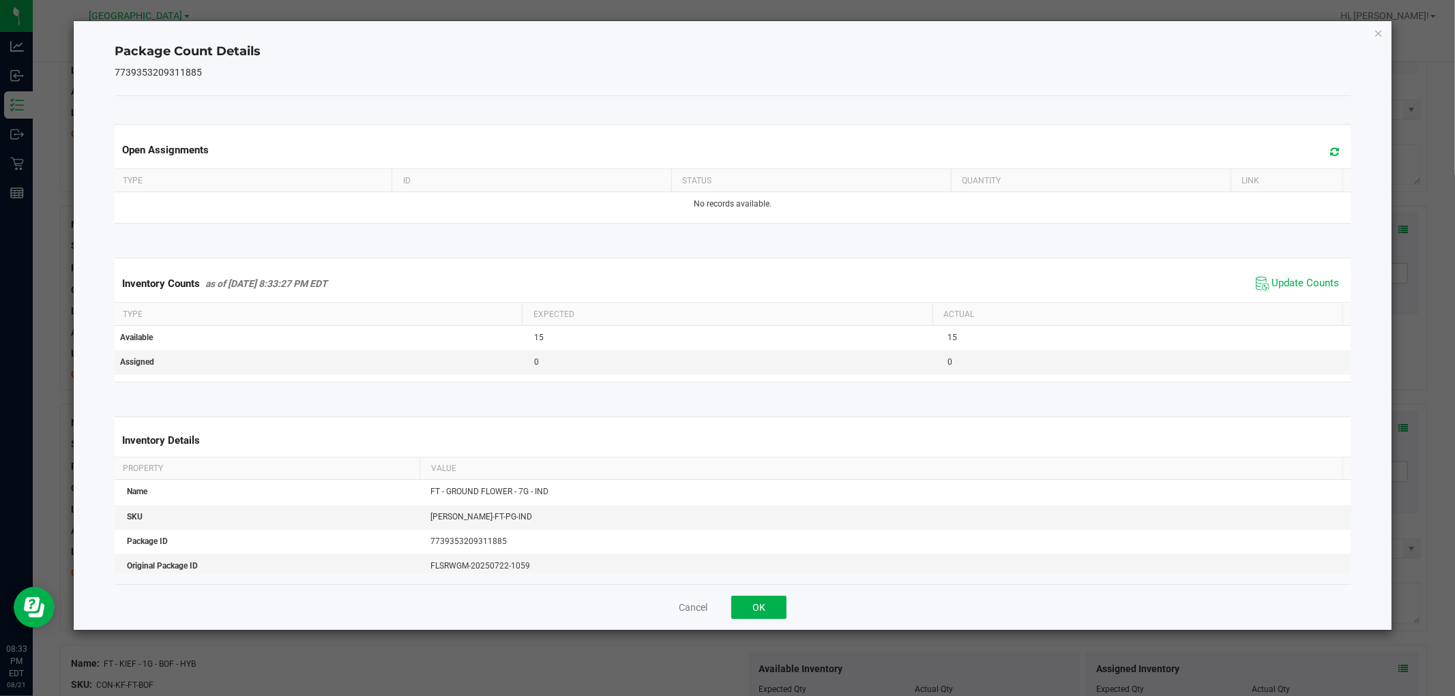
click at [1293, 303] on th "Actual" at bounding box center [1137, 314] width 410 height 23
click at [1293, 299] on div "Inventory Counts as of [DATE] 8:33:27 PM EDT Update Counts" at bounding box center [732, 283] width 1241 height 37
click at [1293, 295] on div "Inventory Counts as of [DATE] 8:33:27 PM EDT Update Counts" at bounding box center [732, 283] width 1241 height 37
click at [1293, 292] on span "Update Counts" at bounding box center [1297, 284] width 91 height 20
click at [1293, 290] on span "Update Counts" at bounding box center [1299, 283] width 87 height 19
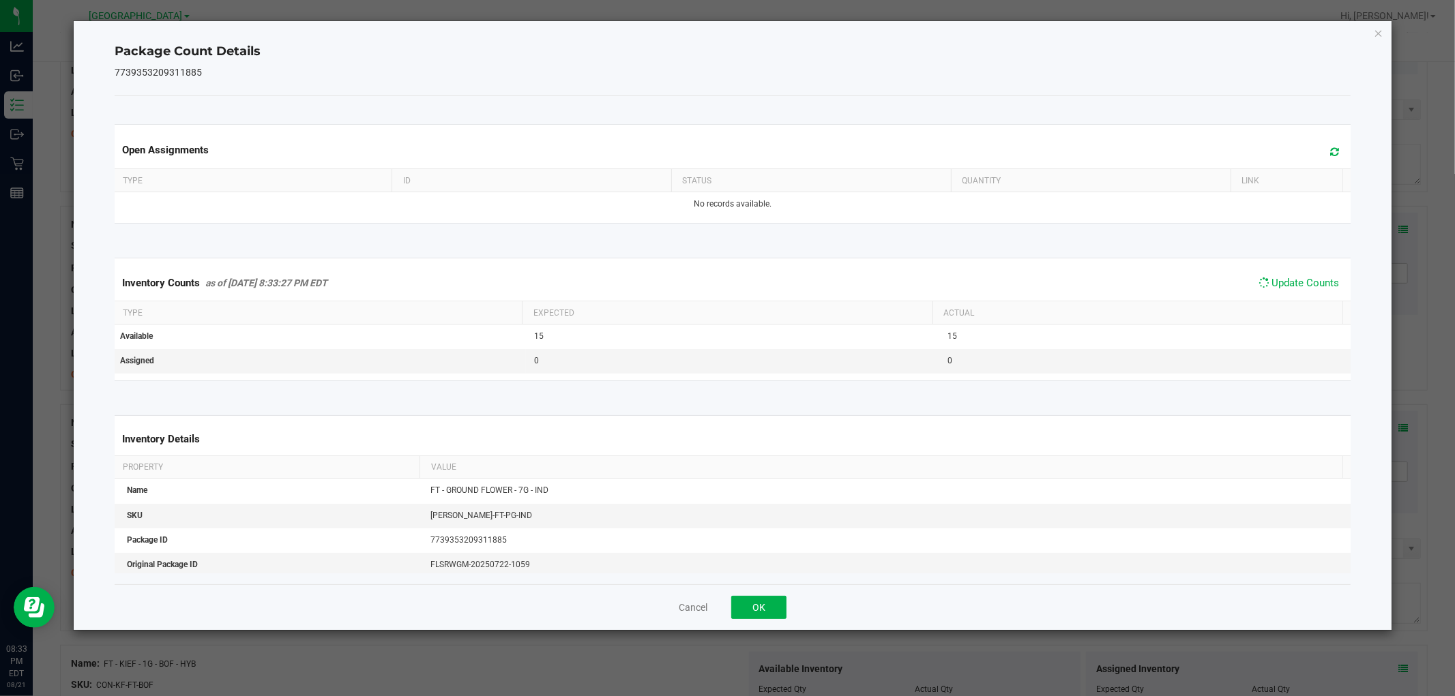
click at [1293, 290] on span "Update Counts" at bounding box center [1299, 283] width 87 height 19
click at [1292, 286] on span "Update Counts" at bounding box center [1306, 284] width 68 height 14
click at [1291, 283] on span "Update Counts" at bounding box center [1306, 284] width 68 height 14
click at [1273, 282] on span "Update Counts" at bounding box center [1306, 283] width 68 height 12
click at [776, 610] on button "OK" at bounding box center [758, 607] width 55 height 23
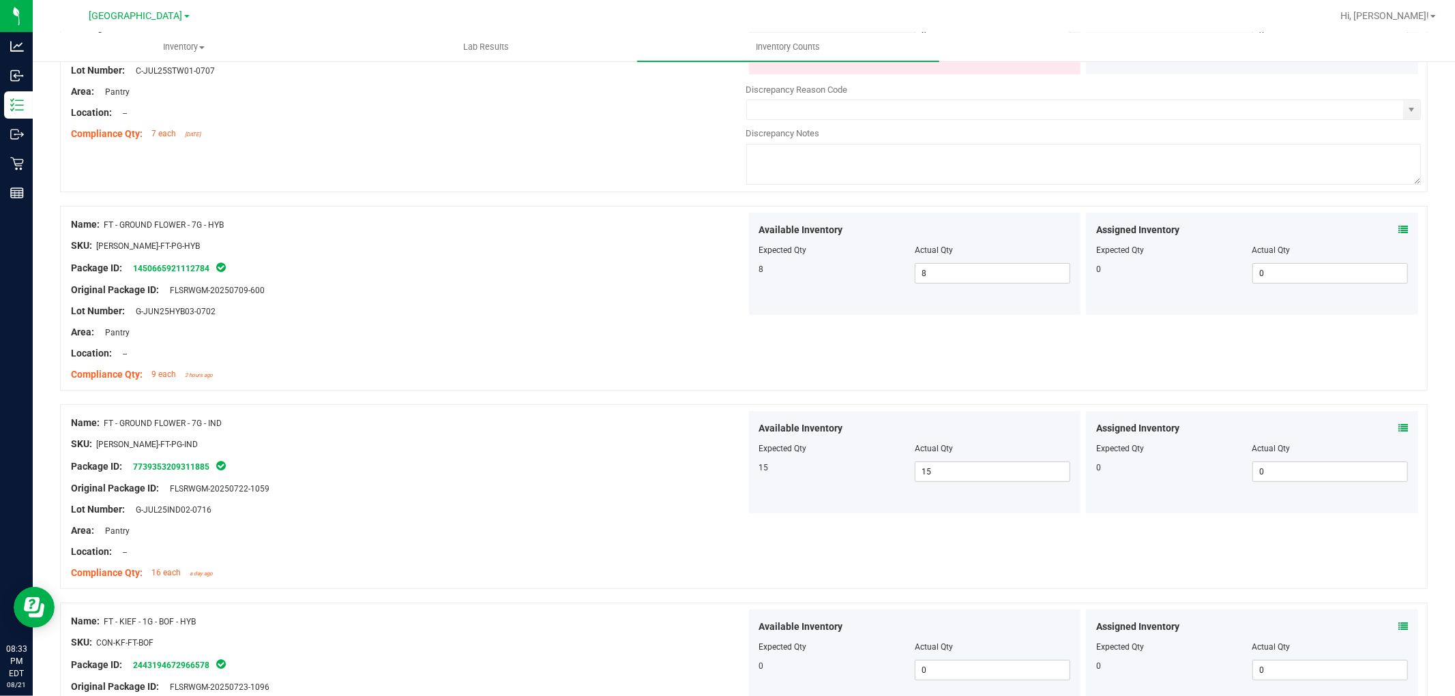
scroll to position [0, 0]
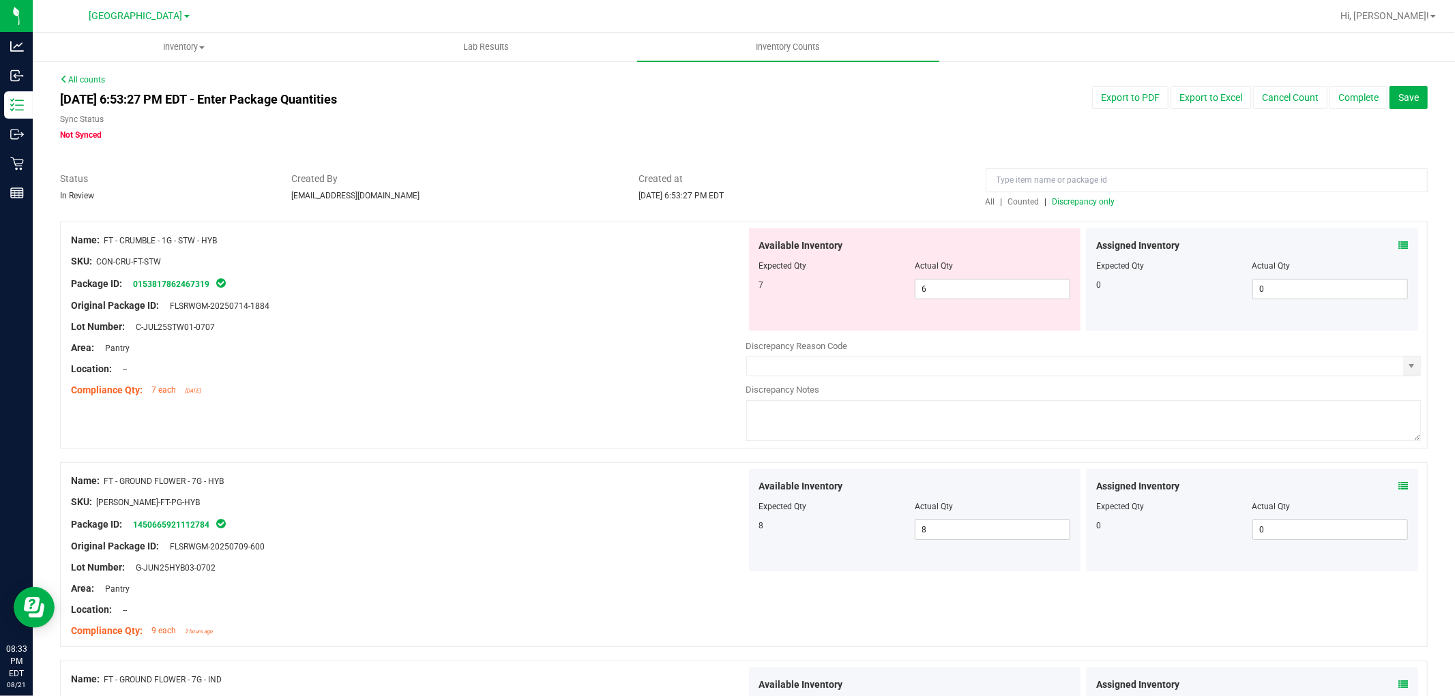
click at [1066, 205] on span "Discrepancy only" at bounding box center [1083, 202] width 63 height 10
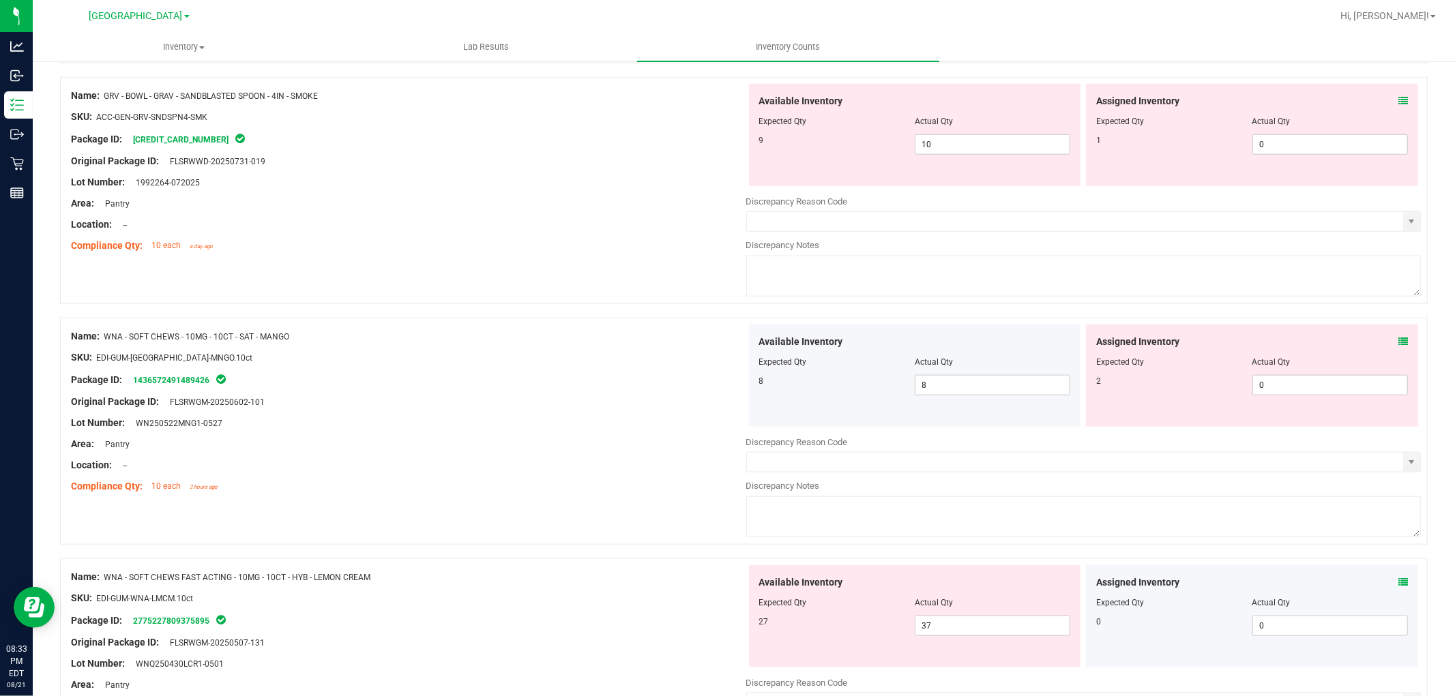
scroll to position [1263, 0]
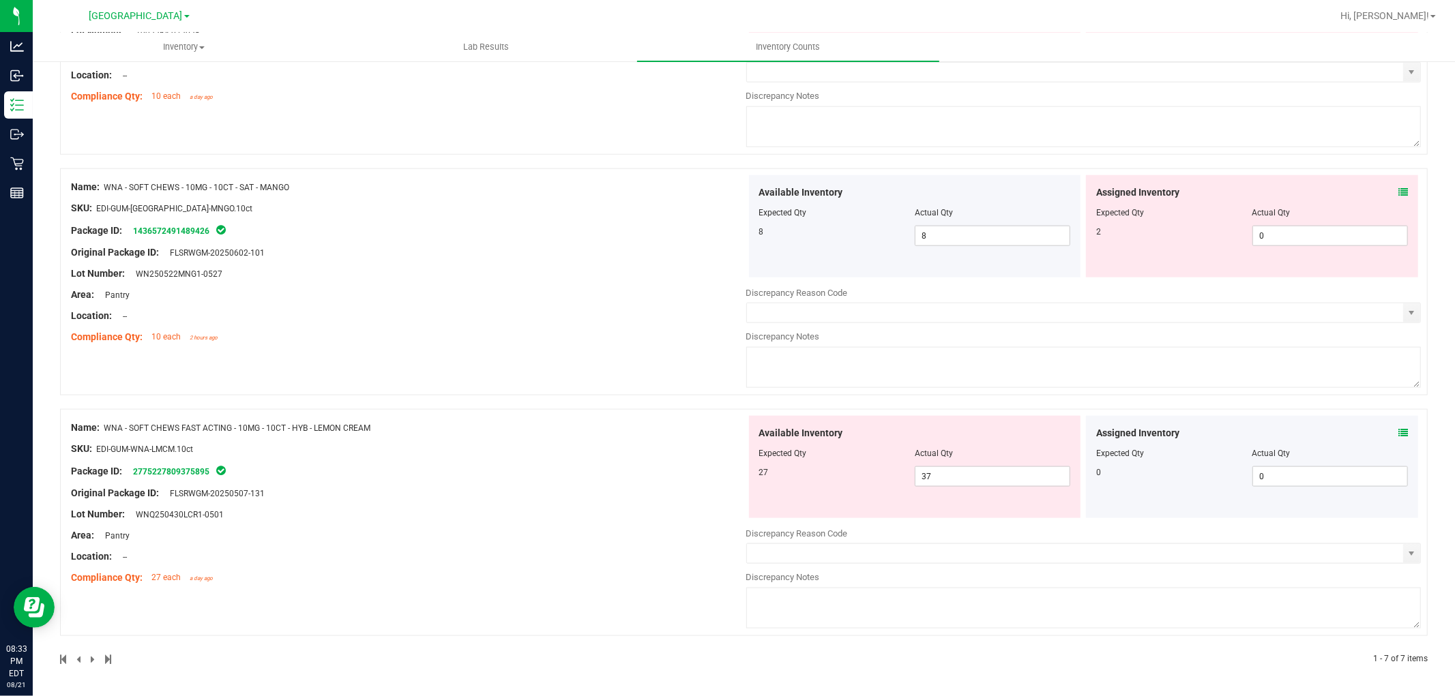
click at [1398, 432] on icon at bounding box center [1403, 433] width 10 height 10
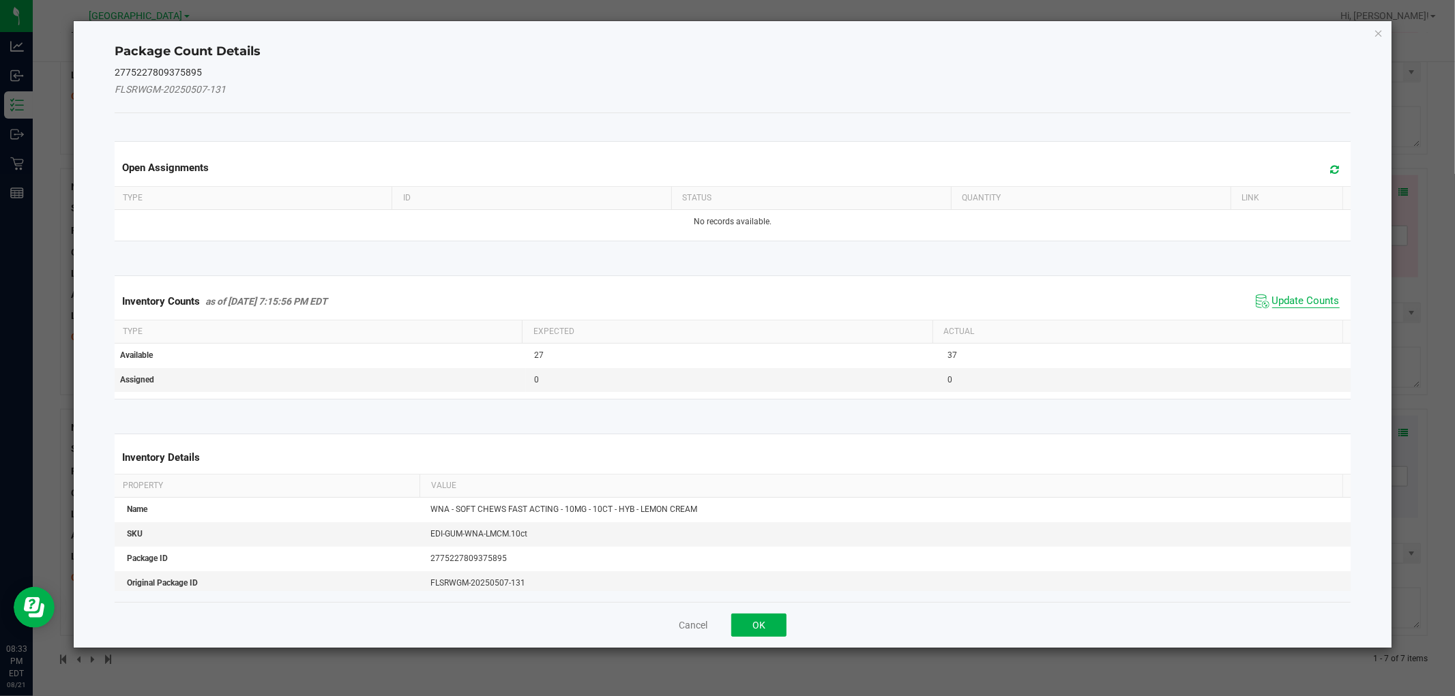
click at [1299, 301] on span "Update Counts" at bounding box center [1306, 302] width 68 height 14
click at [1300, 299] on div "Inventory Counts as of [DATE] 7:15:56 PM EDT Update Counts" at bounding box center [732, 300] width 1241 height 35
click at [1300, 295] on div "Inventory Counts as of [DATE] 7:15:56 PM EDT Update Counts" at bounding box center [732, 300] width 1241 height 35
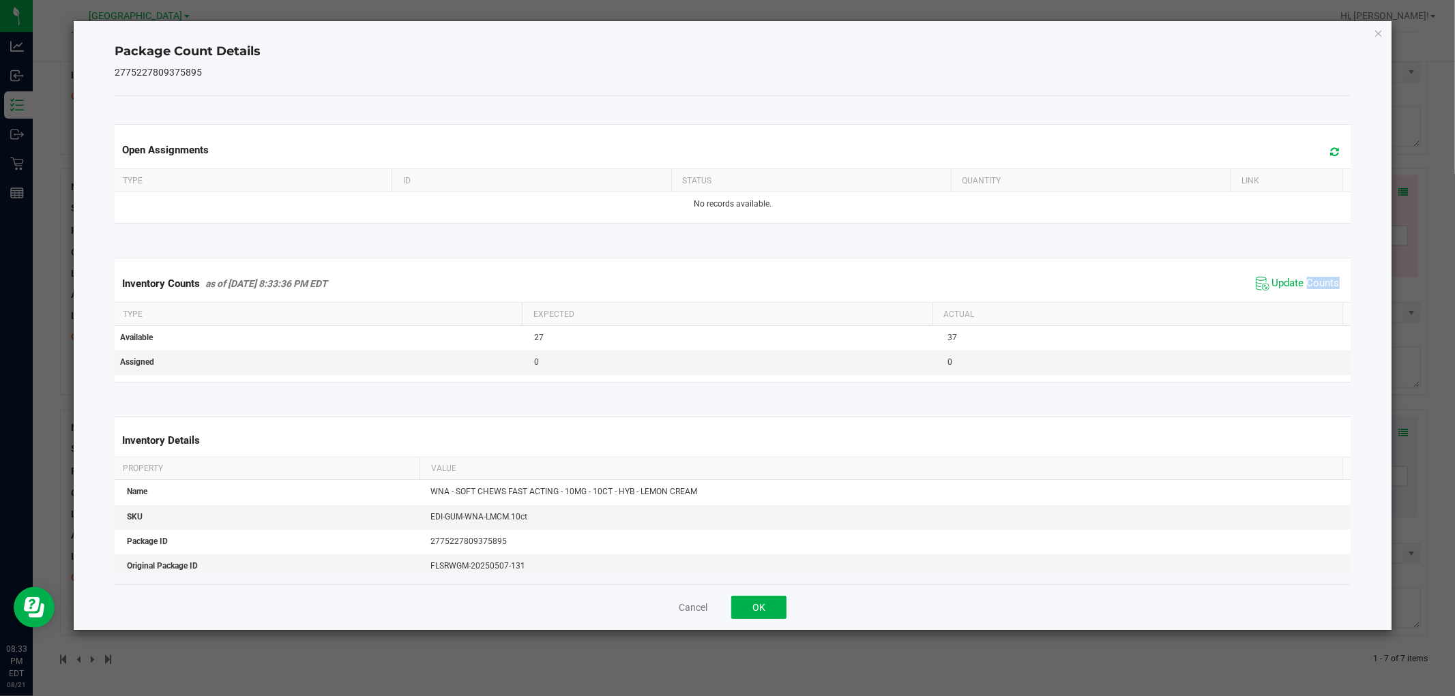
click at [1301, 292] on span "Update Counts" at bounding box center [1297, 284] width 91 height 20
click at [1301, 291] on span "Update Counts" at bounding box center [1299, 283] width 87 height 19
click at [1301, 289] on span "Update Counts" at bounding box center [1306, 283] width 68 height 12
click at [1301, 289] on span "Update Counts" at bounding box center [1299, 283] width 87 height 19
click at [1301, 289] on span "Update Counts" at bounding box center [1306, 283] width 68 height 12
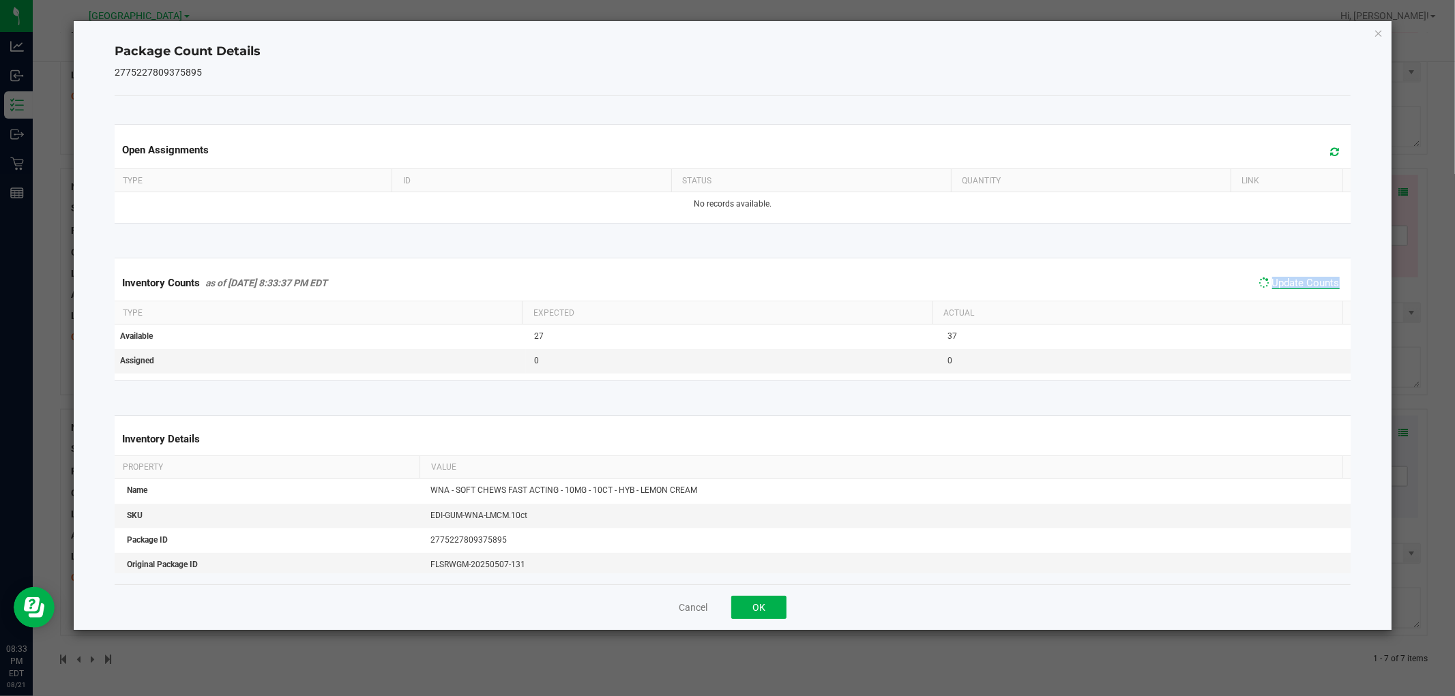
click at [1301, 287] on span "Update Counts" at bounding box center [1306, 283] width 68 height 12
click at [765, 598] on button "OK" at bounding box center [758, 607] width 55 height 23
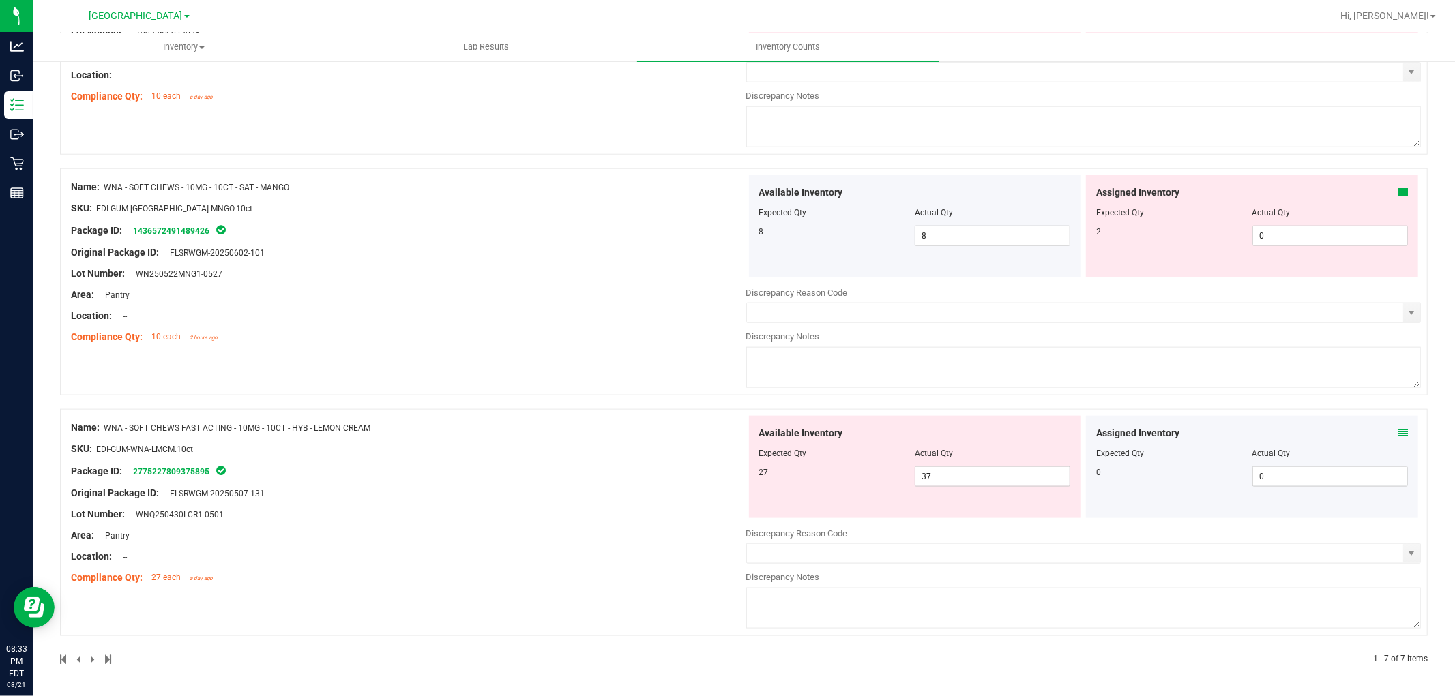
click at [1398, 193] on icon at bounding box center [1403, 193] width 10 height 10
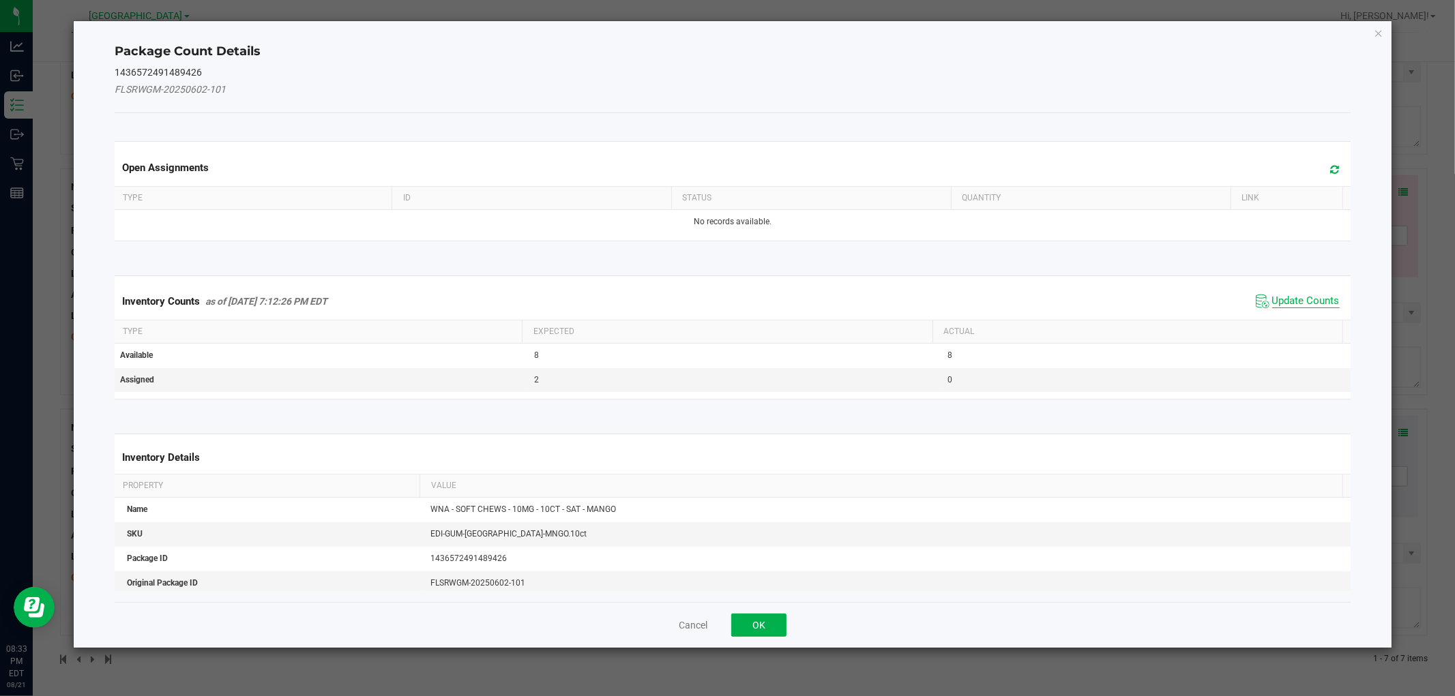
click at [1294, 295] on span "Update Counts" at bounding box center [1306, 302] width 68 height 14
click at [1294, 295] on div "Inventory Counts as of [DATE] 7:12:26 PM EDT Update Counts" at bounding box center [732, 300] width 1241 height 35
click at [1294, 291] on span "Update Counts" at bounding box center [1299, 300] width 87 height 19
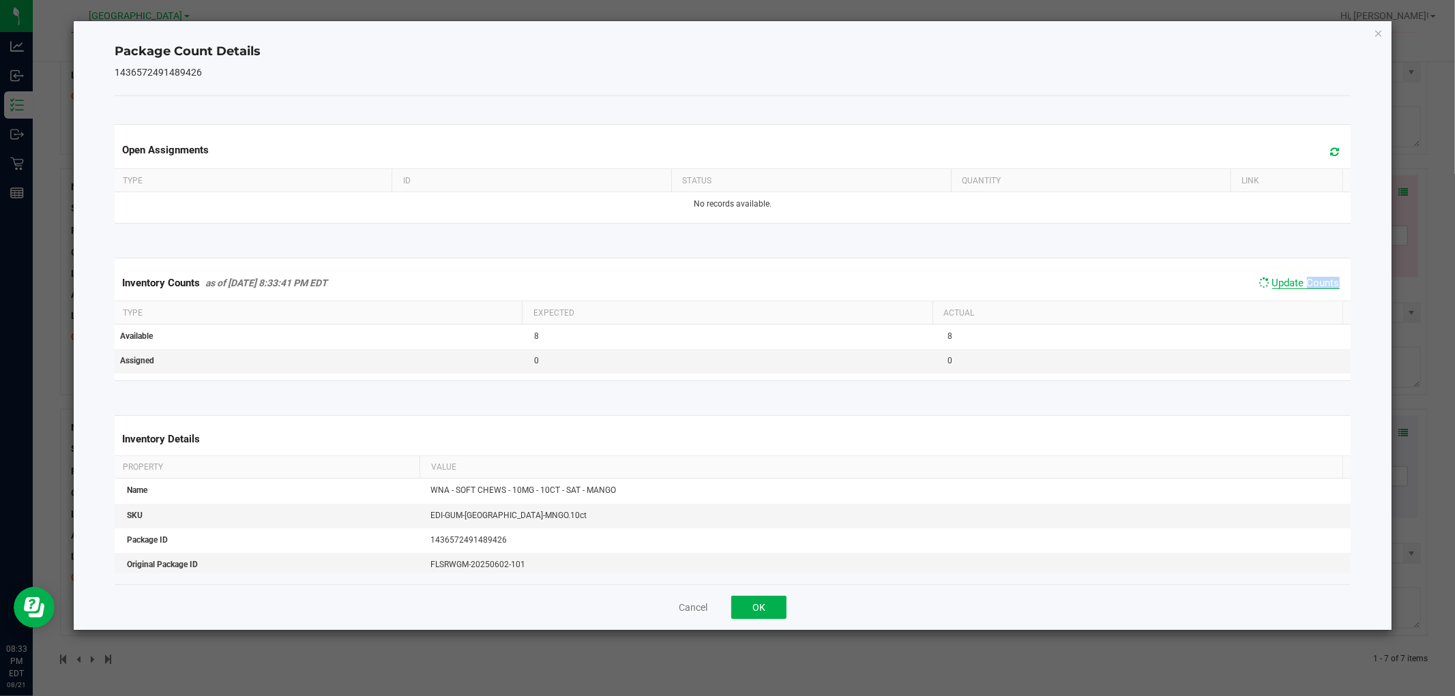
click at [1296, 290] on span "Update Counts" at bounding box center [1299, 283] width 87 height 19
click at [1297, 286] on span "Update Counts" at bounding box center [1306, 283] width 68 height 12
click at [1297, 282] on span "Update Counts" at bounding box center [1306, 283] width 68 height 12
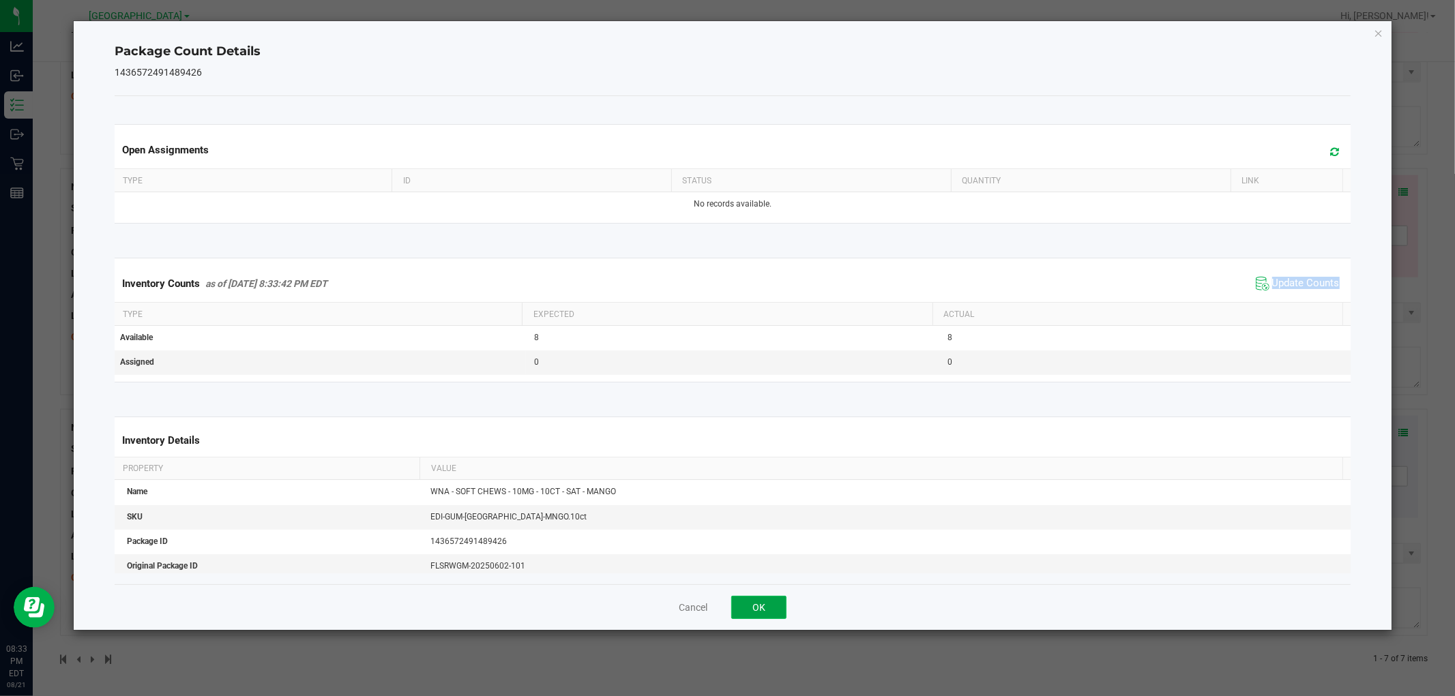
click at [754, 604] on button "OK" at bounding box center [758, 607] width 55 height 23
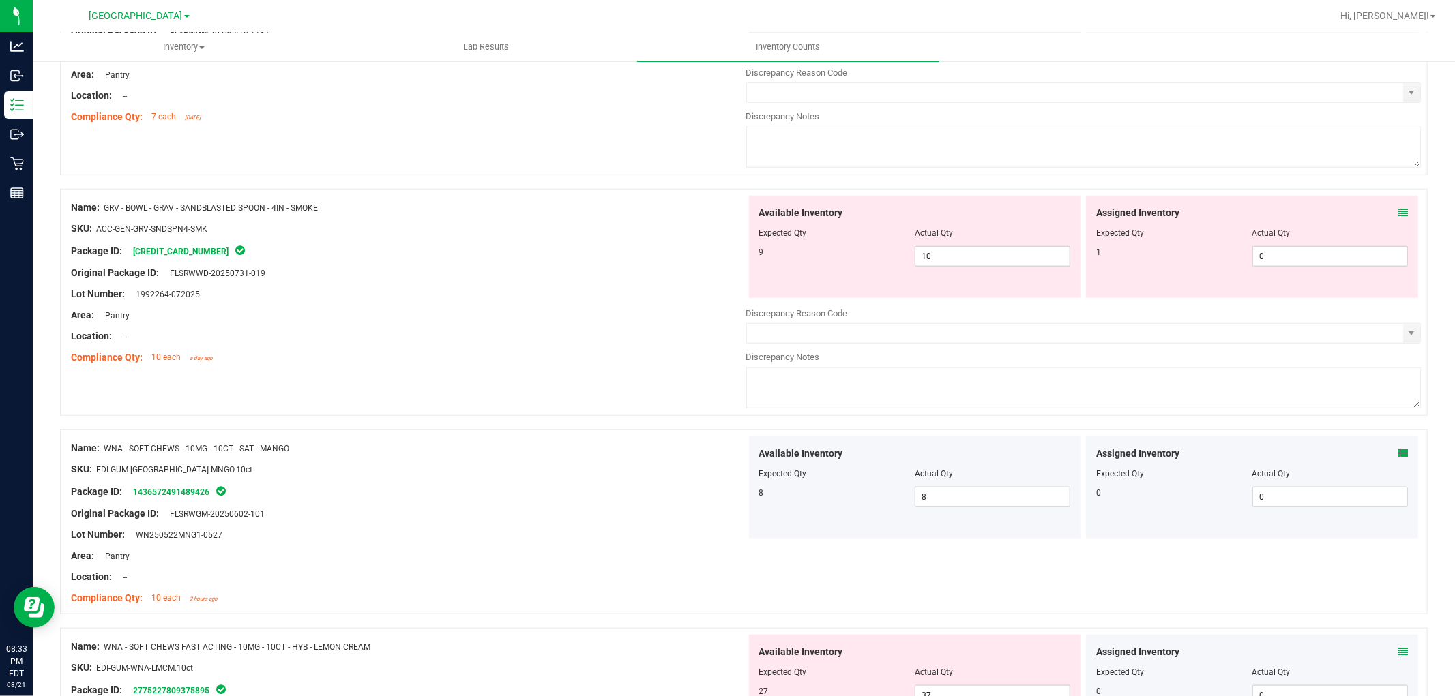
scroll to position [992, 0]
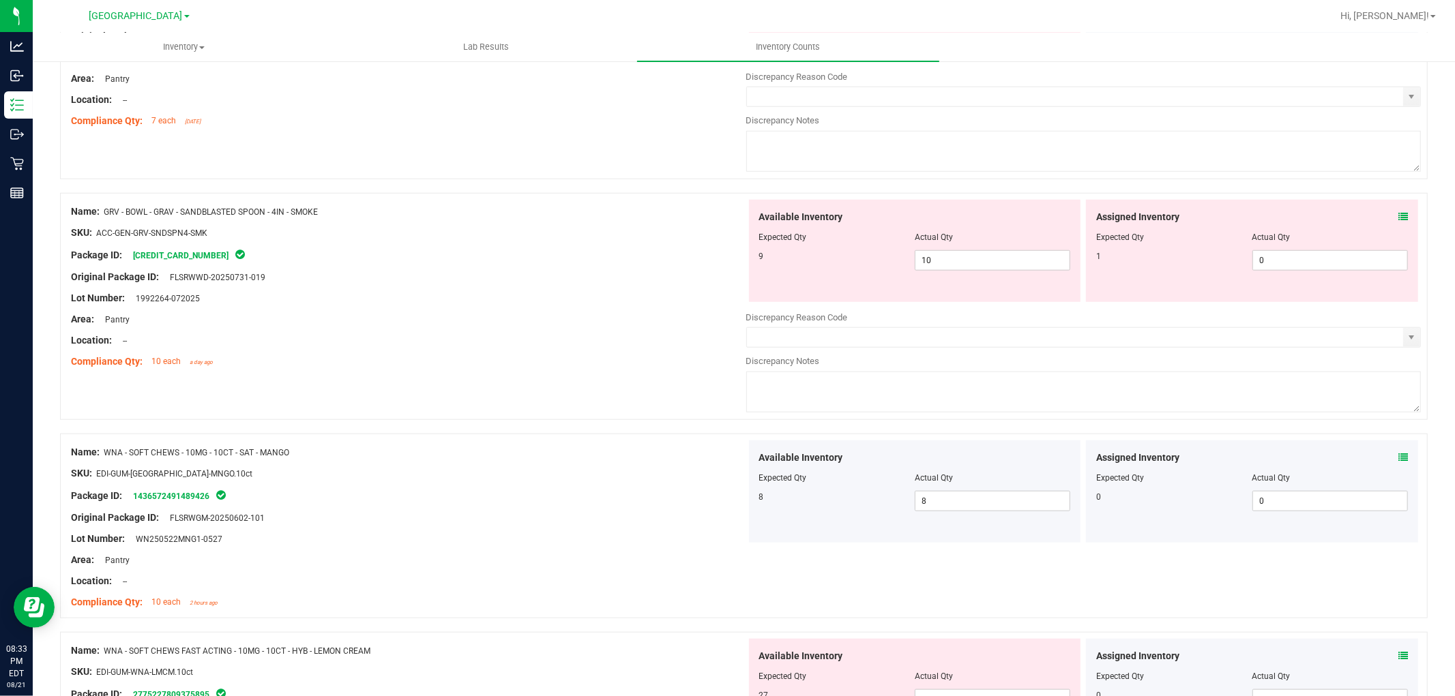
click at [1398, 219] on icon at bounding box center [1403, 217] width 10 height 10
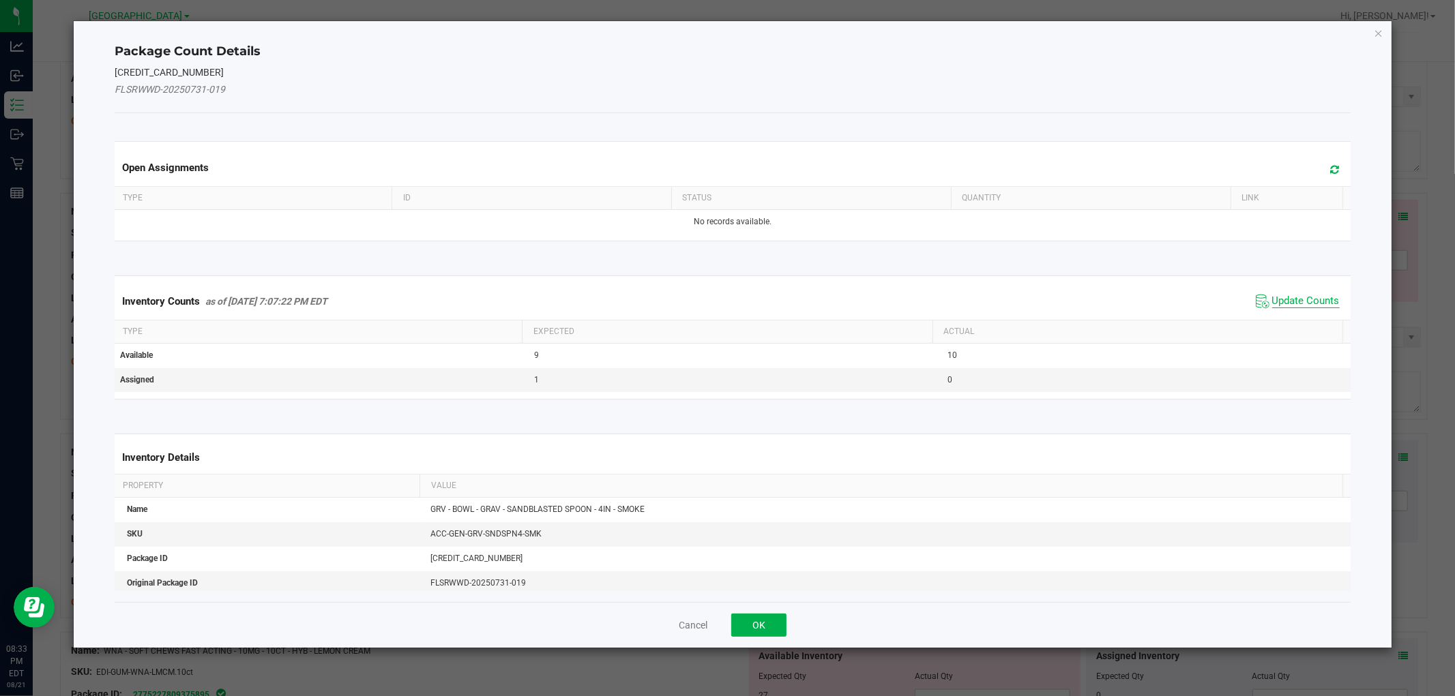
click at [1304, 295] on span "Update Counts" at bounding box center [1306, 302] width 68 height 14
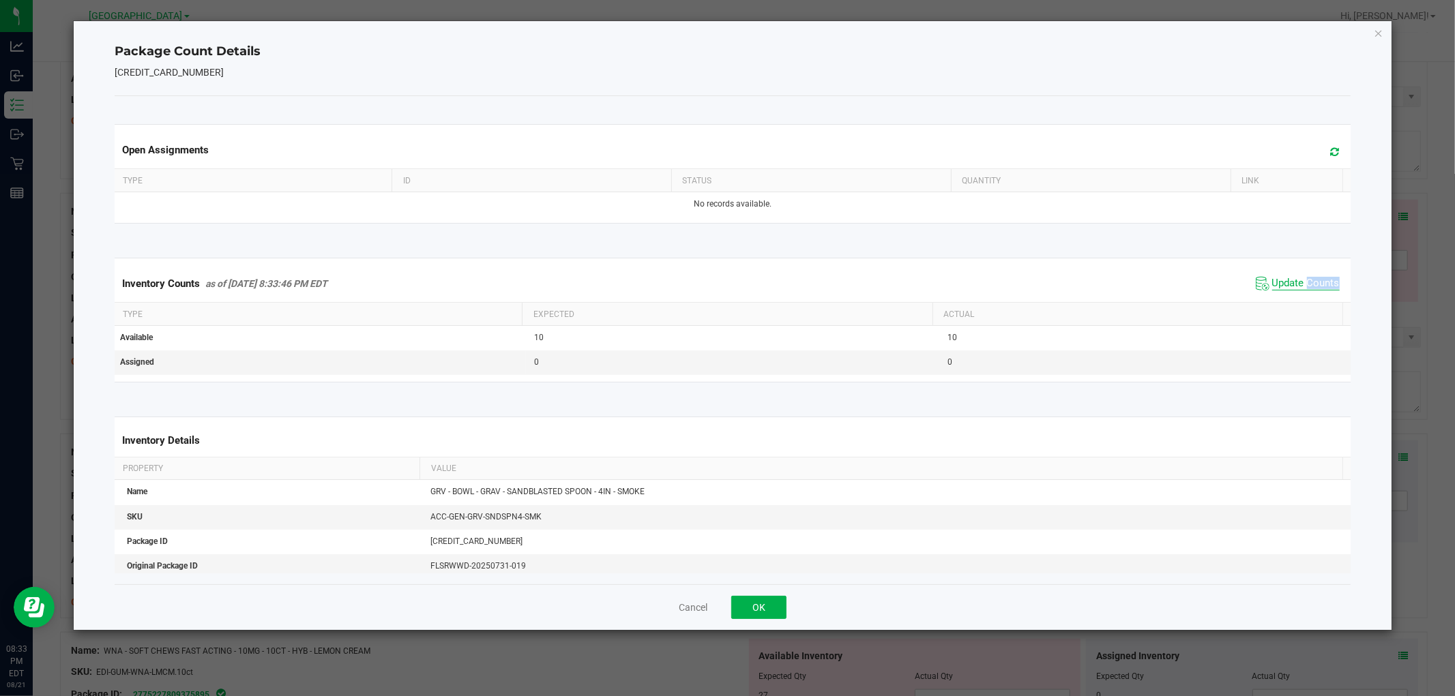
click at [1304, 295] on div "Inventory Counts as of [DATE] 8:33:46 PM EDT Update Counts" at bounding box center [732, 283] width 1241 height 37
click at [1304, 294] on span "Update Counts" at bounding box center [1297, 284] width 91 height 20
click at [1305, 290] on span "Update Counts" at bounding box center [1297, 284] width 91 height 20
click at [1307, 285] on span "Update Counts" at bounding box center [1306, 284] width 68 height 14
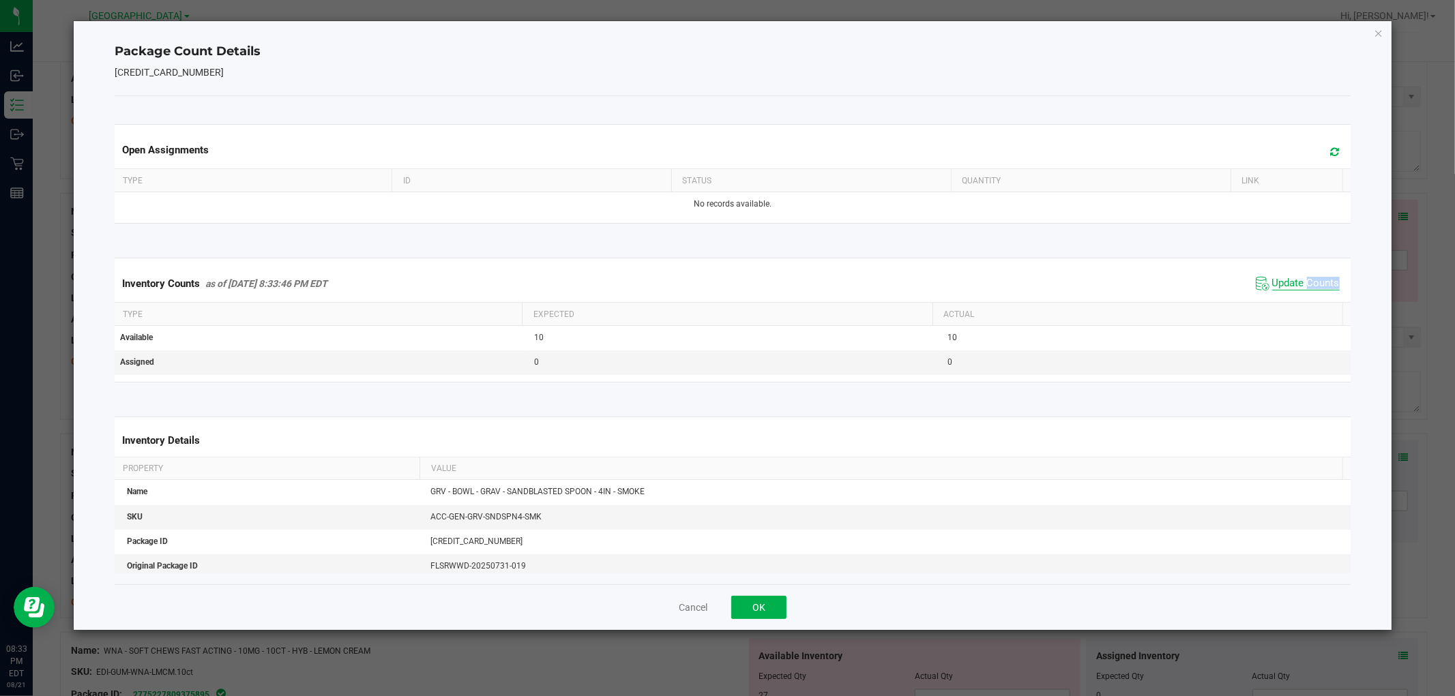
click at [1307, 284] on span "Update Counts" at bounding box center [1306, 284] width 68 height 14
drag, startPoint x: 1307, startPoint y: 284, endPoint x: 870, endPoint y: 474, distance: 476.2
click at [1299, 284] on span "Update Counts" at bounding box center [1306, 283] width 68 height 12
click at [754, 608] on button "OK" at bounding box center [758, 607] width 55 height 23
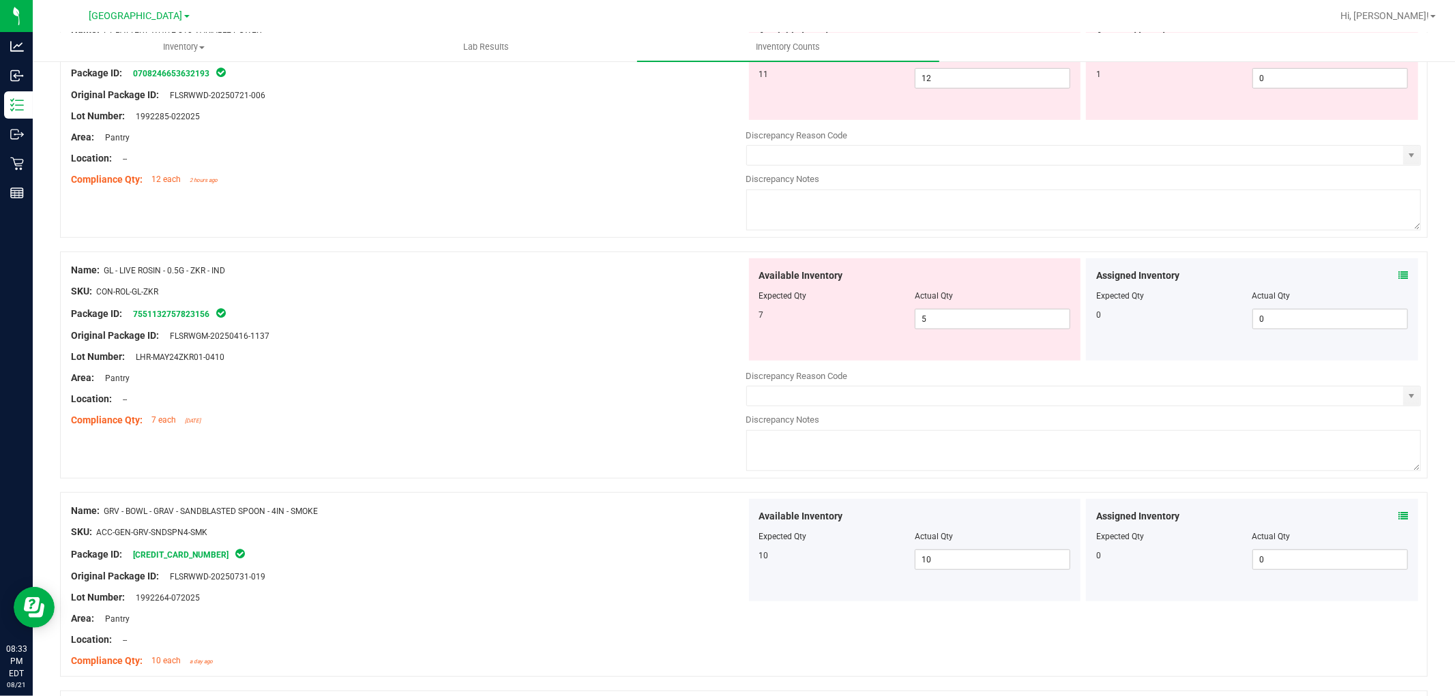
scroll to position [689, 0]
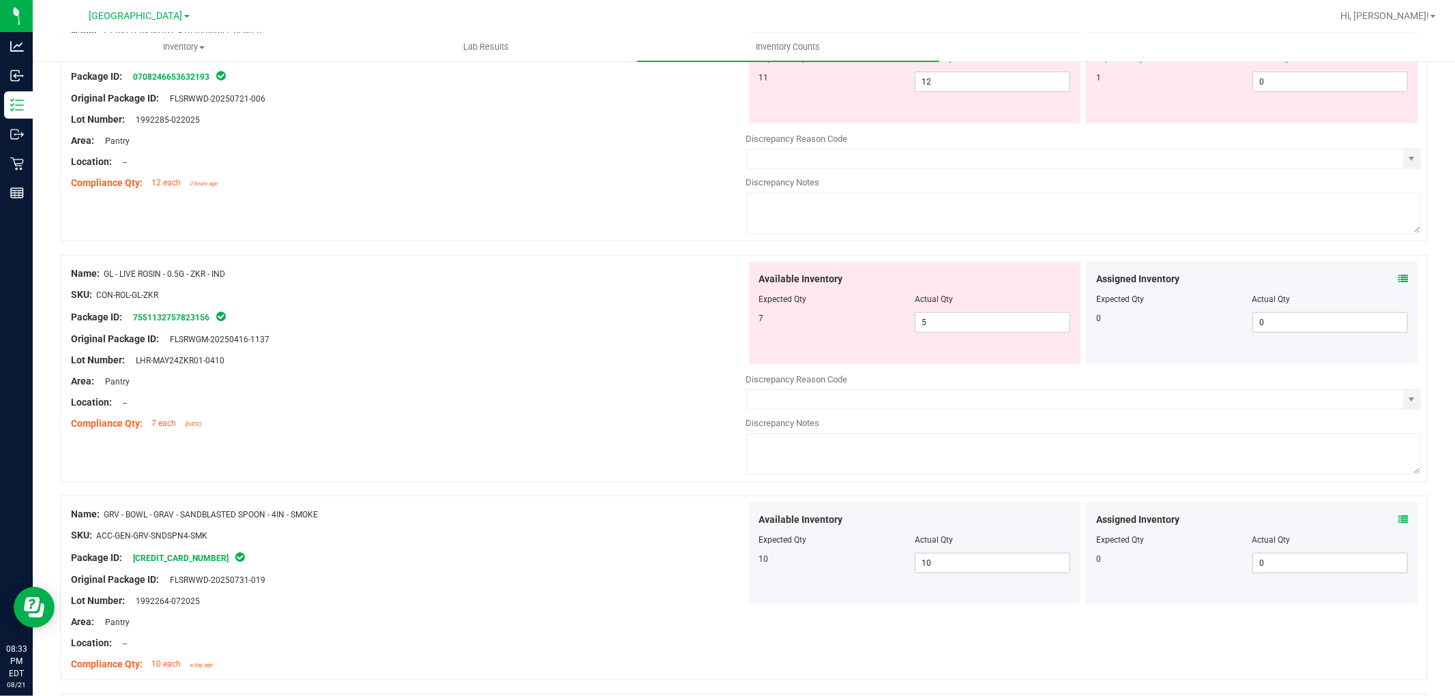
click at [1398, 282] on icon at bounding box center [1403, 279] width 10 height 10
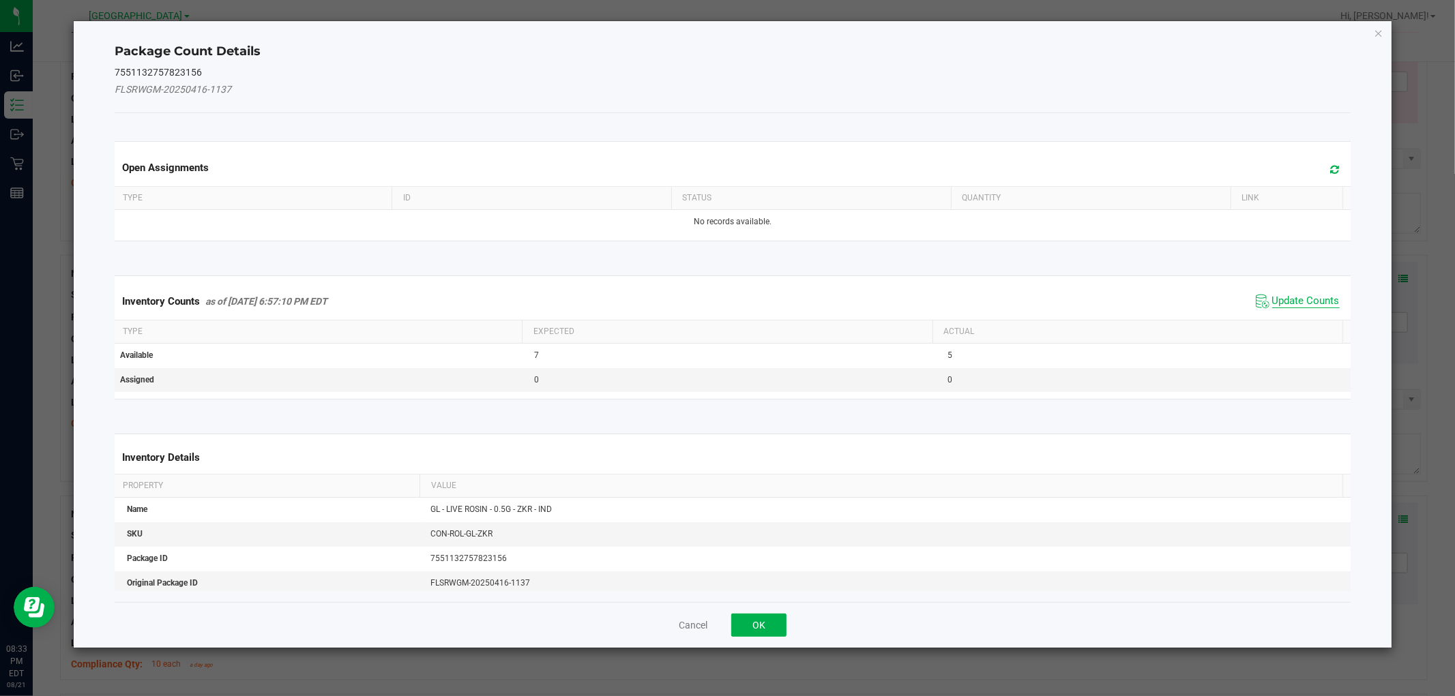
click at [1296, 298] on span "Update Counts" at bounding box center [1306, 302] width 68 height 14
click at [1296, 298] on div "Inventory Counts as of [DATE] 6:57:10 PM EDT Update Counts" at bounding box center [732, 300] width 1241 height 35
click at [1296, 297] on div "Inventory Counts as of [DATE] 6:57:10 PM EDT Update Counts" at bounding box center [732, 300] width 1241 height 35
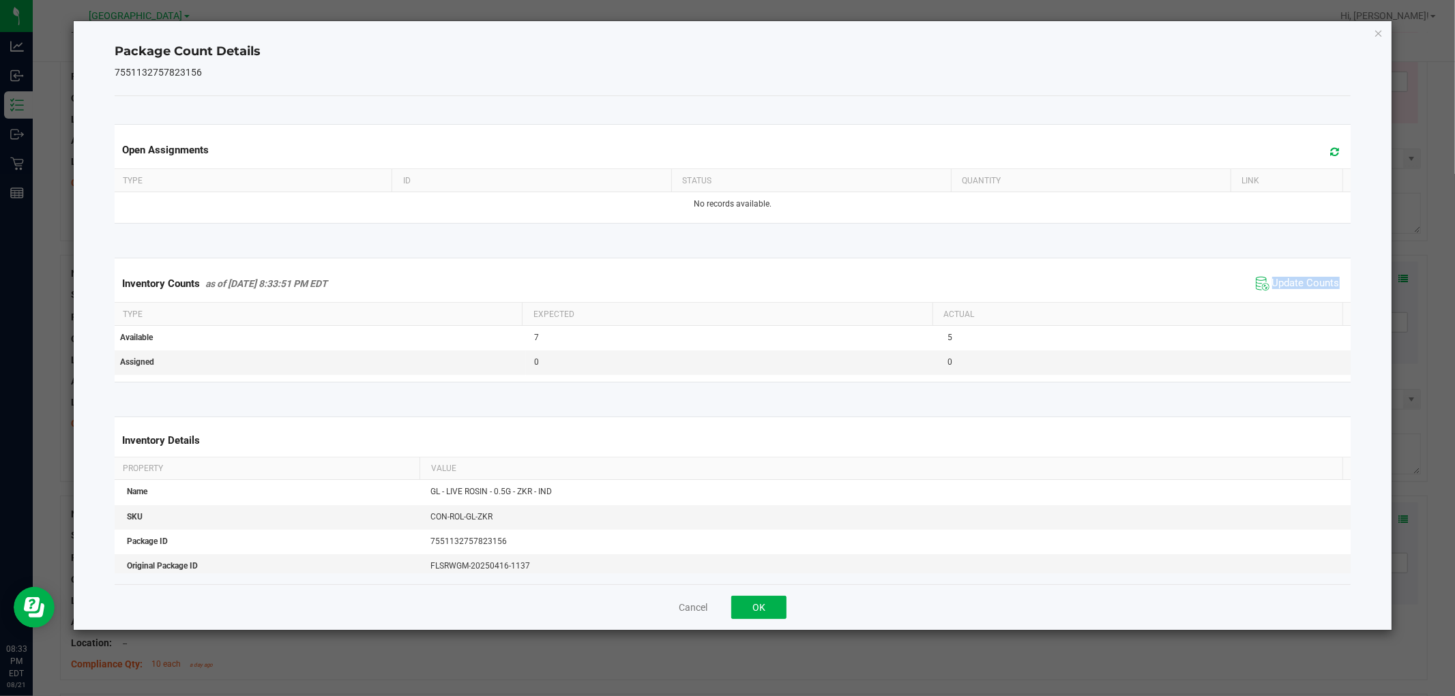
click at [1296, 294] on span "Update Counts" at bounding box center [1297, 284] width 91 height 20
click at [1296, 289] on span "Update Counts" at bounding box center [1299, 283] width 87 height 19
click at [1296, 288] on span "Update Counts" at bounding box center [1306, 283] width 68 height 12
click at [1296, 286] on span "Update Counts" at bounding box center [1306, 283] width 68 height 12
click at [1296, 285] on span "Update Counts" at bounding box center [1306, 283] width 68 height 12
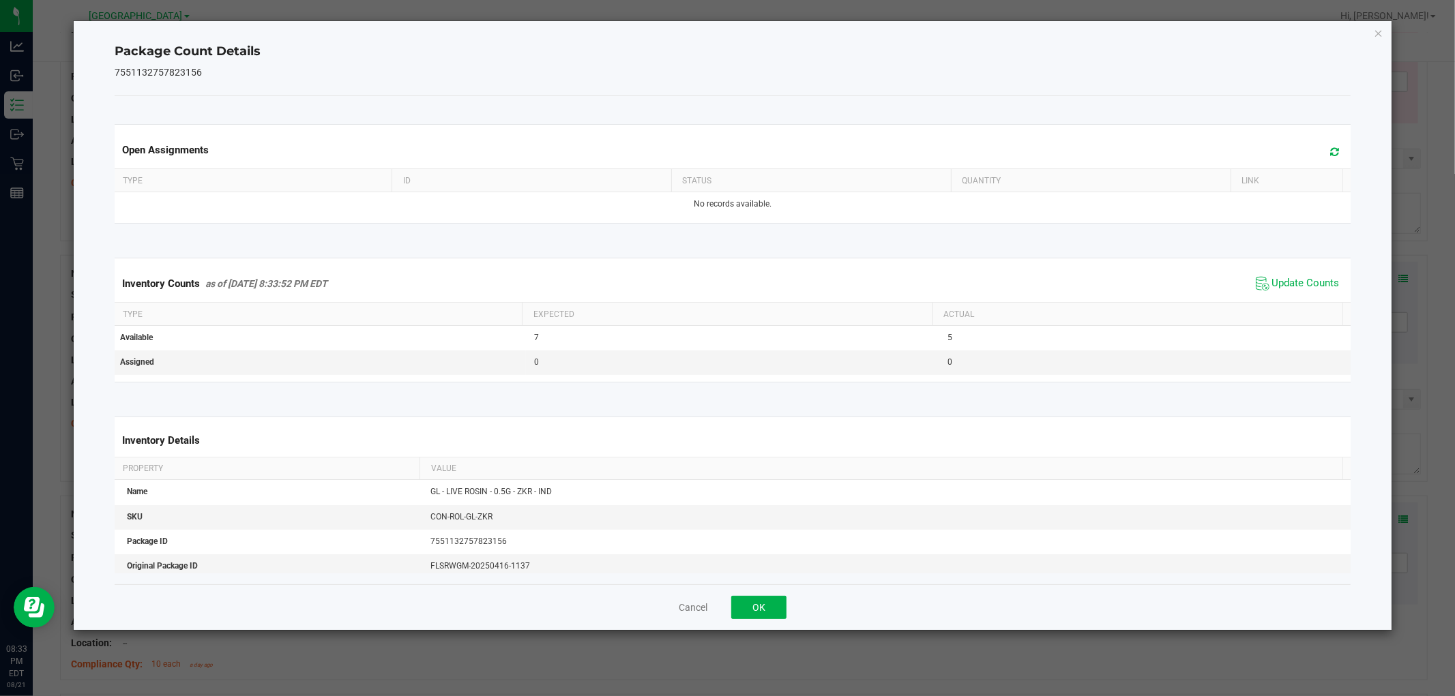
click at [787, 598] on div "Cancel OK" at bounding box center [732, 608] width 1235 height 46
click at [753, 608] on button "OK" at bounding box center [758, 607] width 55 height 23
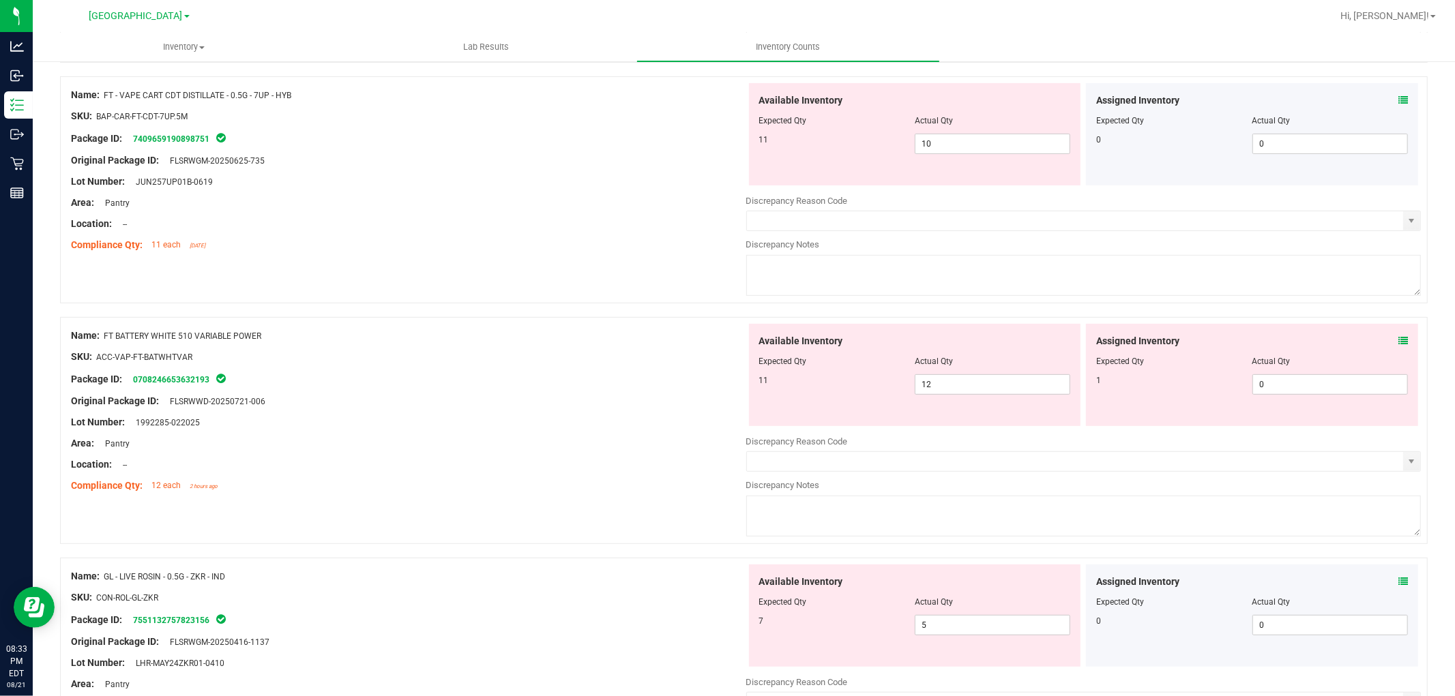
scroll to position [385, 0]
click at [1398, 343] on icon at bounding box center [1403, 342] width 10 height 10
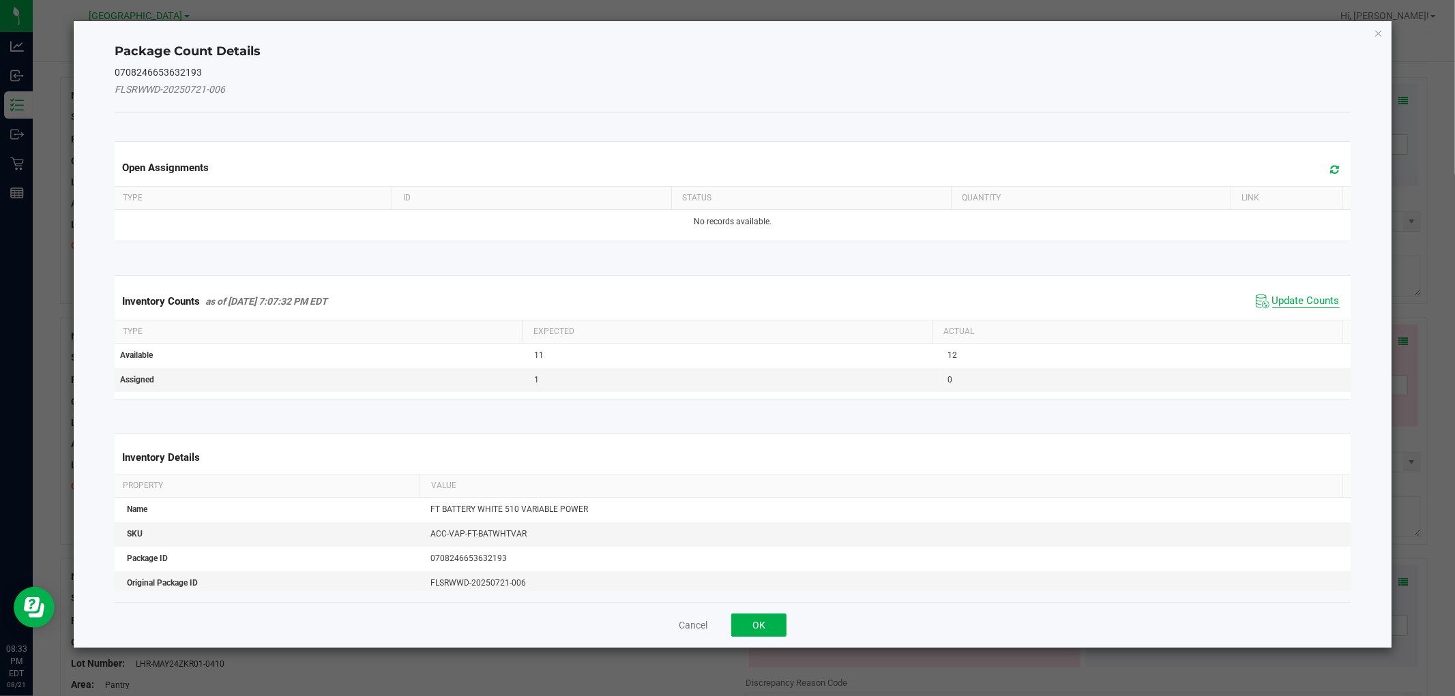
click at [1301, 304] on span "Update Counts" at bounding box center [1306, 302] width 68 height 14
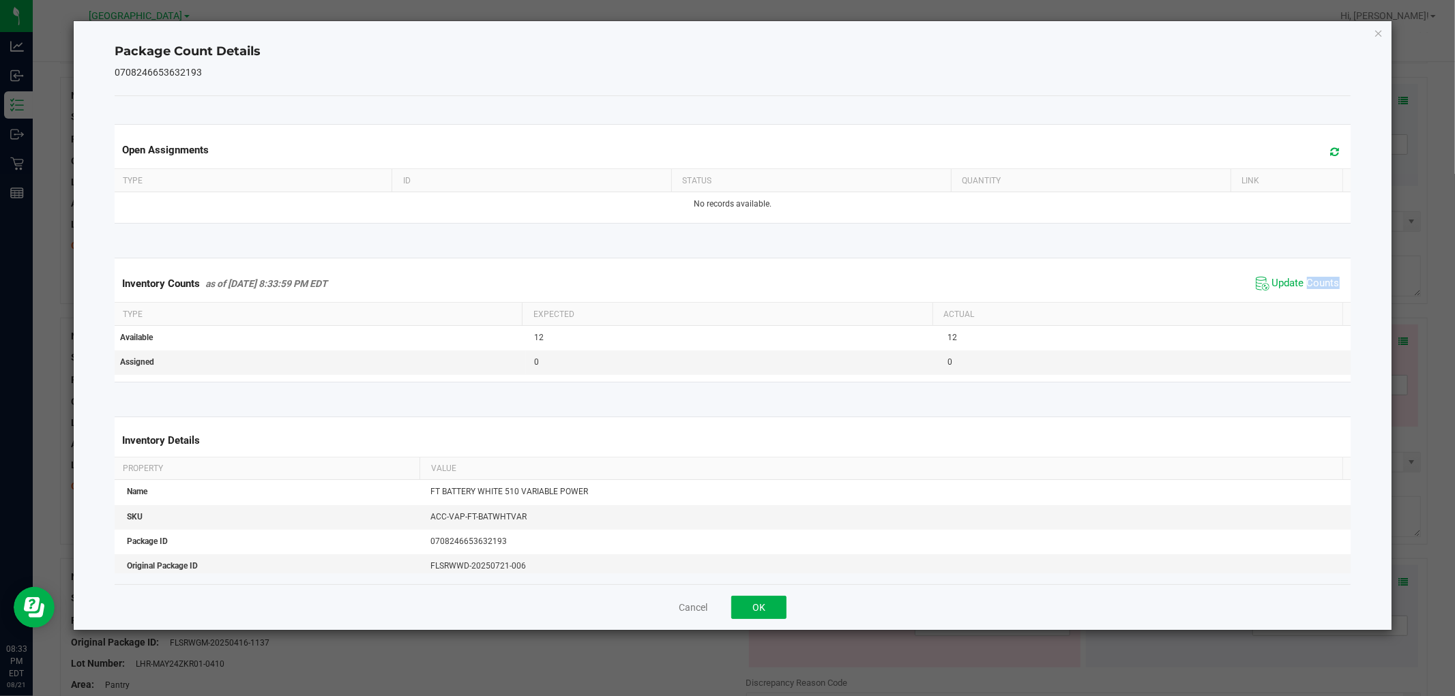
click at [1304, 296] on div "Inventory Counts as of [DATE] 8:33:59 PM EDT Update Counts" at bounding box center [732, 283] width 1241 height 37
drag, startPoint x: 1305, startPoint y: 294, endPoint x: 1306, endPoint y: 285, distance: 8.9
click at [1305, 291] on span "Update Counts" at bounding box center [1297, 284] width 91 height 20
click at [1306, 284] on span "Update Counts" at bounding box center [1306, 284] width 68 height 14
click at [1307, 278] on span "Update Counts" at bounding box center [1306, 283] width 68 height 12
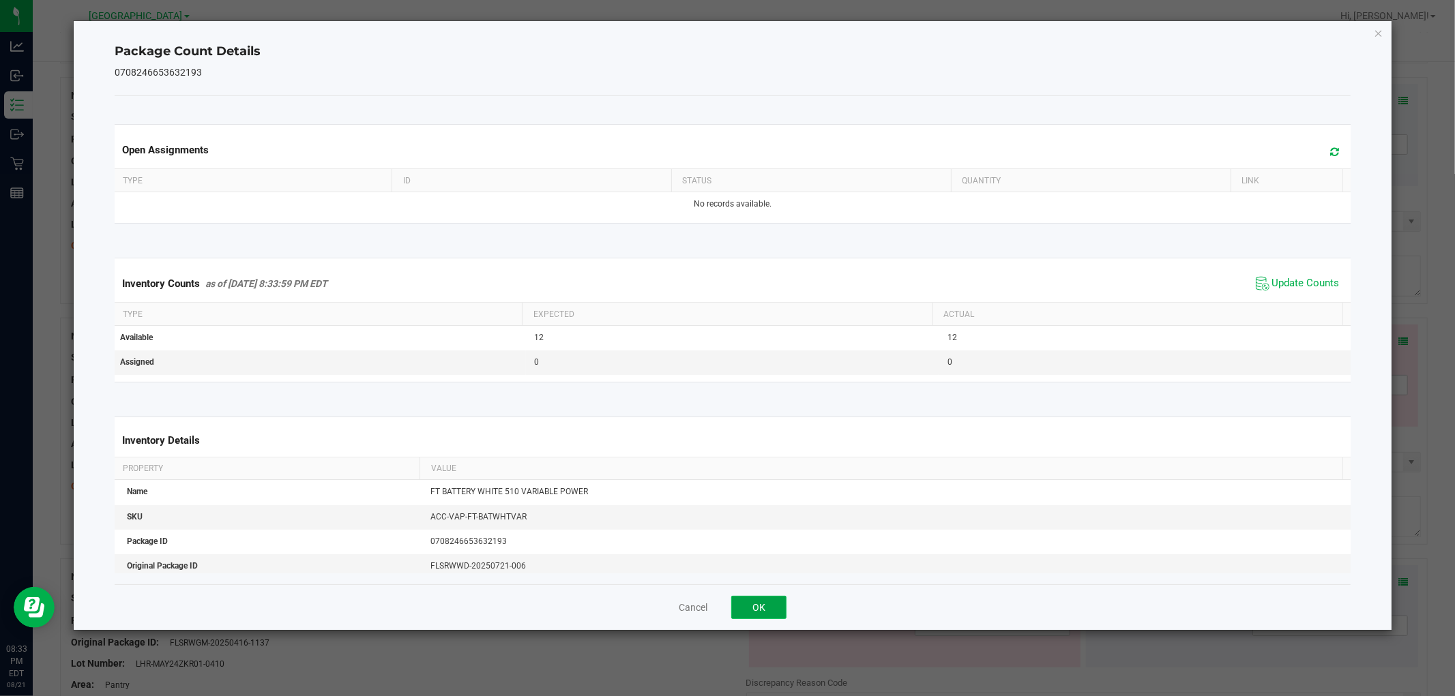
click at [771, 597] on button "OK" at bounding box center [758, 607] width 55 height 23
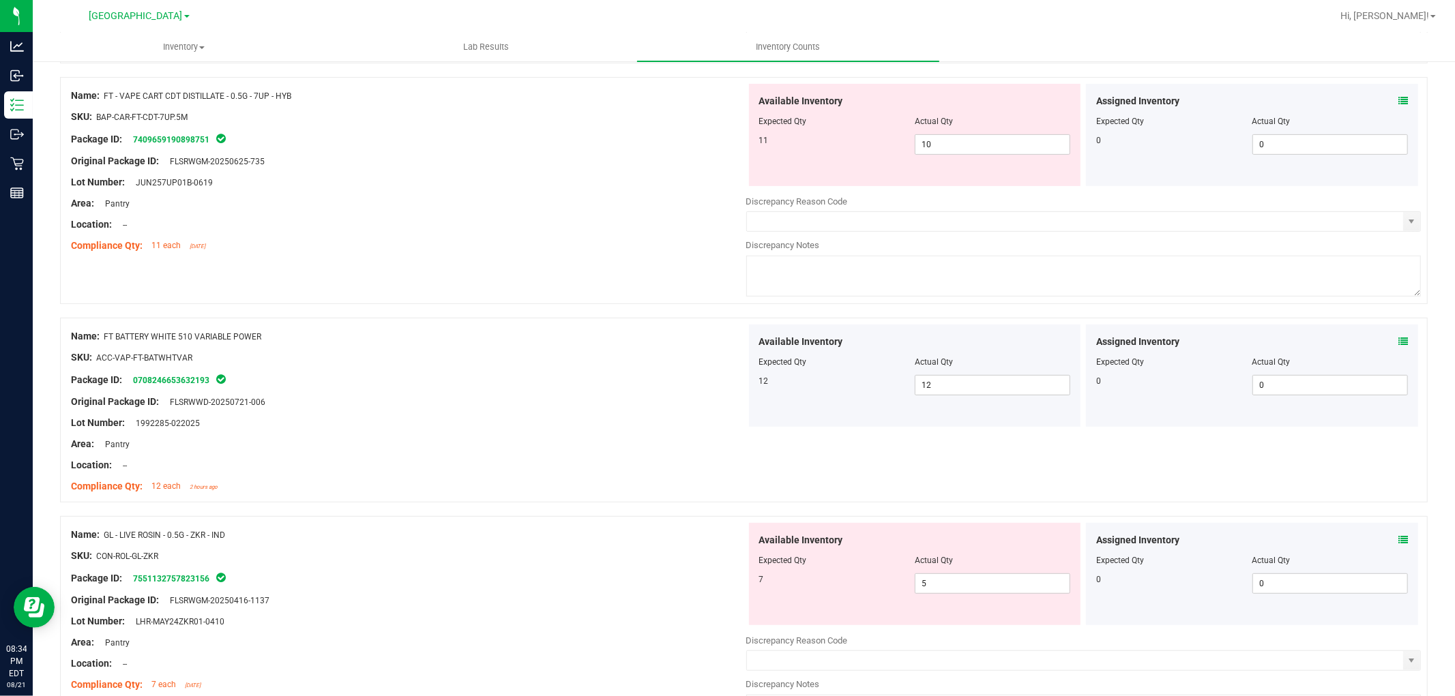
scroll to position [0, 0]
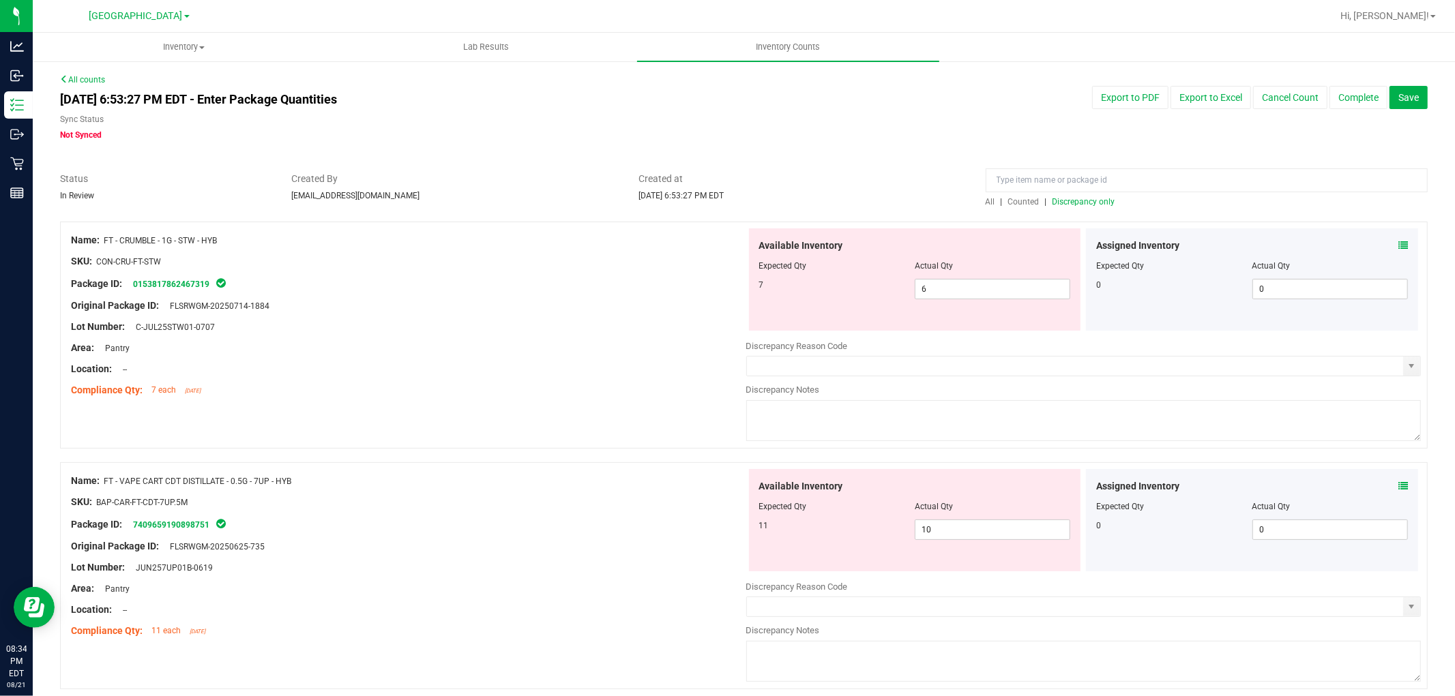
click at [1081, 201] on span "Discrepancy only" at bounding box center [1083, 202] width 63 height 10
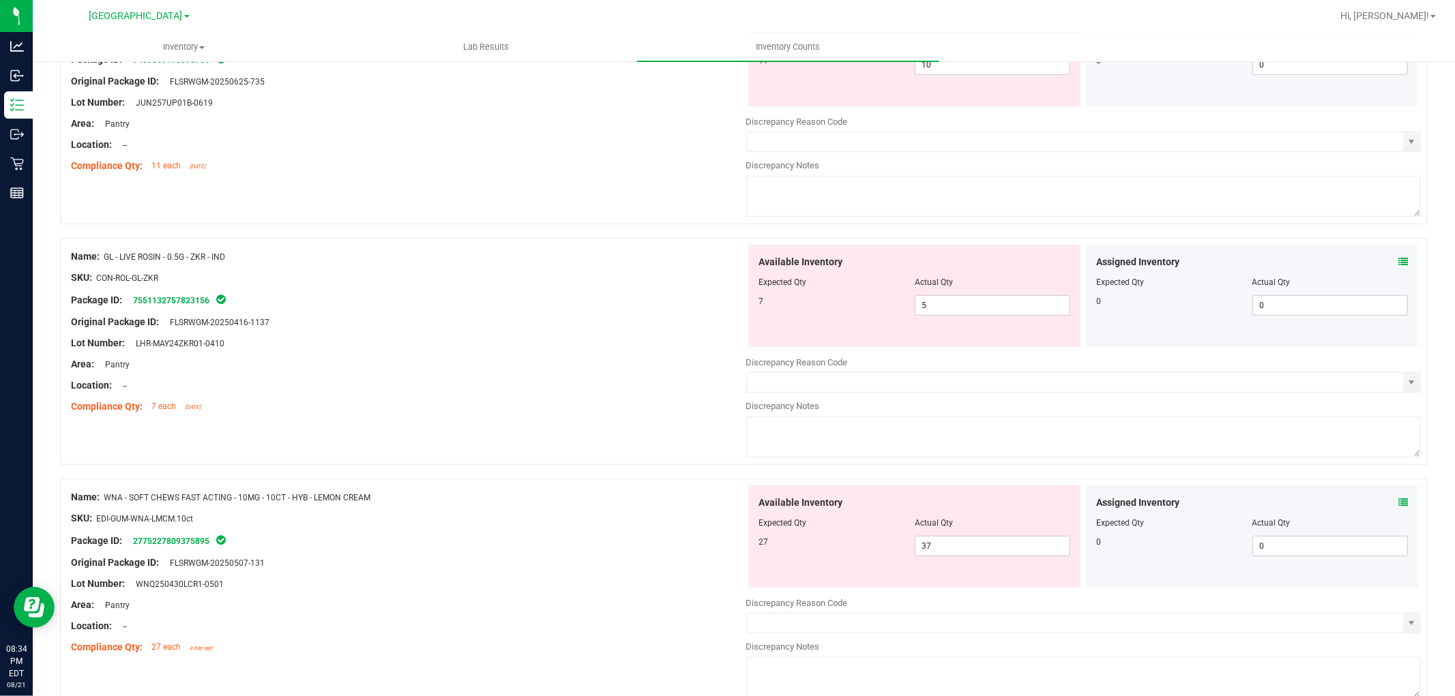
scroll to position [537, 0]
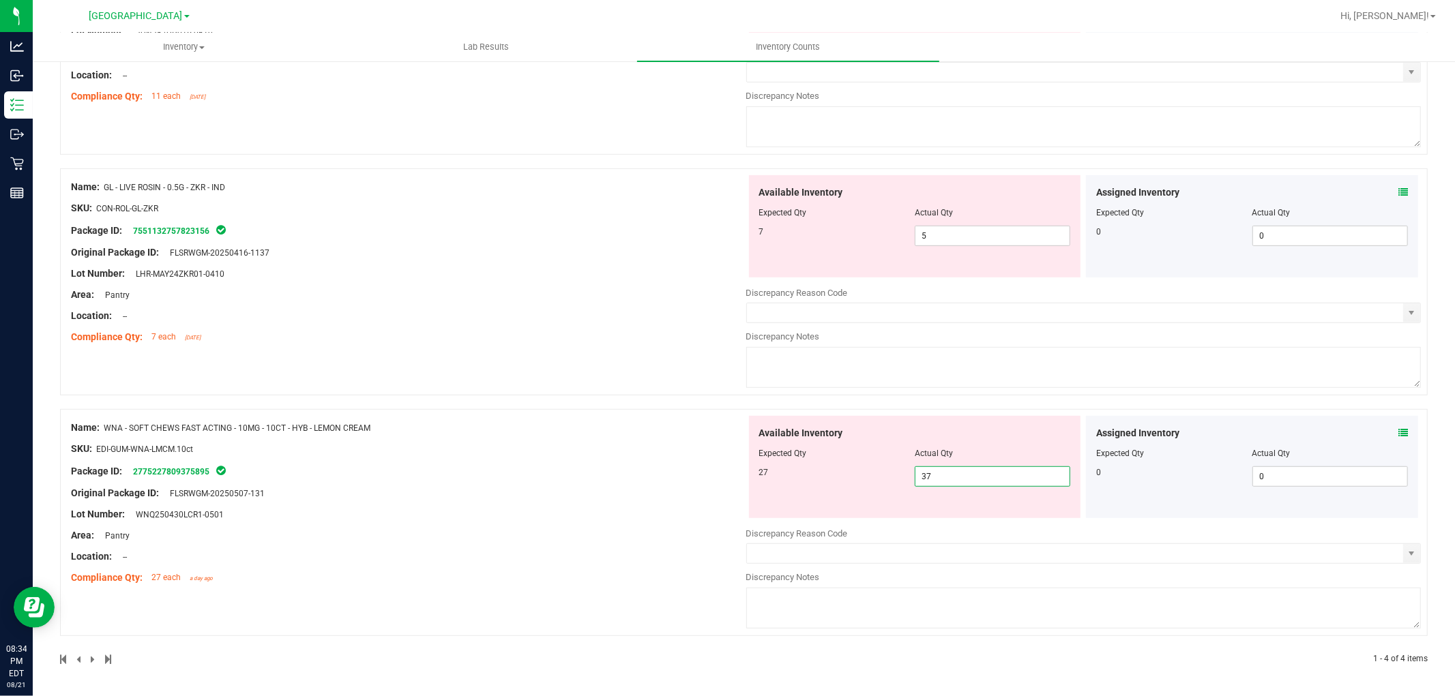
click at [936, 479] on span "37 37" at bounding box center [993, 477] width 156 height 20
click at [936, 479] on input "37" at bounding box center [992, 476] width 154 height 19
type input "27"
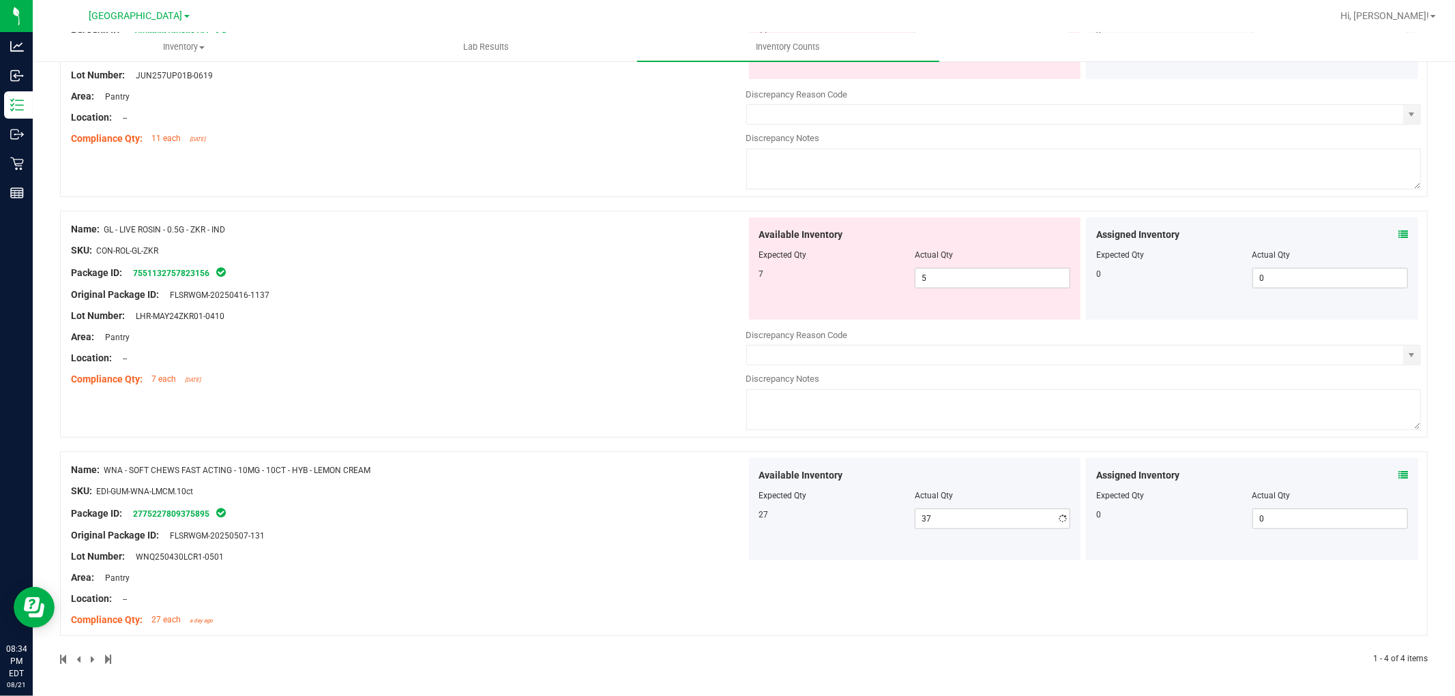
type input "27"
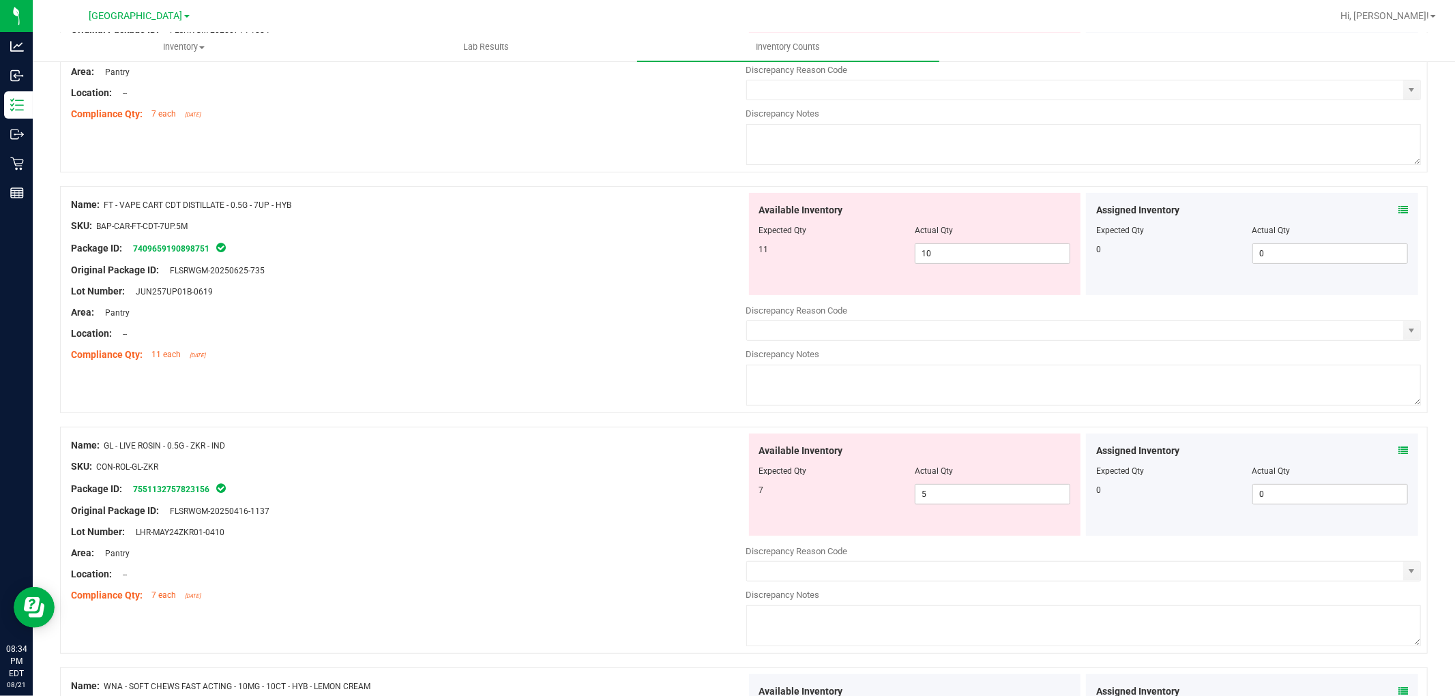
scroll to position [267, 0]
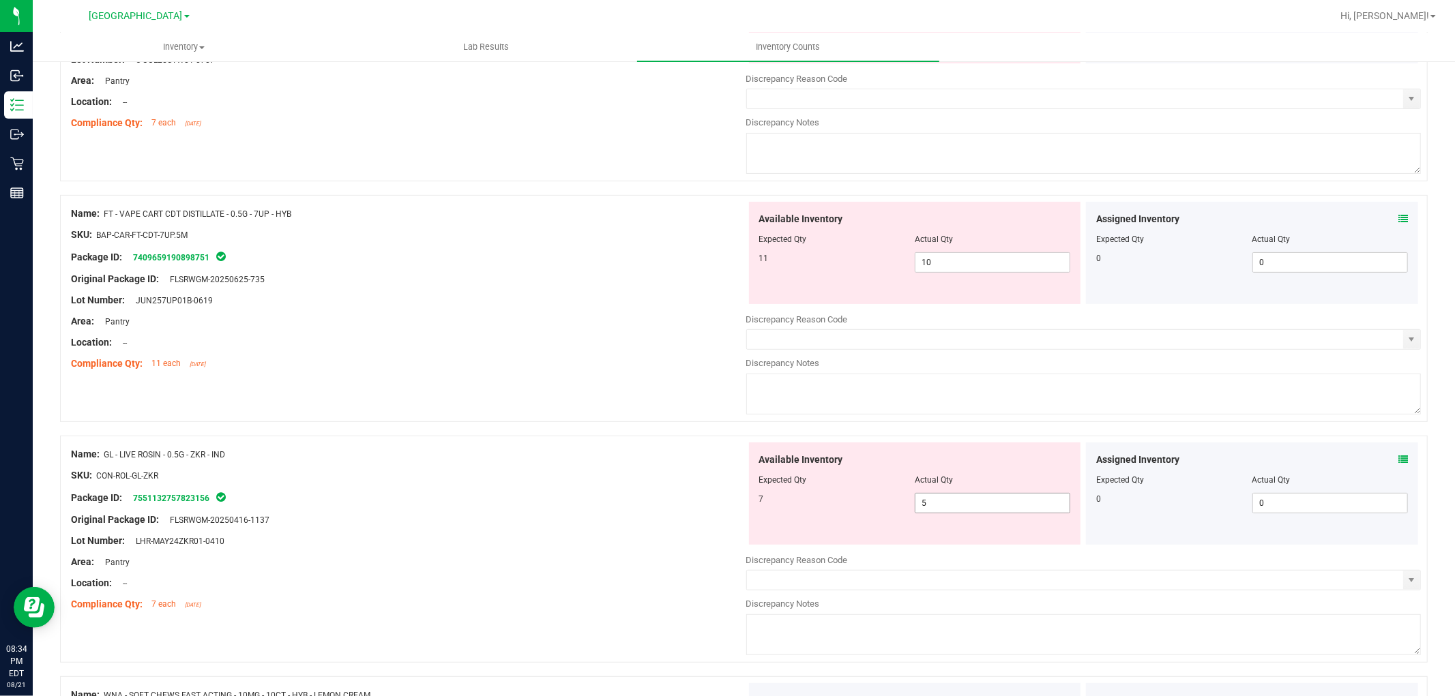
click at [982, 502] on span "5 5" at bounding box center [993, 503] width 156 height 20
click at [982, 503] on input "5" at bounding box center [992, 503] width 154 height 19
type input "7"
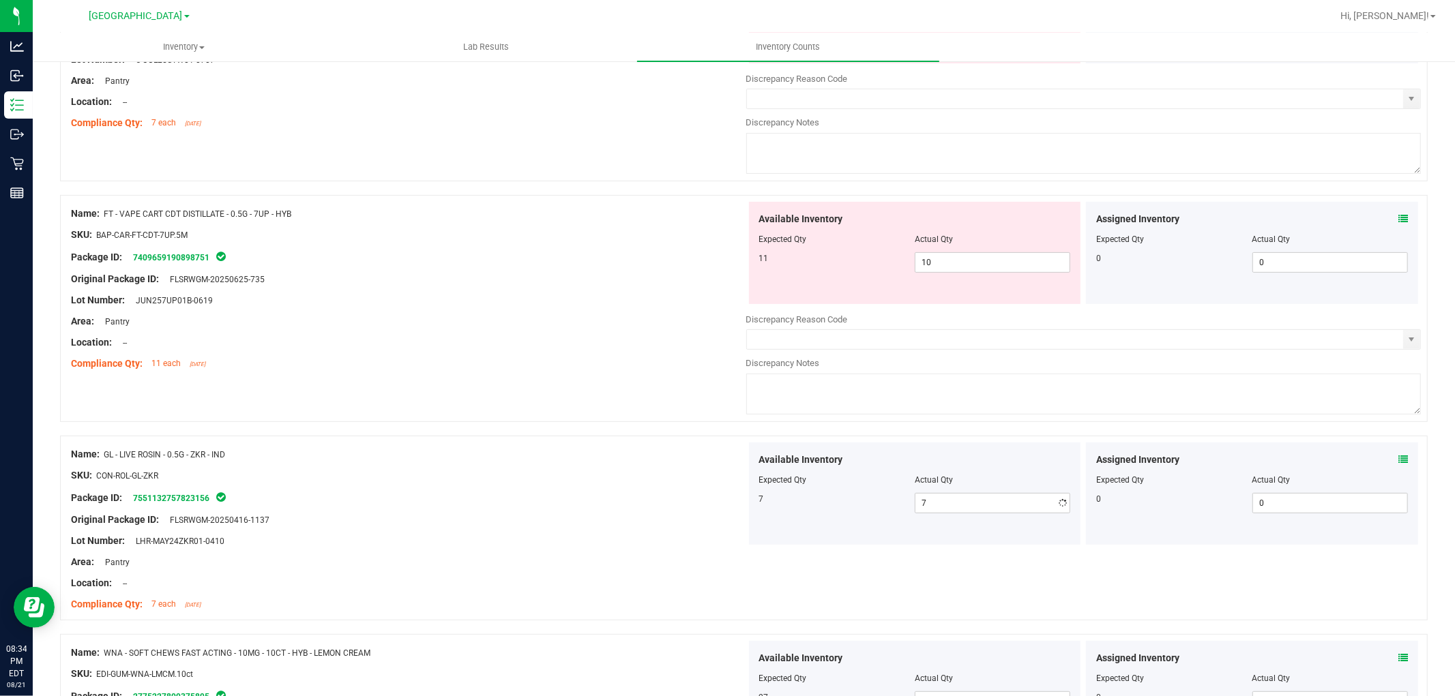
click at [962, 396] on textarea at bounding box center [1083, 394] width 675 height 41
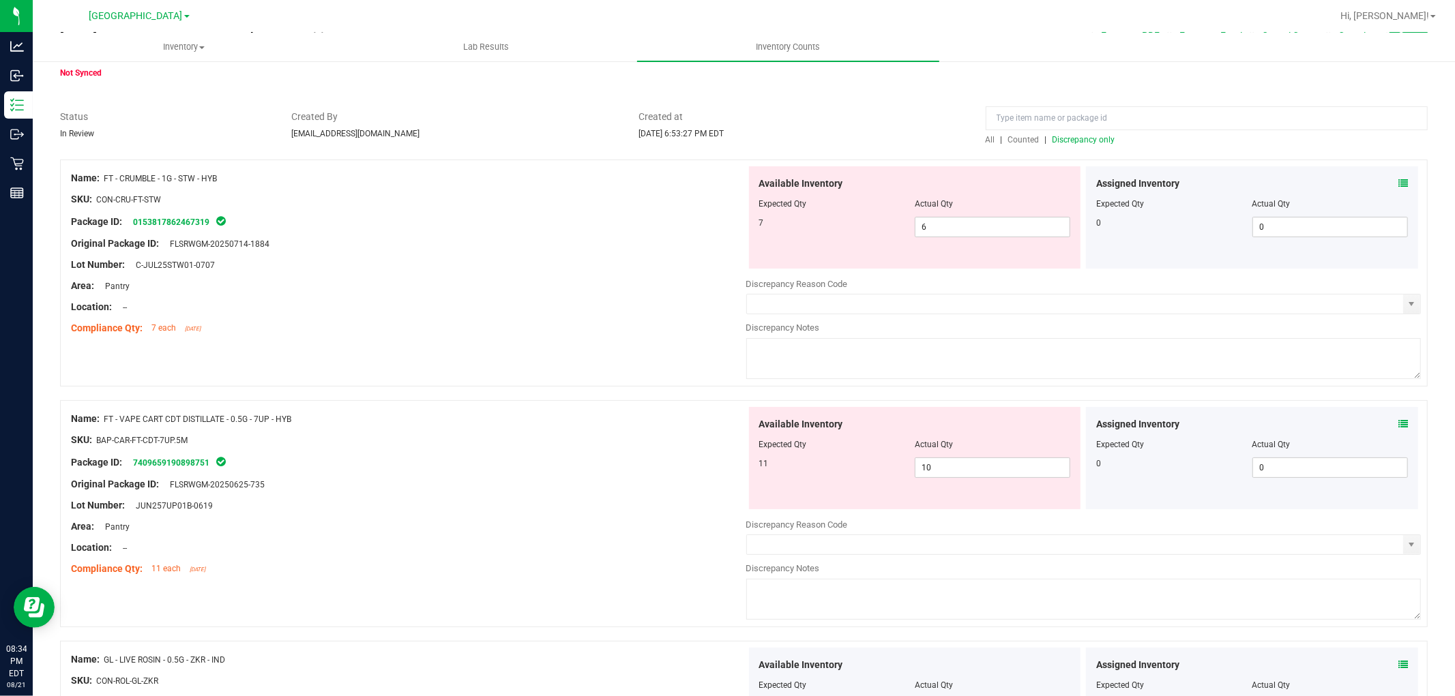
scroll to position [0, 0]
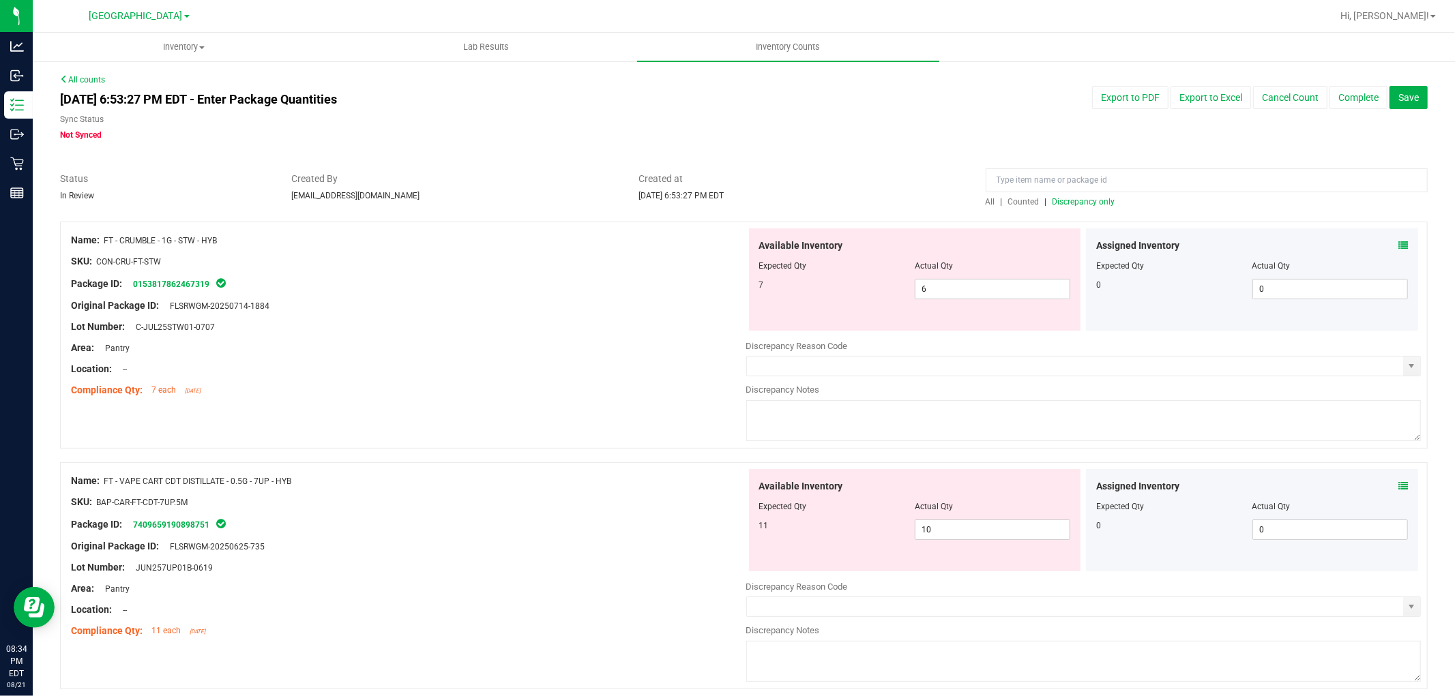
click at [1091, 200] on span "Discrepancy only" at bounding box center [1083, 202] width 63 height 10
click at [962, 532] on span "10 10" at bounding box center [993, 530] width 156 height 20
click at [0, 0] on input "10" at bounding box center [0, 0] width 0 height 0
click at [962, 532] on input "10" at bounding box center [992, 529] width 154 height 19
type input "11"
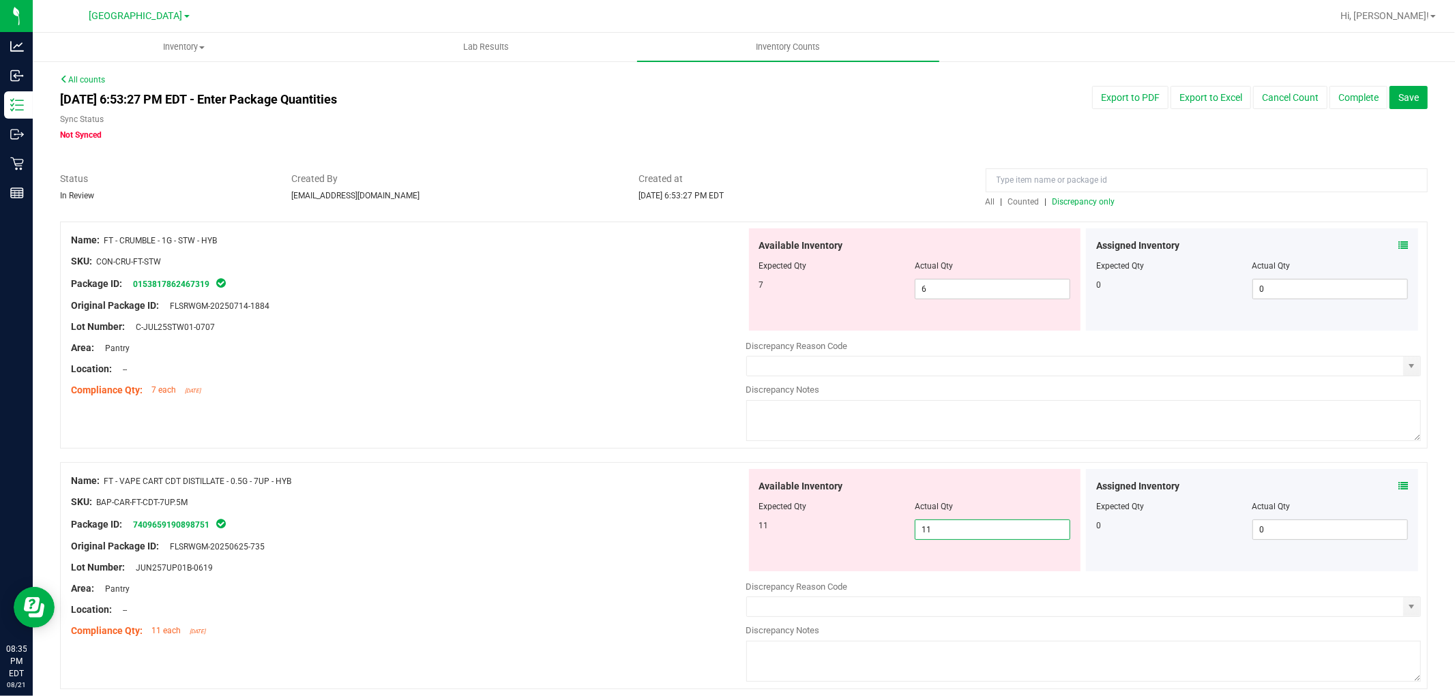
type input "11"
click at [669, 420] on div "Name: FT - CRUMBLE - 1G - STW - HYB SKU: CON-CRU-FT-STW Package ID: 01538178624…" at bounding box center [744, 335] width 1368 height 227
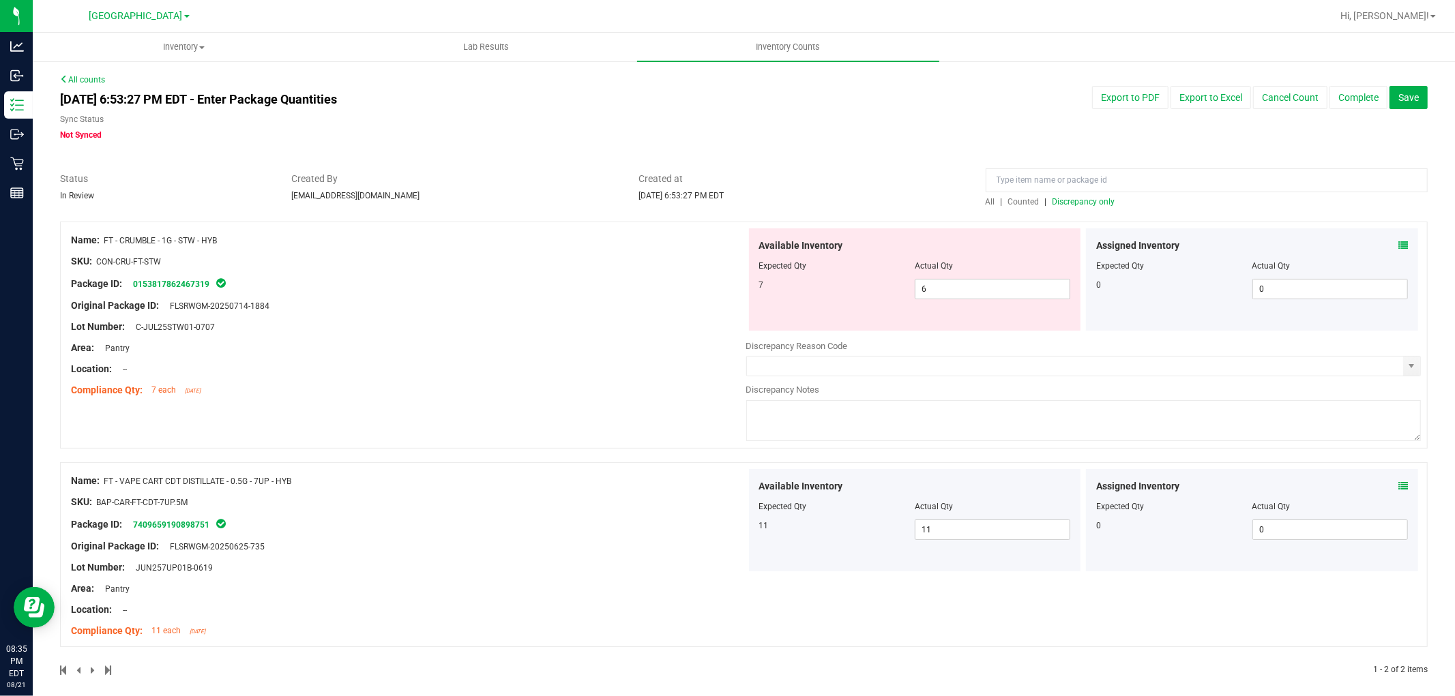
click at [1087, 193] on div at bounding box center [1207, 184] width 442 height 24
click at [1086, 197] on span "Discrepancy only" at bounding box center [1083, 202] width 63 height 10
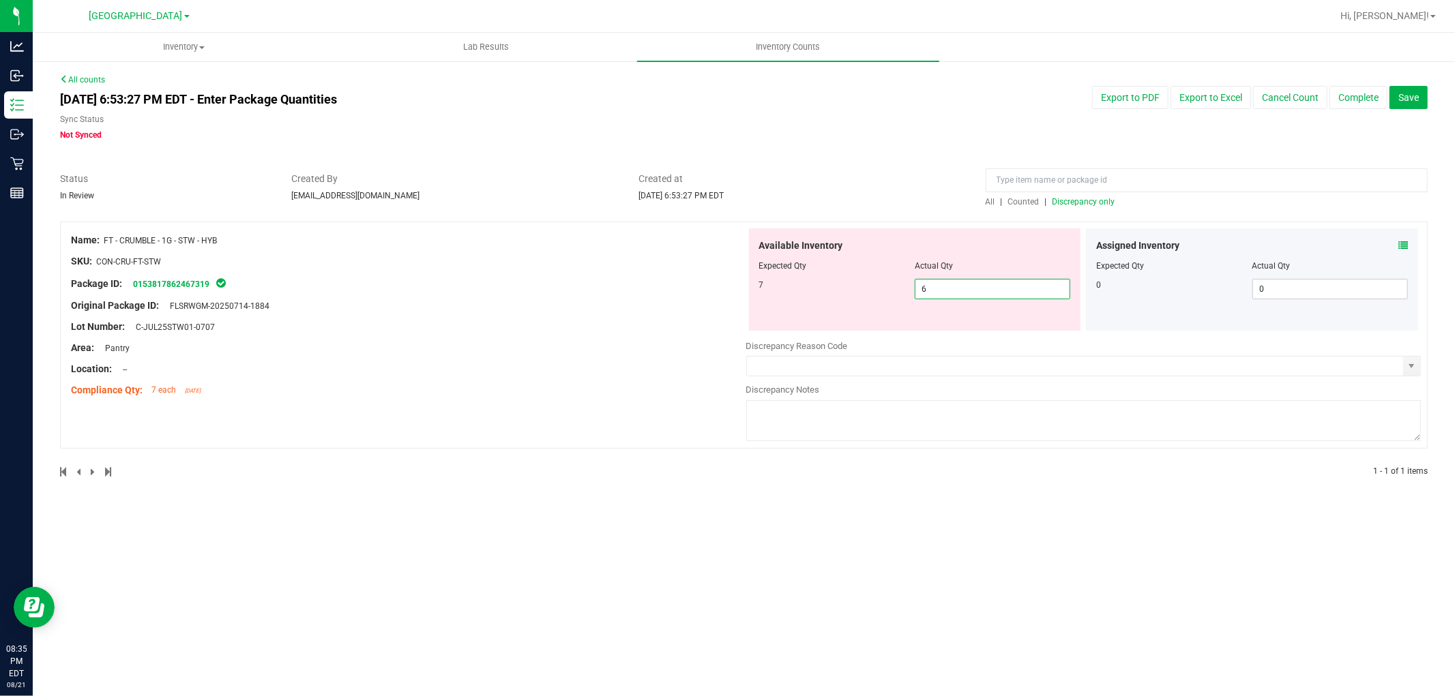
click at [1035, 289] on span "6 6" at bounding box center [993, 289] width 156 height 20
click at [1035, 289] on input "6" at bounding box center [992, 289] width 154 height 19
type input "7"
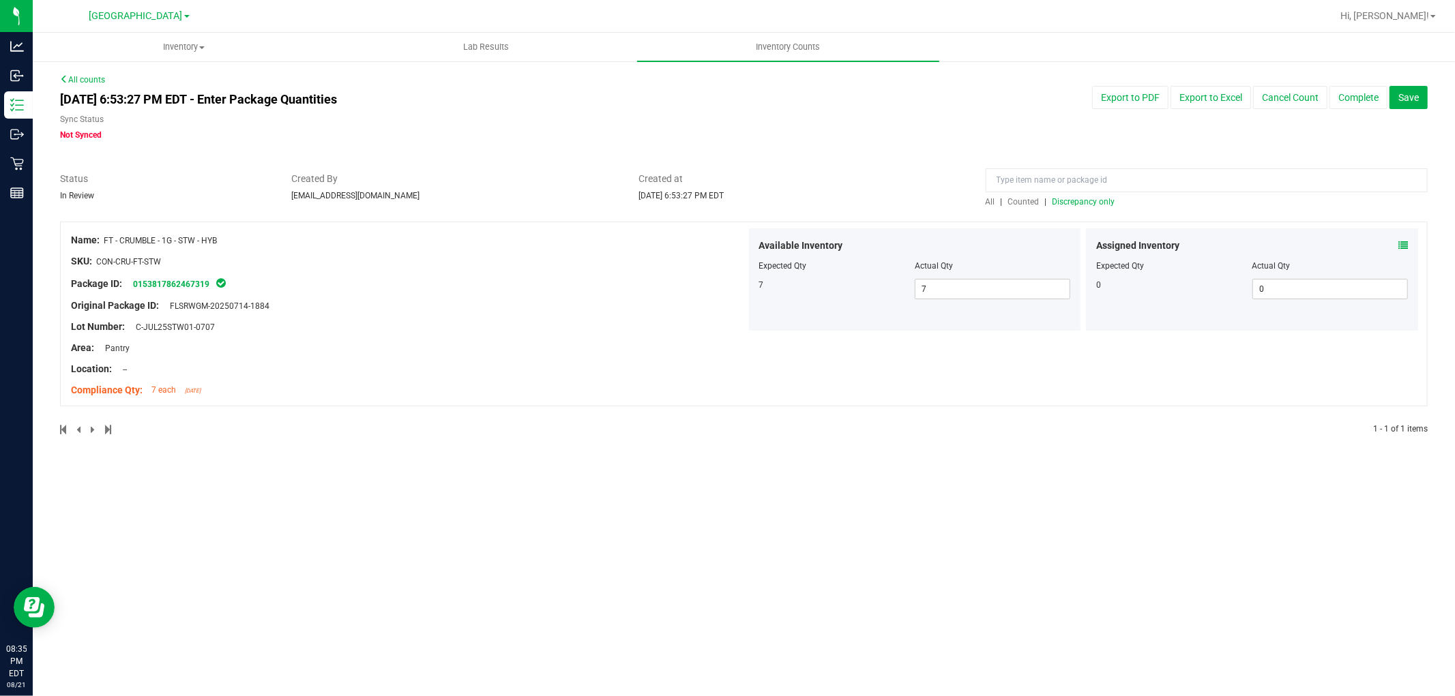
click at [1088, 201] on span "Discrepancy only" at bounding box center [1083, 202] width 63 height 10
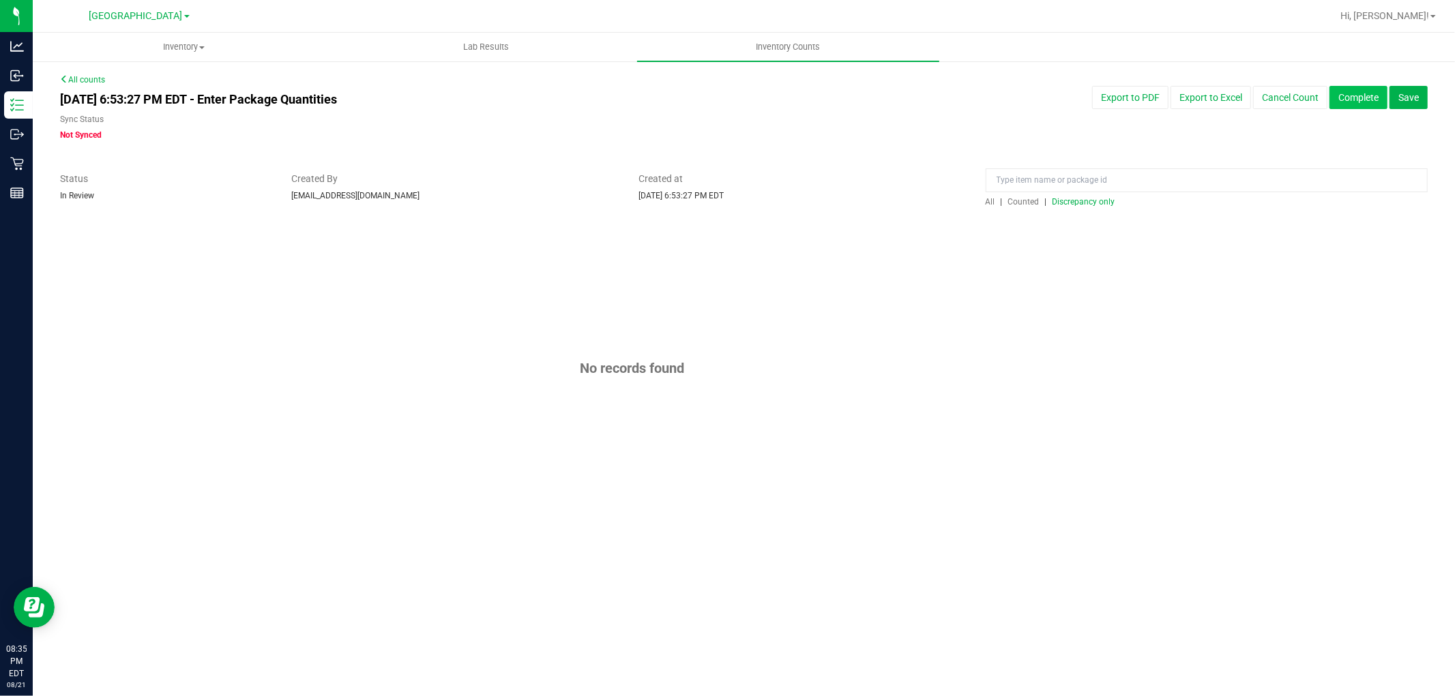
click at [1357, 100] on button "Complete" at bounding box center [1358, 97] width 58 height 23
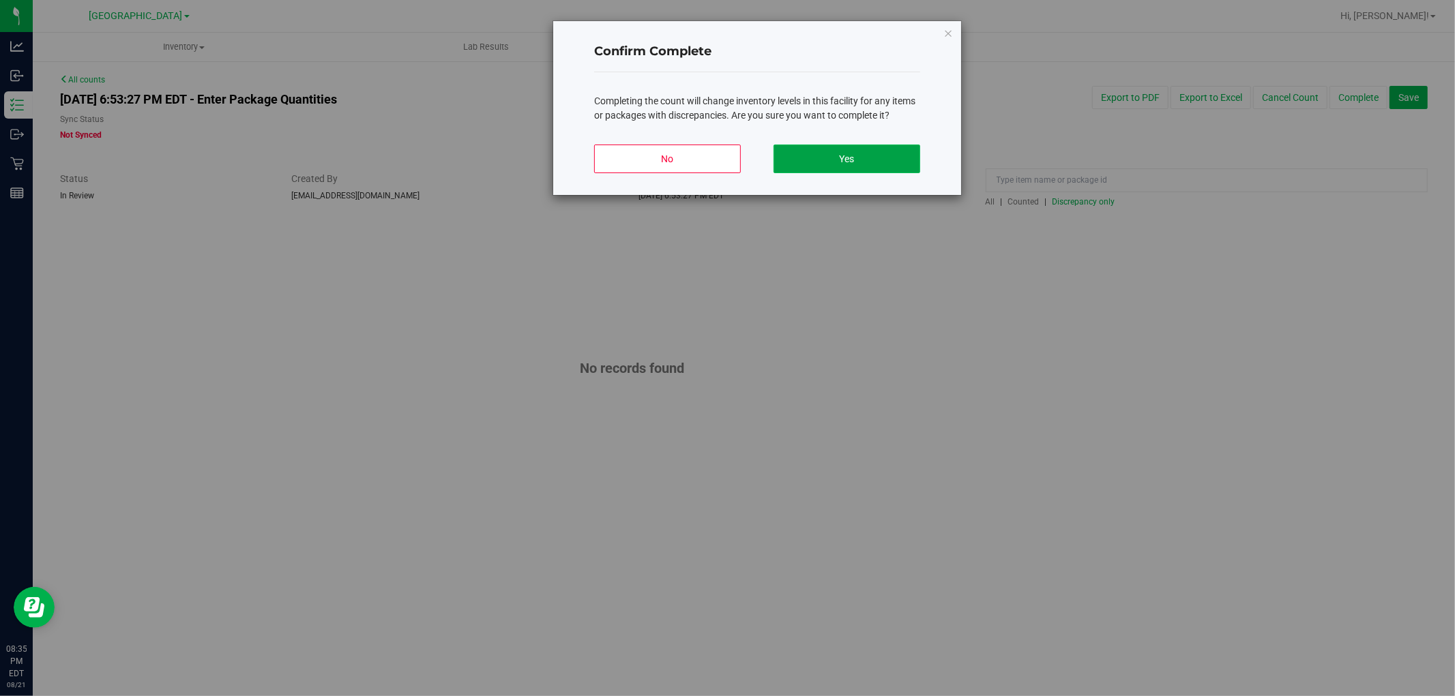
click at [850, 157] on button "Yes" at bounding box center [846, 159] width 147 height 29
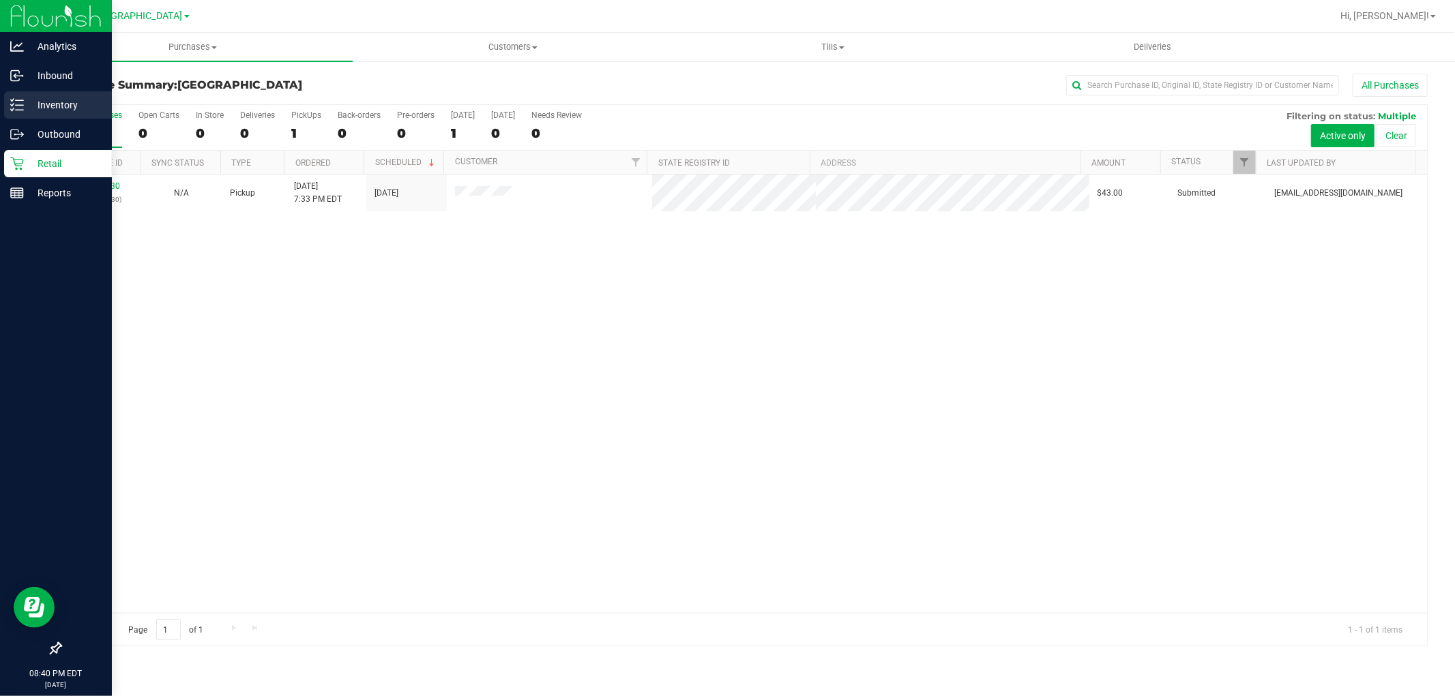
click at [25, 112] on p "Inventory" at bounding box center [65, 105] width 82 height 16
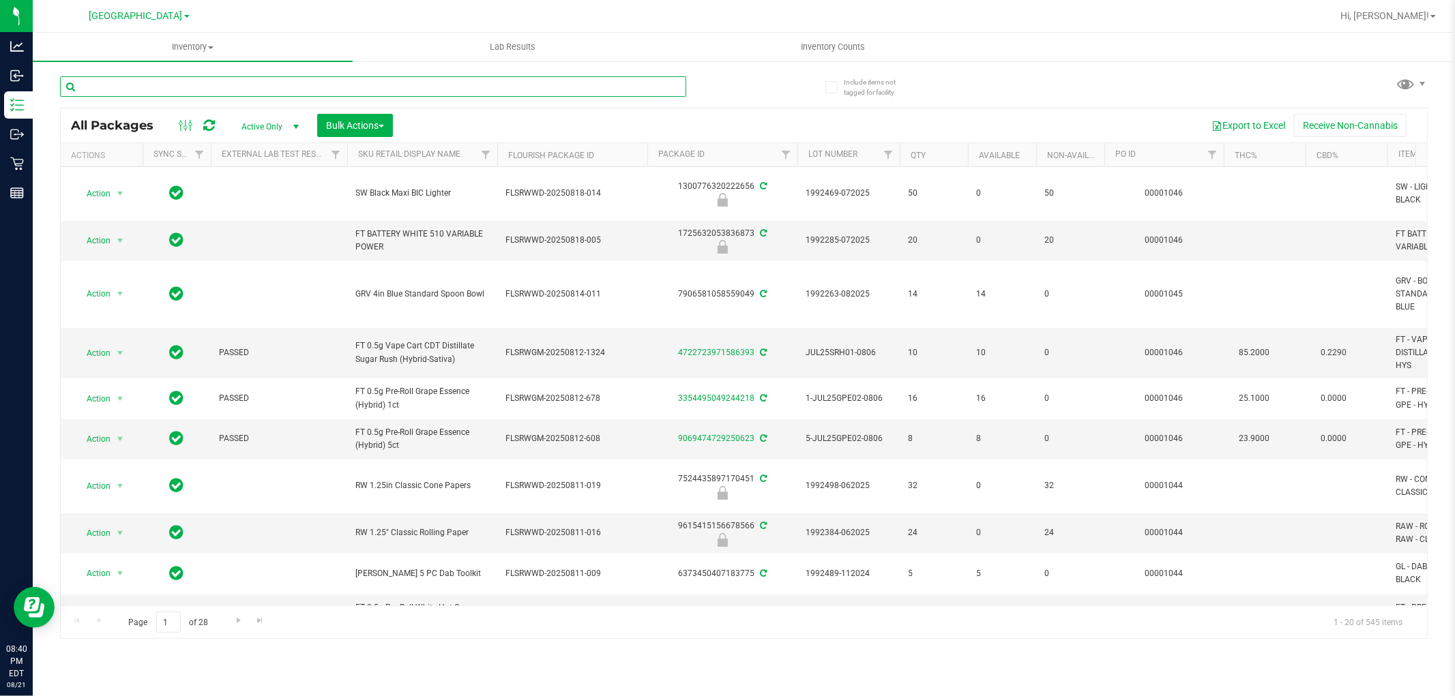
click at [635, 86] on input "text" at bounding box center [373, 86] width 626 height 20
click at [632, 87] on input "text" at bounding box center [373, 86] width 626 height 20
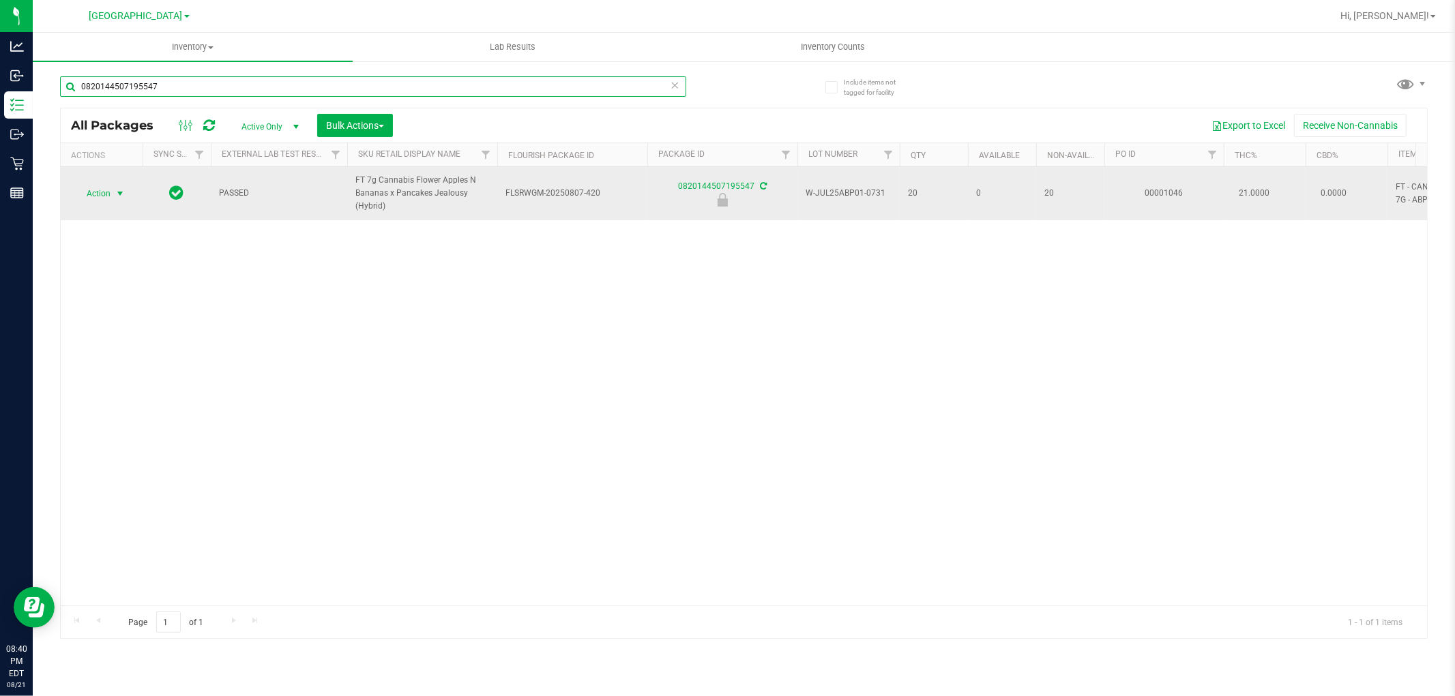
type input "0820144507195547"
click at [112, 190] on span "select" at bounding box center [120, 193] width 17 height 19
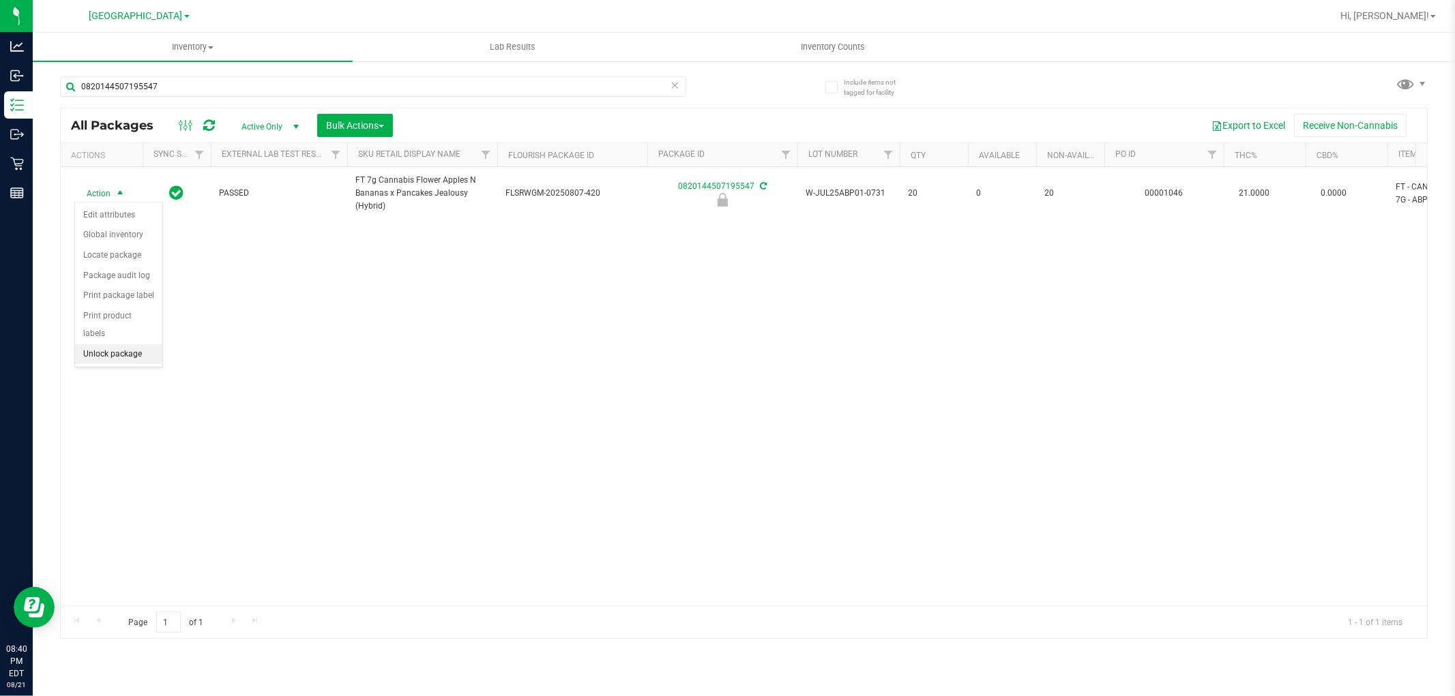
click at [119, 353] on li "Unlock package" at bounding box center [118, 354] width 87 height 20
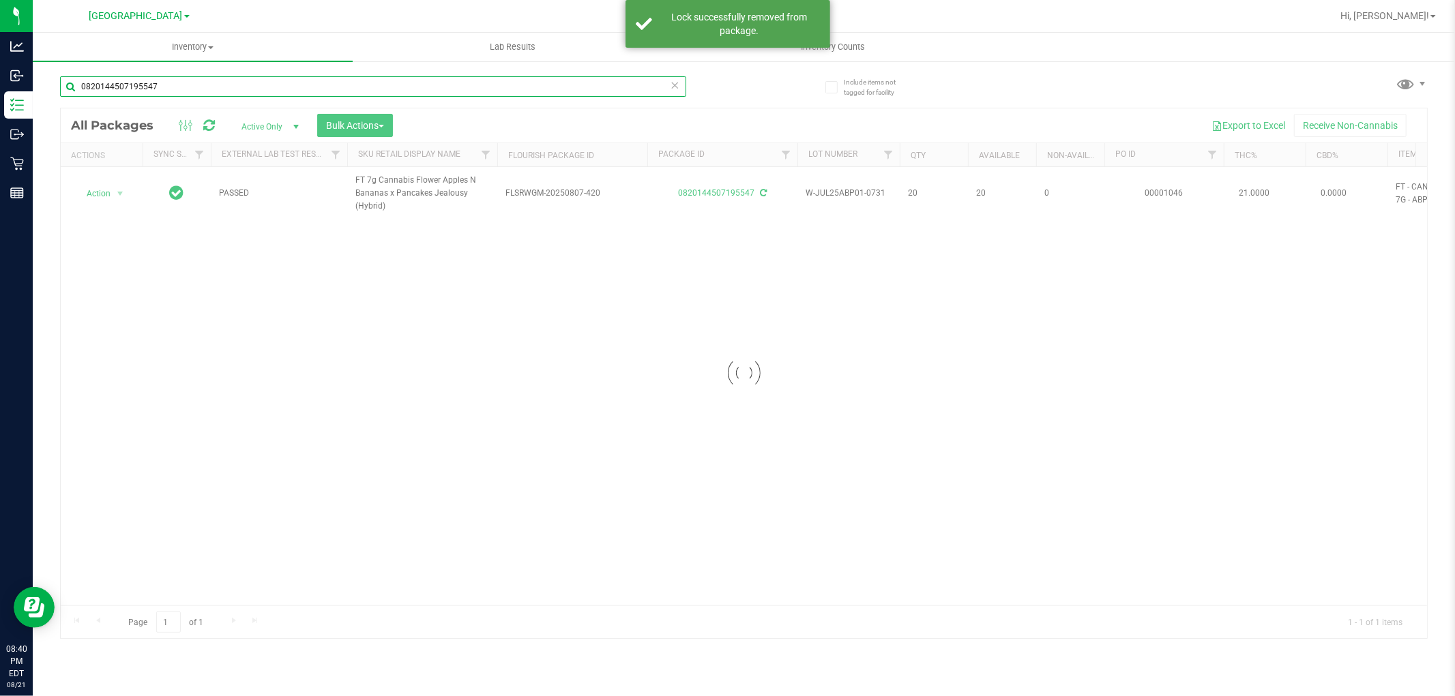
click at [186, 86] on input "0820144507195547" at bounding box center [373, 86] width 626 height 20
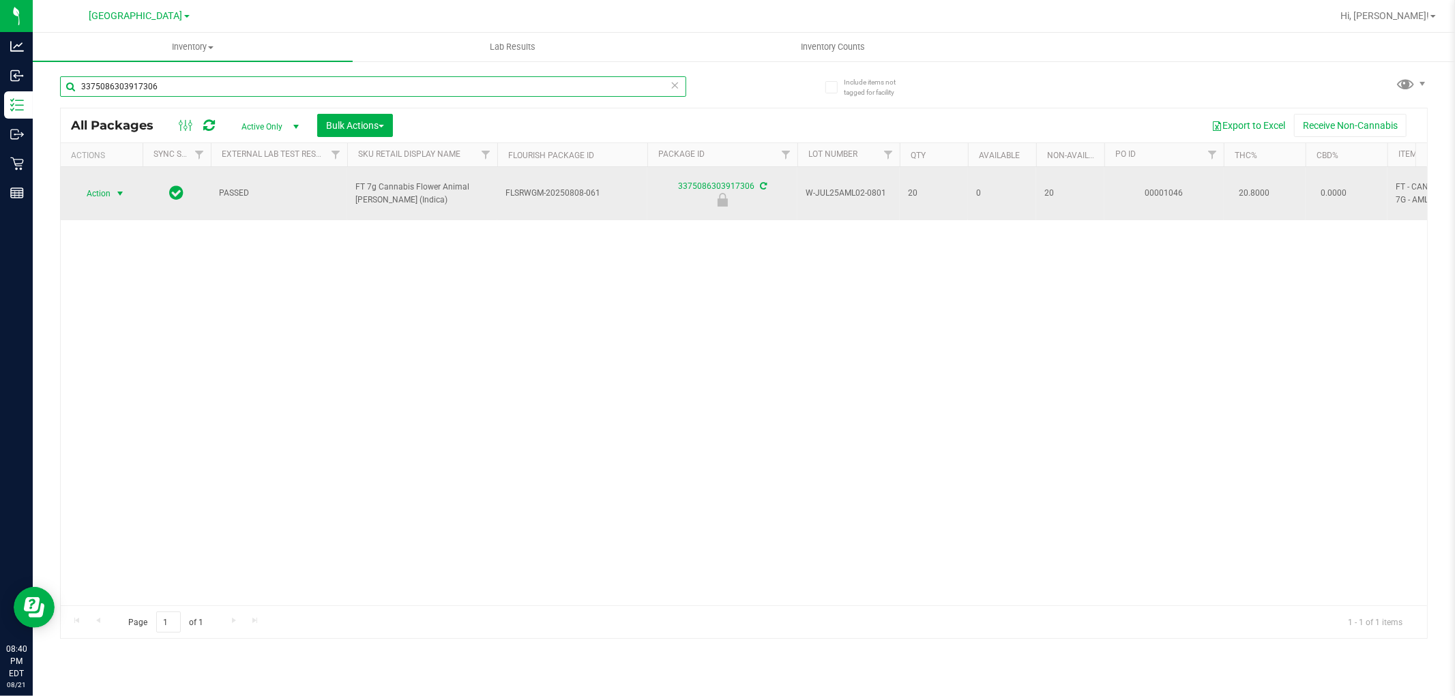
type input "3375086303917306"
click at [110, 188] on span "Action" at bounding box center [92, 193] width 37 height 19
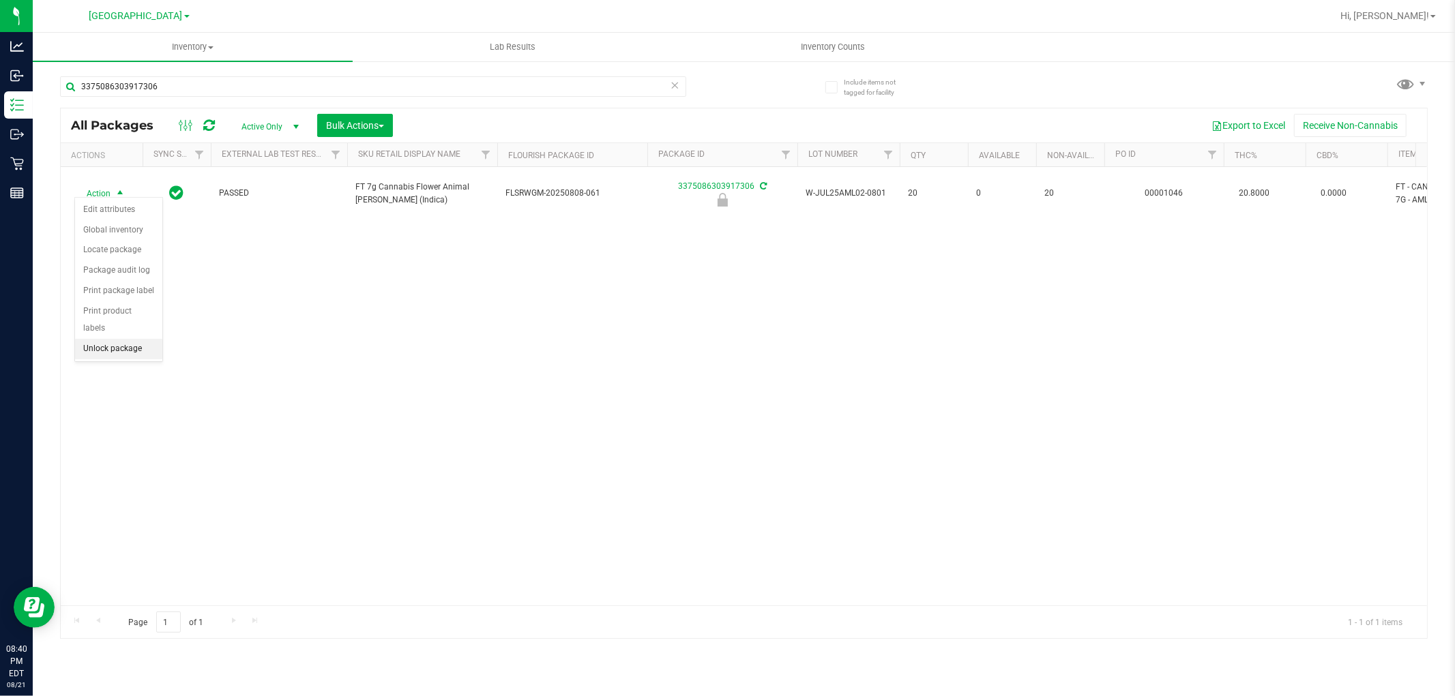
click at [128, 346] on li "Unlock package" at bounding box center [118, 349] width 87 height 20
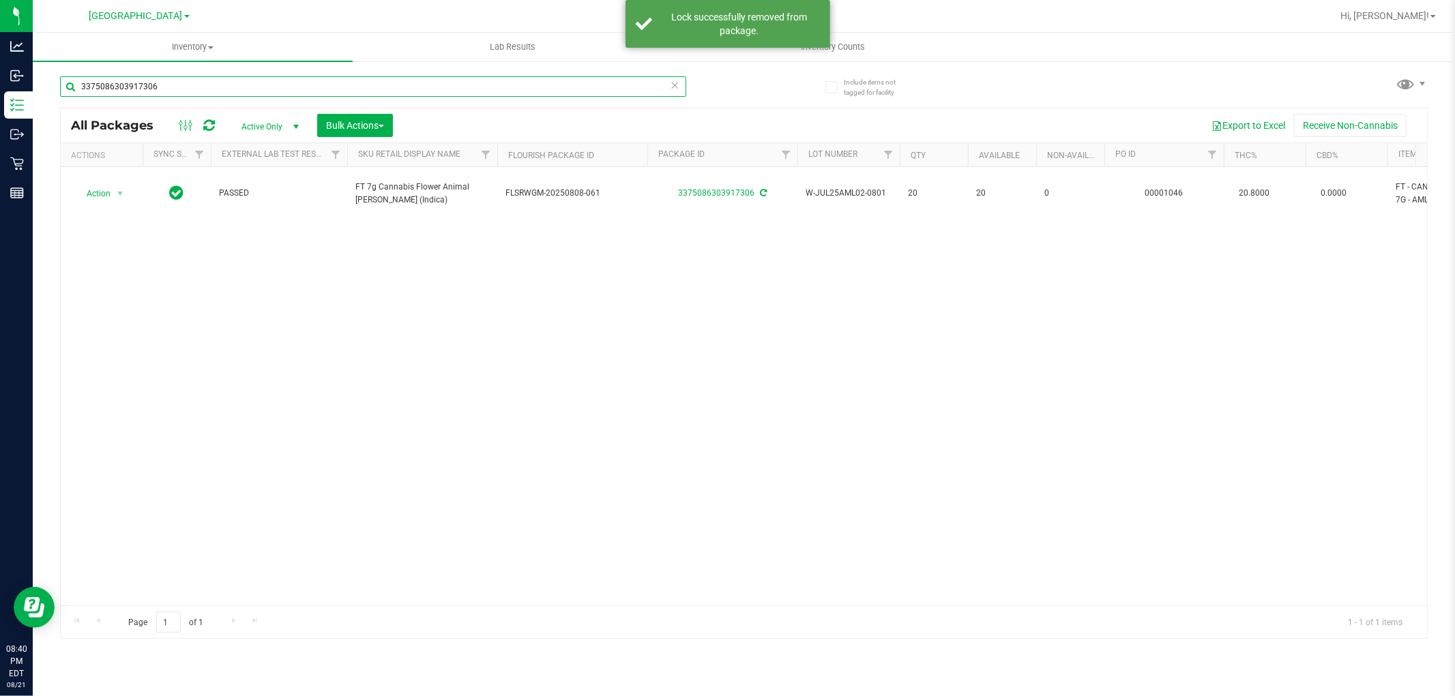
click at [222, 85] on input "3375086303917306" at bounding box center [373, 86] width 626 height 20
click at [244, 85] on input "0820144507195547" at bounding box center [373, 86] width 626 height 20
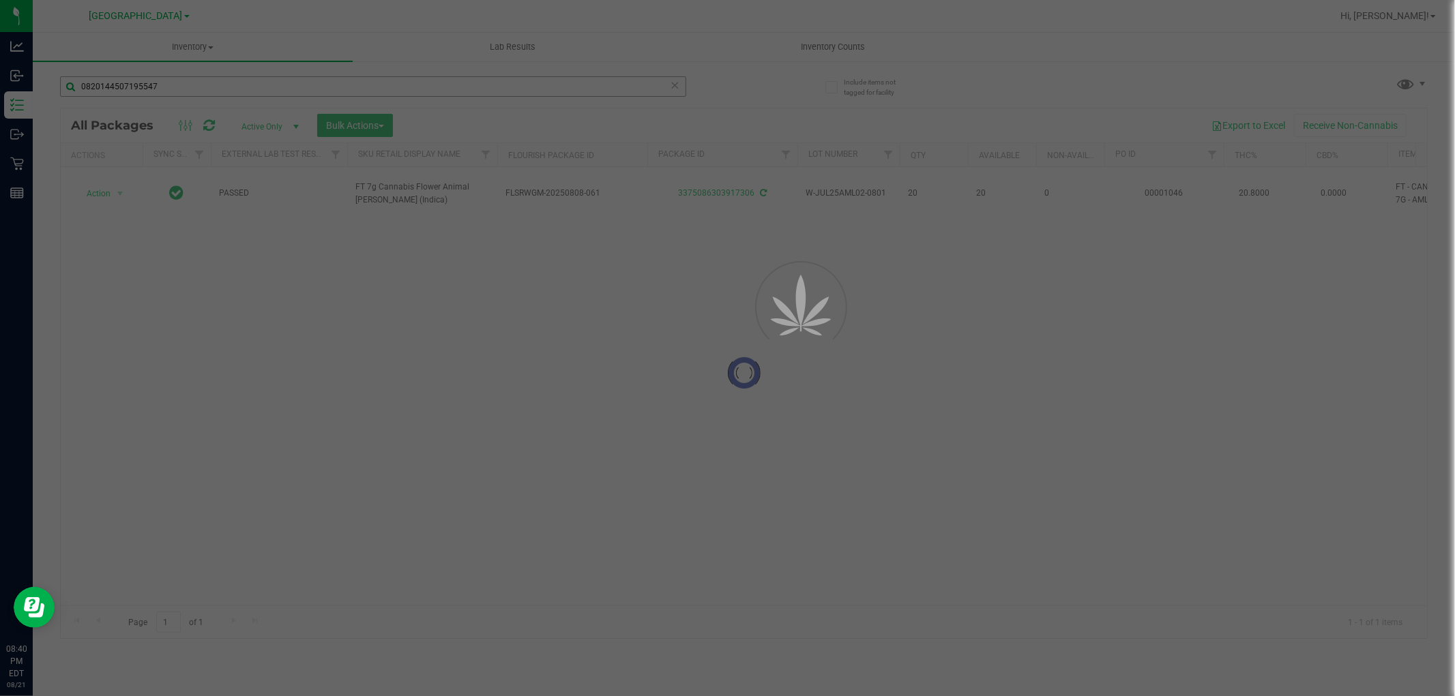
click at [244, 85] on div at bounding box center [727, 348] width 1455 height 696
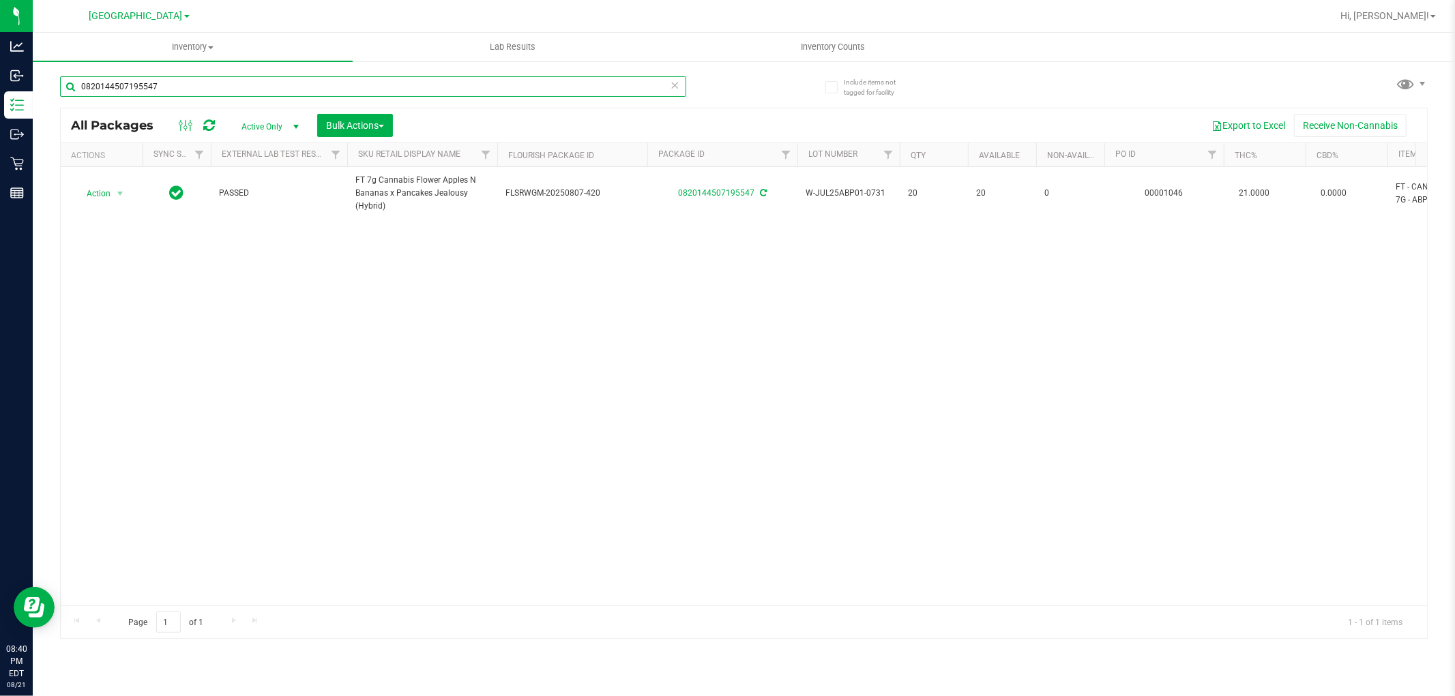
click at [211, 82] on input "0820144507195547" at bounding box center [373, 86] width 626 height 20
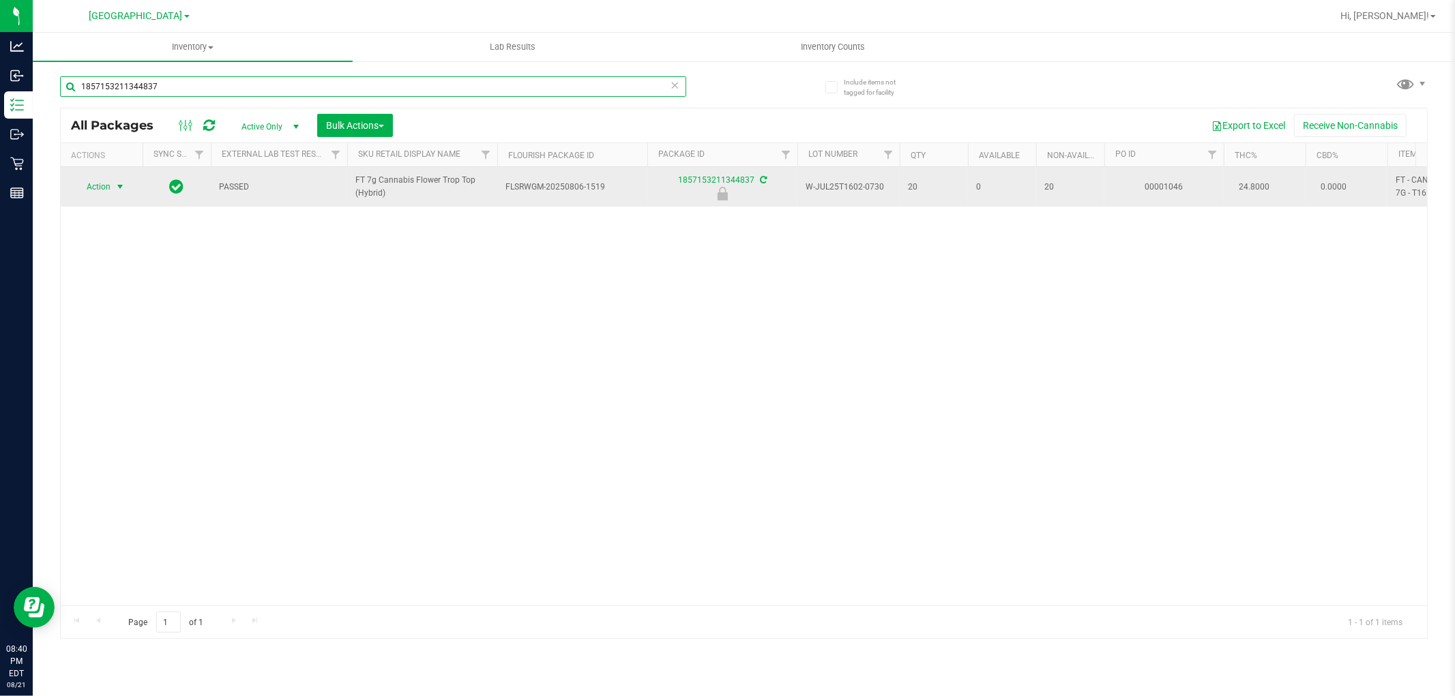
type input "1857153211344837"
click at [120, 192] on span "select" at bounding box center [120, 186] width 11 height 11
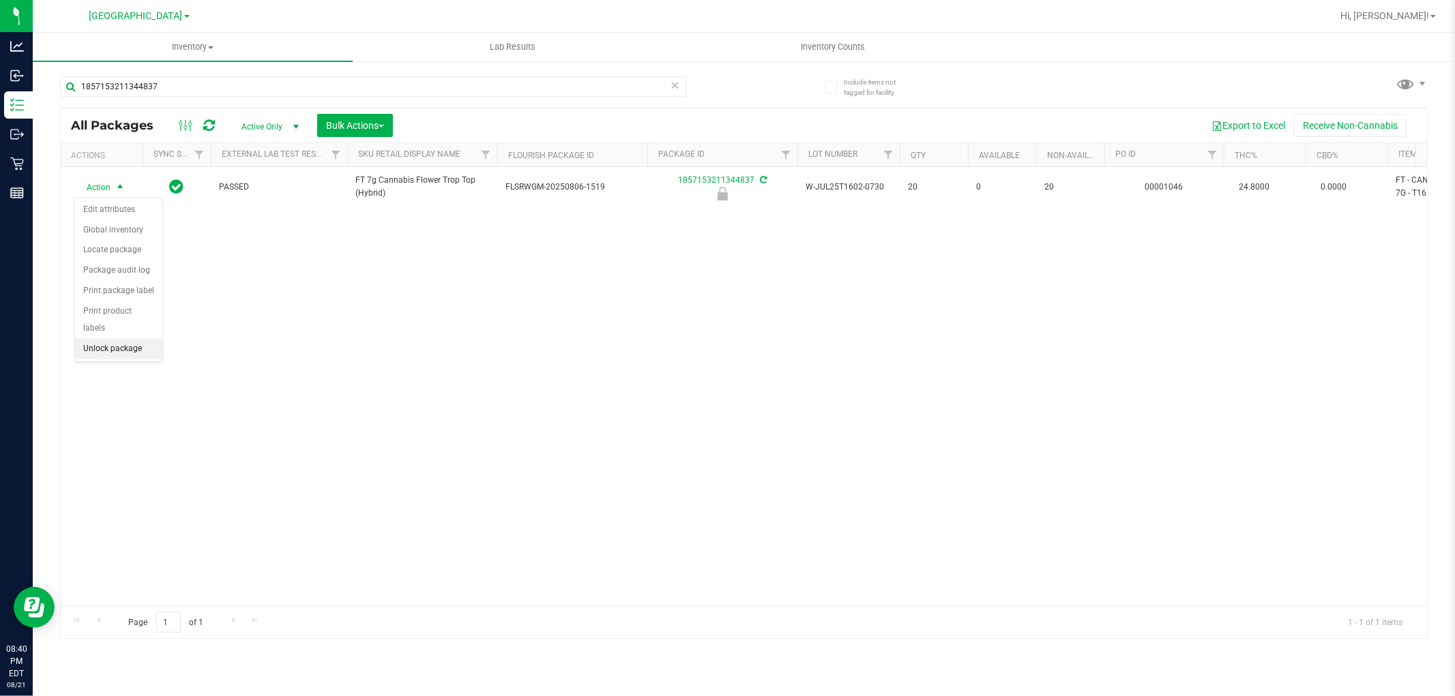
click at [123, 349] on li "Unlock package" at bounding box center [118, 349] width 87 height 20
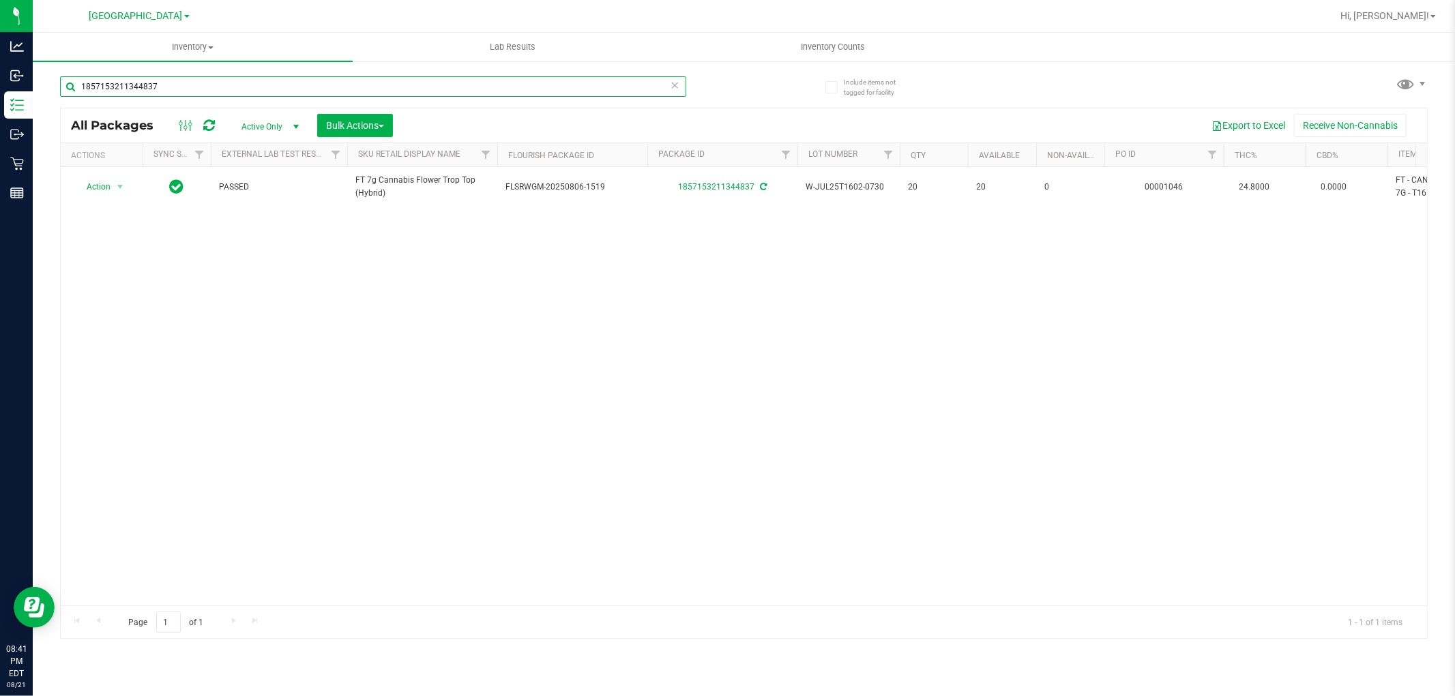
click at [179, 84] on input "1857153211344837" at bounding box center [373, 86] width 626 height 20
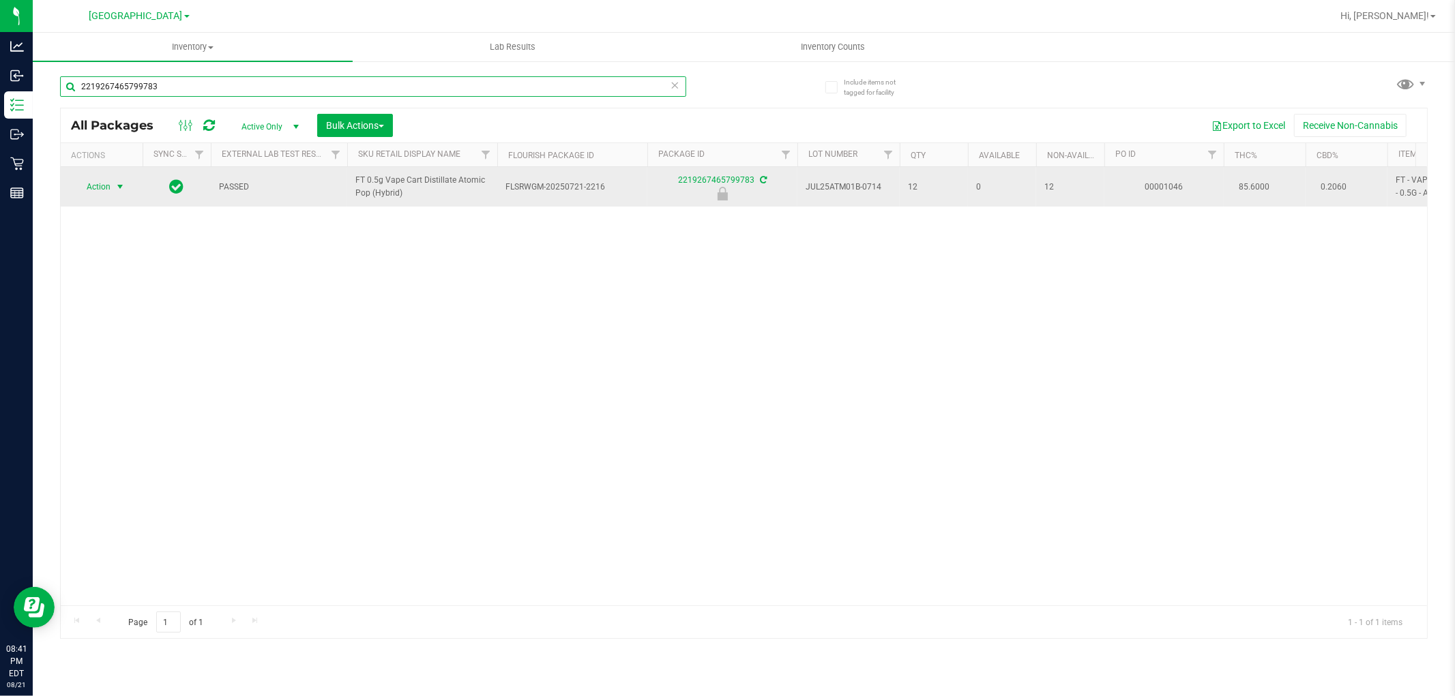
type input "2219267465799783"
click at [119, 191] on span "select" at bounding box center [120, 186] width 11 height 11
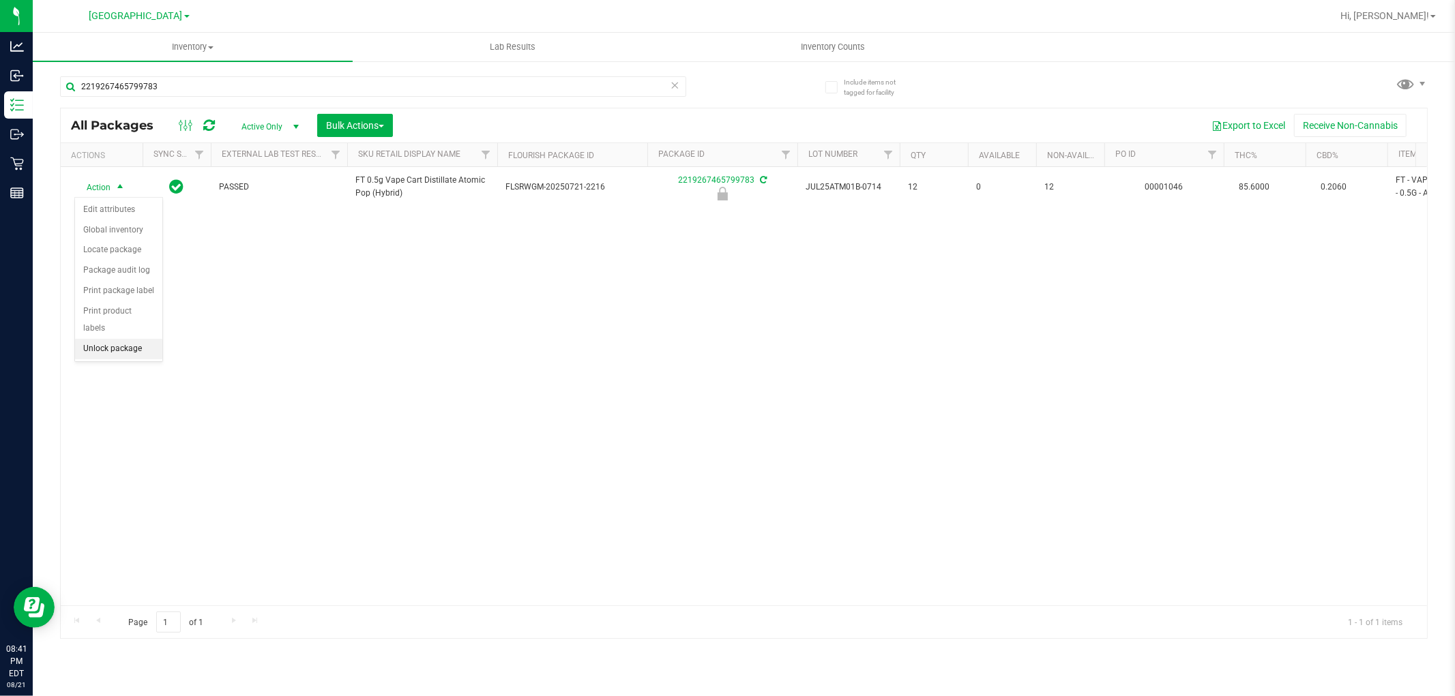
click at [100, 352] on li "Unlock package" at bounding box center [118, 349] width 87 height 20
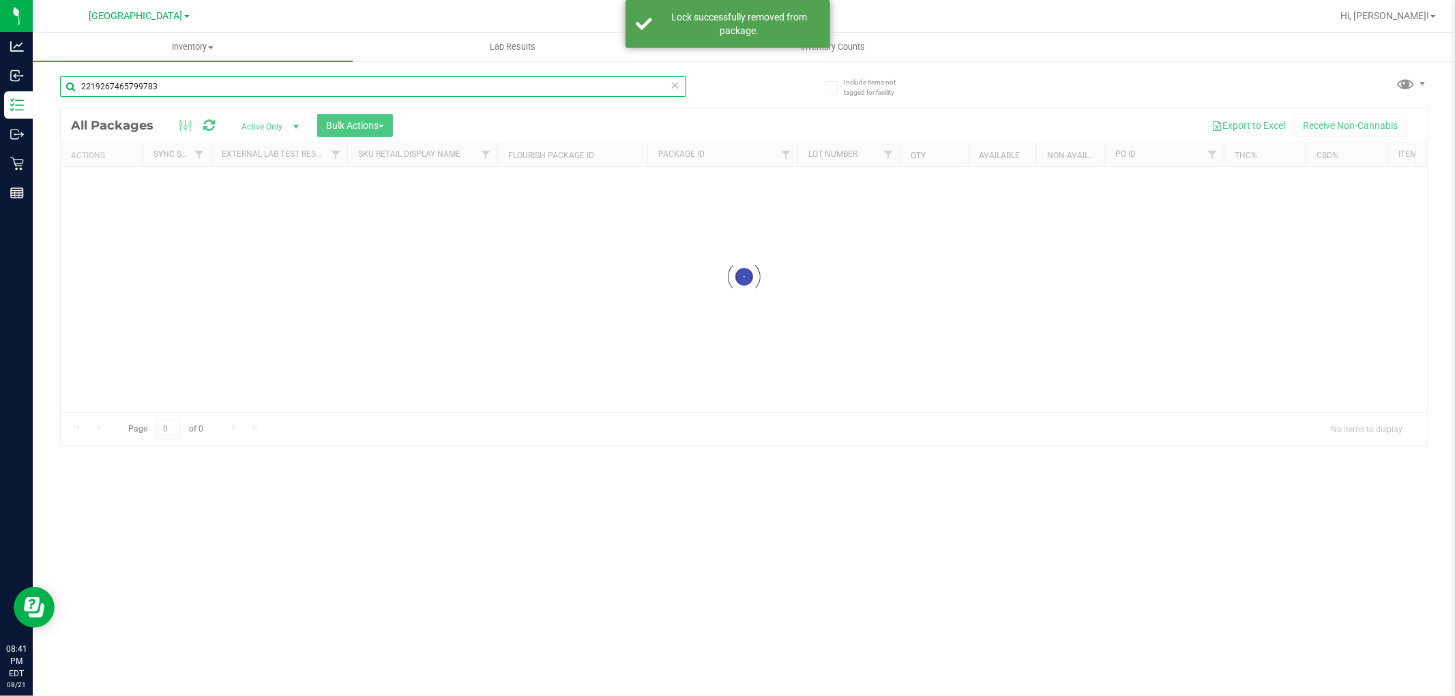
click at [198, 84] on input "2219267465799783" at bounding box center [373, 86] width 626 height 20
click at [198, 84] on div "Inventory All packages All inventory Waste log Create inventory Lab Results Inv…" at bounding box center [744, 365] width 1422 height 664
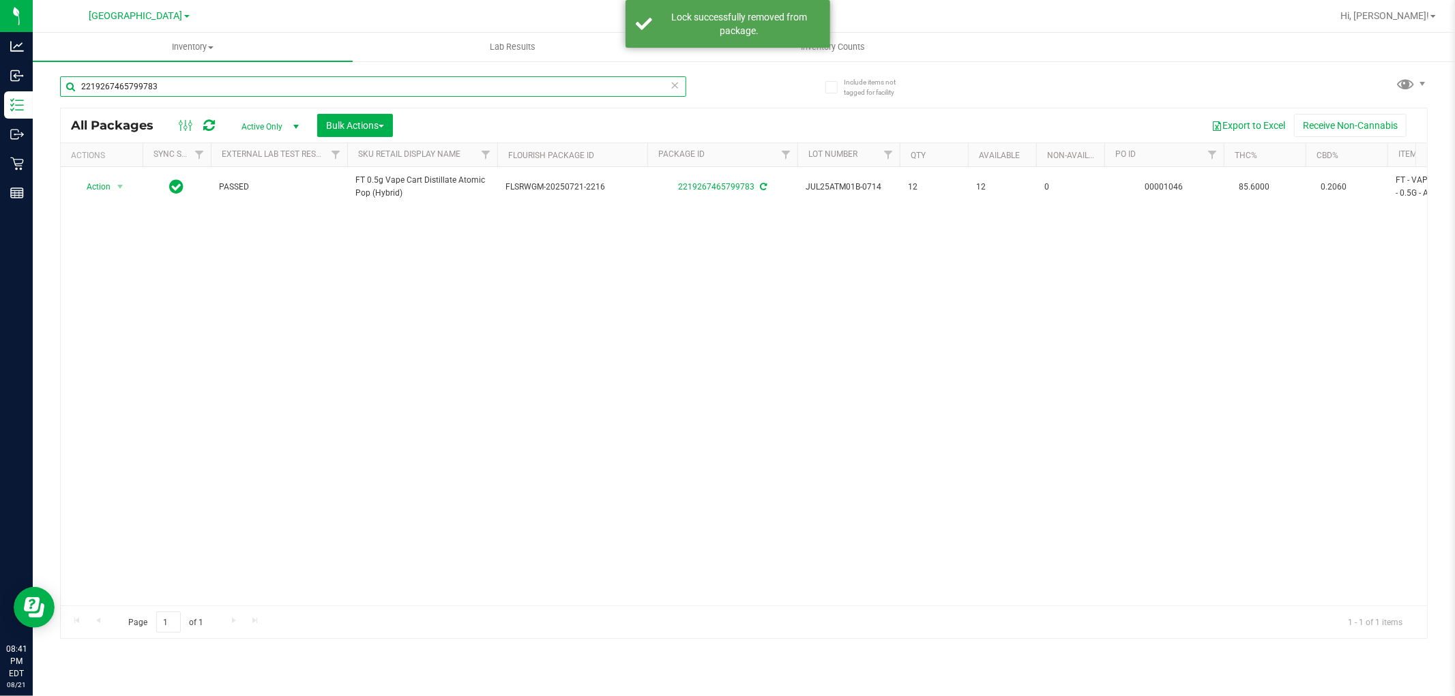
click at [198, 84] on input "2219267465799783" at bounding box center [373, 86] width 626 height 20
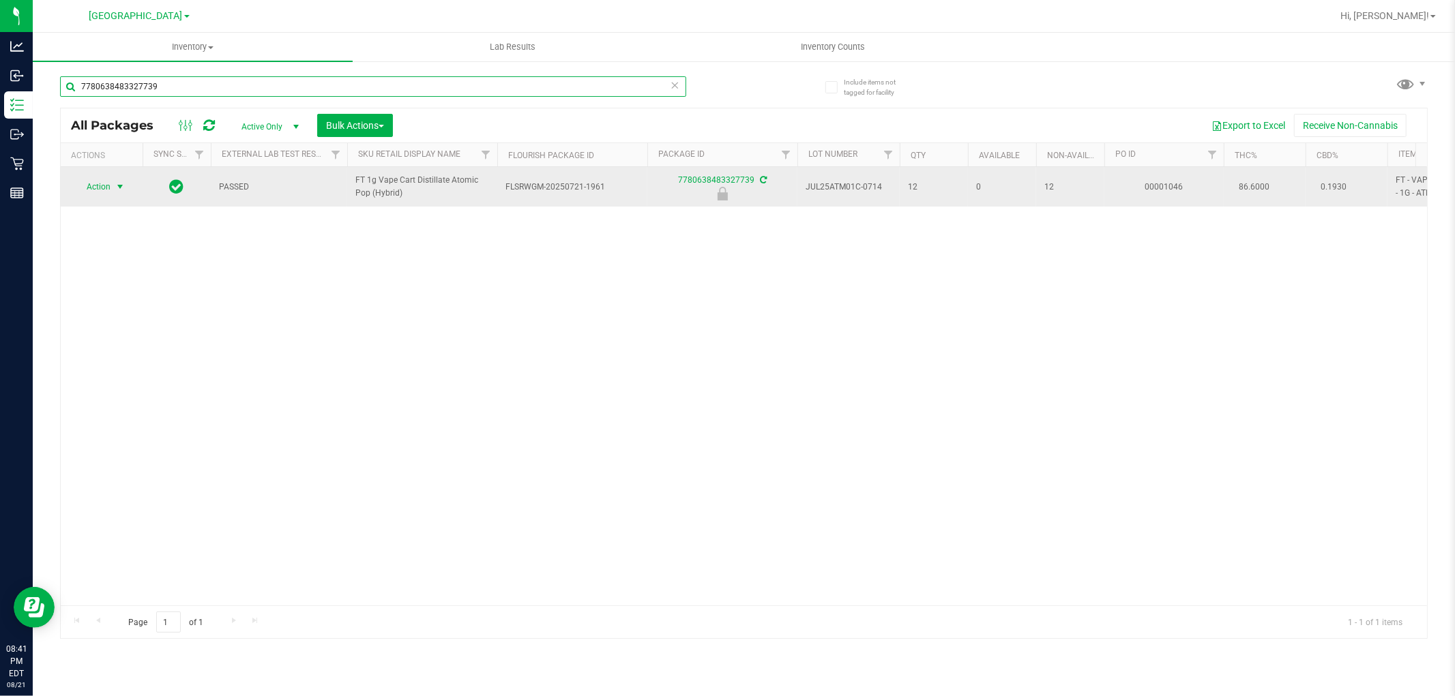
type input "7780638483327739"
click at [106, 192] on span "Action" at bounding box center [92, 186] width 37 height 19
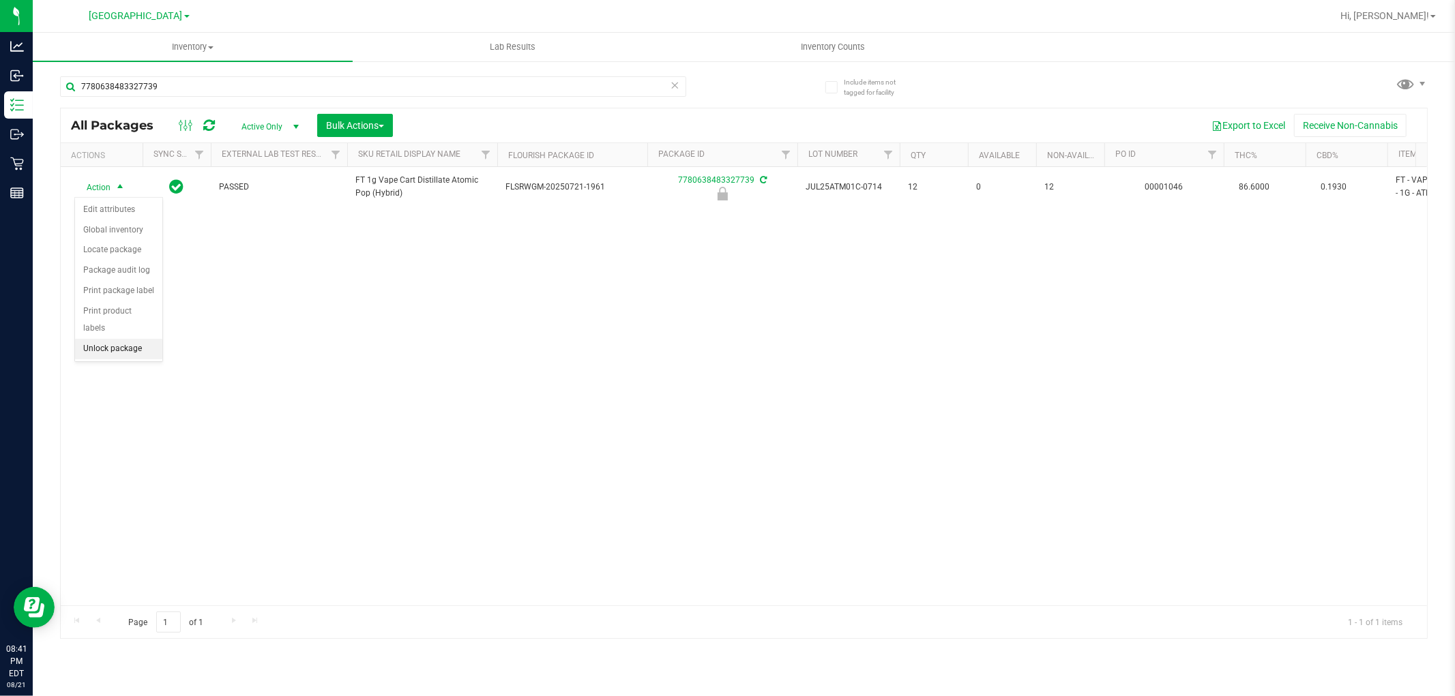
click at [121, 345] on li "Unlock package" at bounding box center [118, 349] width 87 height 20
click at [1406, 23] on link "Hi, [PERSON_NAME]!" at bounding box center [1388, 16] width 106 height 14
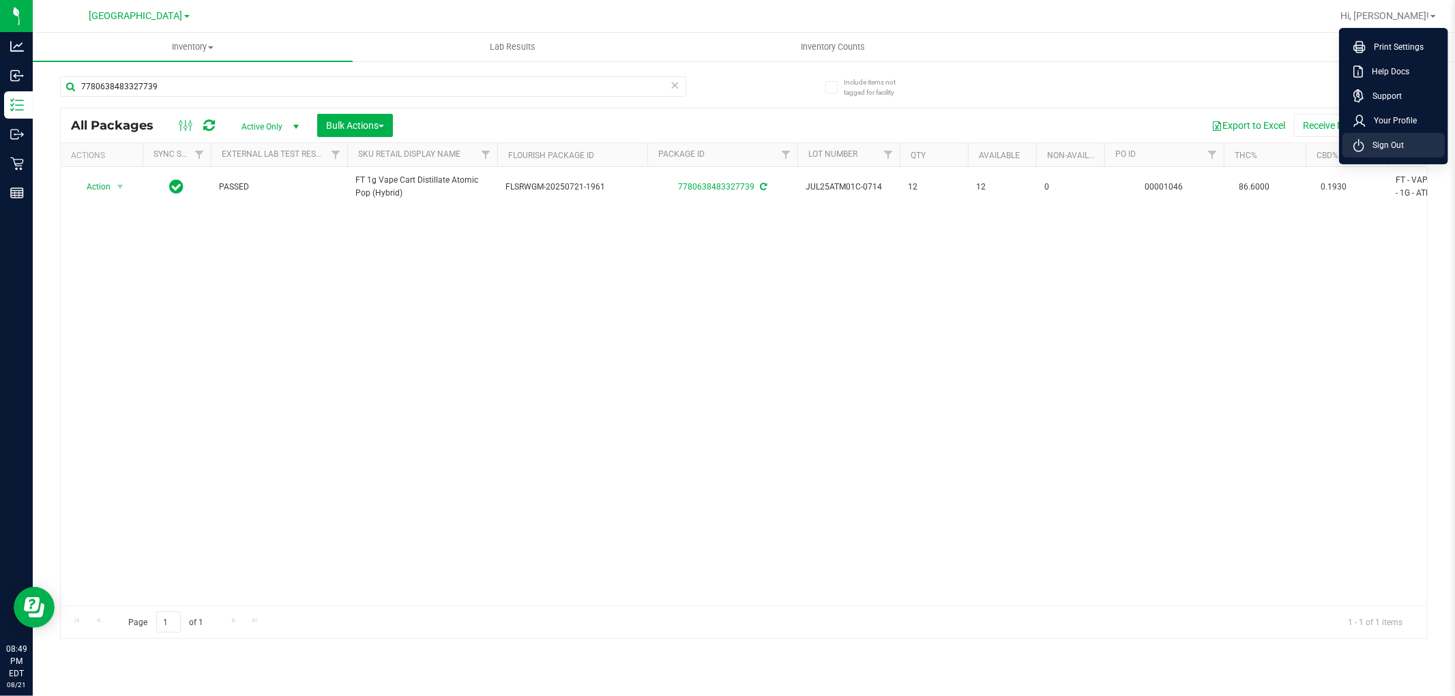
click at [1379, 148] on span "Sign Out" at bounding box center [1384, 145] width 40 height 14
